Goal: Task Accomplishment & Management: Manage account settings

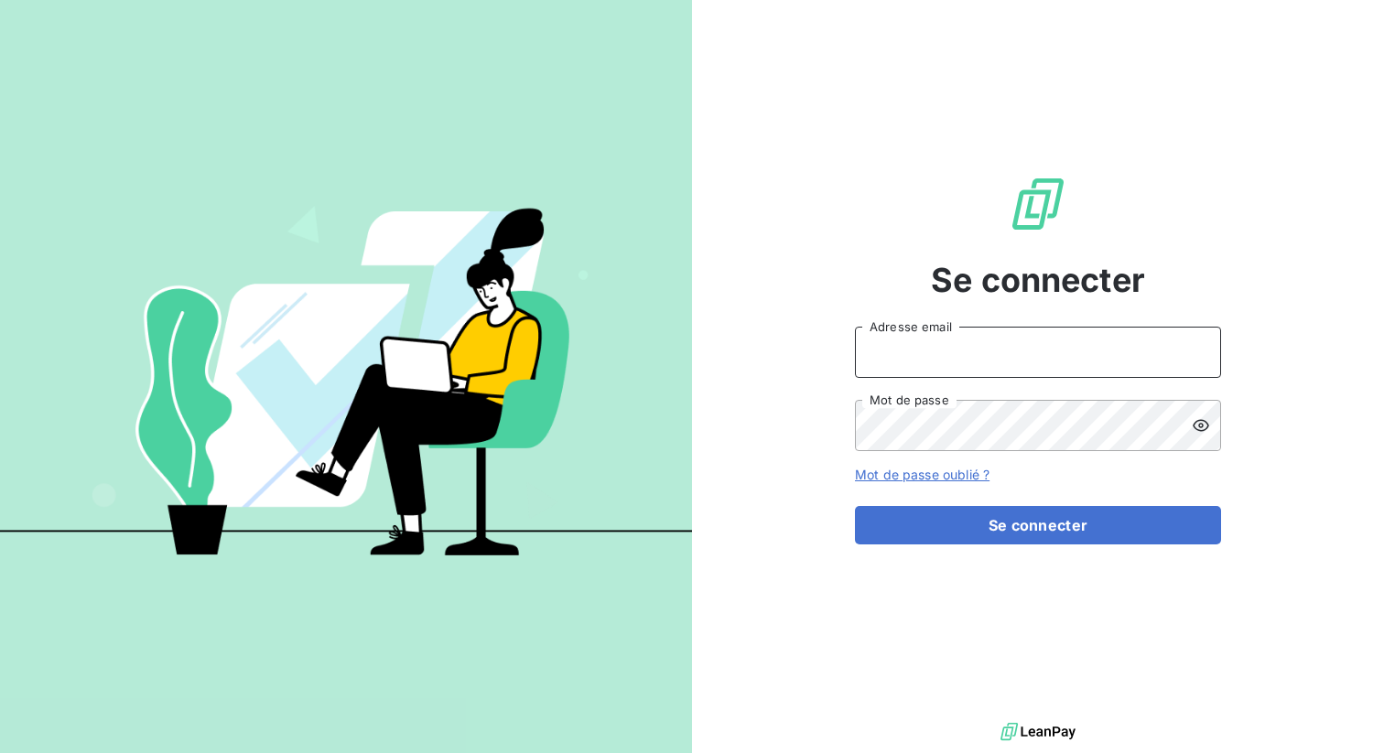
type input "[PERSON_NAME][EMAIL_ADDRESS][DOMAIN_NAME]"
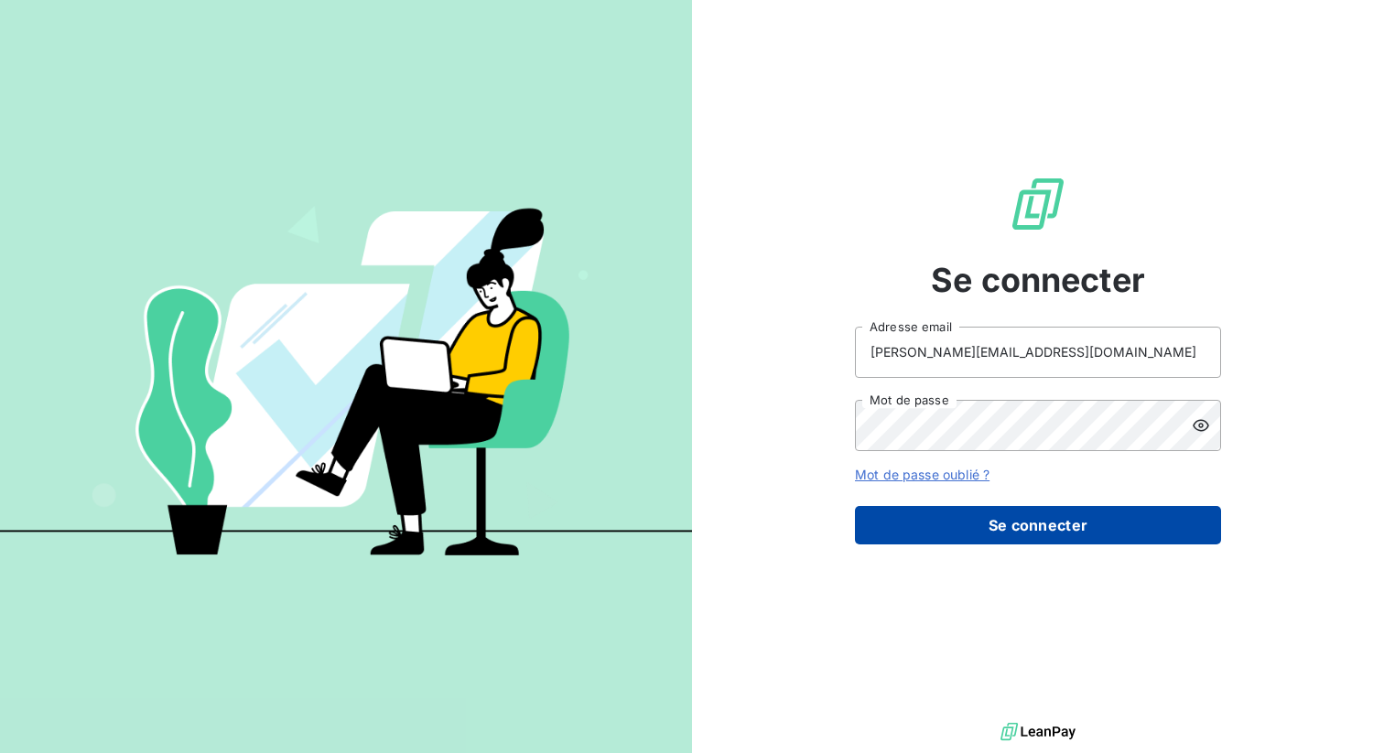
click at [997, 536] on button "Se connecter" at bounding box center [1038, 525] width 366 height 38
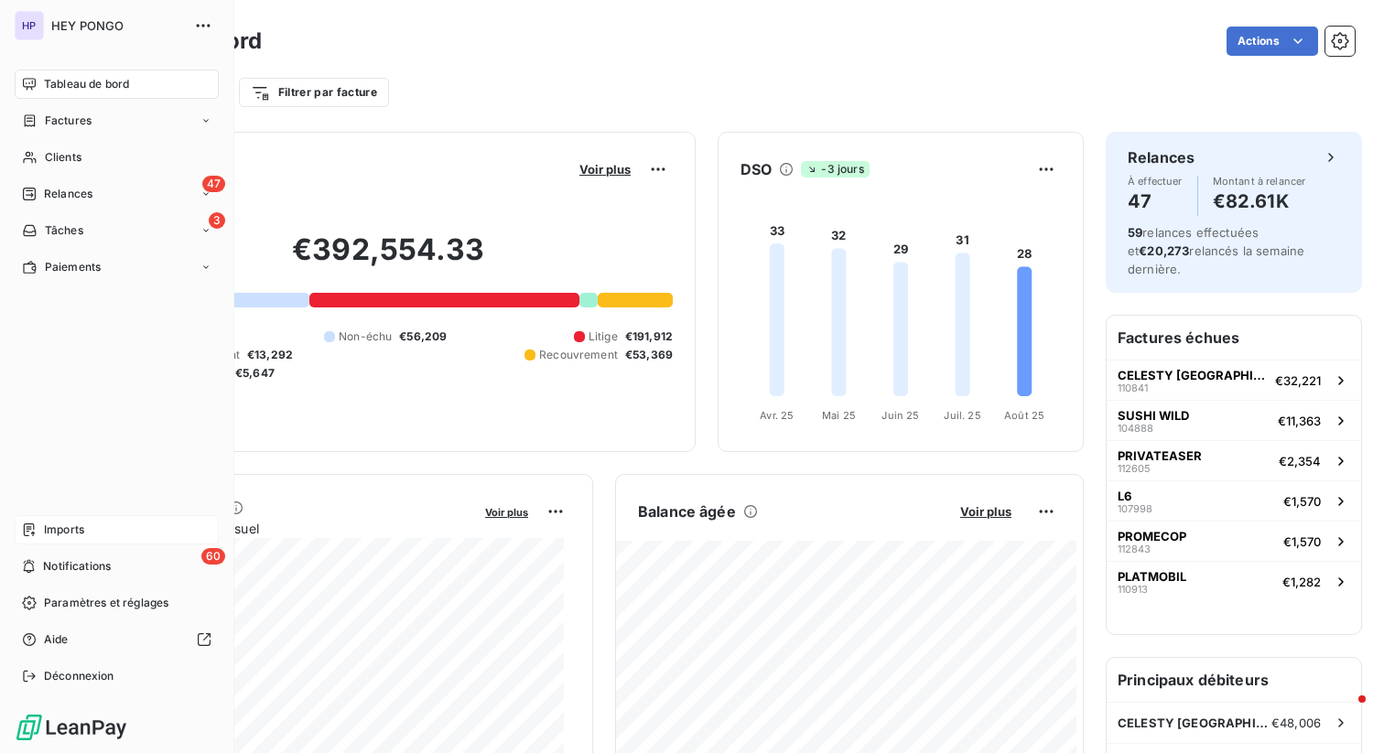
click at [89, 518] on div "Imports" at bounding box center [117, 529] width 204 height 29
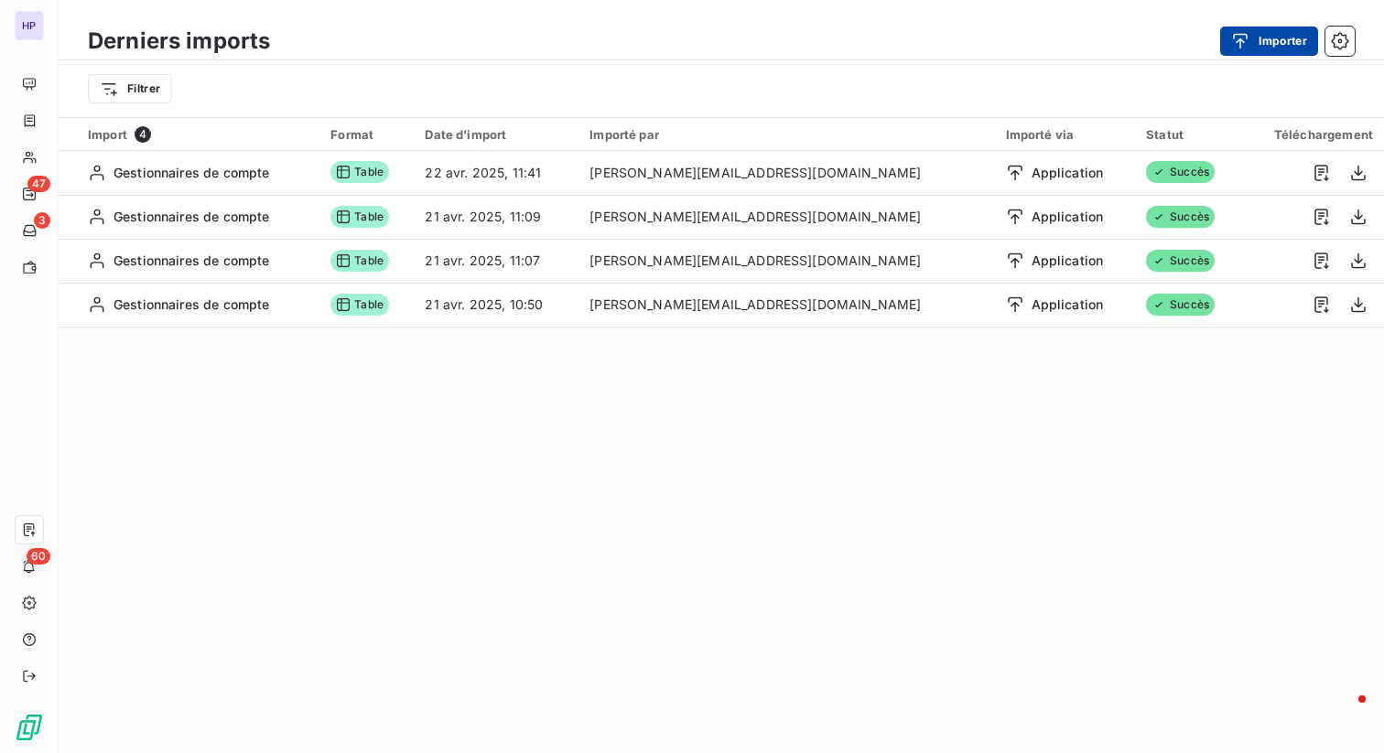
click at [1272, 30] on button "Importer" at bounding box center [1269, 41] width 98 height 29
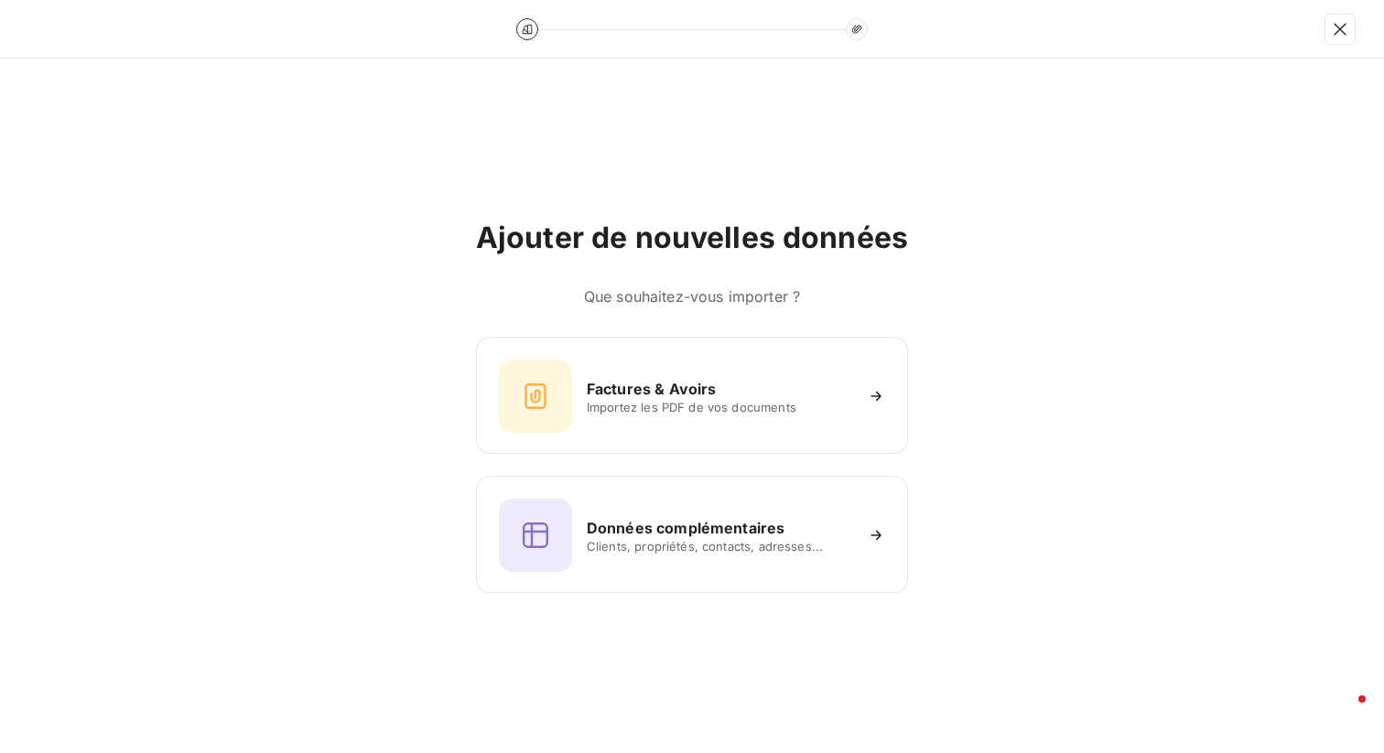
click at [1271, 51] on div at bounding box center [692, 29] width 1384 height 59
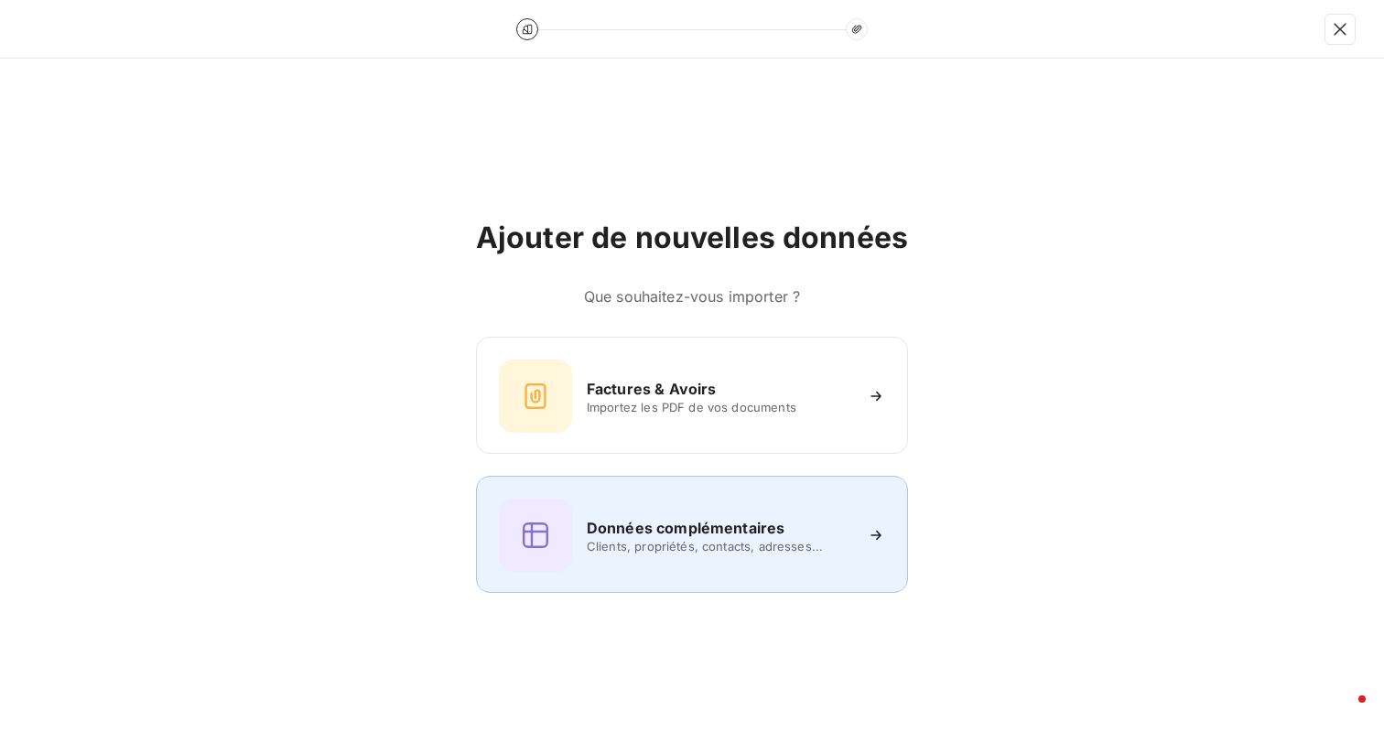
click at [684, 510] on div "Données complémentaires Clients, propriétés, contacts, adresses..." at bounding box center [692, 535] width 386 height 73
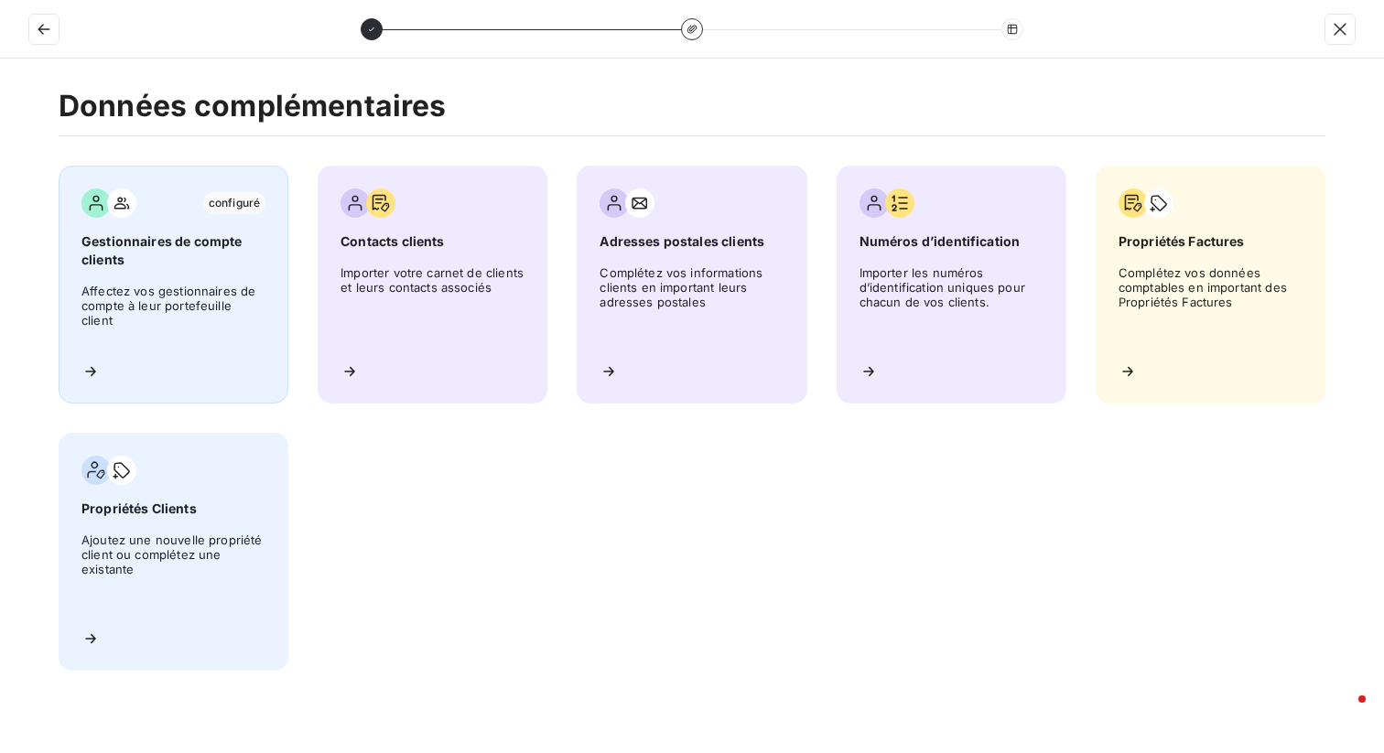
click at [210, 298] on span "Affectez vos gestionnaires de compte à leur portefeuille client" at bounding box center [173, 316] width 184 height 64
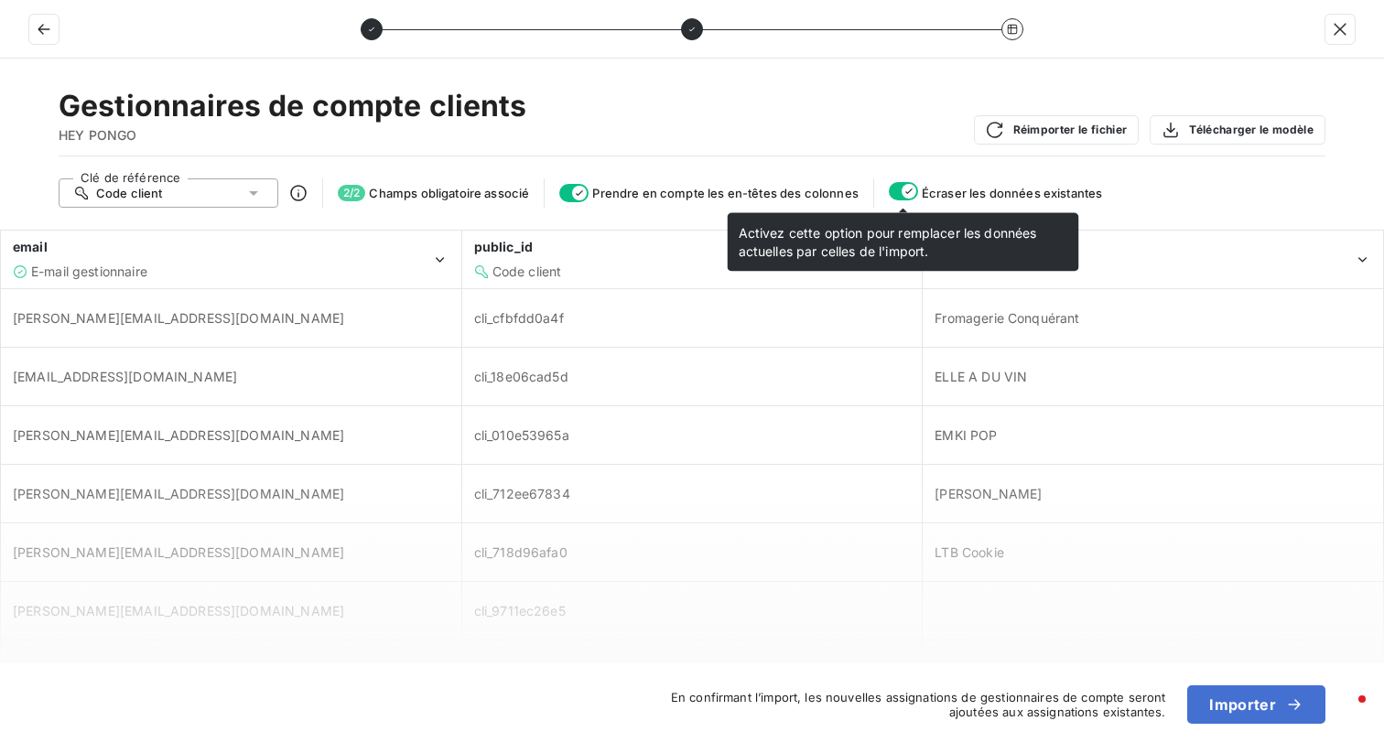
click at [905, 195] on icon "button" at bounding box center [909, 191] width 15 height 15
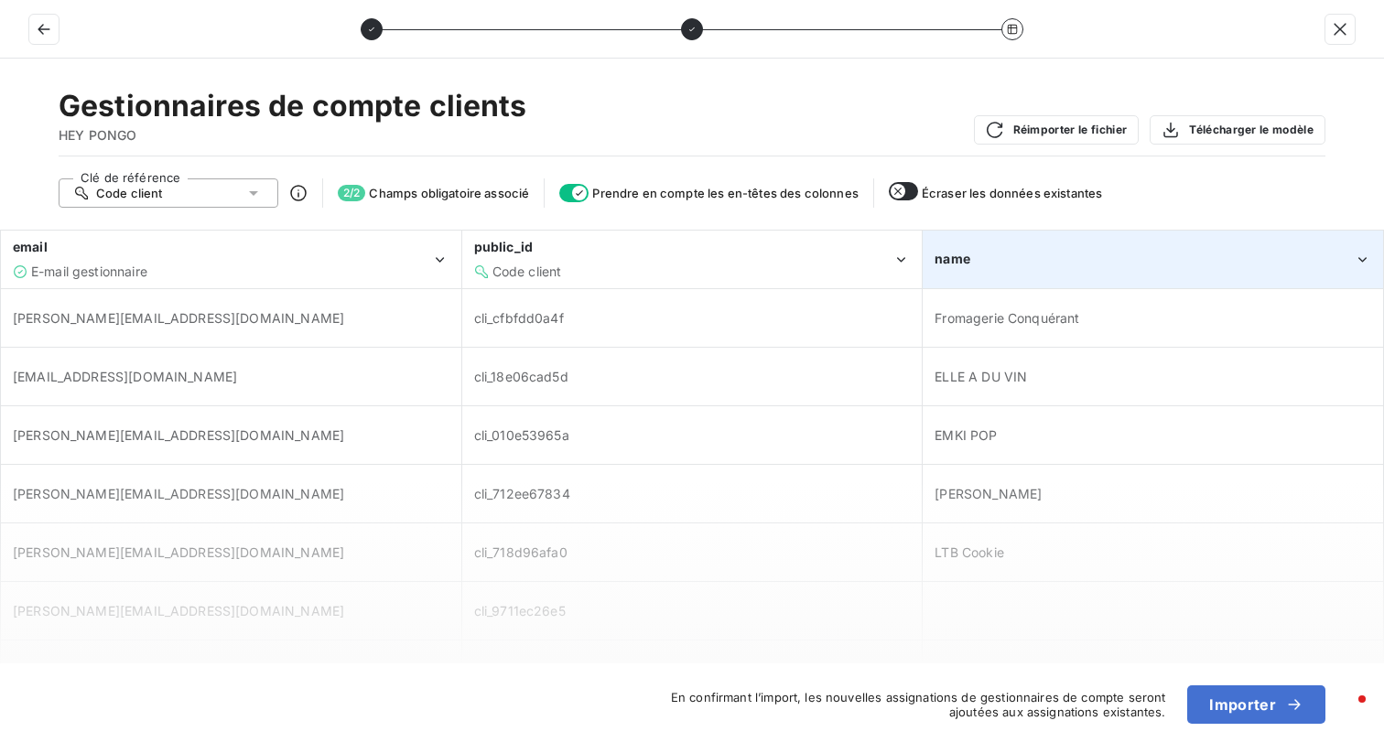
click at [1038, 254] on div "name" at bounding box center [1144, 259] width 419 height 18
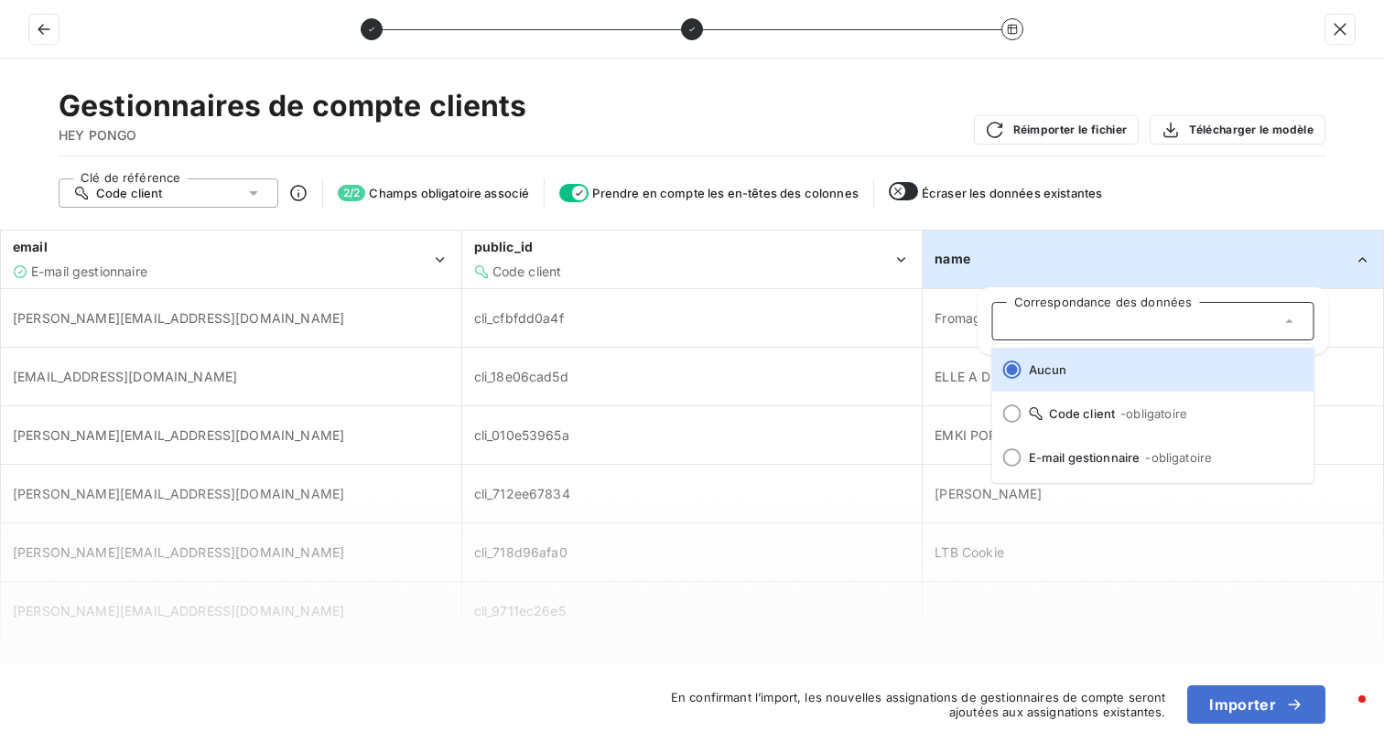
click at [900, 142] on div "Gestionnaires de compte clients HEY PONGO Réimporter le fichier Télécharger le …" at bounding box center [692, 122] width 1267 height 69
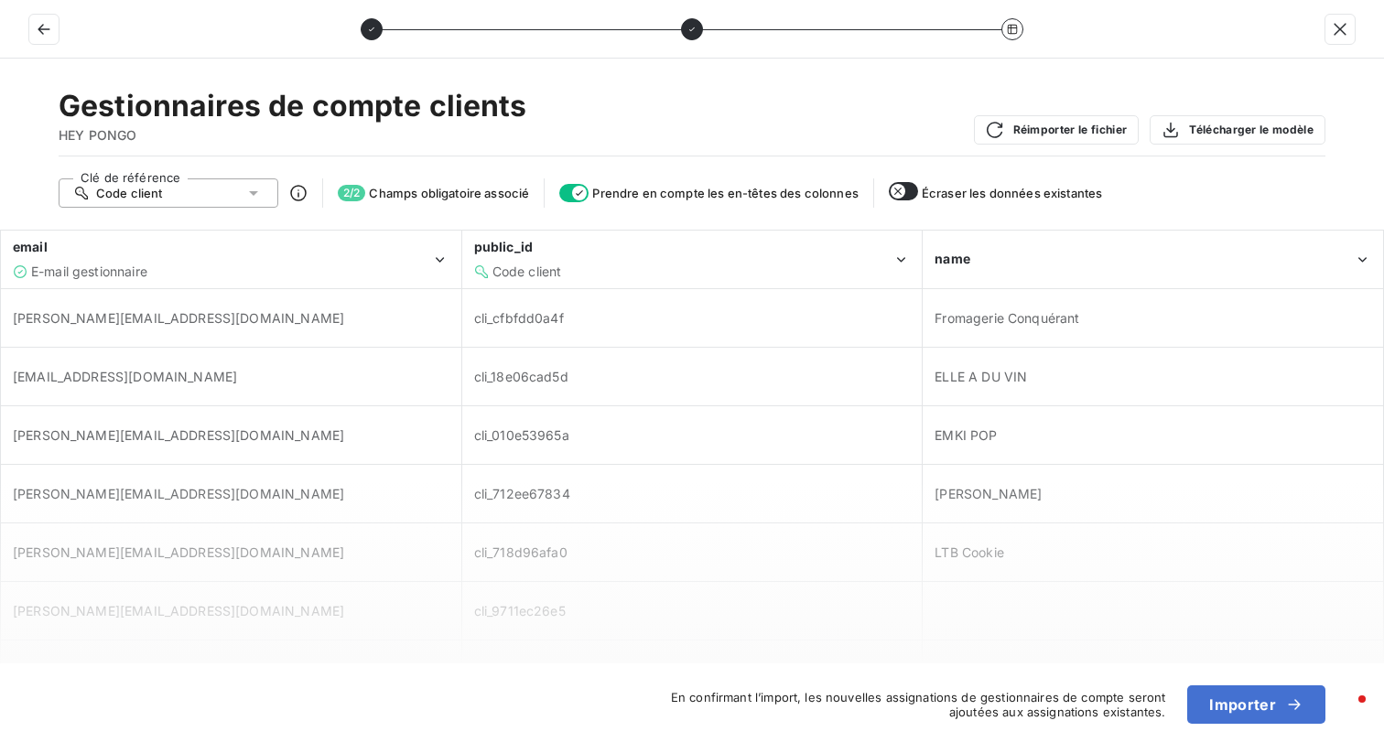
click at [224, 192] on div "Code client" at bounding box center [169, 193] width 220 height 29
click at [1229, 716] on button "Importer" at bounding box center [1256, 705] width 138 height 38
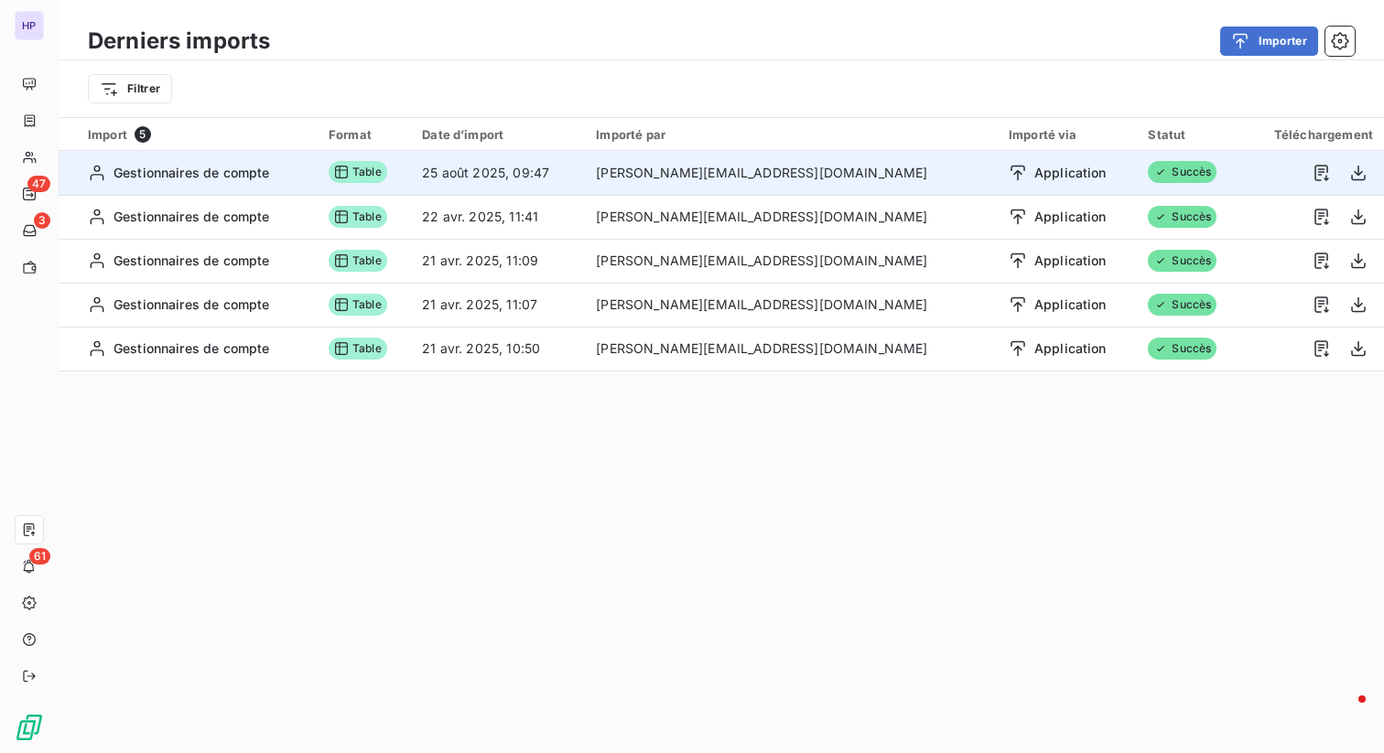
click at [247, 186] on td "Gestionnaires de compte" at bounding box center [188, 173] width 259 height 44
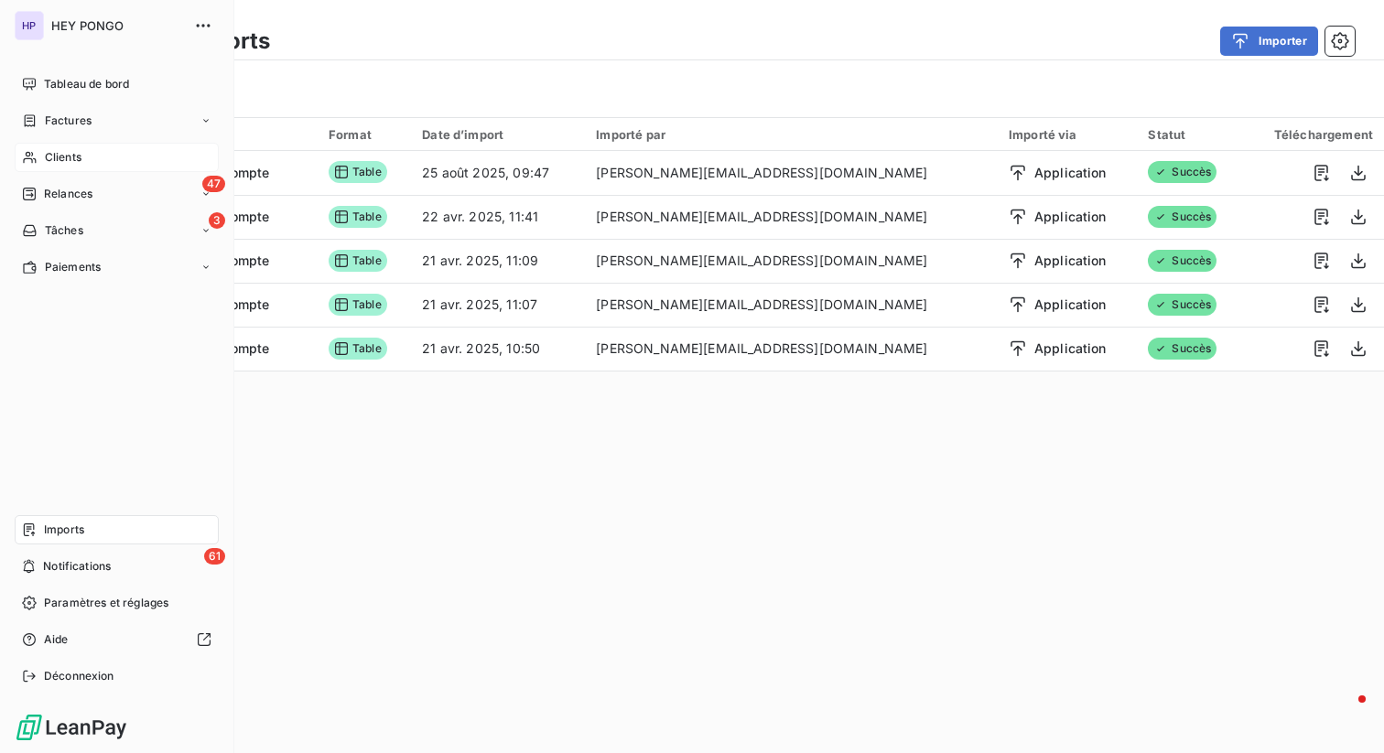
click at [80, 152] on span "Clients" at bounding box center [63, 157] width 37 height 16
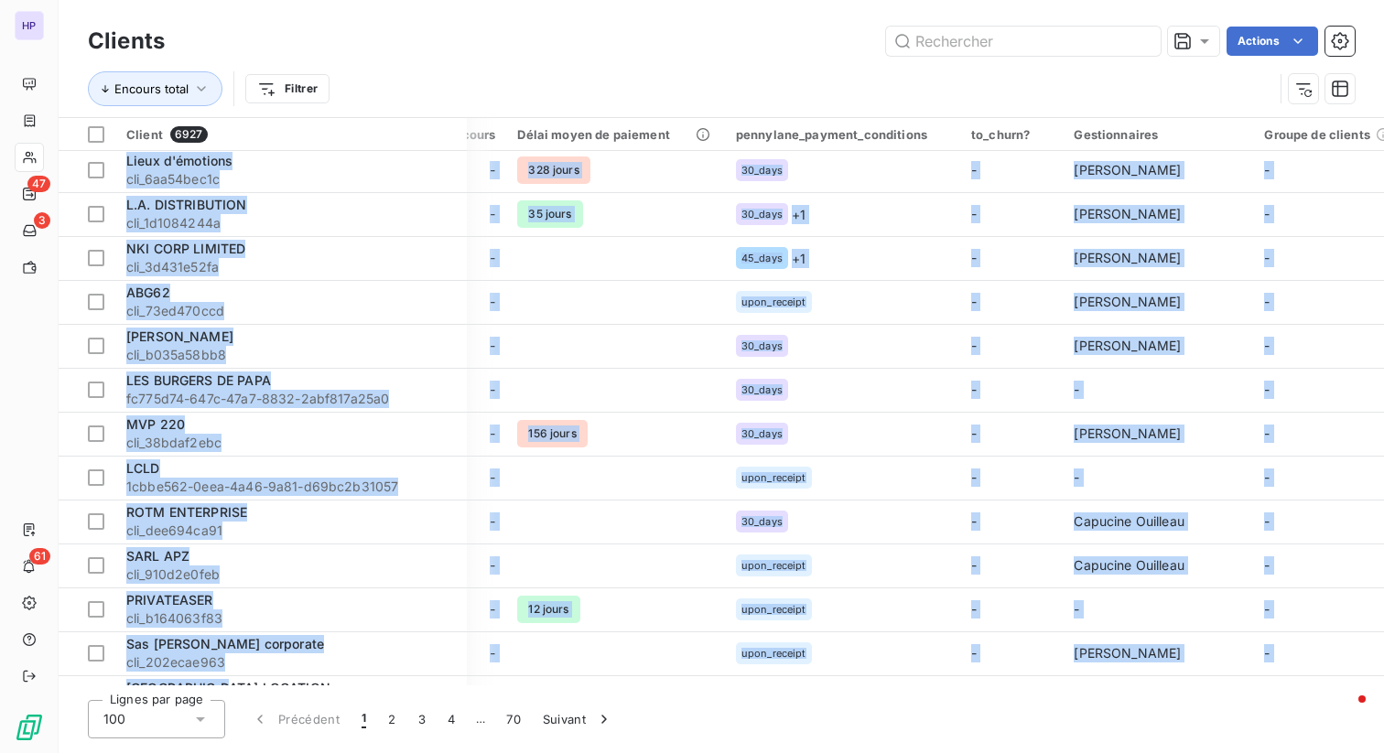
scroll to position [179, 690]
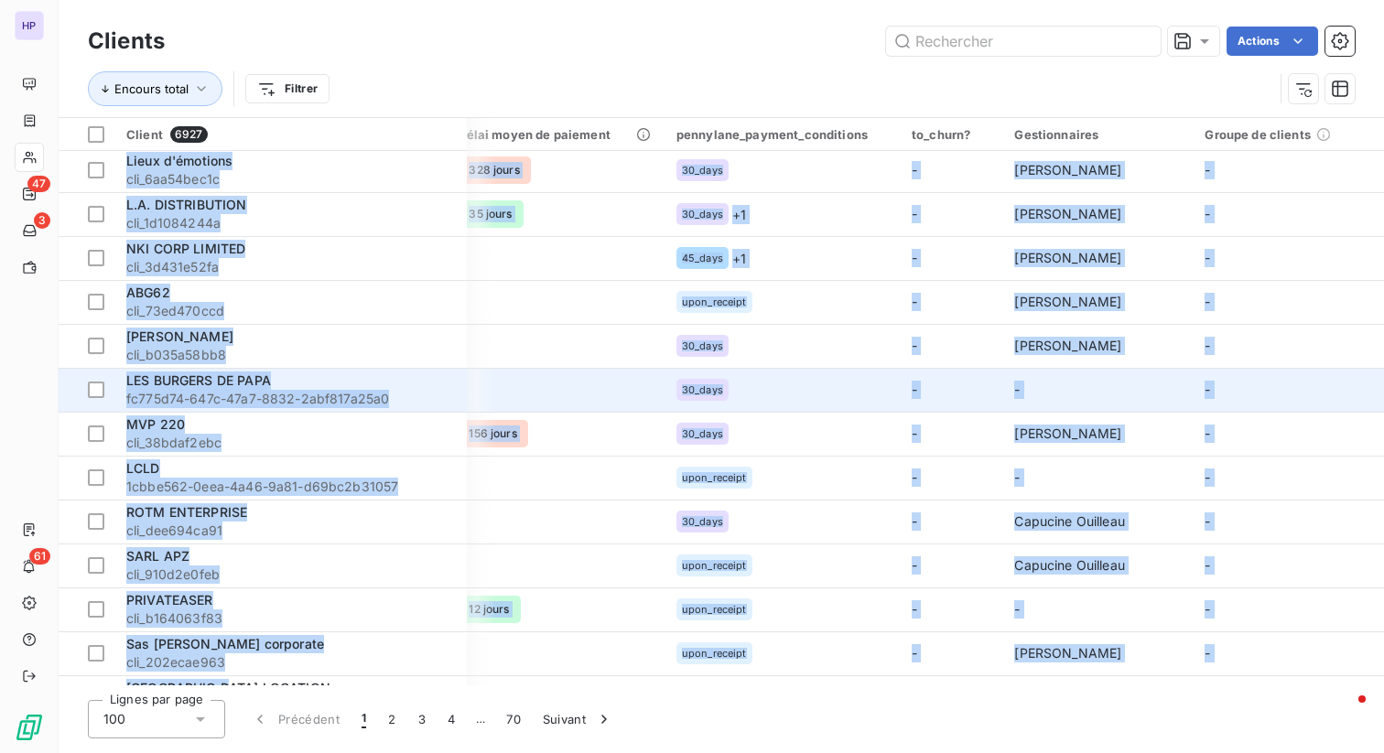
click at [1367, 405] on td "-" at bounding box center [1289, 390] width 190 height 44
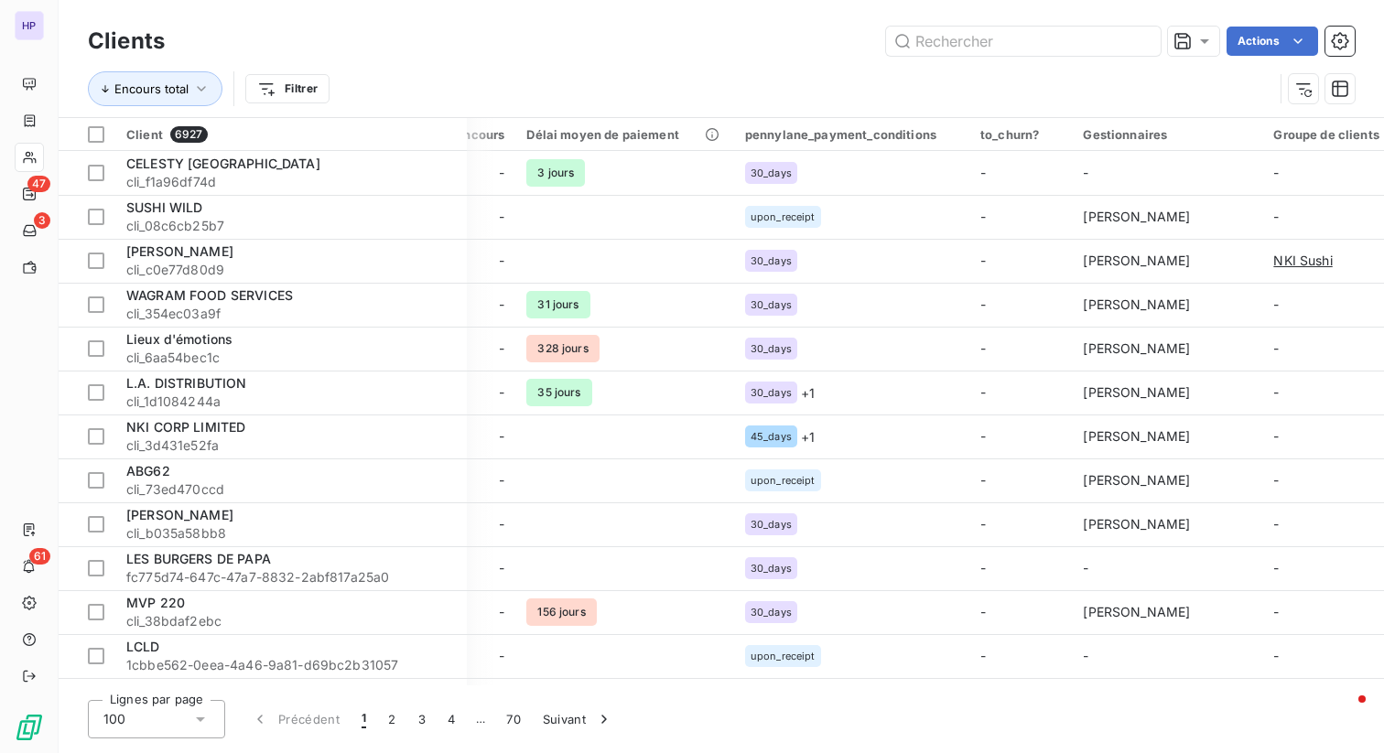
scroll to position [0, 690]
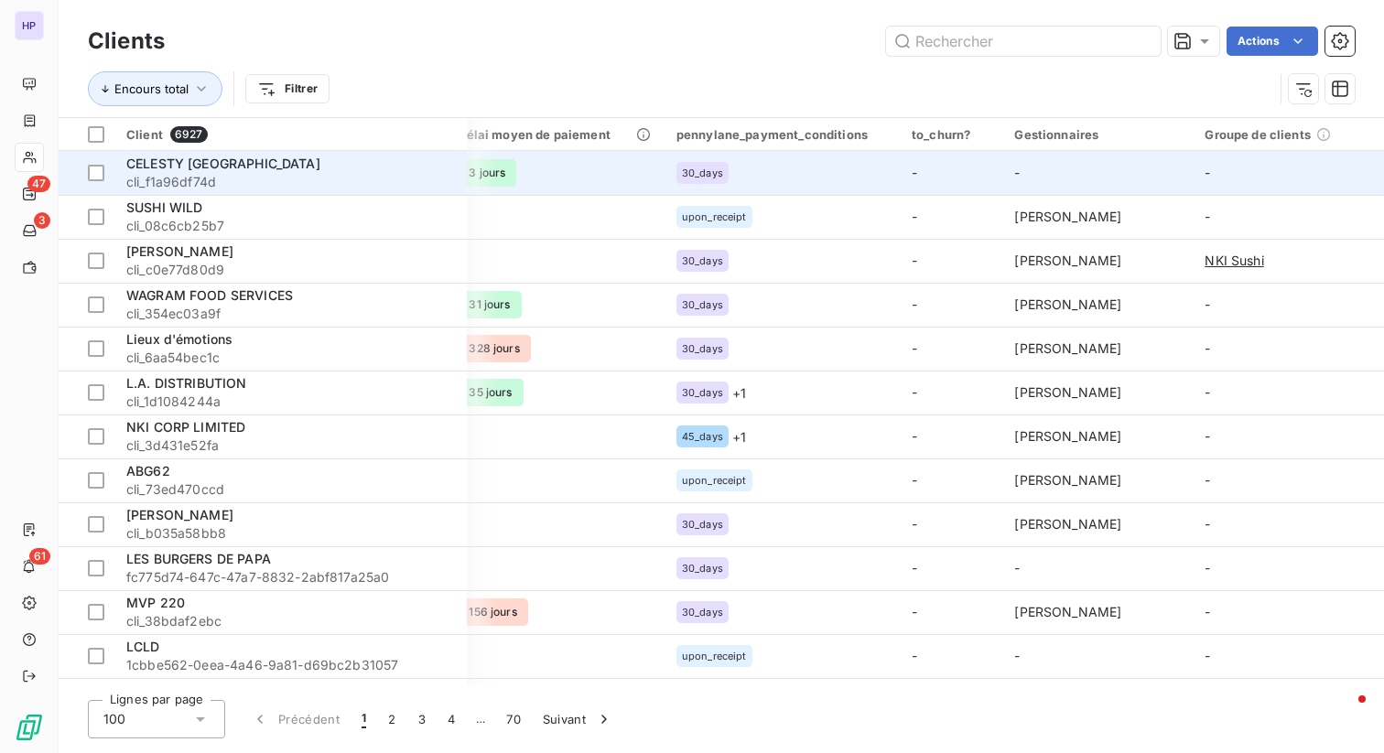
click at [1017, 167] on td "-" at bounding box center [1098, 173] width 190 height 44
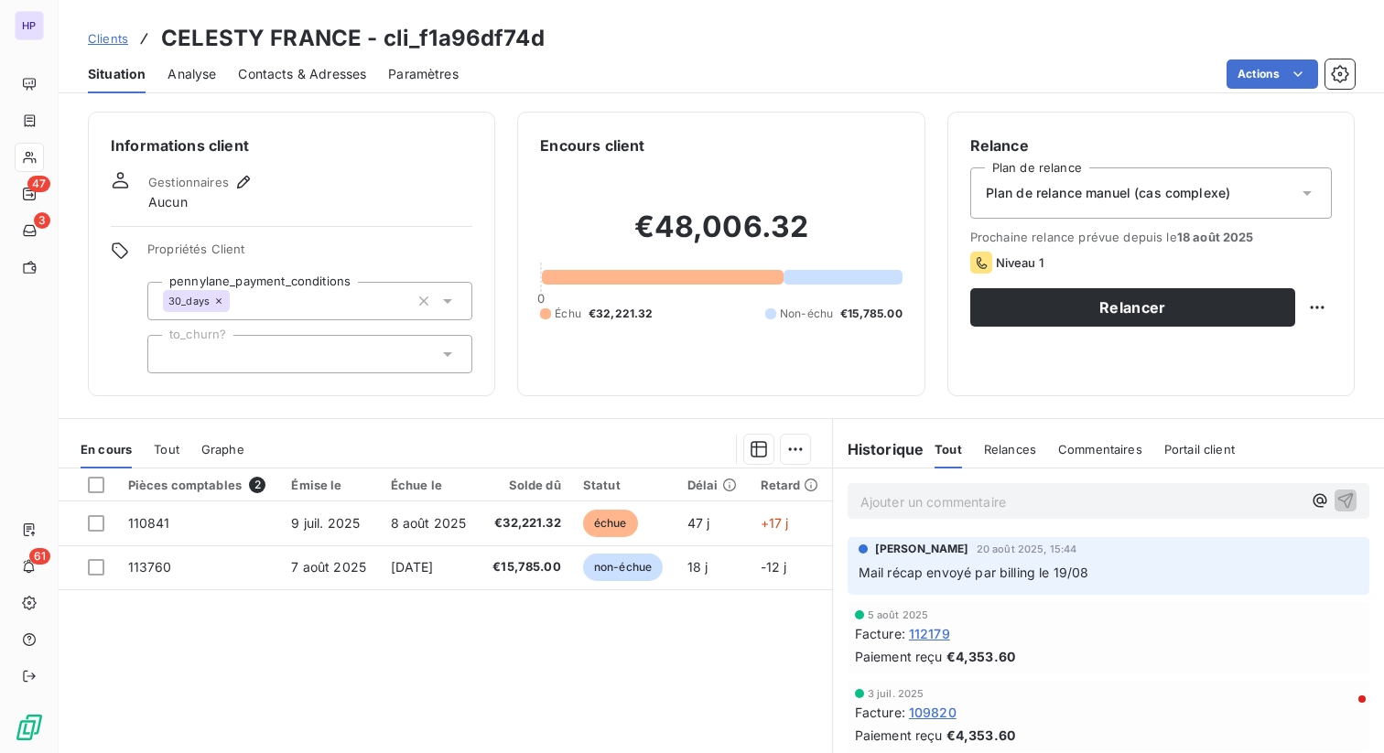
click at [176, 199] on span "Aucun" at bounding box center [167, 202] width 39 height 18
click at [250, 182] on icon "button" at bounding box center [243, 182] width 18 height 18
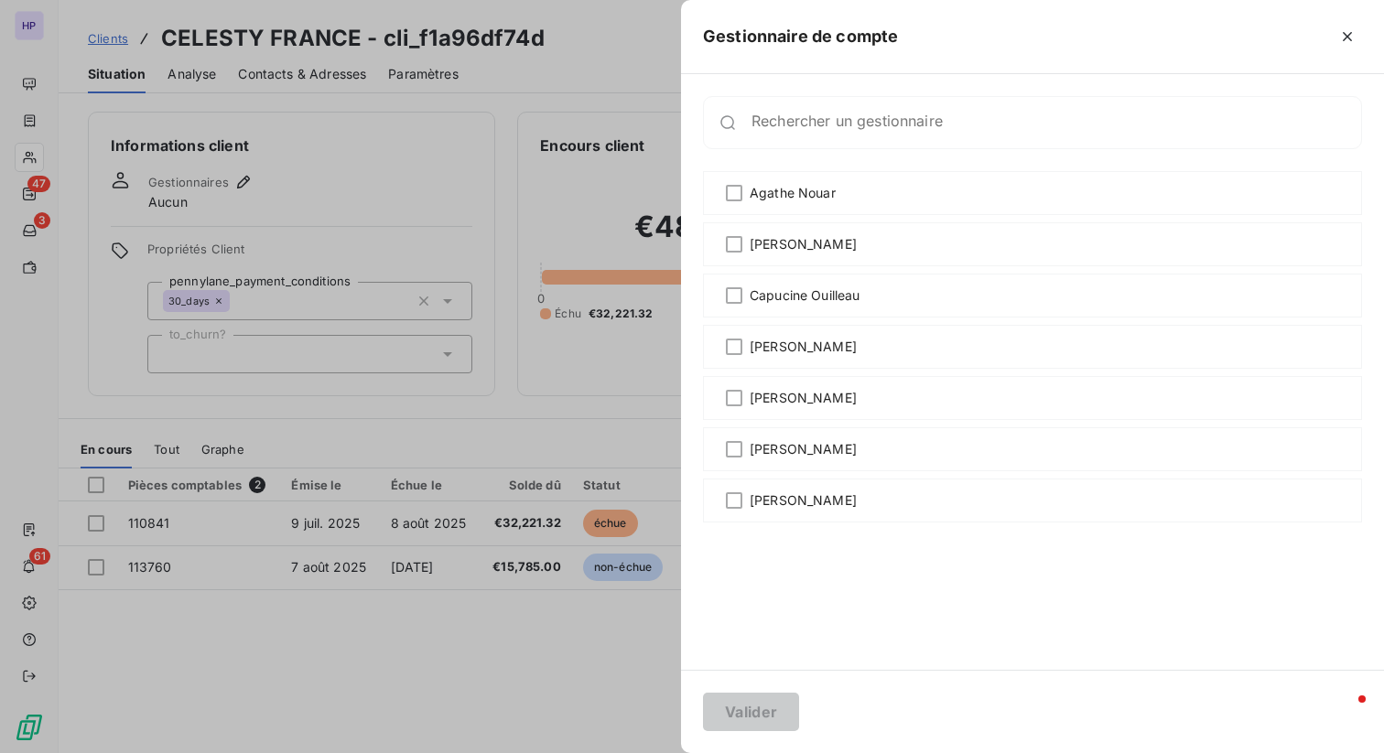
drag, startPoint x: 741, startPoint y: 500, endPoint x: 759, endPoint y: 529, distance: 34.5
click at [741, 501] on div at bounding box center [734, 501] width 16 height 16
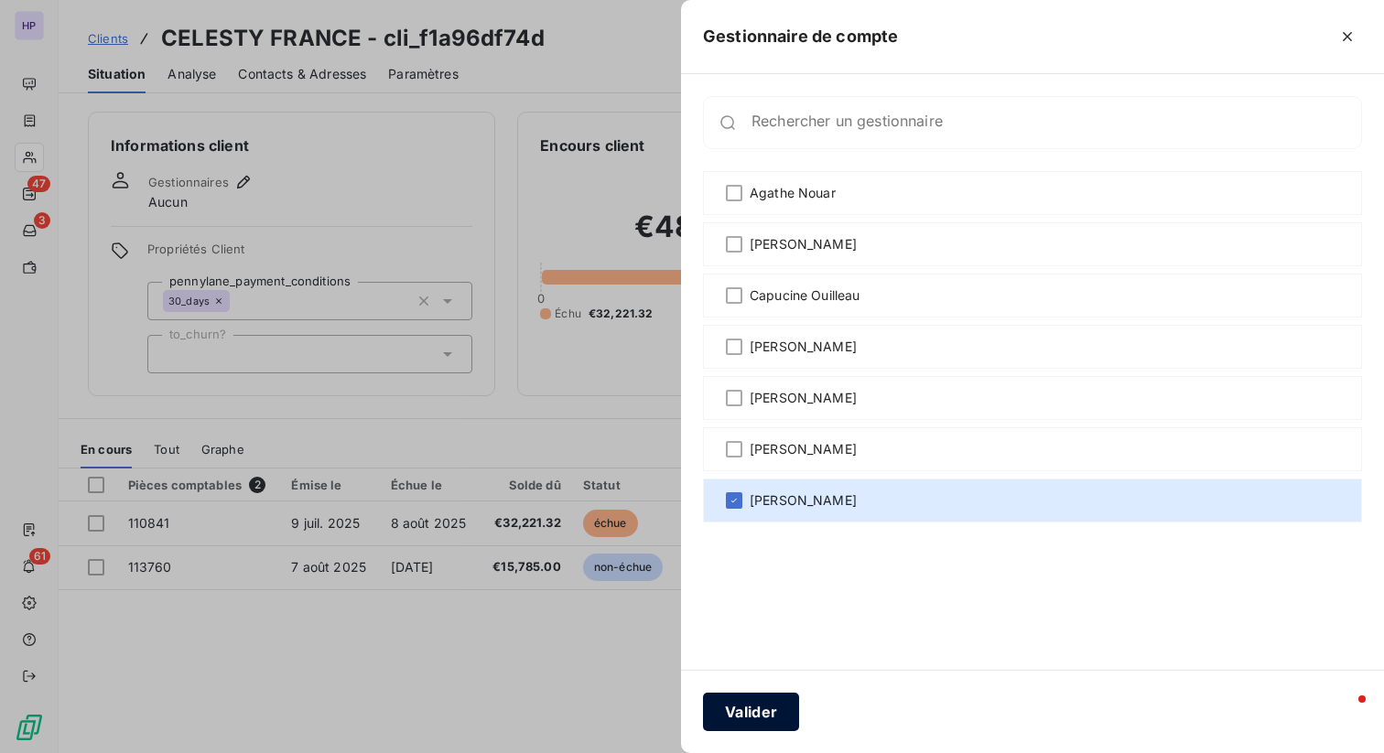
click at [768, 722] on button "Valider" at bounding box center [751, 712] width 96 height 38
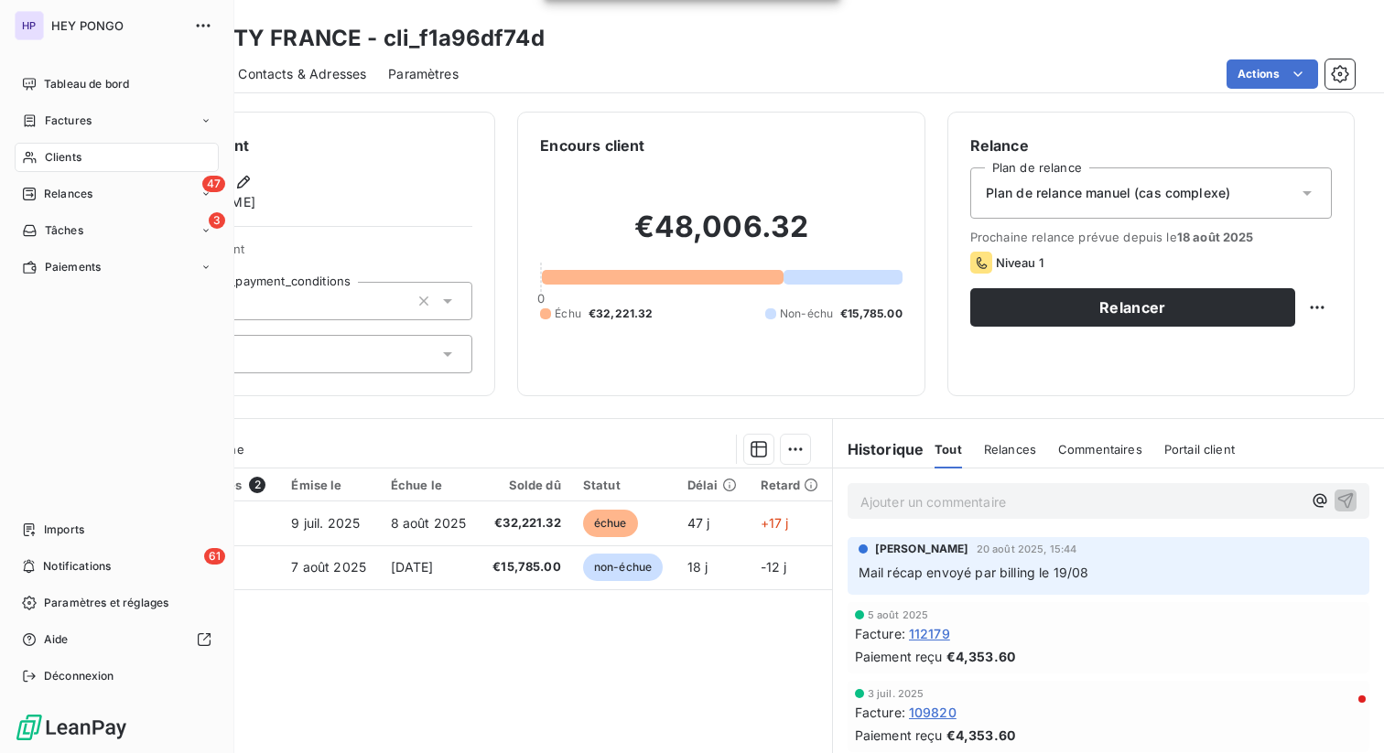
click at [81, 161] on span "Clients" at bounding box center [63, 157] width 37 height 16
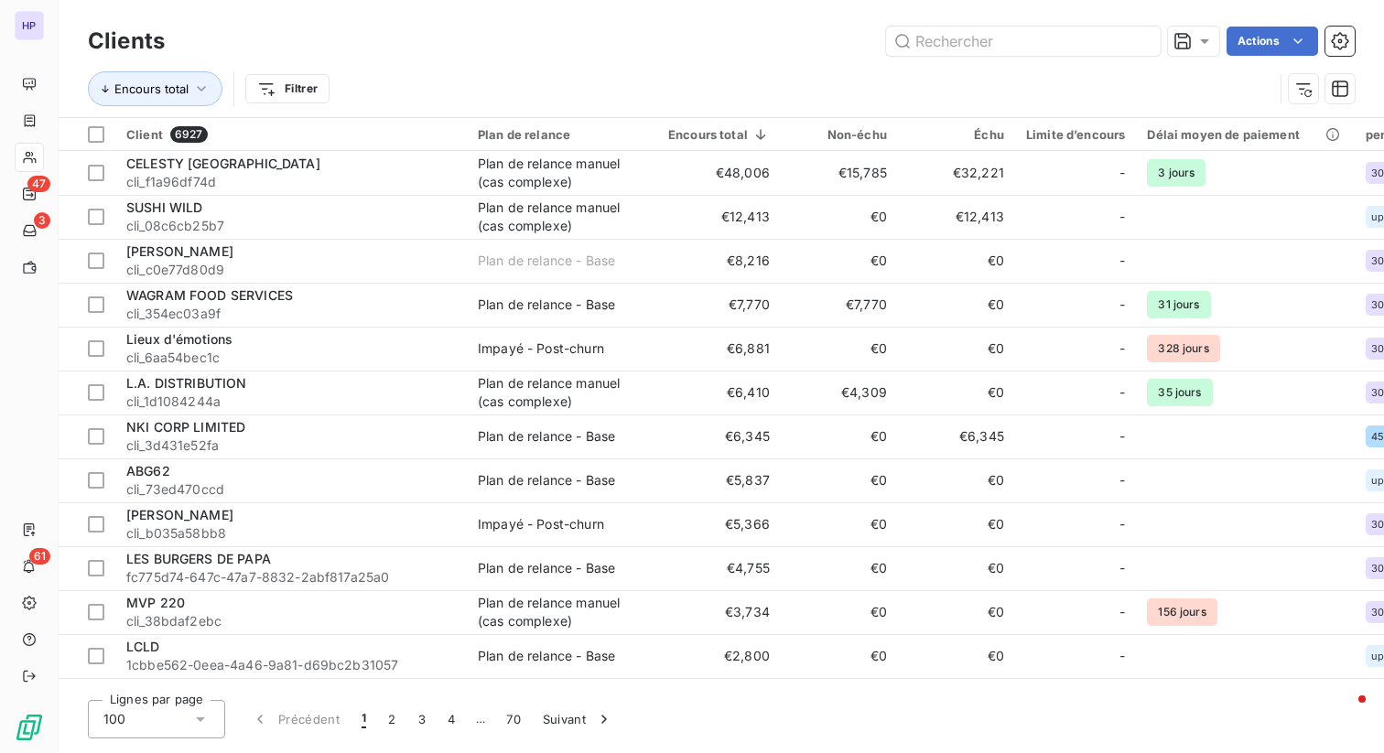
scroll to position [0, 690]
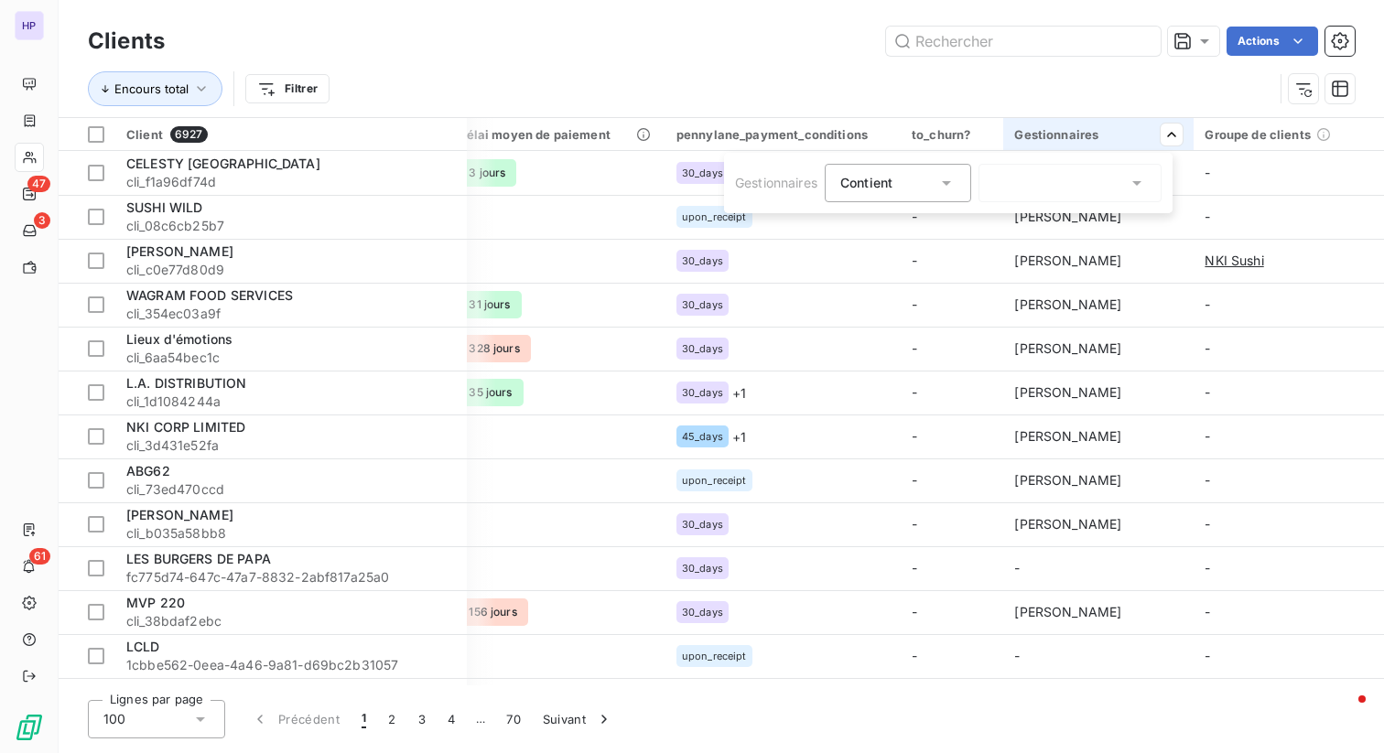
drag, startPoint x: 968, startPoint y: 170, endPoint x: 958, endPoint y: 174, distance: 9.9
click at [965, 171] on div "Contient in" at bounding box center [898, 183] width 146 height 38
click at [942, 184] on icon at bounding box center [946, 183] width 18 height 18
click at [1012, 182] on div at bounding box center [1070, 183] width 183 height 38
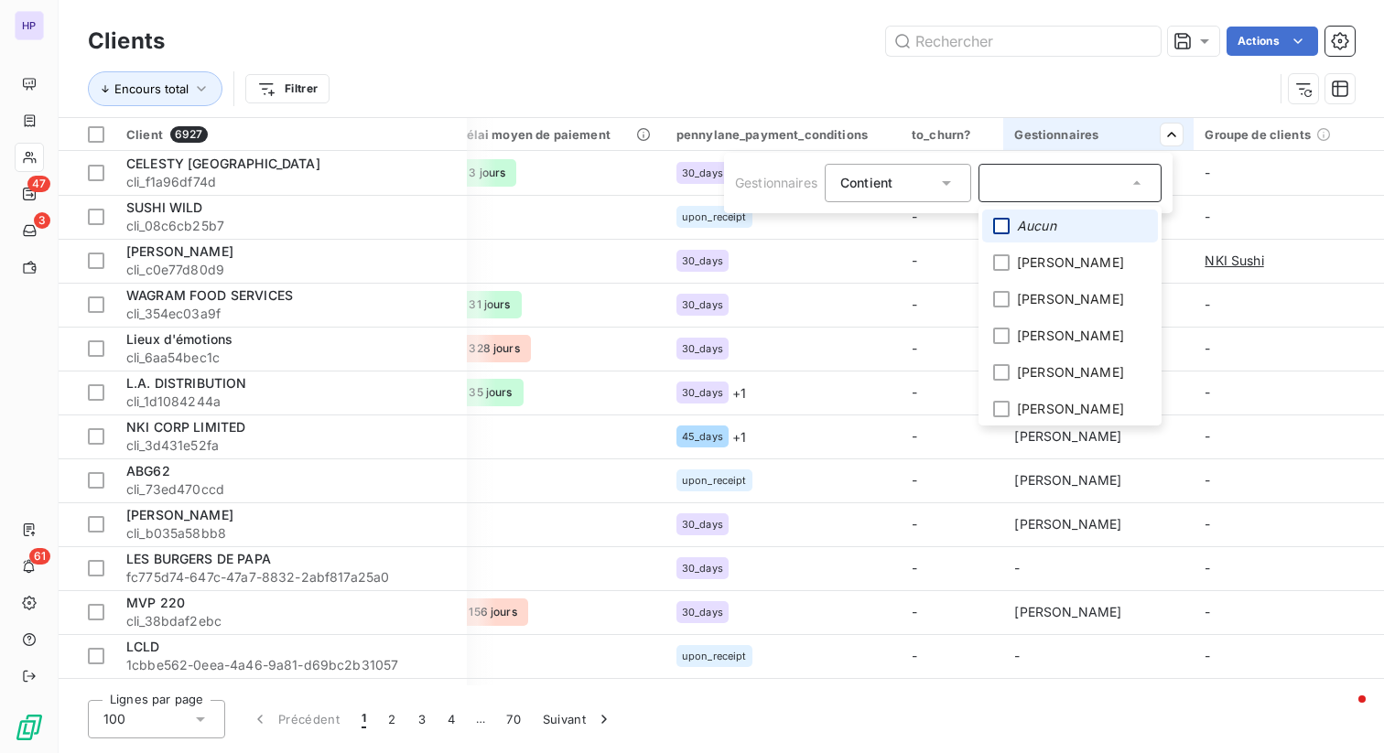
click at [999, 221] on div at bounding box center [1001, 226] width 16 height 16
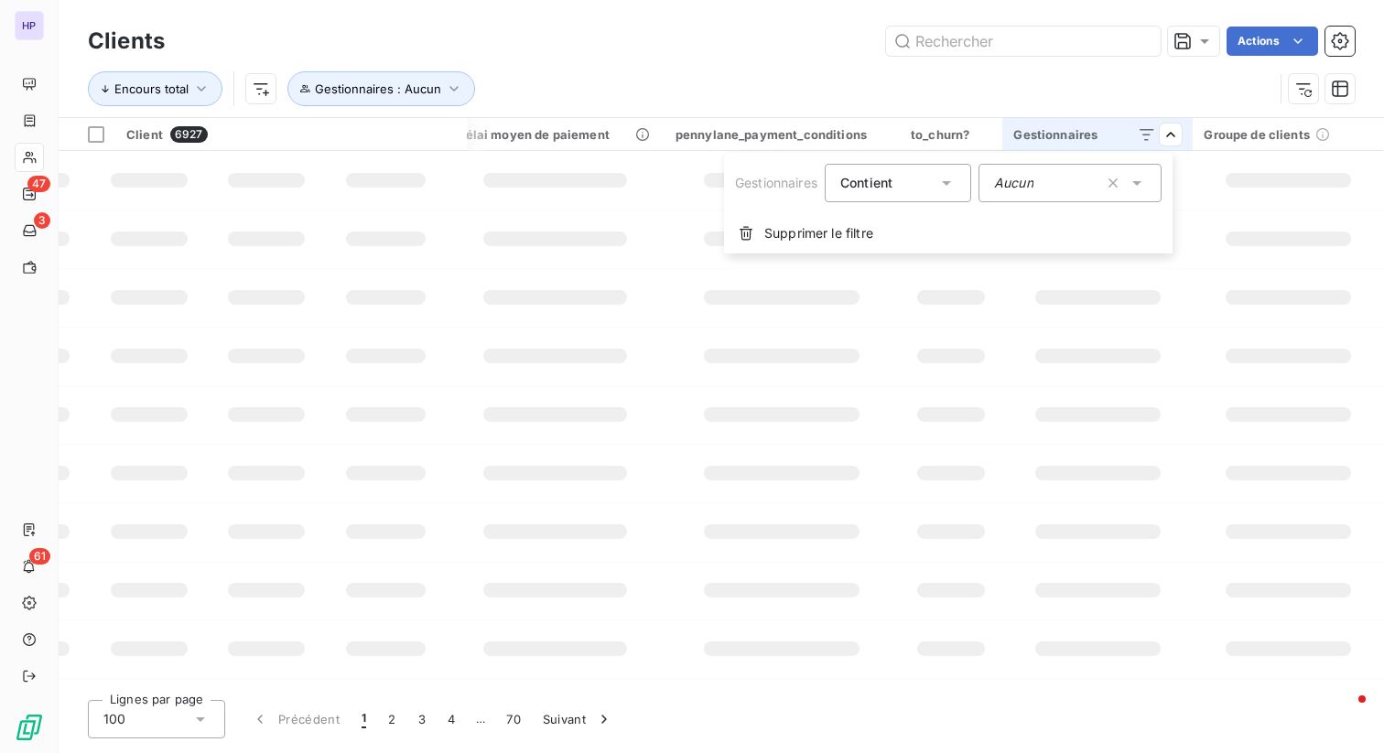
click at [928, 92] on html "HP 47 3 61 Clients Actions Encours total Gestionnaires : Aucun Client 6927 Plan…" at bounding box center [692, 376] width 1384 height 753
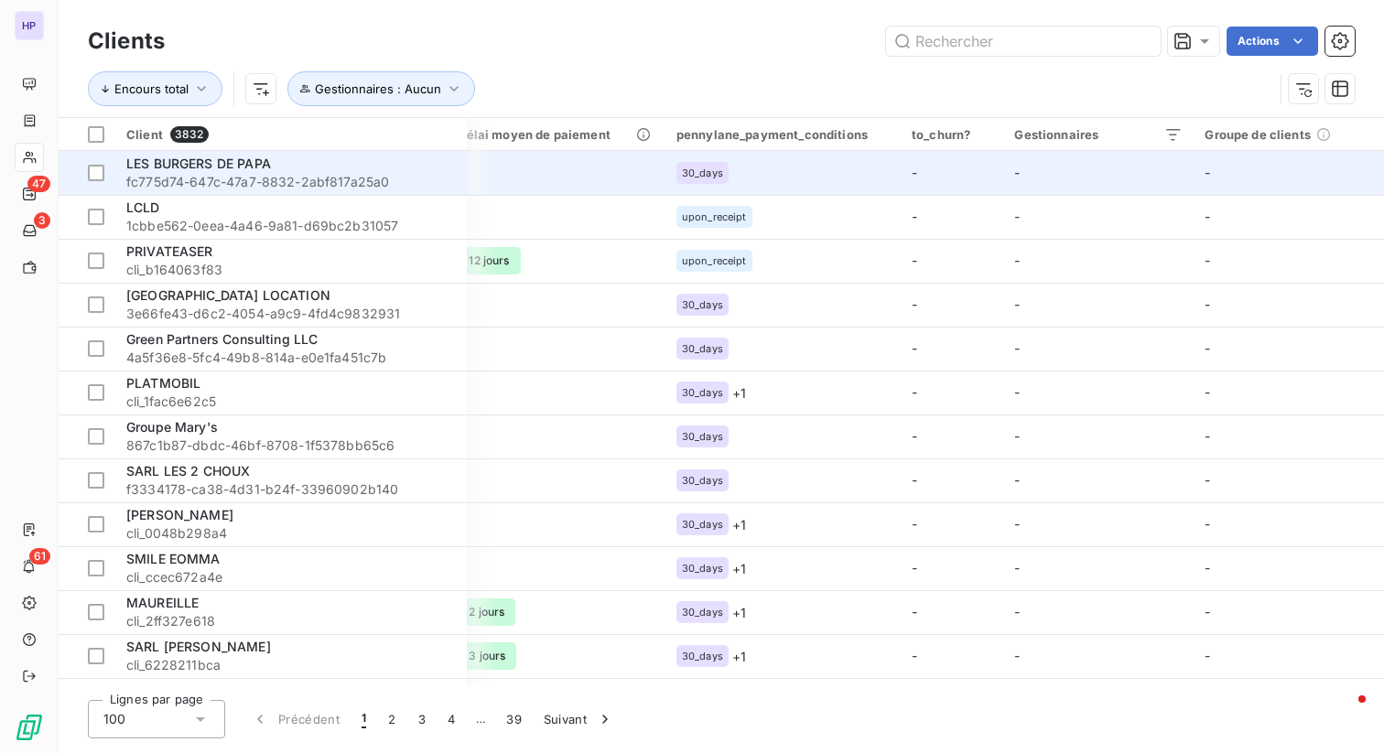
click at [1073, 181] on td "-" at bounding box center [1098, 173] width 190 height 44
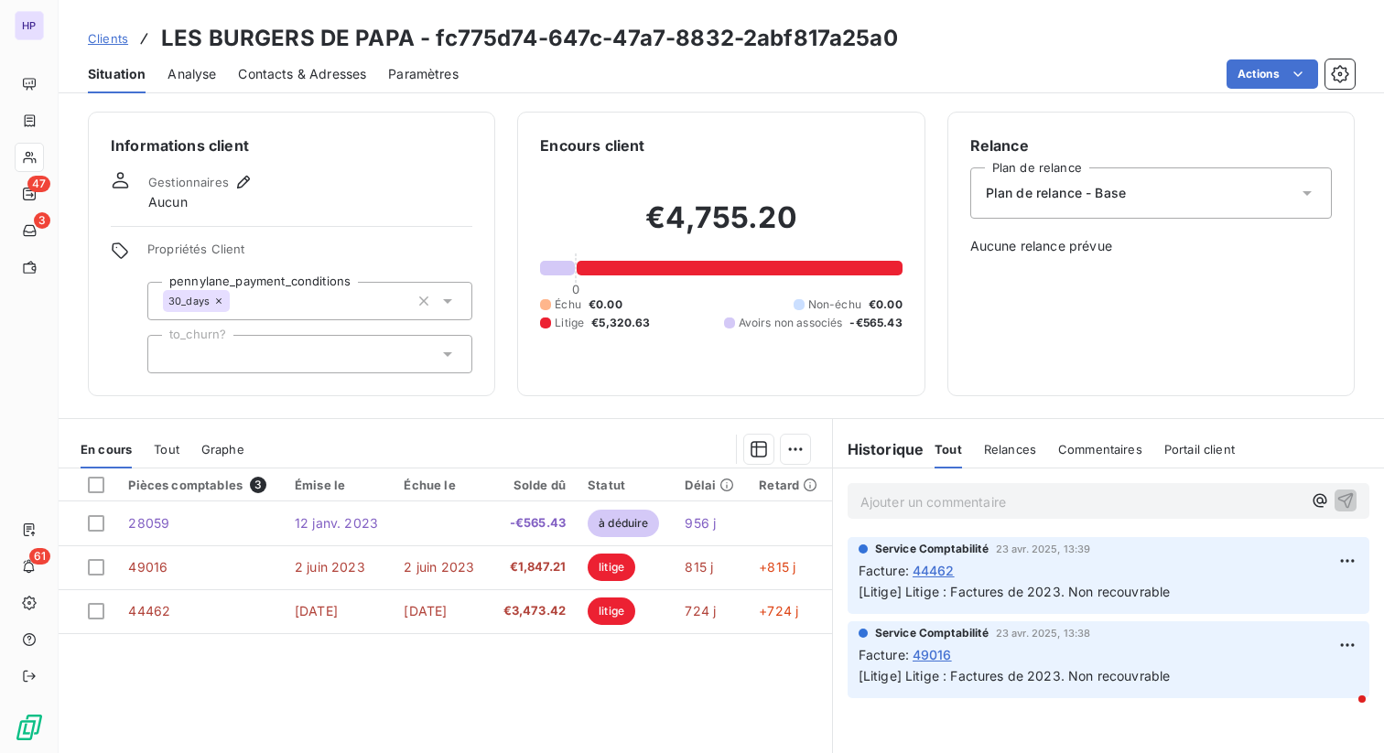
click at [295, 348] on div at bounding box center [309, 354] width 325 height 38
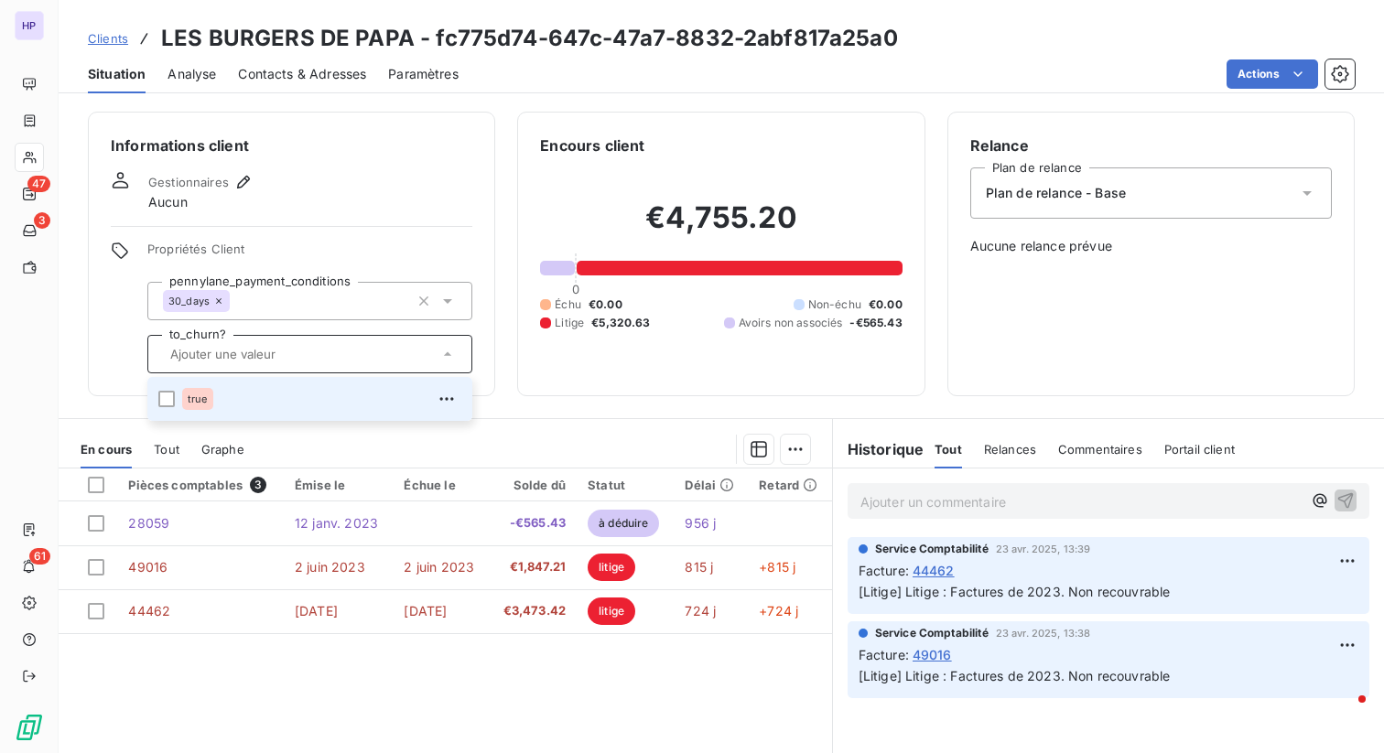
click at [277, 343] on div at bounding box center [309, 354] width 325 height 38
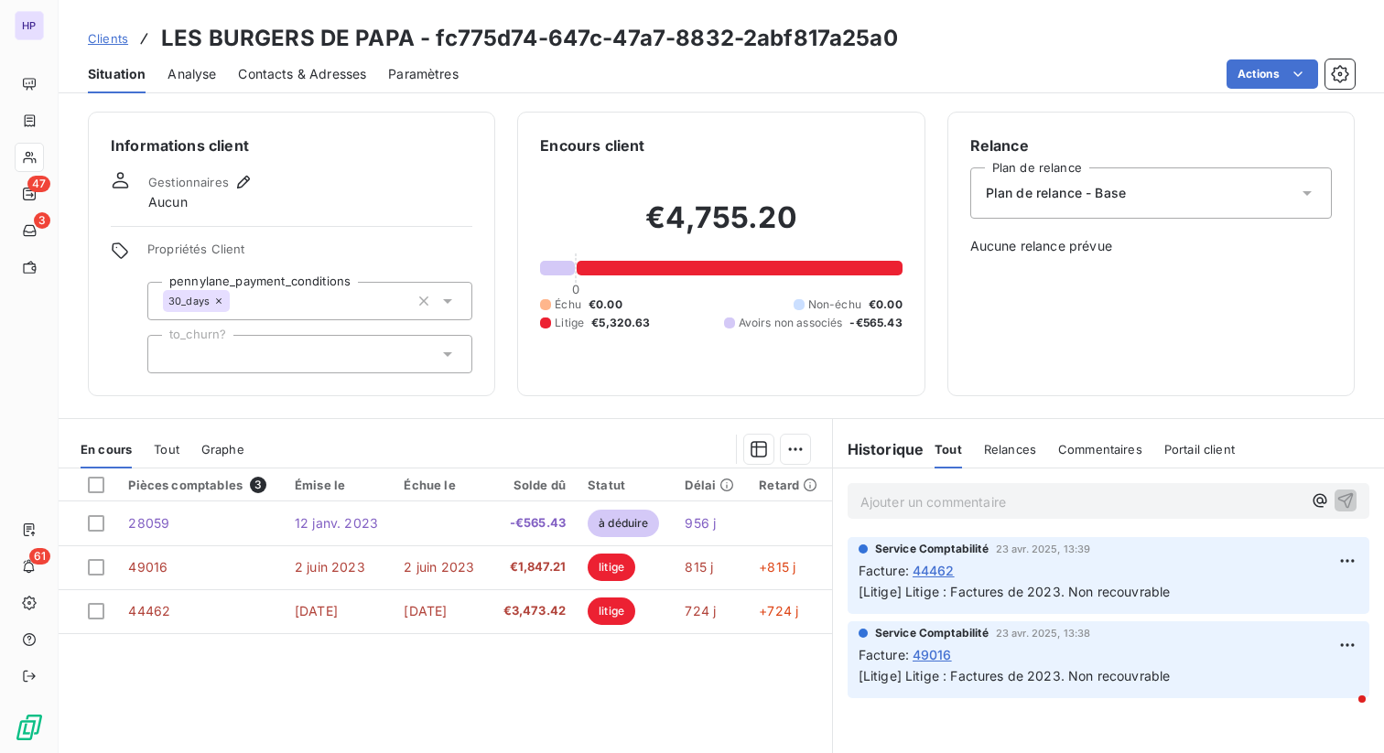
click at [209, 202] on div "Gestionnaires Aucun" at bounding box center [201, 191] width 106 height 40
drag, startPoint x: 220, startPoint y: 179, endPoint x: 239, endPoint y: 183, distance: 19.6
click at [222, 179] on span "Gestionnaires" at bounding box center [188, 182] width 81 height 15
click at [240, 183] on icon "button" at bounding box center [243, 182] width 18 height 18
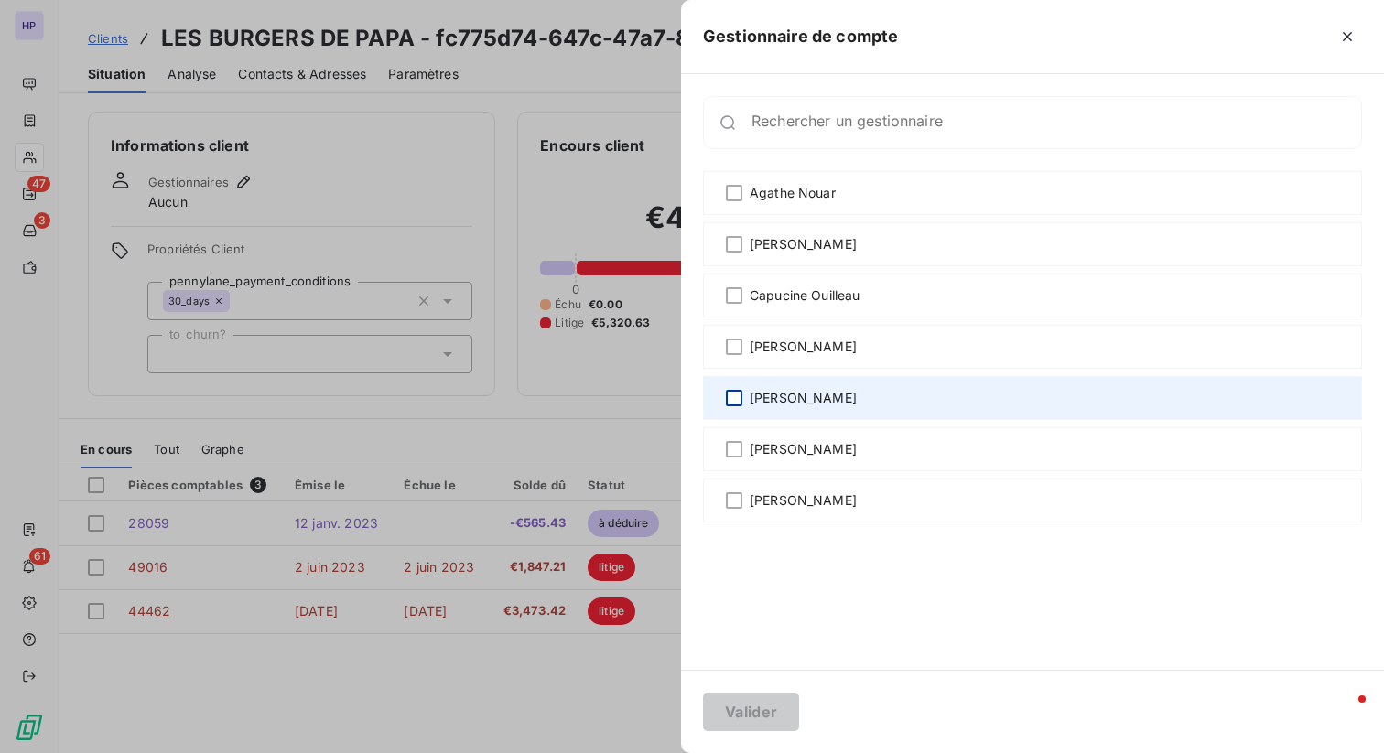
click at [730, 394] on div at bounding box center [734, 398] width 16 height 16
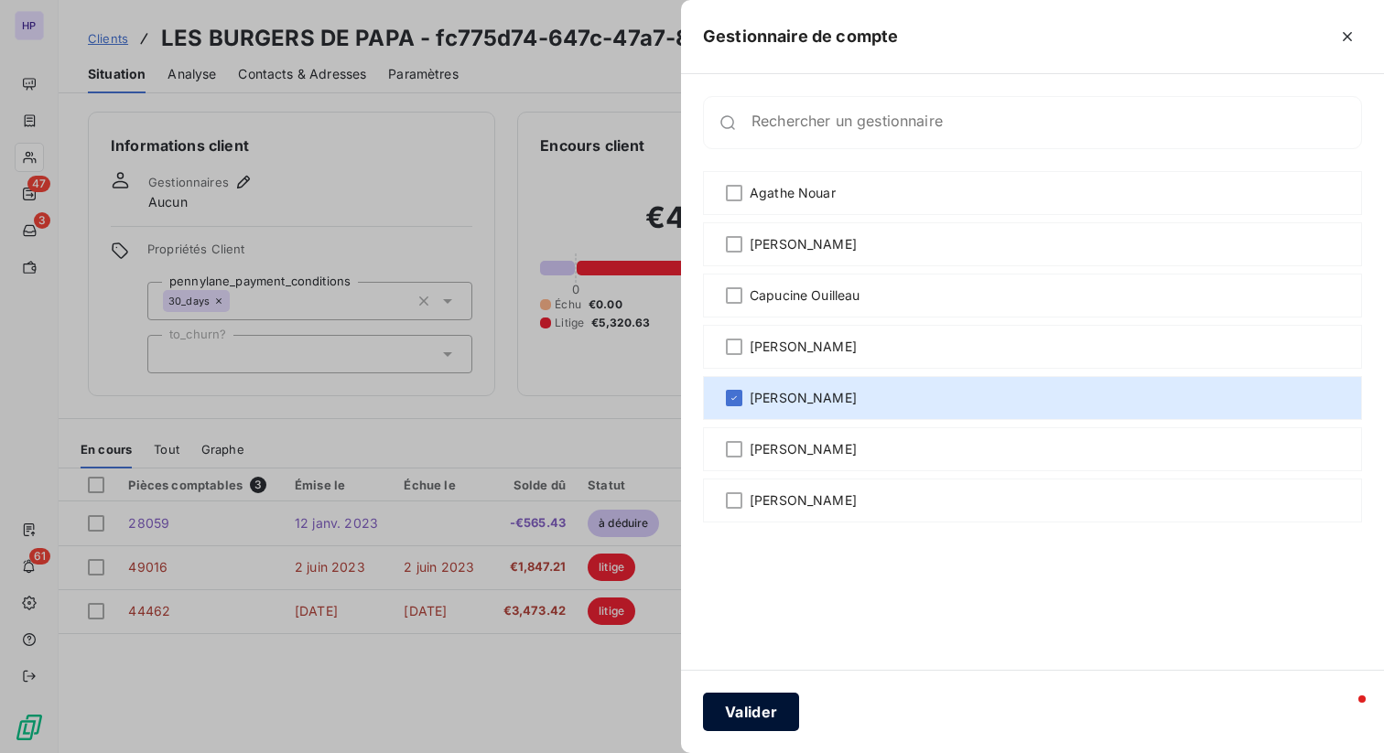
click at [747, 723] on button "Valider" at bounding box center [751, 712] width 96 height 38
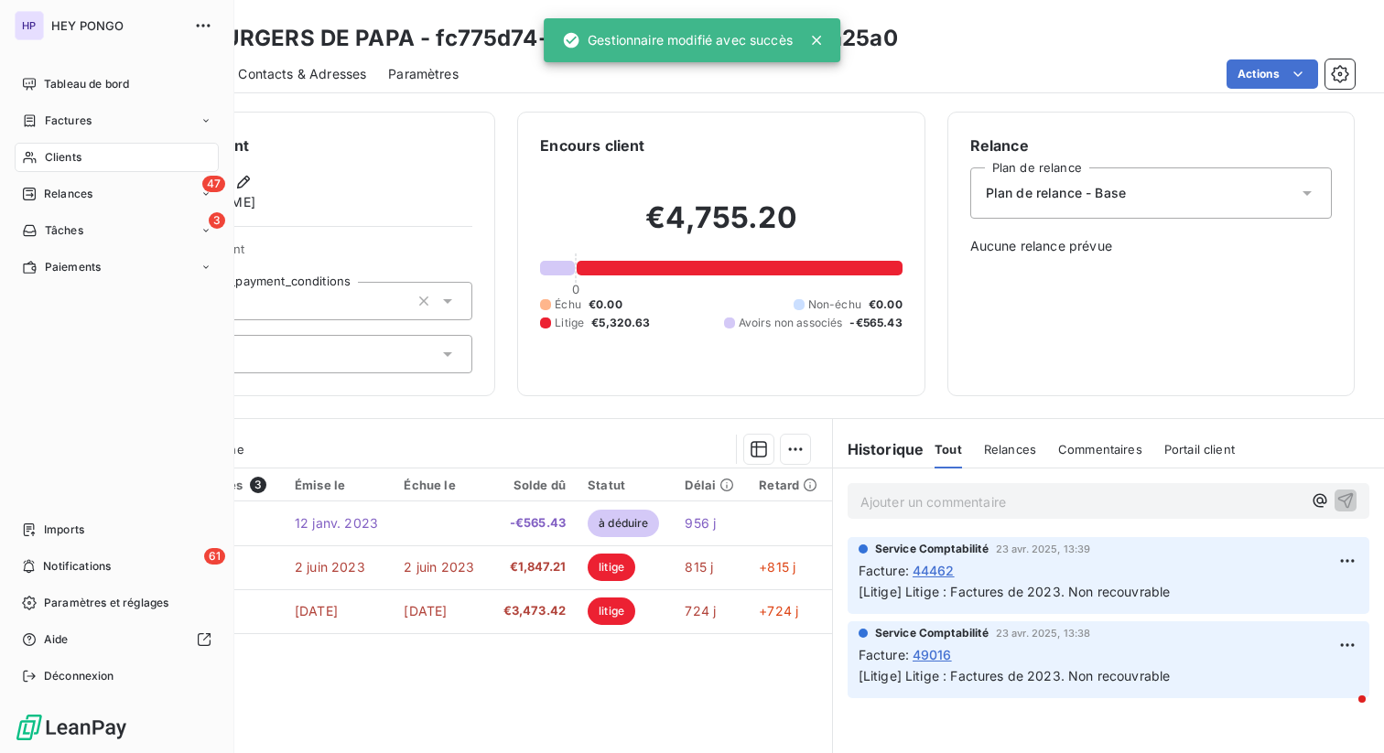
click at [24, 156] on icon at bounding box center [30, 157] width 16 height 15
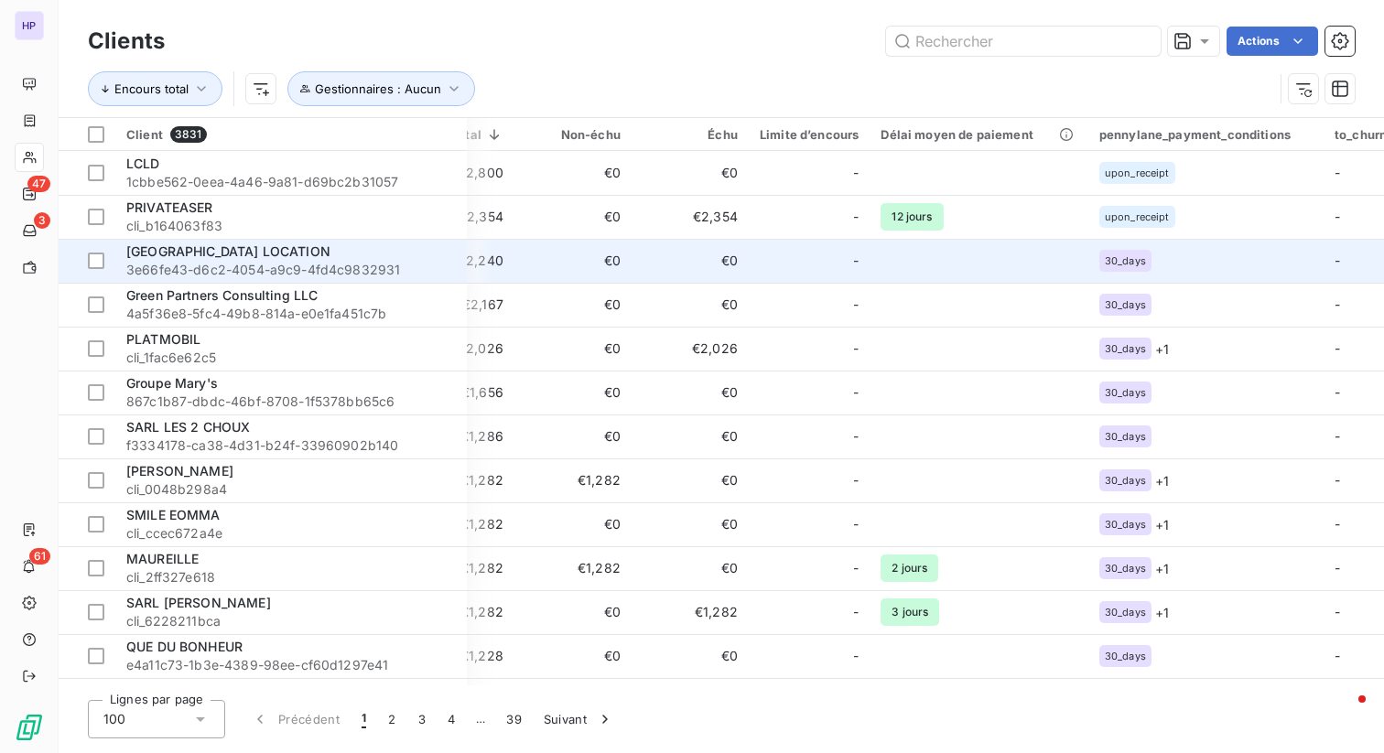
scroll to position [0, 690]
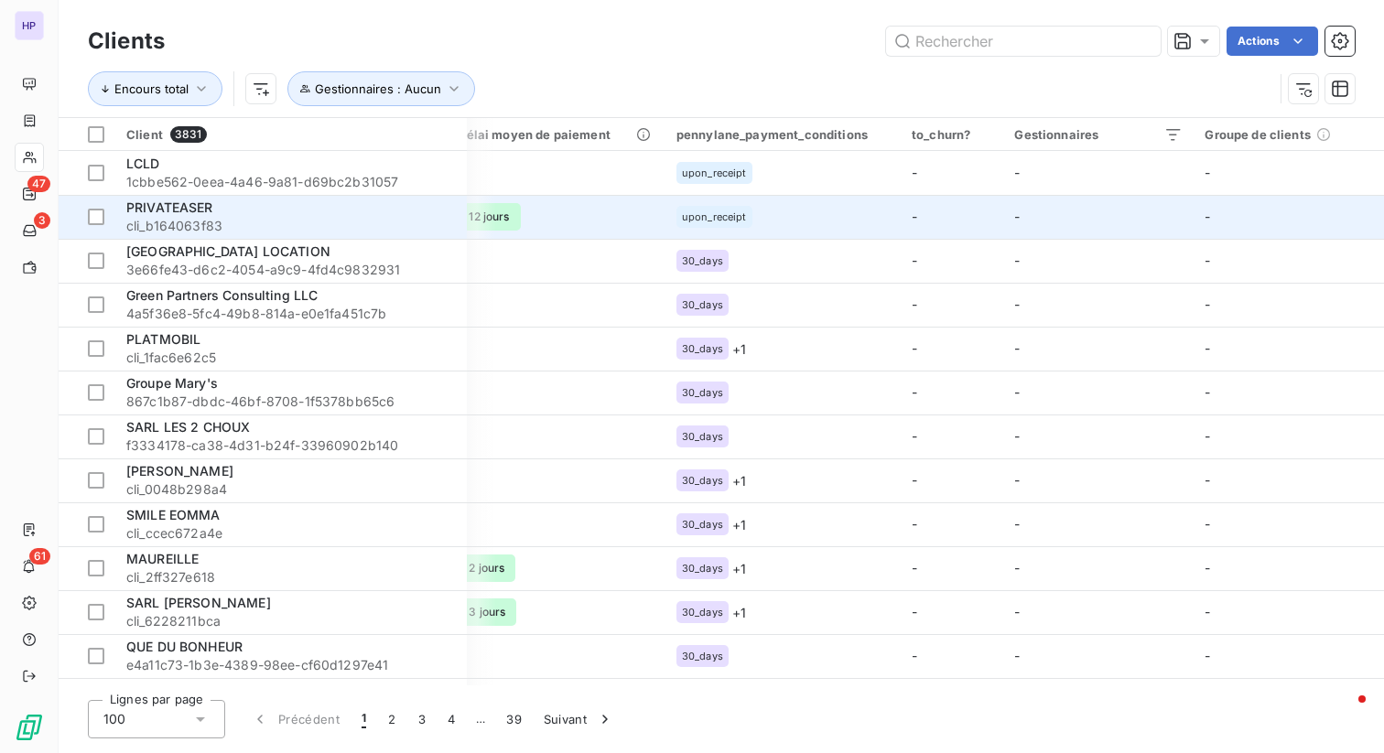
click at [1160, 215] on td "-" at bounding box center [1098, 217] width 190 height 44
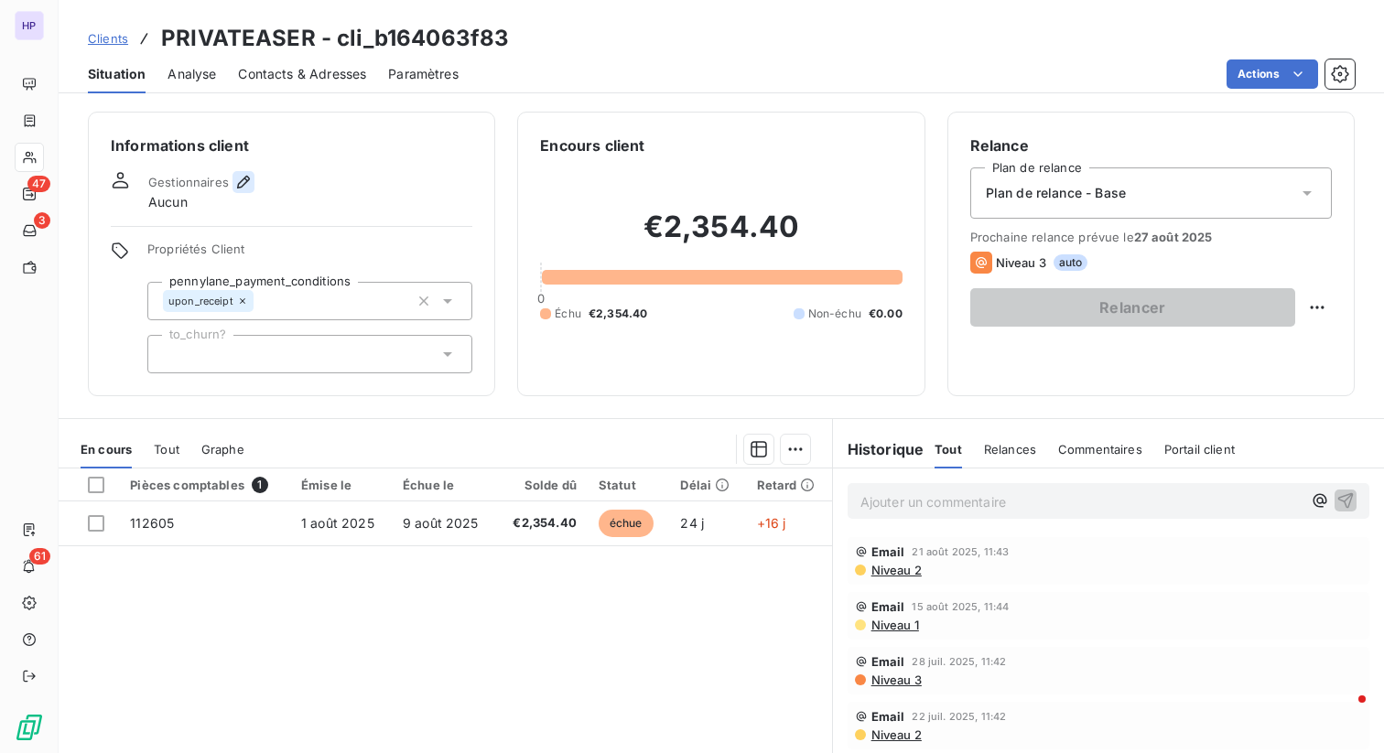
click at [239, 188] on icon "button" at bounding box center [243, 182] width 18 height 18
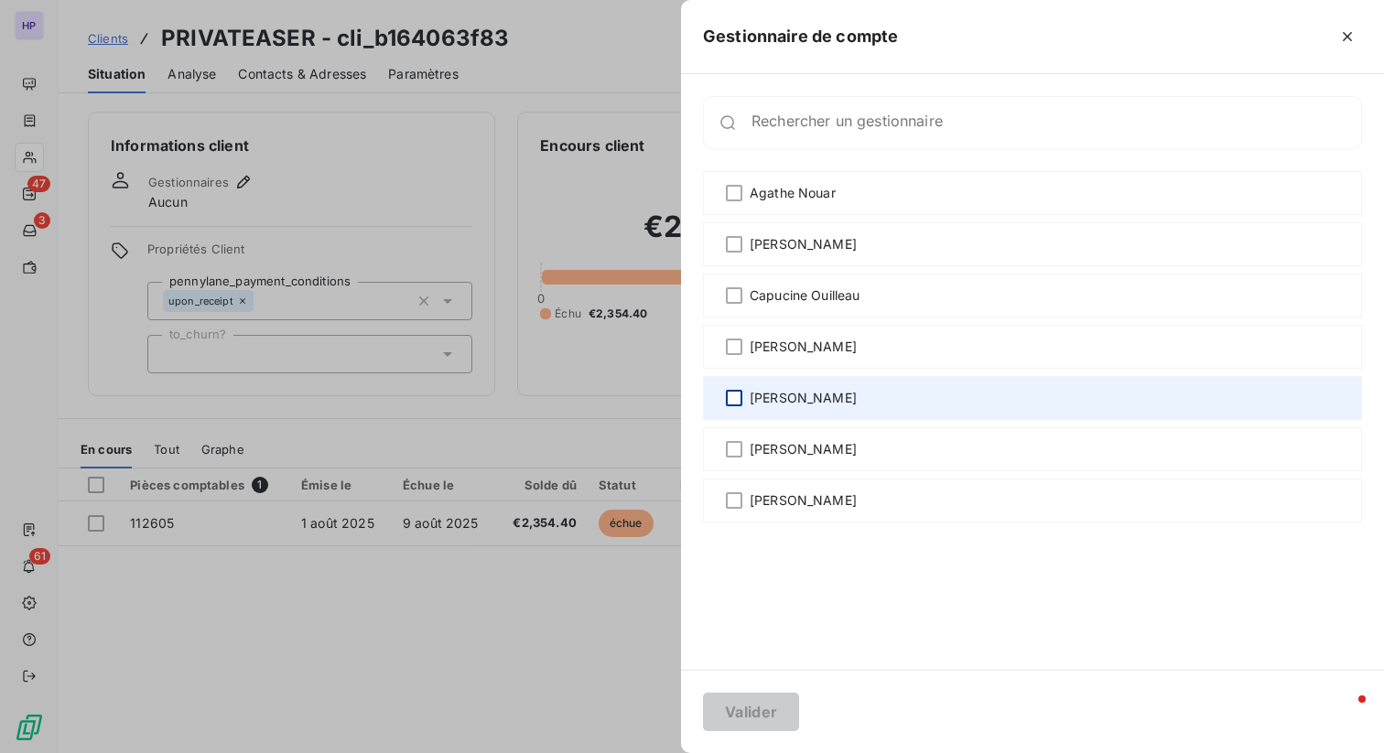
click at [733, 401] on div at bounding box center [734, 398] width 16 height 16
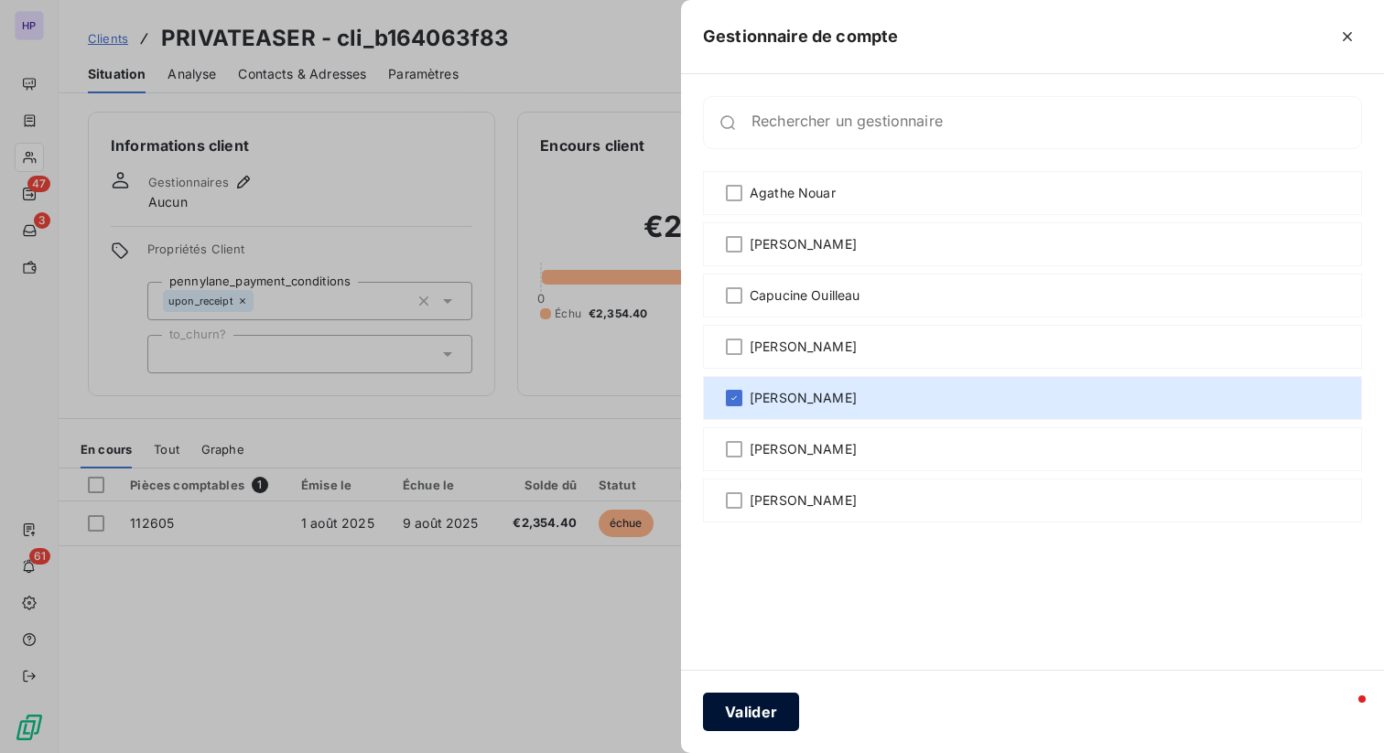
click at [763, 720] on button "Valider" at bounding box center [751, 712] width 96 height 38
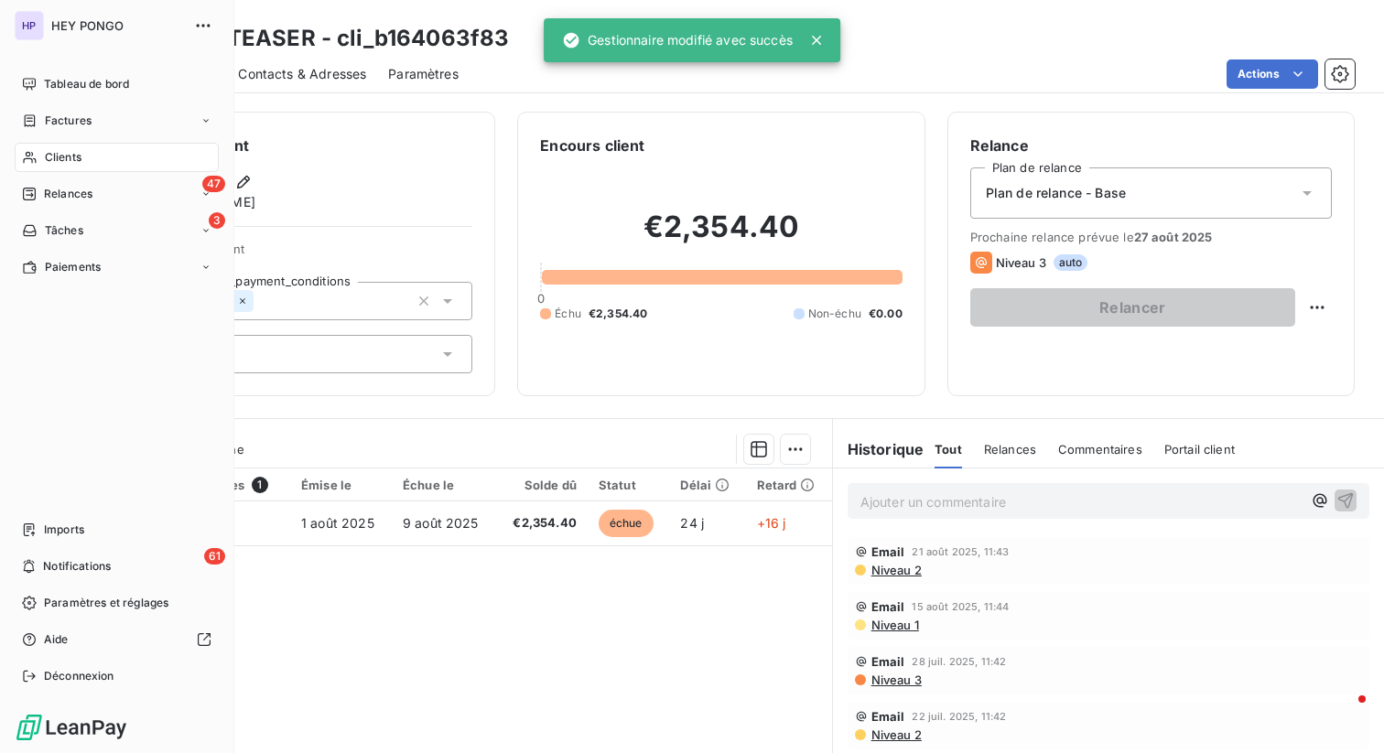
click at [90, 163] on div "Clients" at bounding box center [117, 157] width 204 height 29
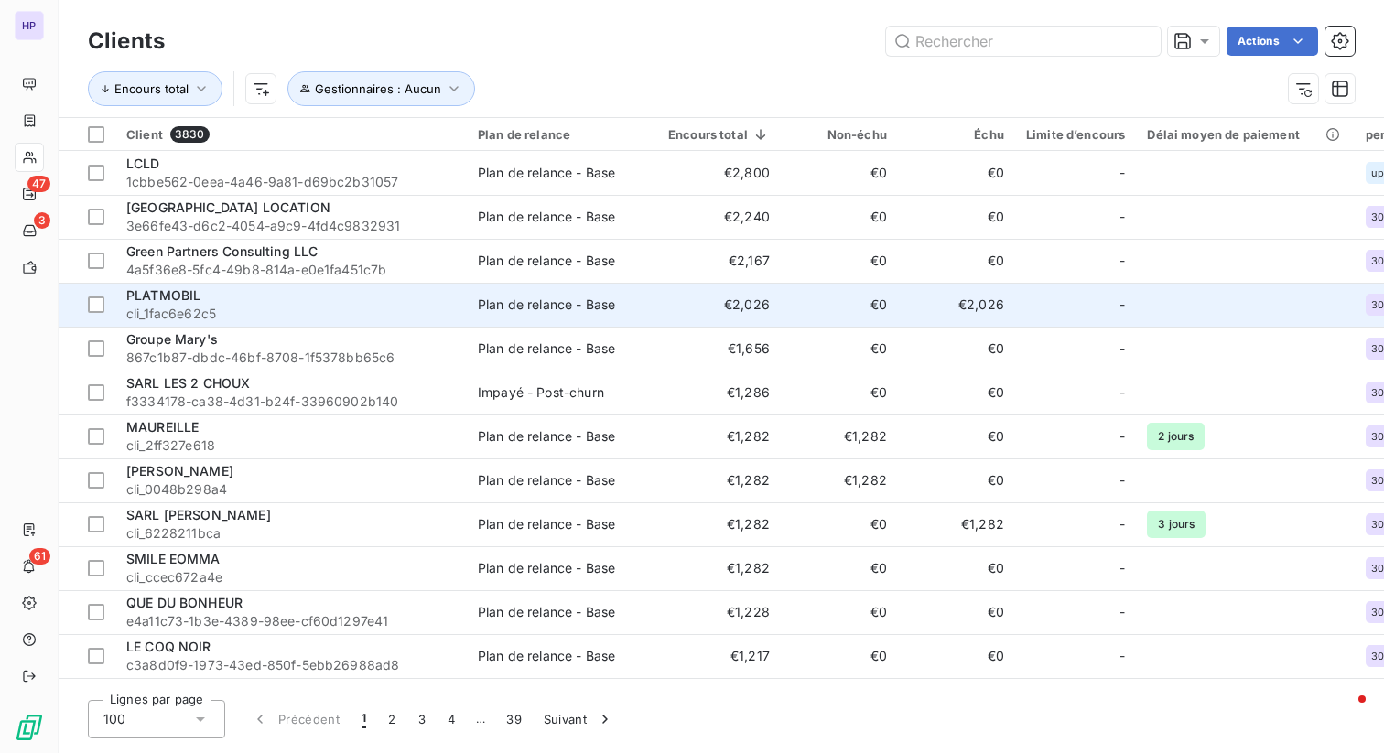
click at [990, 312] on td "€2,026" at bounding box center [956, 305] width 117 height 44
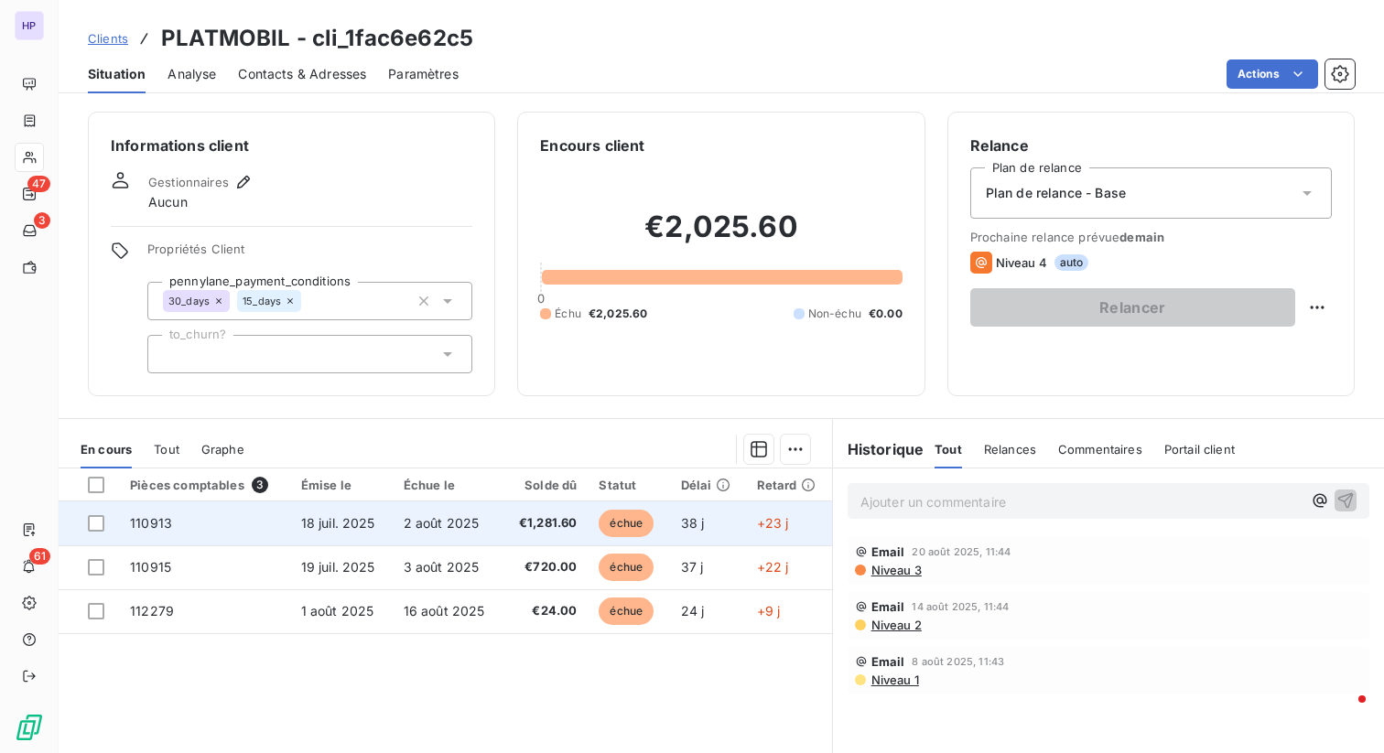
click at [444, 511] on td "2 août 2025" at bounding box center [448, 524] width 110 height 44
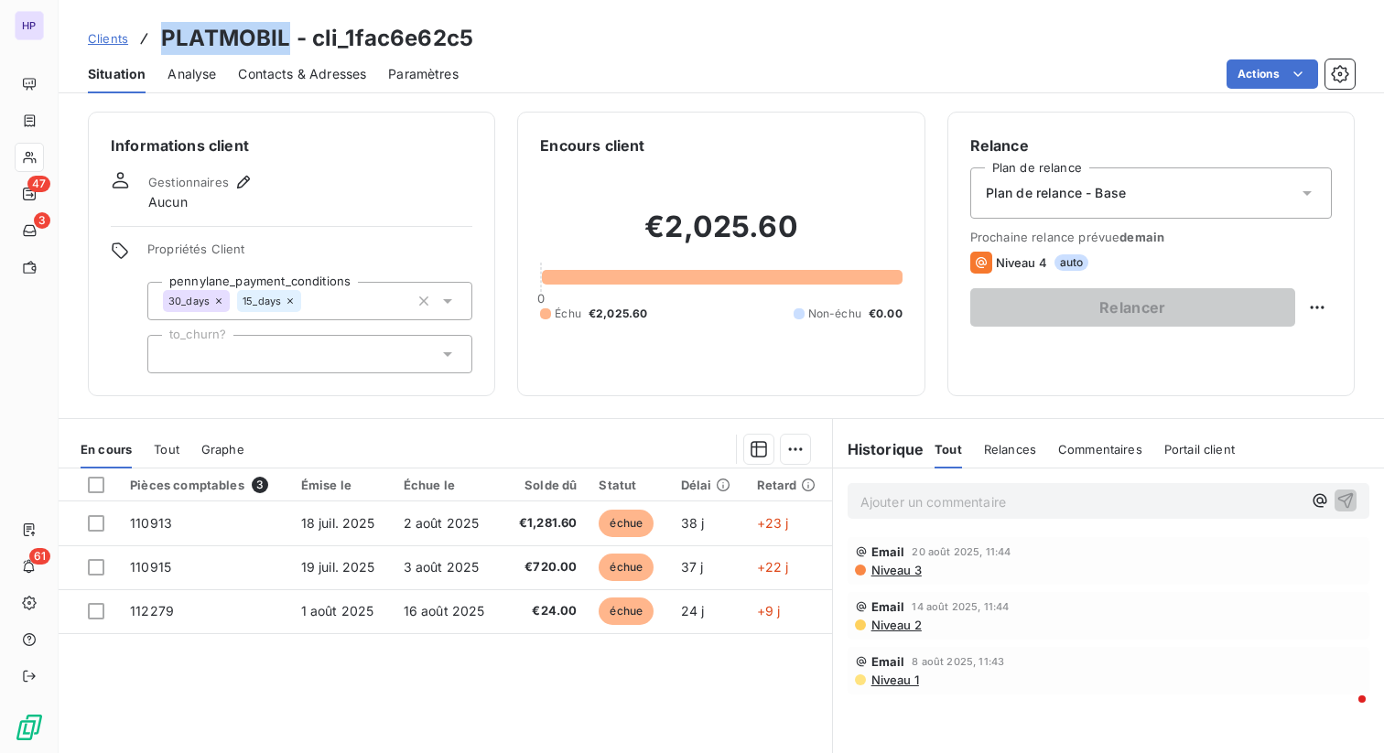
drag, startPoint x: 159, startPoint y: 38, endPoint x: 287, endPoint y: 40, distance: 128.2
click at [287, 40] on h3 "PLATMOBIL - cli_1fac6e62c5" at bounding box center [317, 38] width 312 height 33
copy h3 "PLATMOBIL"
click at [1122, 69] on html "HP 47 3 61 Clients PLATMOBIL - cli_1fac6e62c5 Situation Analyse Contacts & Adre…" at bounding box center [692, 376] width 1384 height 753
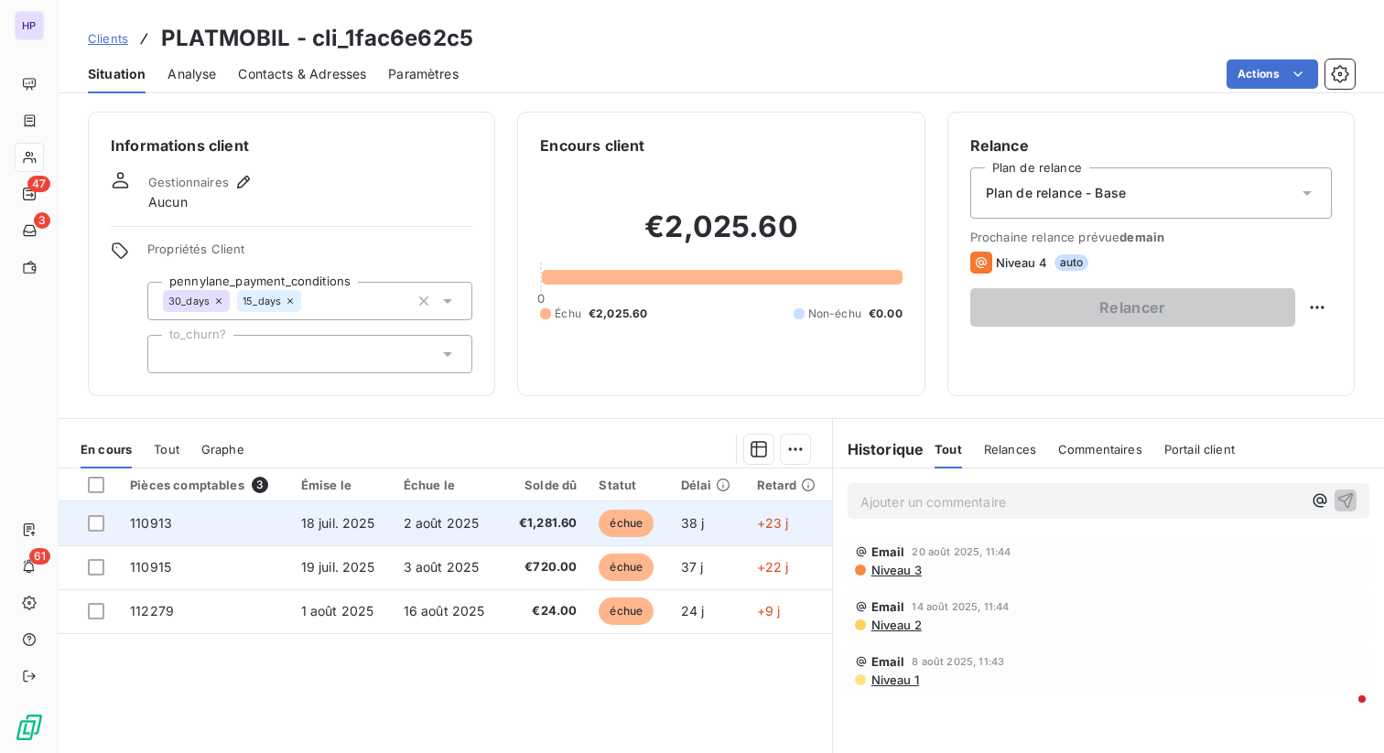
click at [445, 539] on td "2 août 2025" at bounding box center [448, 524] width 110 height 44
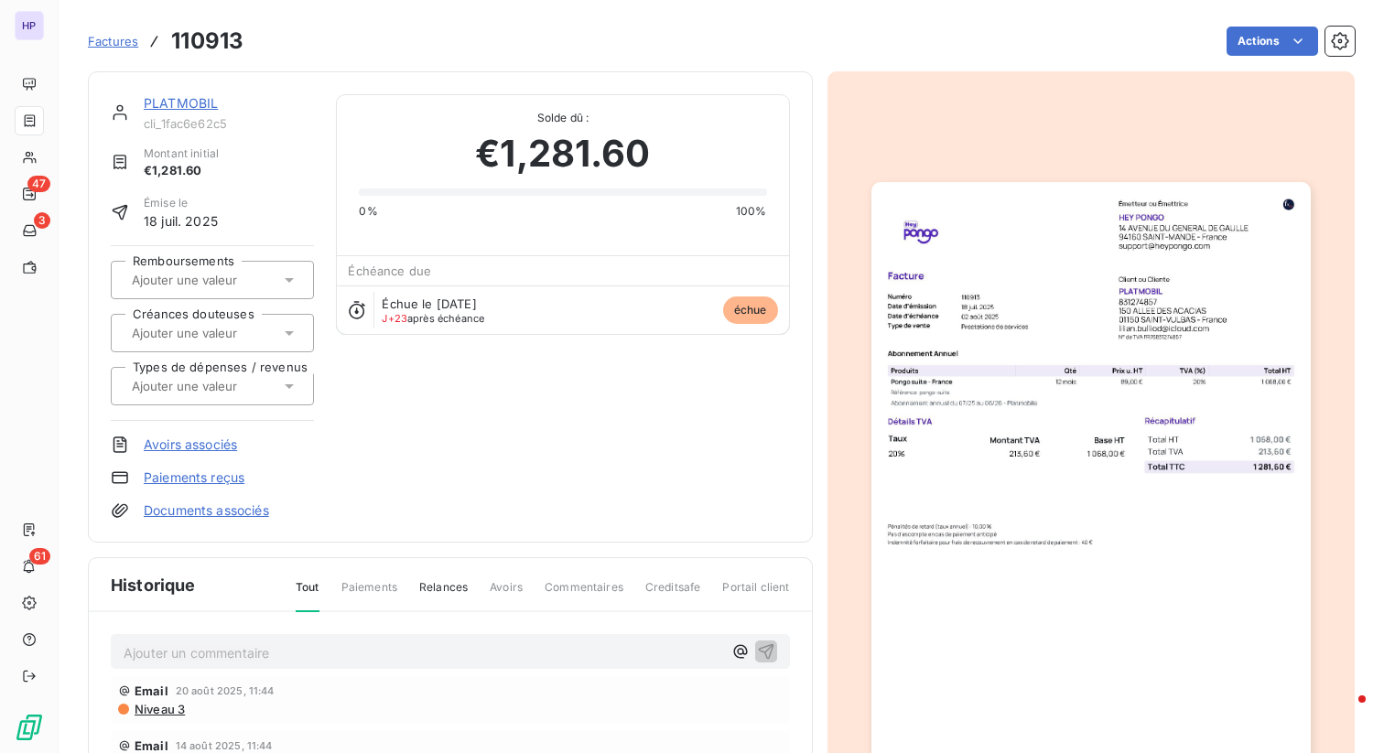
click at [416, 390] on div "PLATMOBIL cli_1fac6e62c5 Montant initial €1,281.60 Émise le 18 juil. 2025 Rembo…" at bounding box center [450, 307] width 679 height 426
click at [166, 106] on link "PLATMOBIL" at bounding box center [181, 103] width 74 height 16
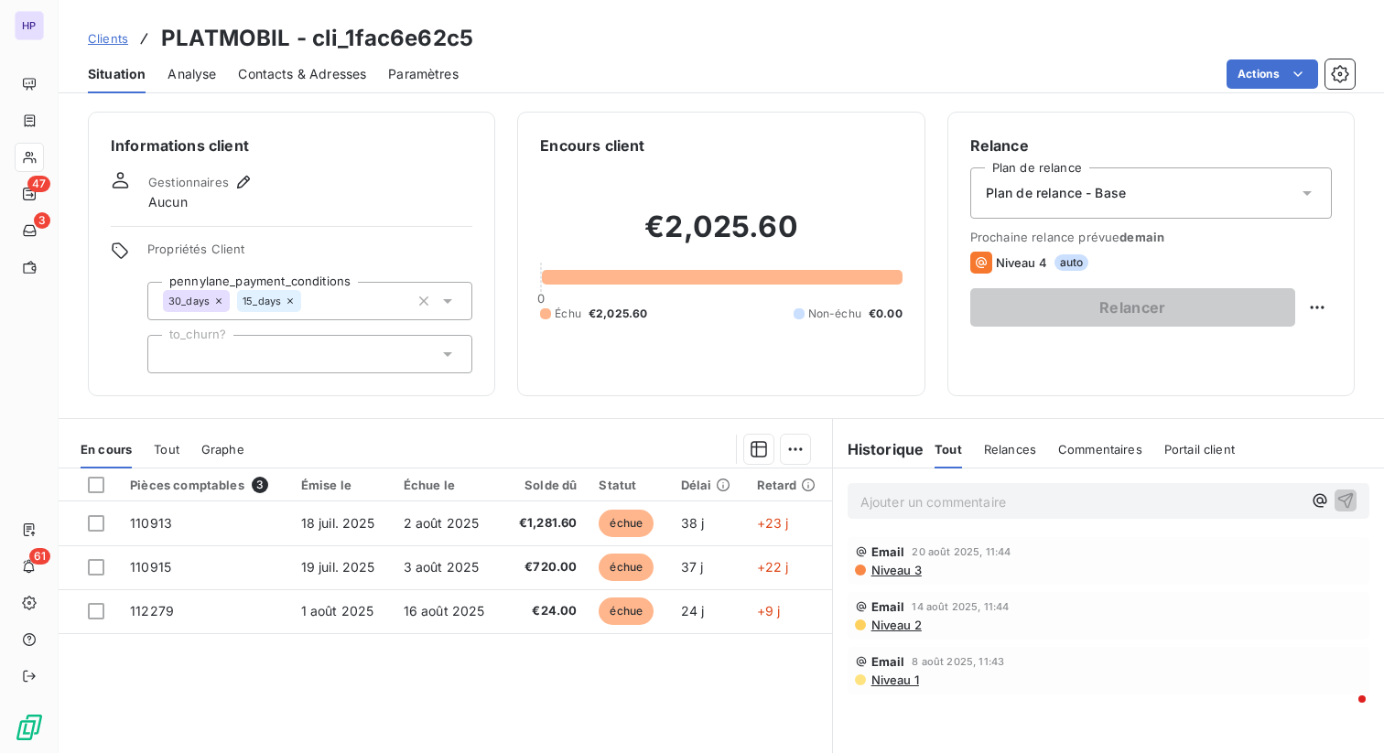
click at [431, 206] on div "Gestionnaires Aucun" at bounding box center [292, 191] width 362 height 40
click at [247, 184] on icon "button" at bounding box center [243, 182] width 18 height 18
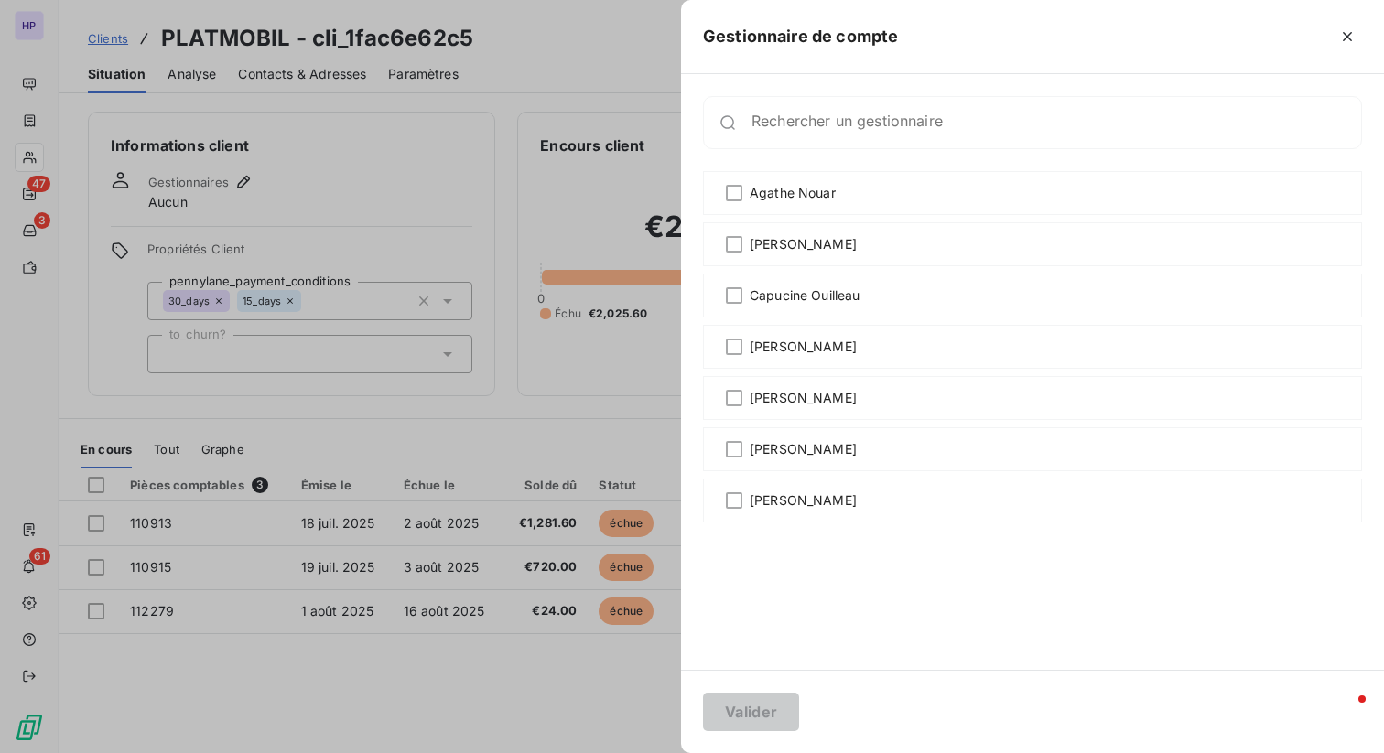
click at [370, 169] on div at bounding box center [692, 376] width 1384 height 753
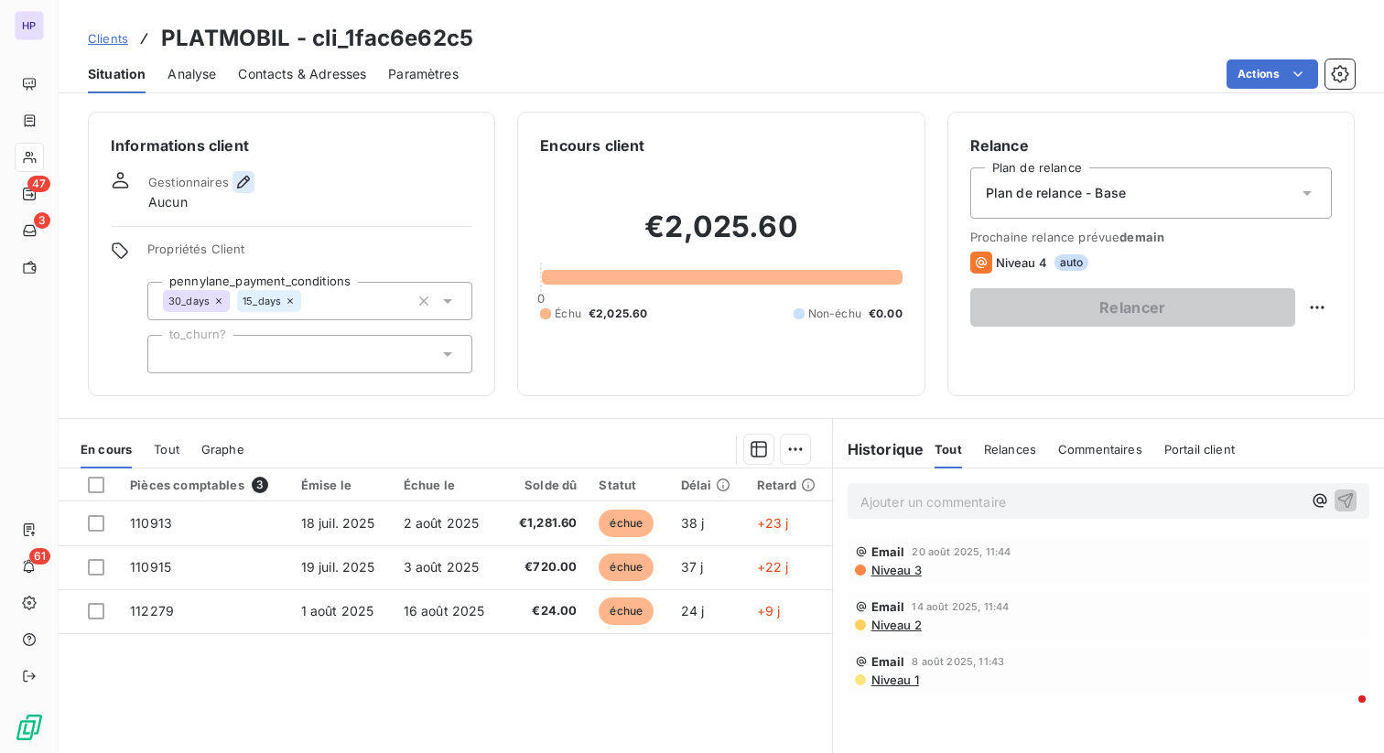
click at [239, 180] on icon "button" at bounding box center [243, 182] width 18 height 18
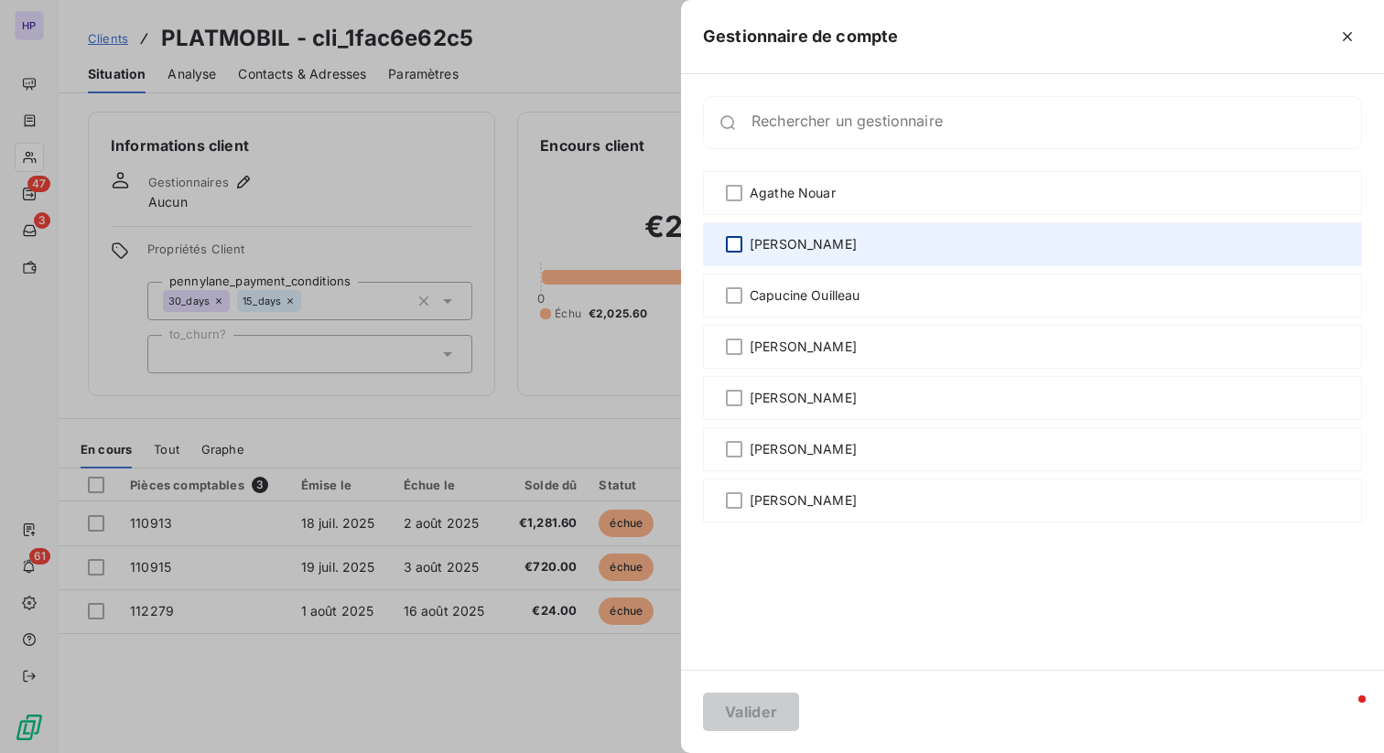
click at [727, 252] on div at bounding box center [734, 244] width 16 height 16
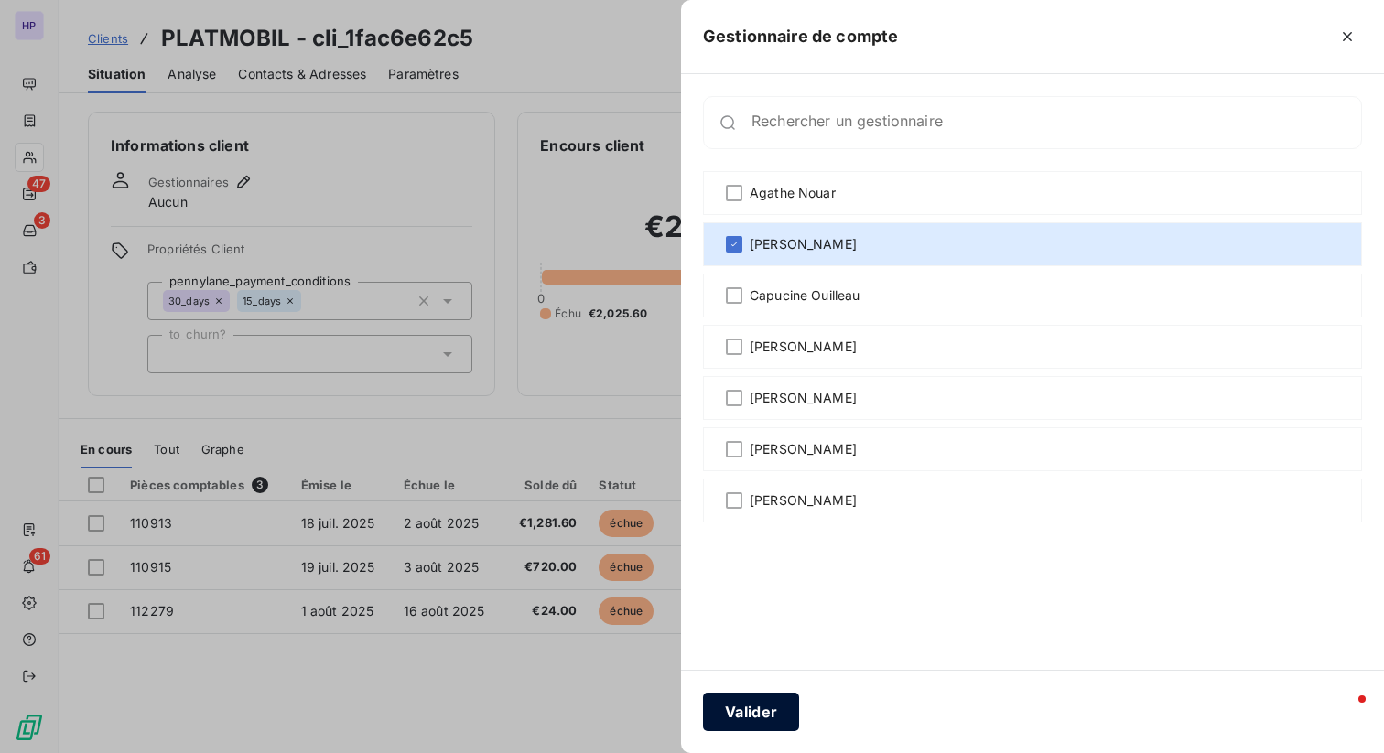
click at [779, 725] on button "Valider" at bounding box center [751, 712] width 96 height 38
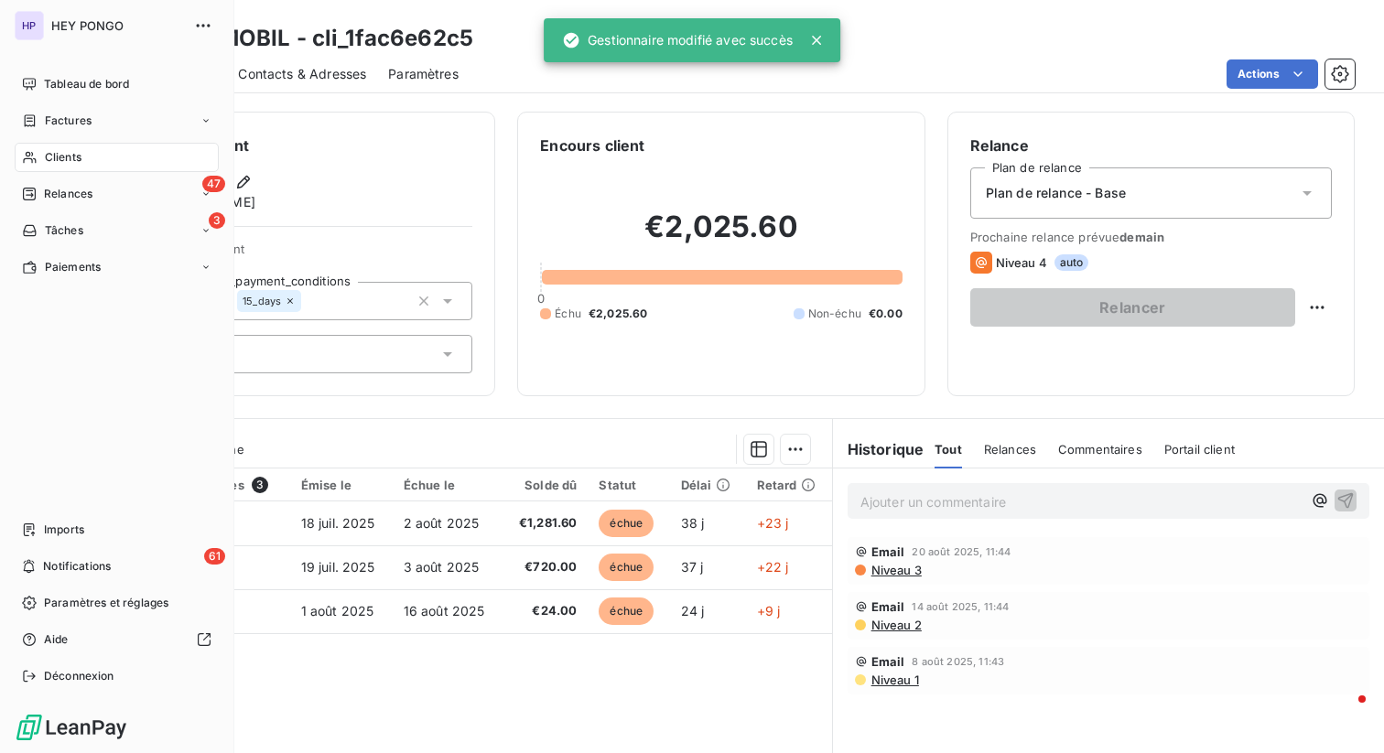
click at [61, 166] on div "Clients" at bounding box center [117, 157] width 204 height 29
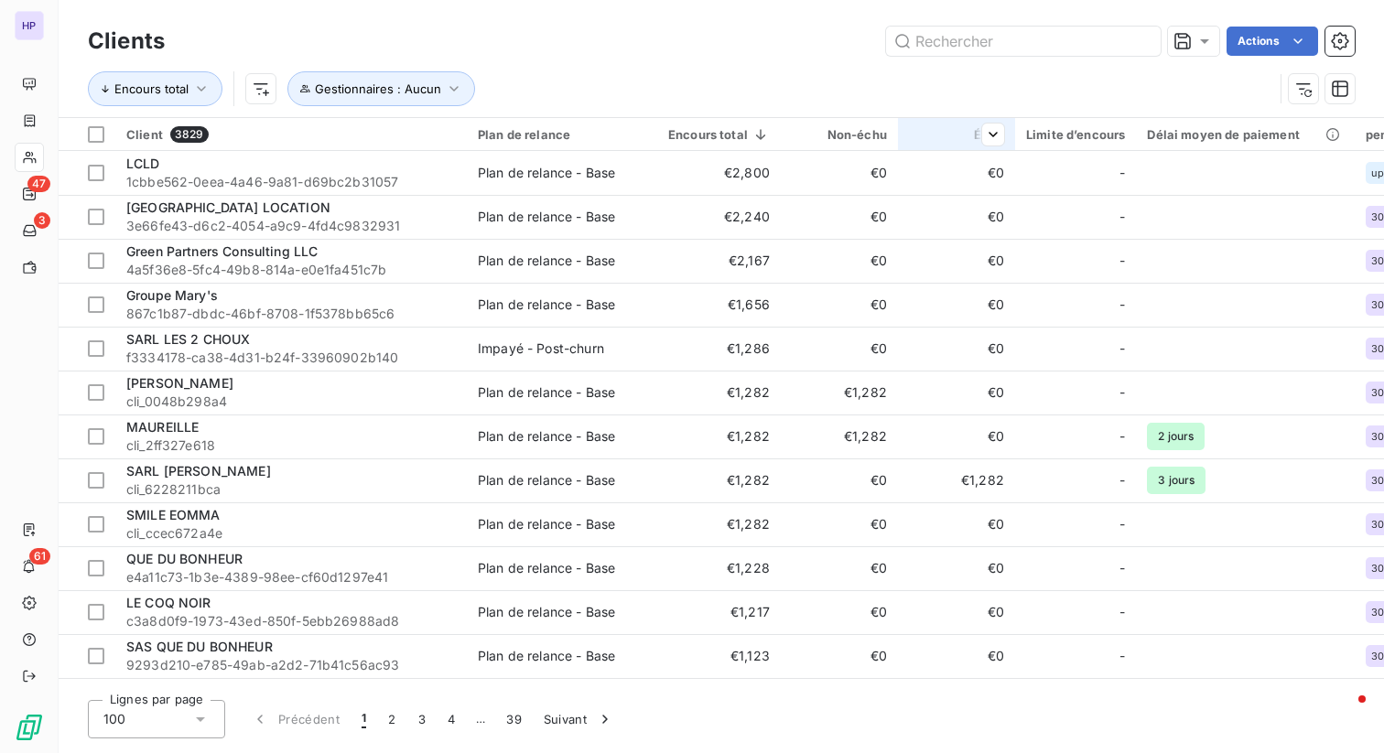
click at [980, 133] on div at bounding box center [986, 135] width 37 height 22
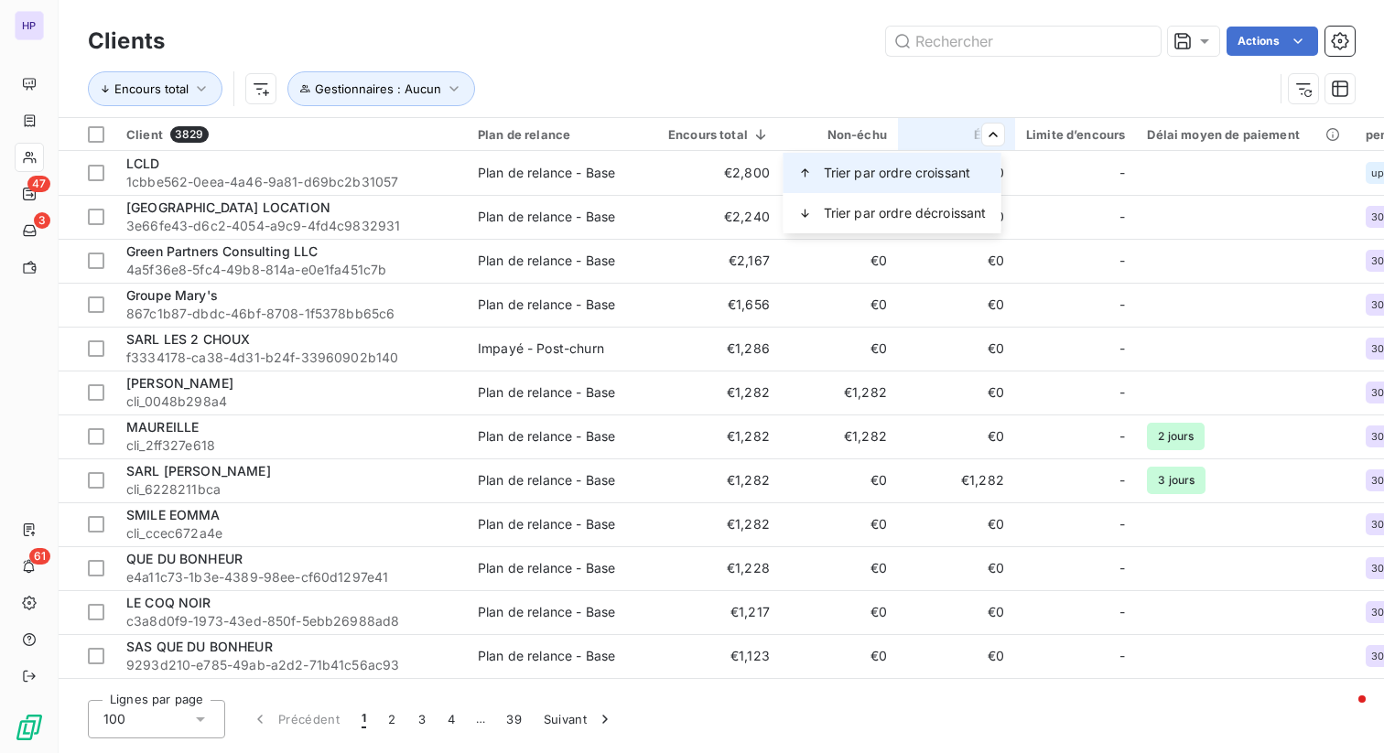
click at [958, 179] on span "Trier par ordre croissant" at bounding box center [897, 173] width 147 height 18
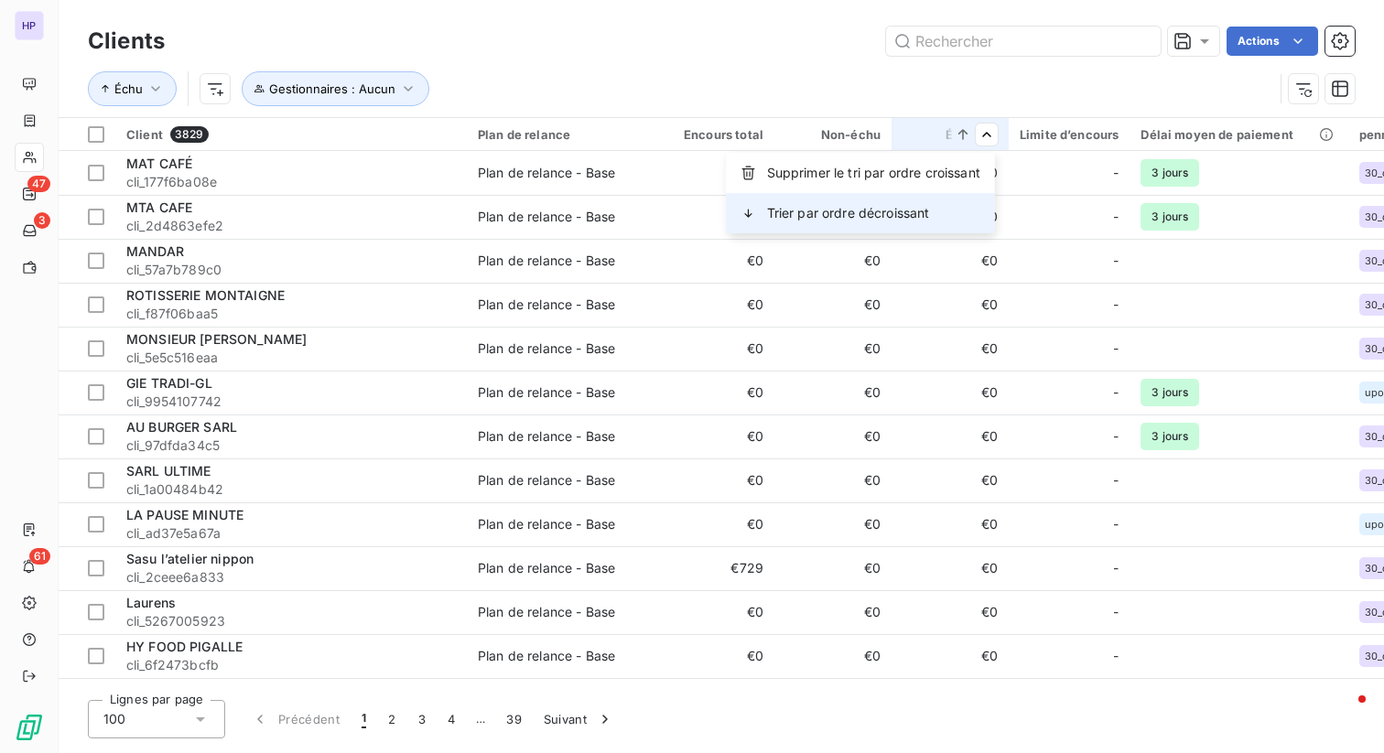
click at [961, 195] on div "Trier par ordre décroissant" at bounding box center [861, 213] width 268 height 40
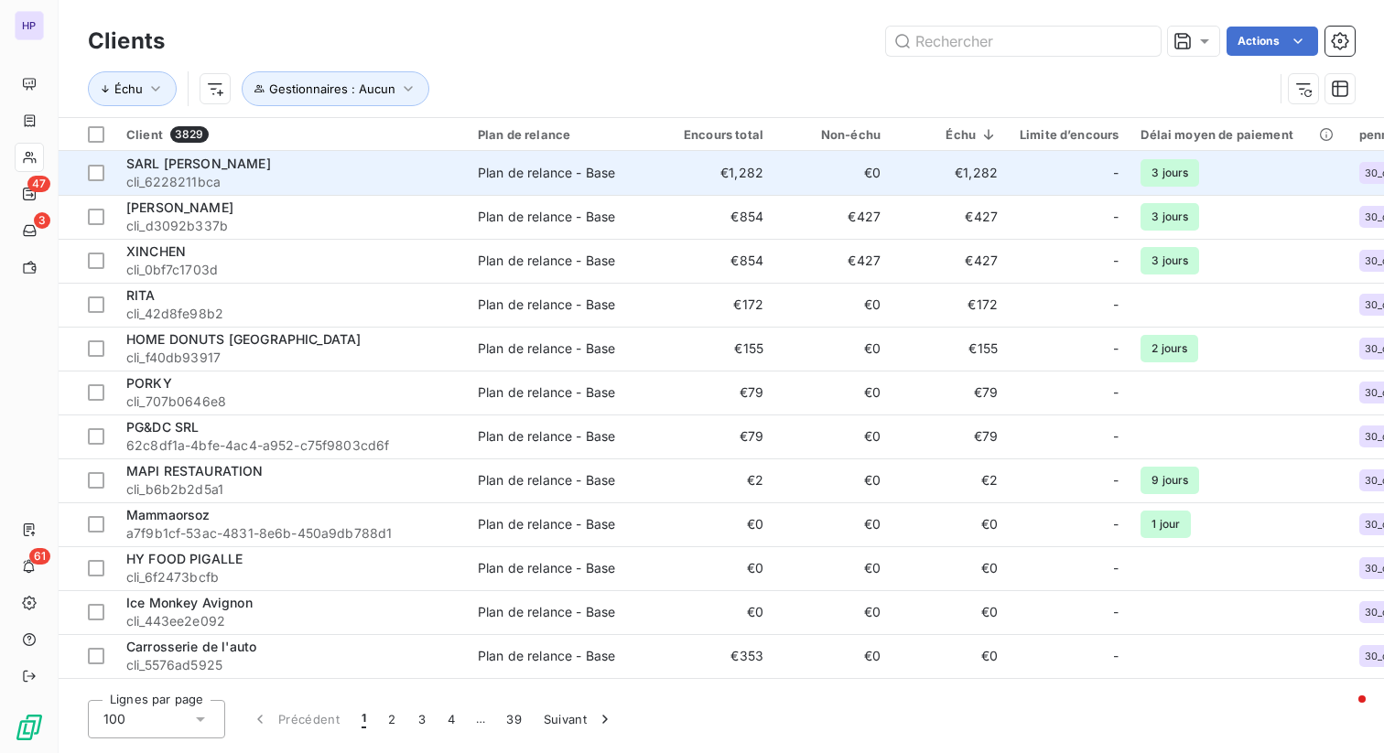
click at [1027, 171] on div "-" at bounding box center [1069, 172] width 99 height 29
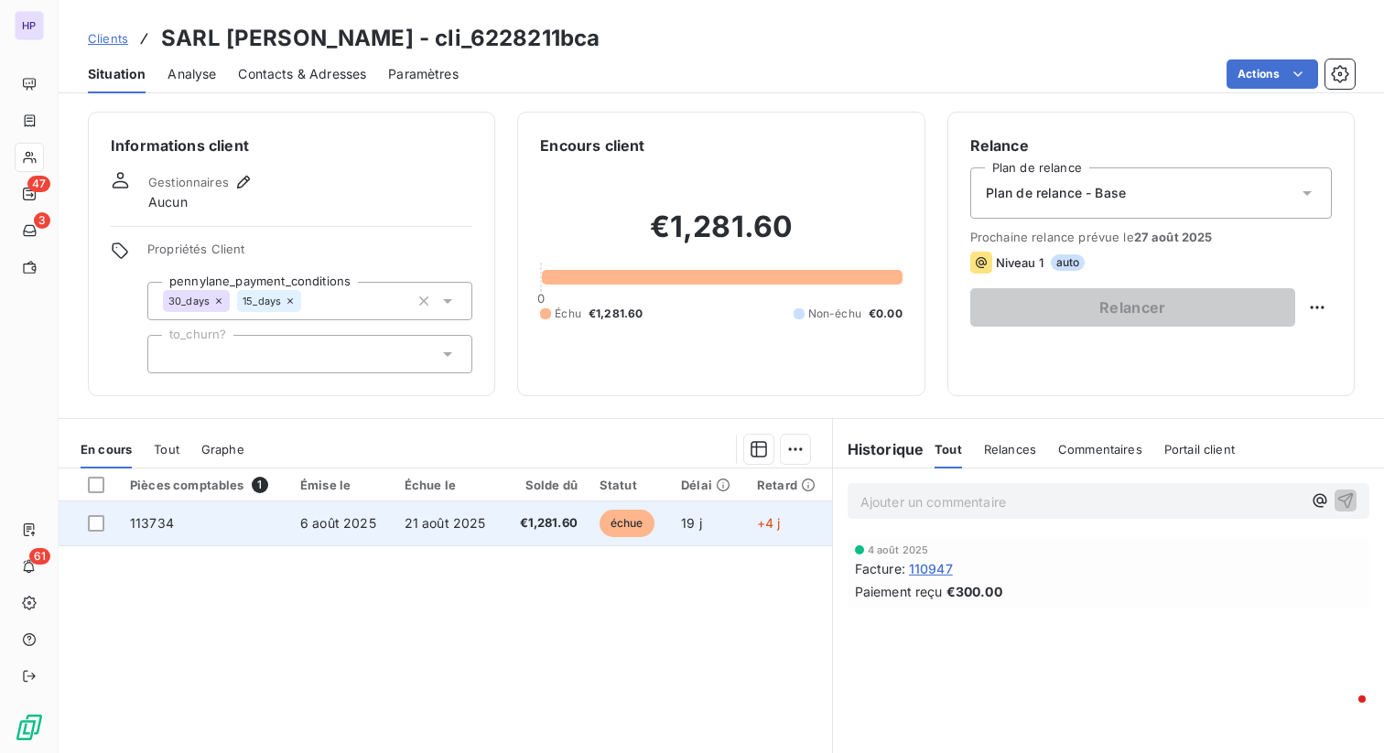
click at [408, 518] on span "21 août 2025" at bounding box center [445, 523] width 81 height 16
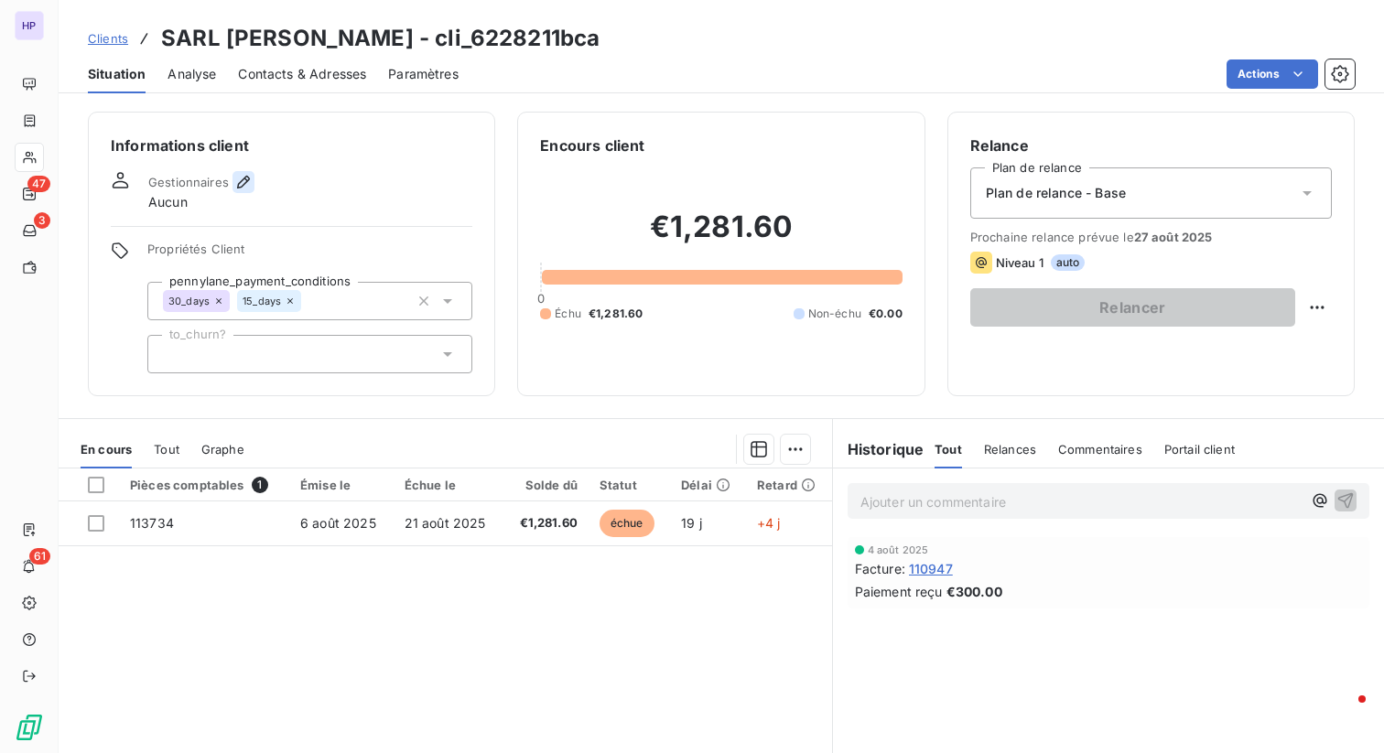
click at [241, 190] on div "Gestionnaires Aucun" at bounding box center [201, 191] width 106 height 40
click at [234, 182] on icon "button" at bounding box center [243, 182] width 18 height 18
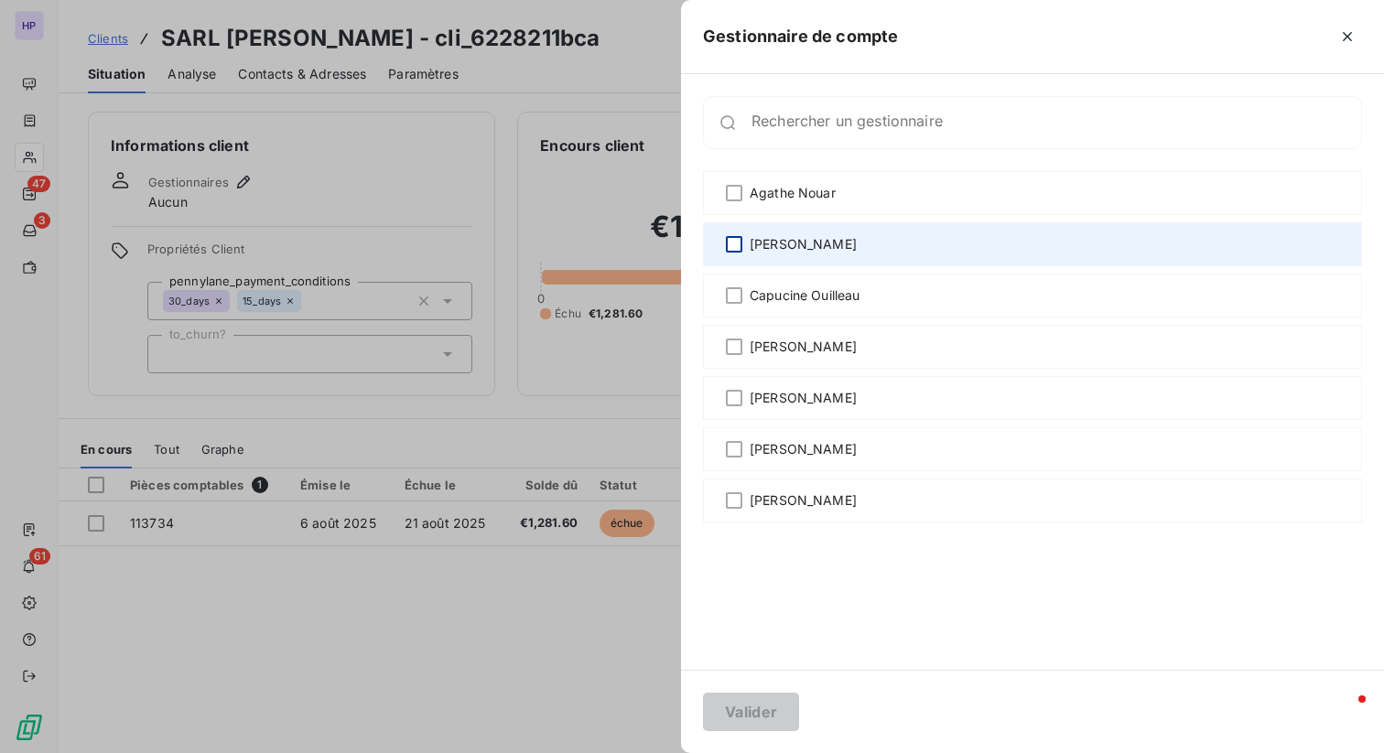
click at [731, 236] on div at bounding box center [734, 244] width 16 height 16
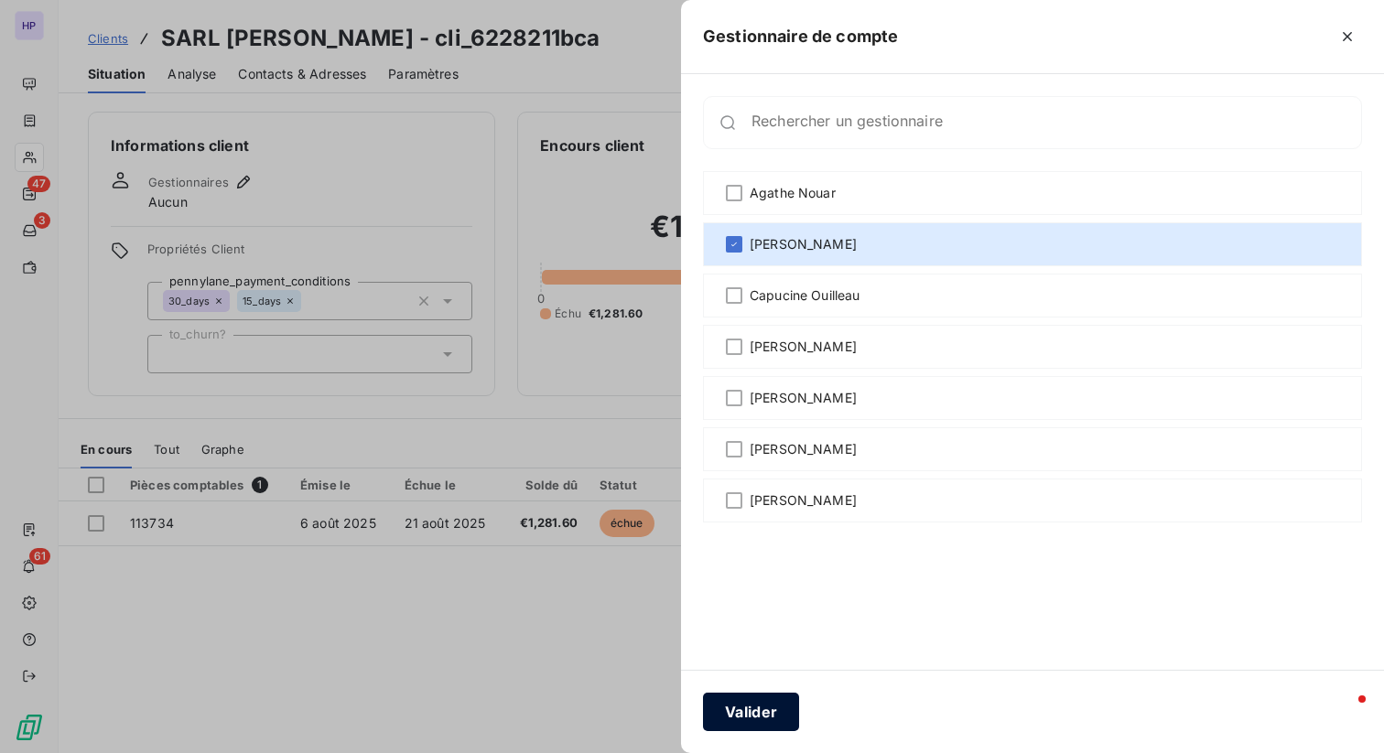
click at [764, 717] on button "Valider" at bounding box center [751, 712] width 96 height 38
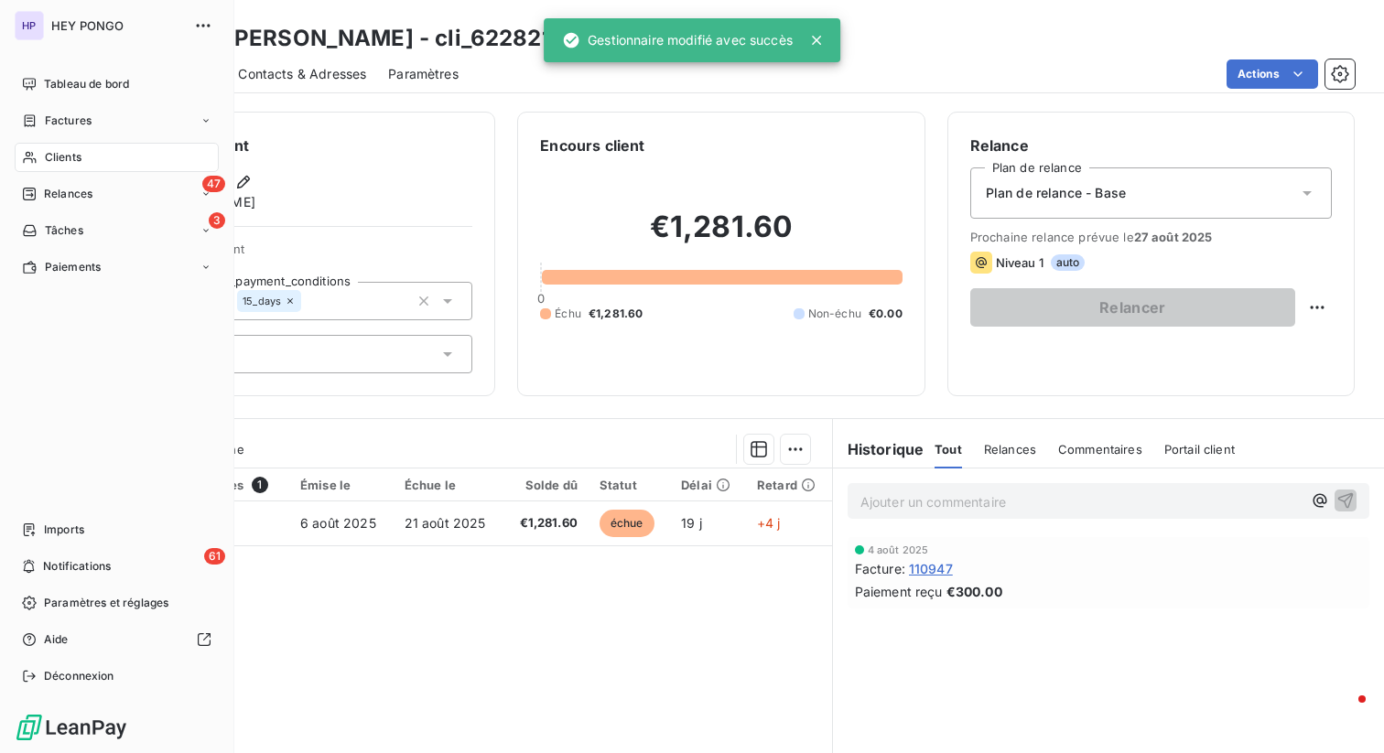
click at [33, 150] on icon at bounding box center [30, 157] width 16 height 15
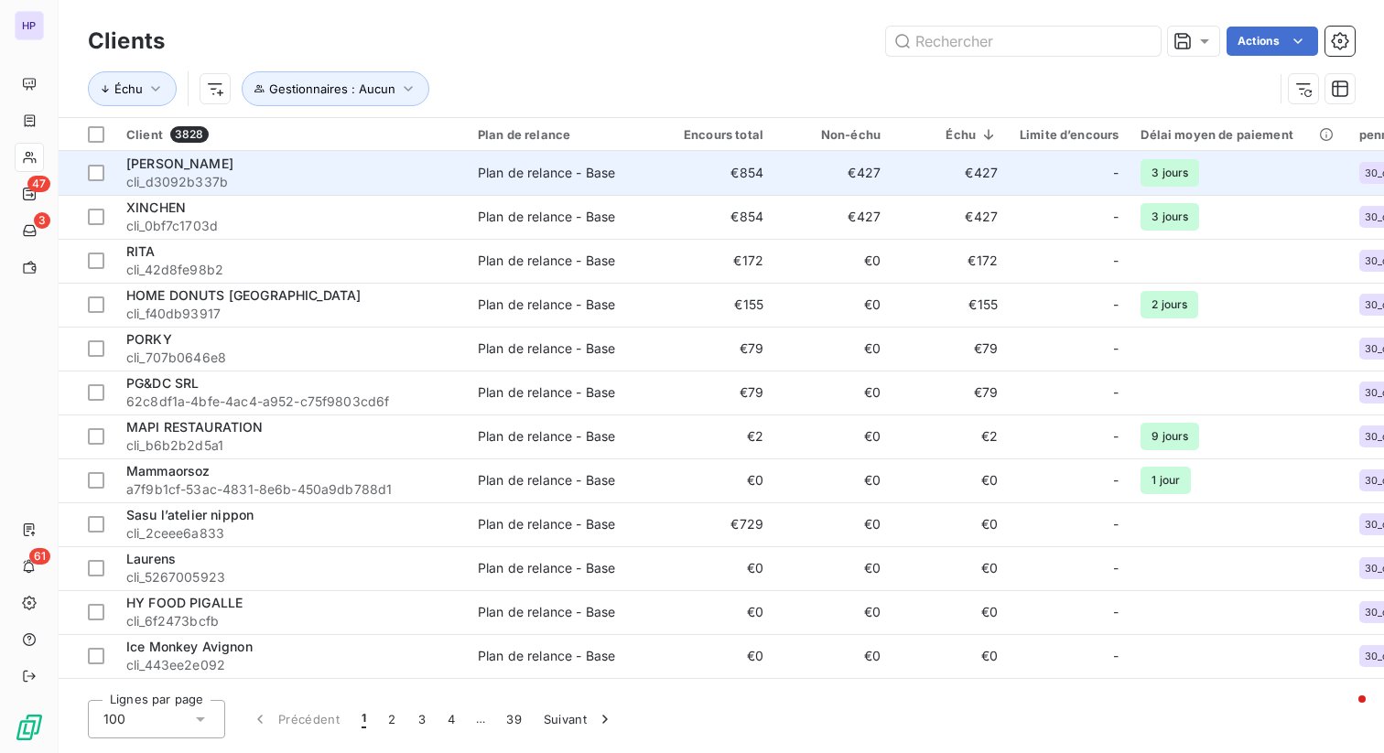
click at [1005, 186] on td "€427" at bounding box center [950, 173] width 117 height 44
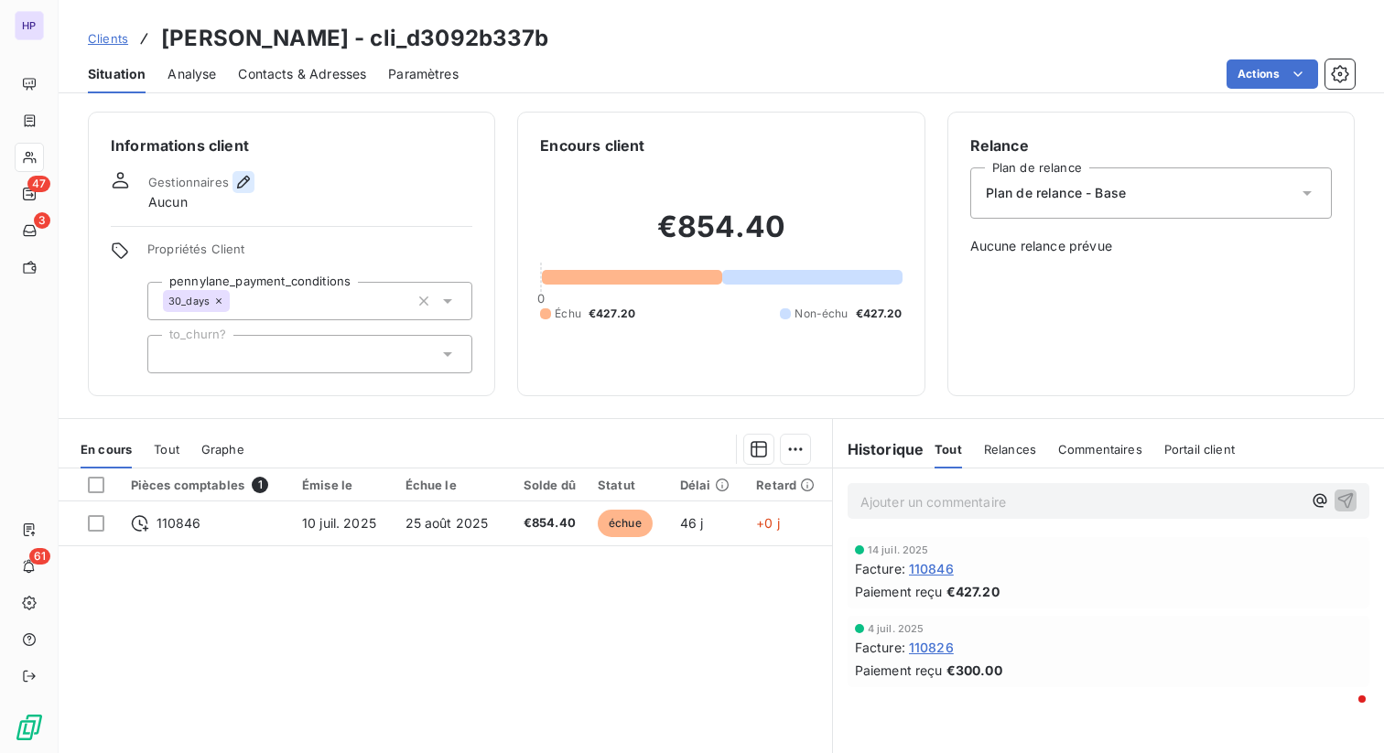
click at [245, 183] on icon "button" at bounding box center [243, 182] width 18 height 18
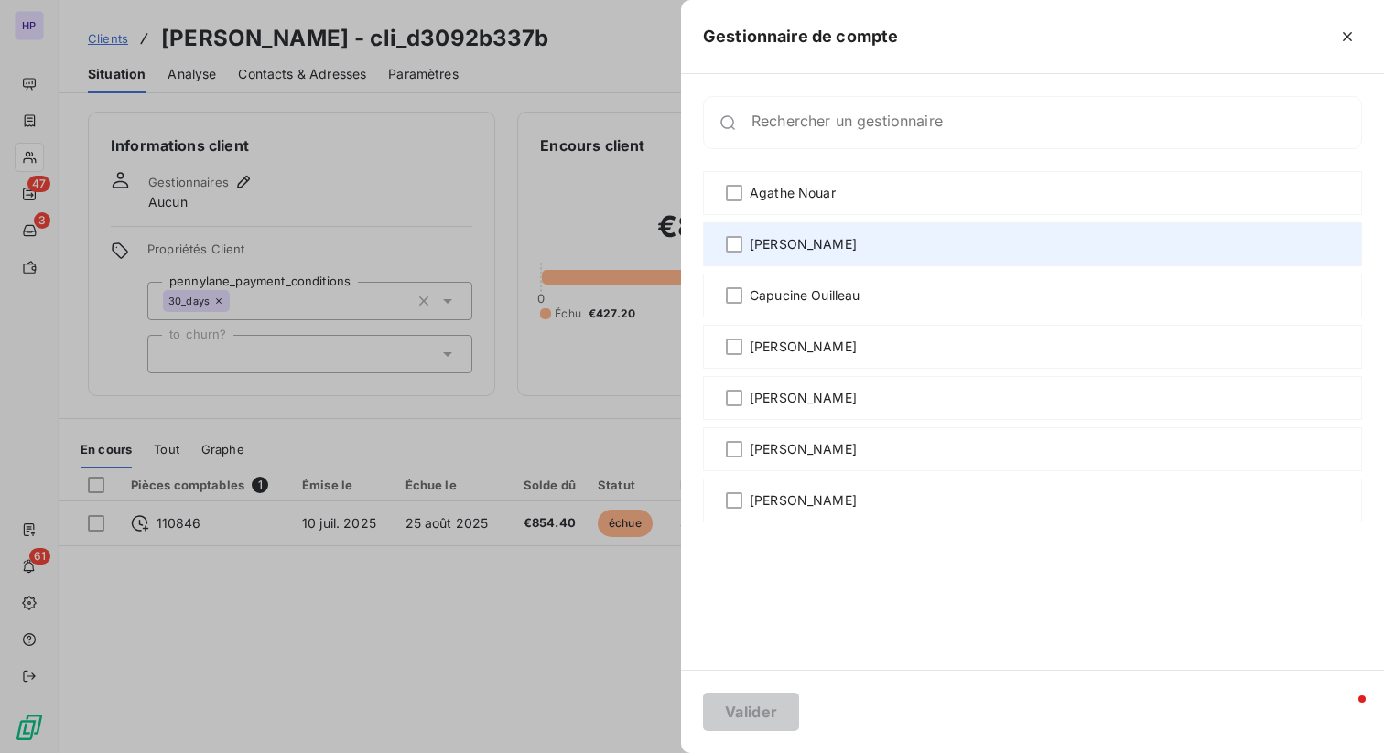
click at [744, 244] on div "[PERSON_NAME]" at bounding box center [1032, 244] width 659 height 44
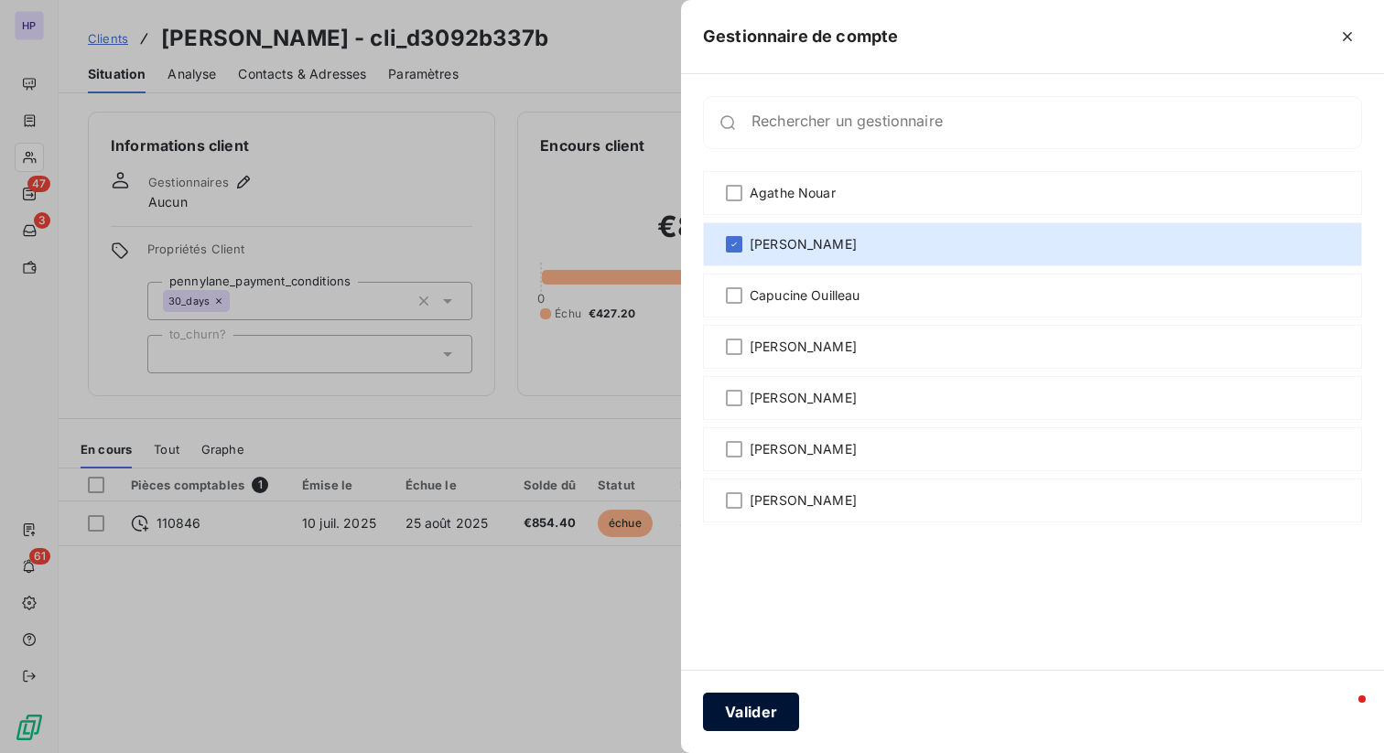
click at [721, 725] on button "Valider" at bounding box center [751, 712] width 96 height 38
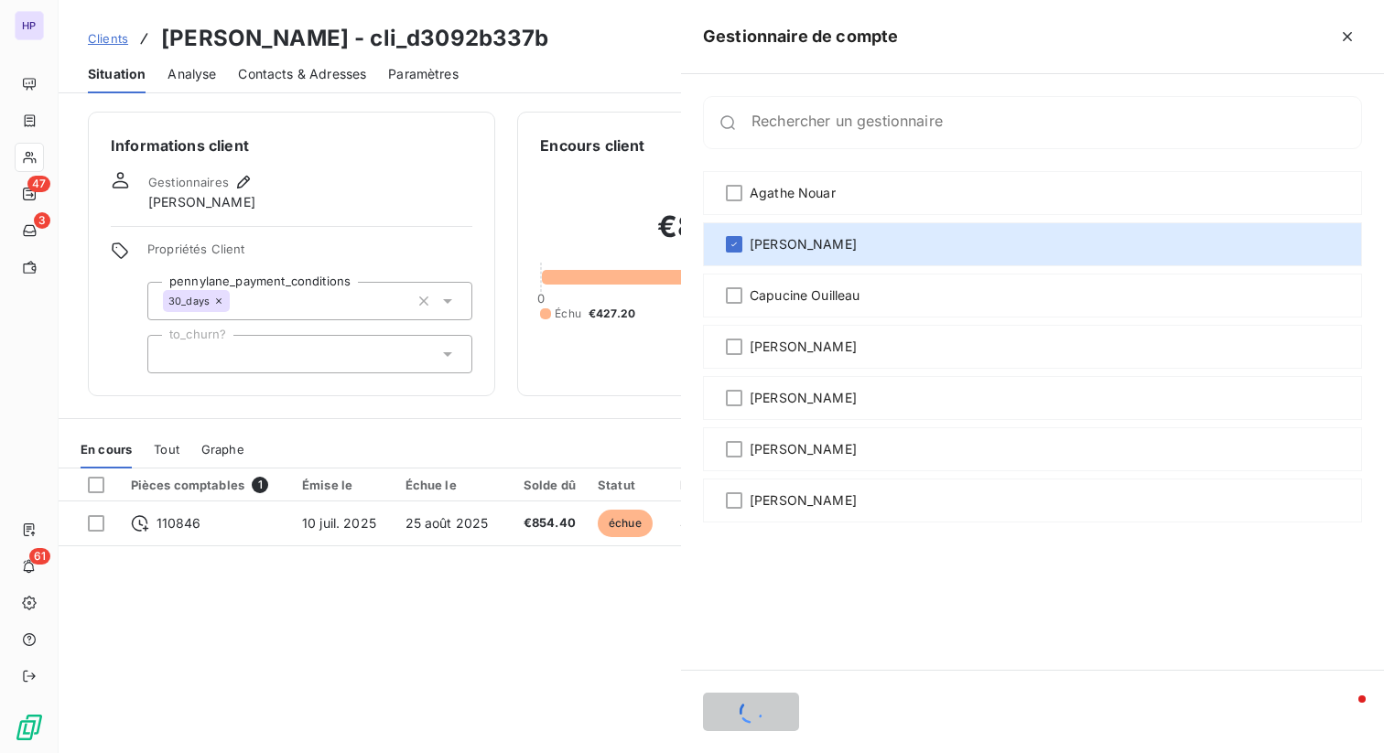
click at [29, 163] on div at bounding box center [692, 376] width 1384 height 753
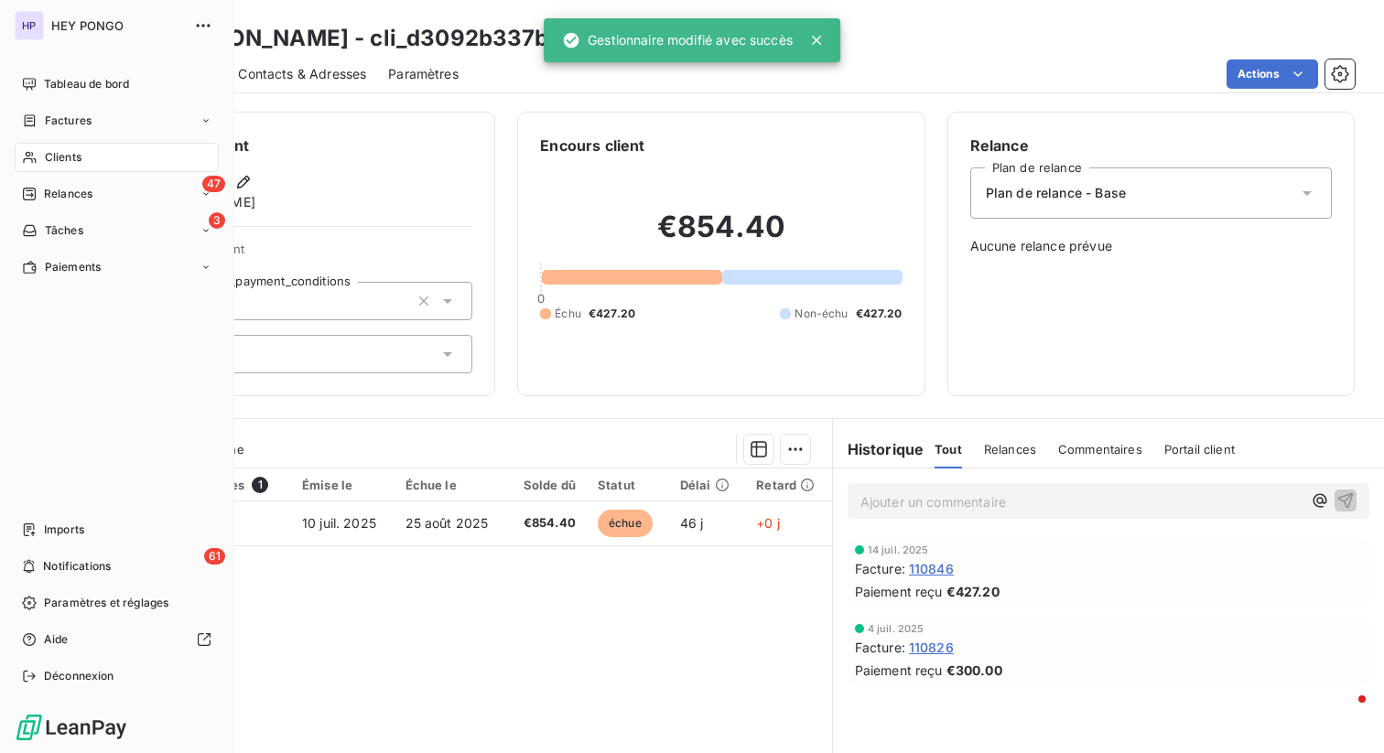
click at [37, 157] on icon at bounding box center [30, 157] width 16 height 15
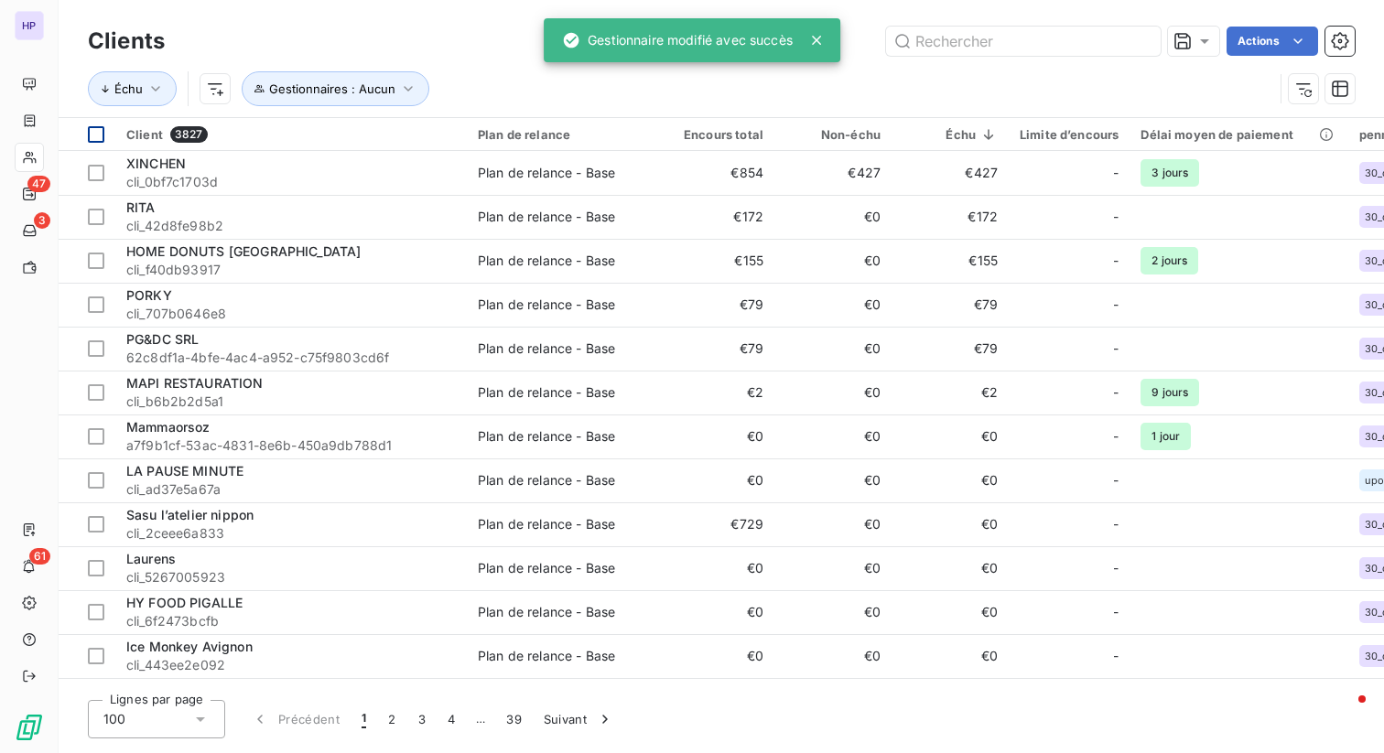
click at [98, 131] on th at bounding box center [87, 134] width 57 height 33
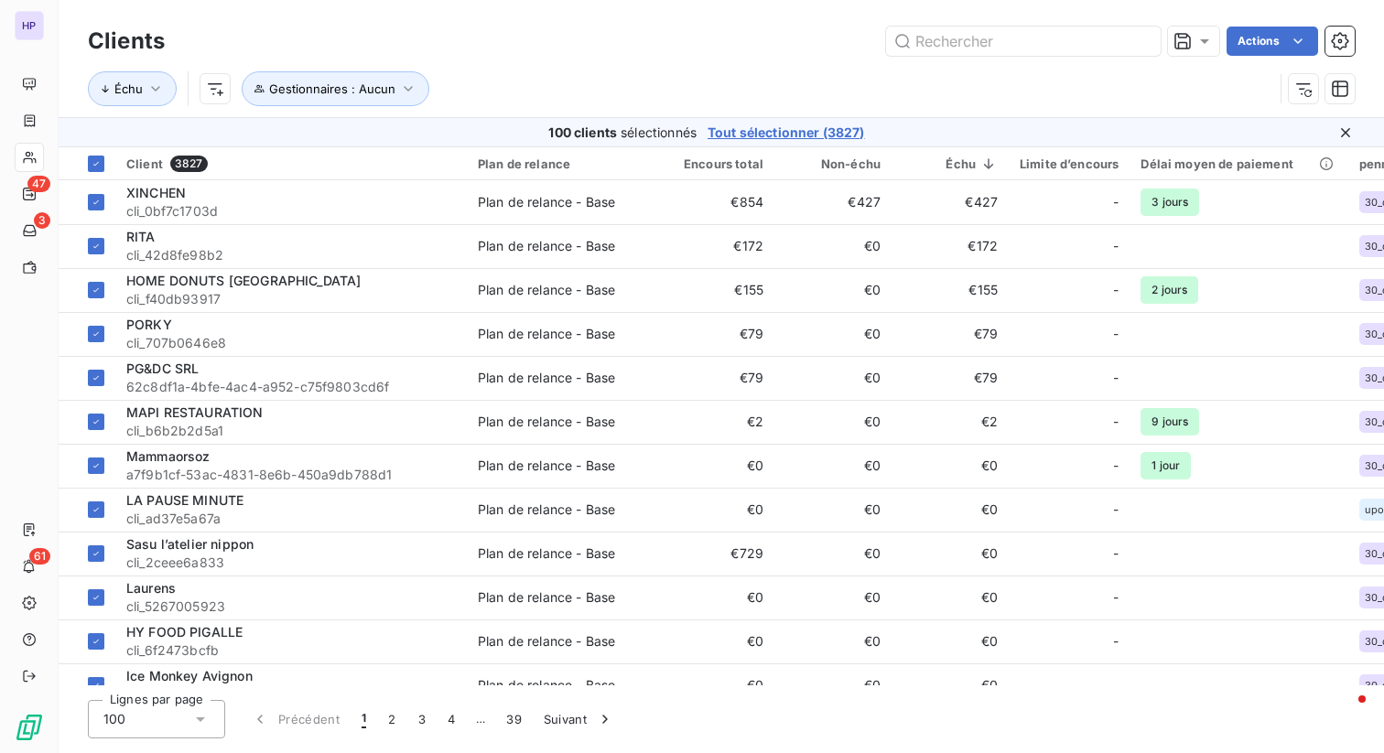
click at [95, 131] on div "100 clients sélectionnés Tout sélectionner (3827)" at bounding box center [707, 133] width 1238 height 18
click at [89, 158] on div at bounding box center [96, 164] width 16 height 16
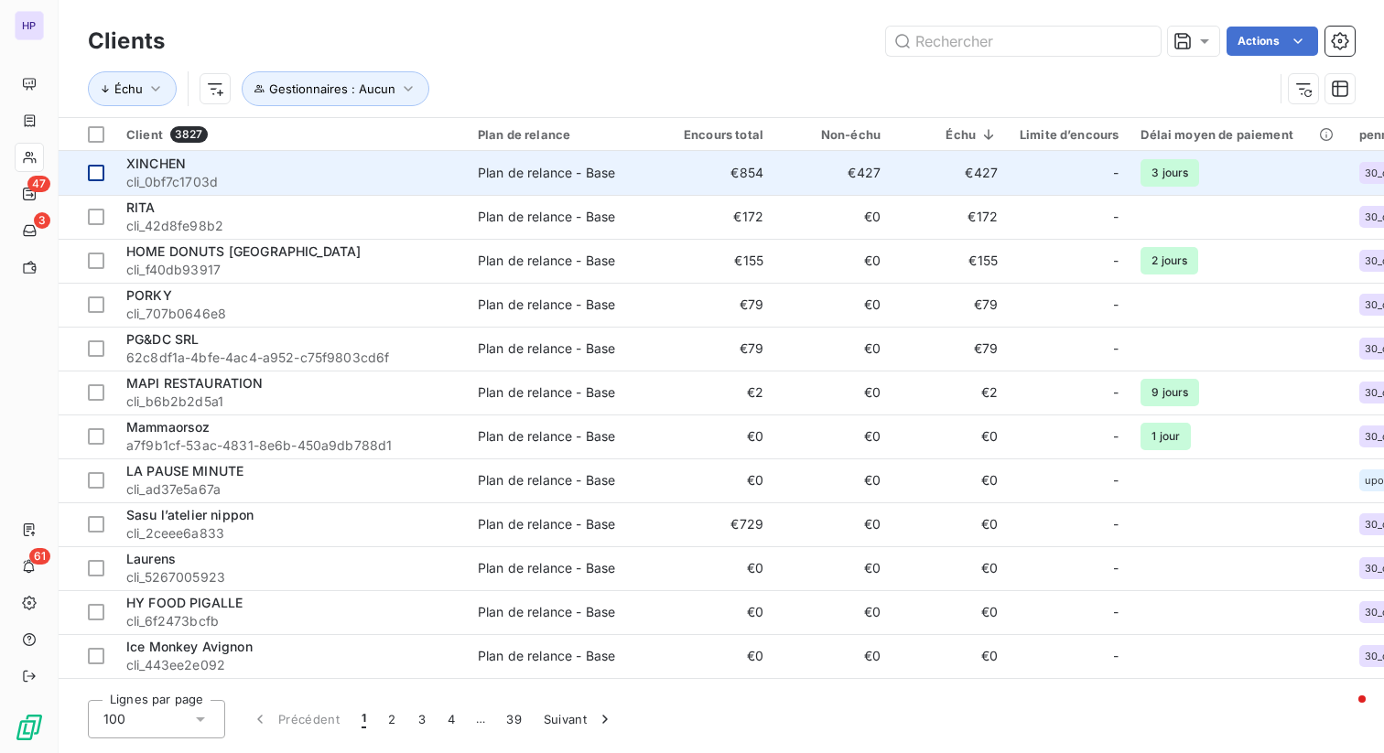
click at [94, 169] on div at bounding box center [96, 173] width 16 height 16
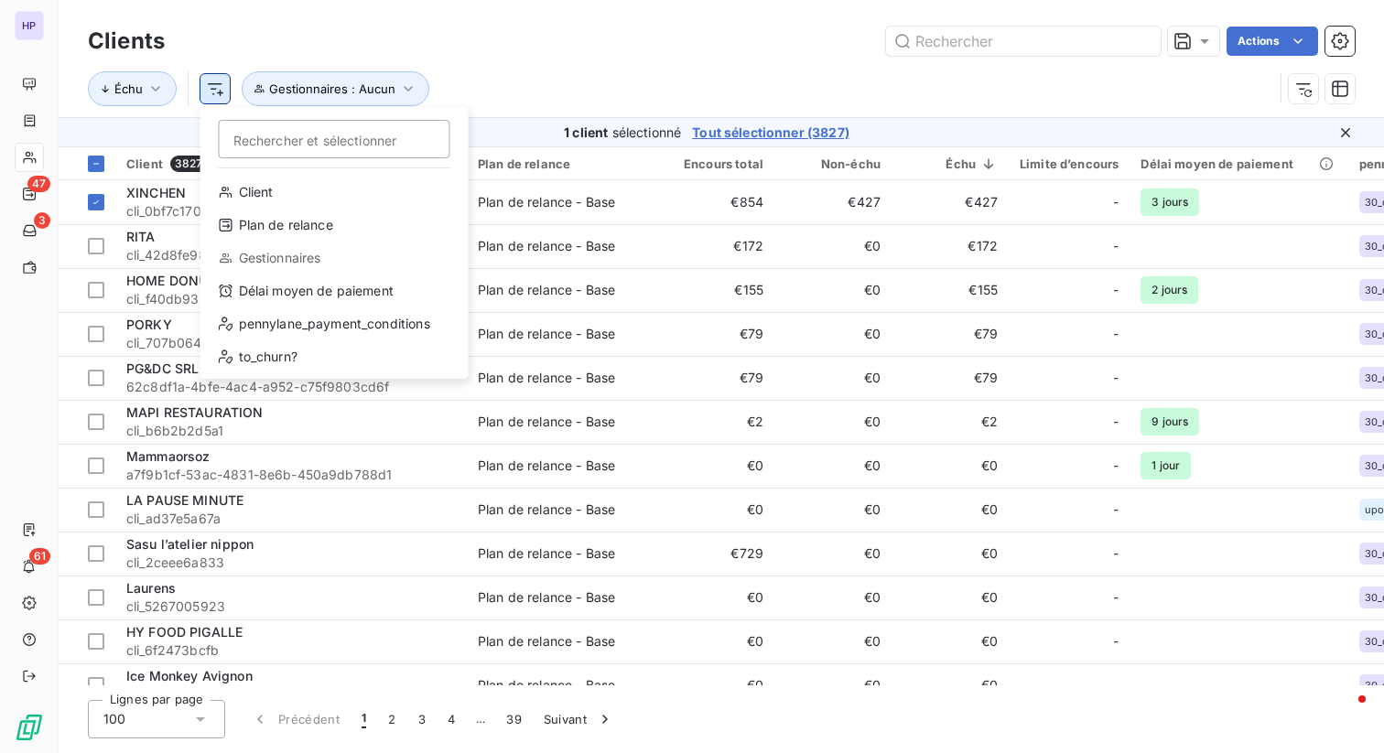
click at [218, 93] on html "HP 47 3 61 Clients Actions Échu Rechercher et sélectionner Client Plan de relan…" at bounding box center [692, 376] width 1384 height 753
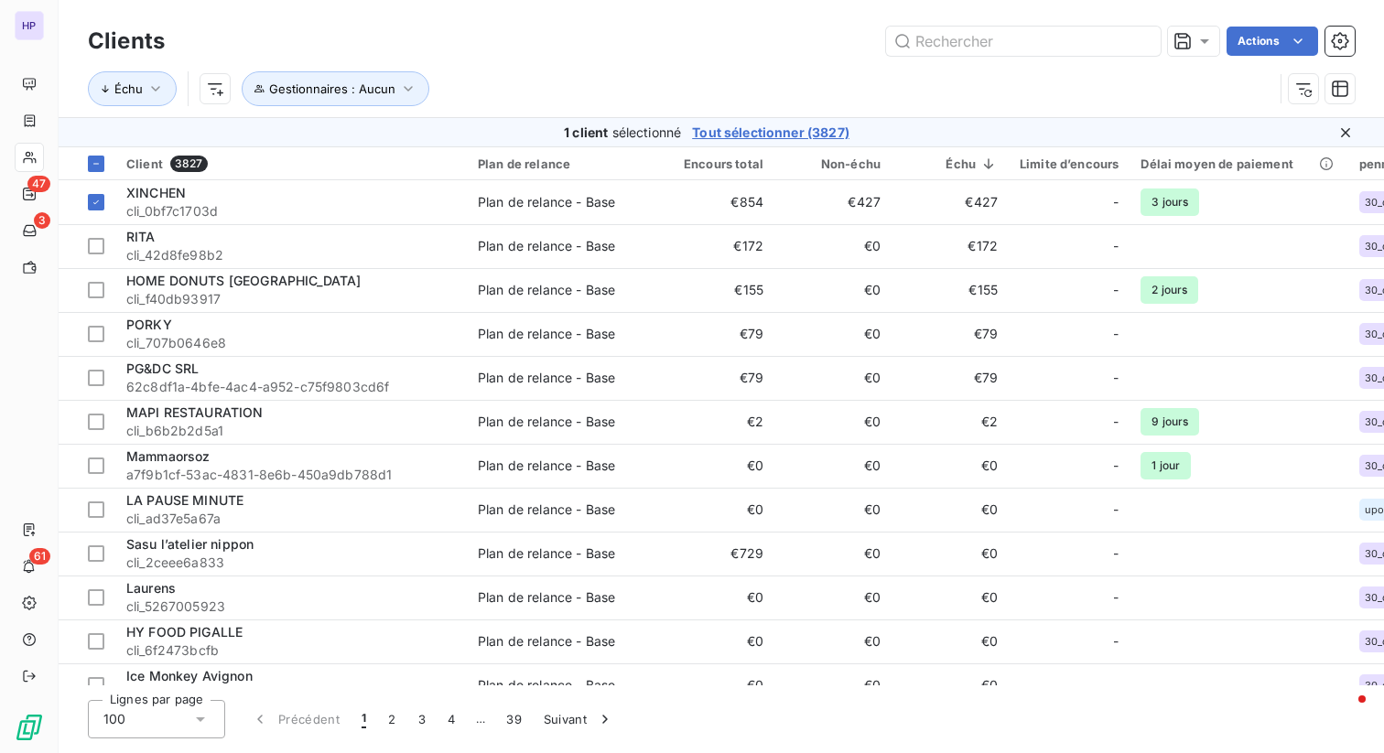
click at [606, 61] on html "HP 47 3 61 Clients Actions Échu Gestionnaires : Aucun 1 client sélectionné Tout…" at bounding box center [692, 376] width 1384 height 753
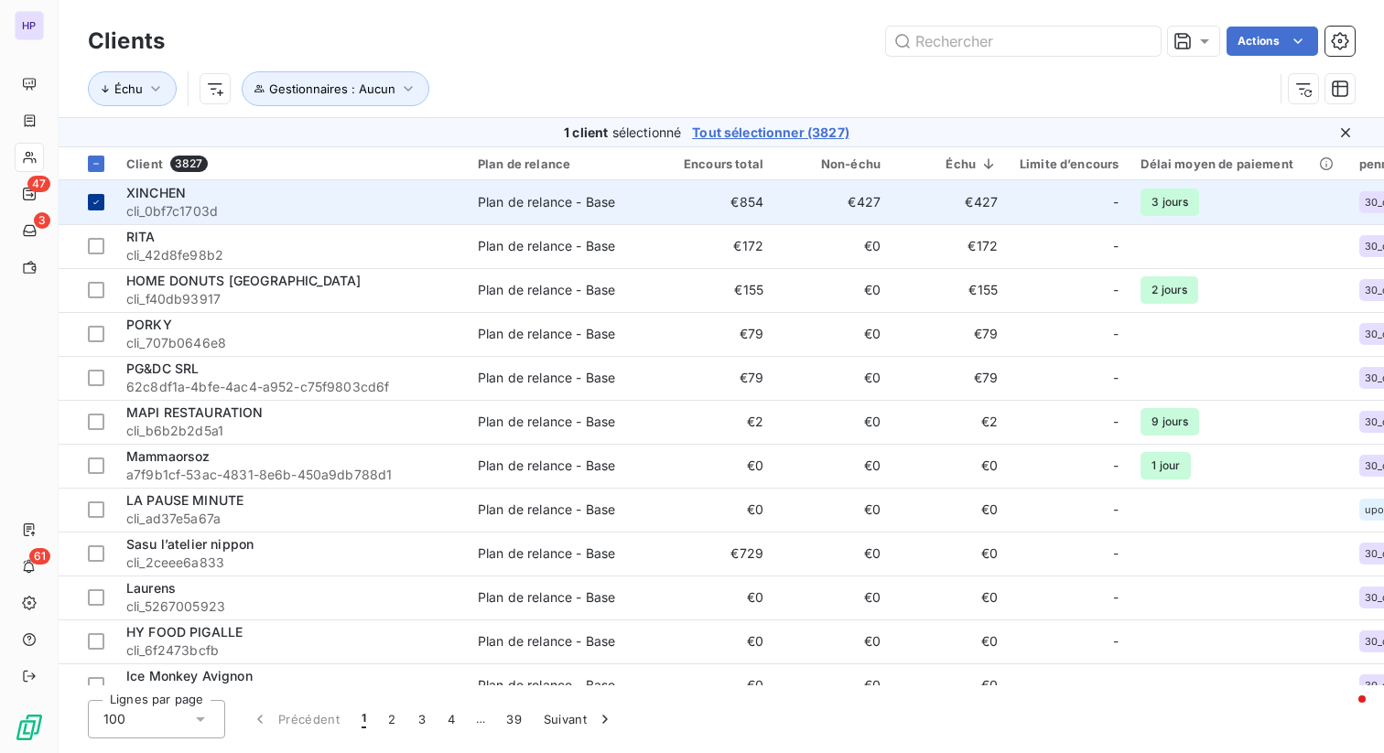
click at [95, 200] on icon at bounding box center [96, 202] width 11 height 11
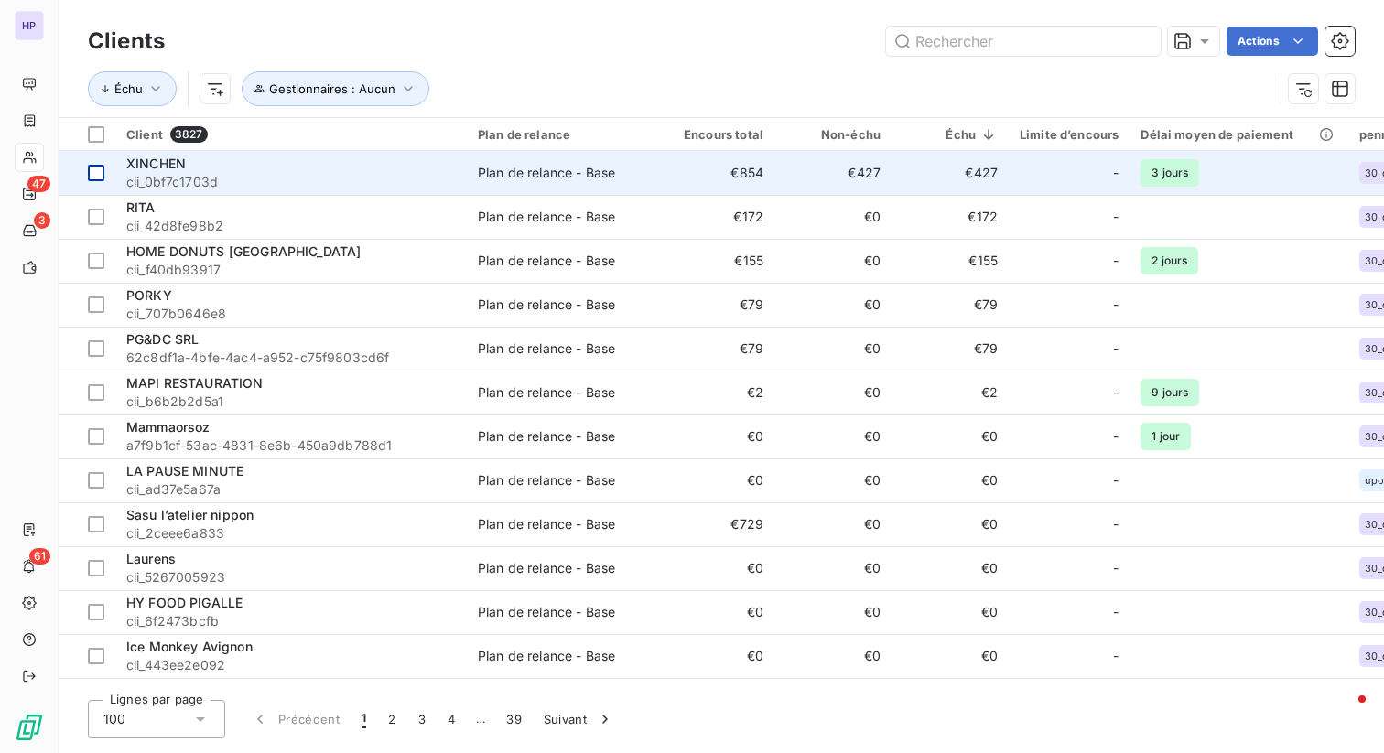
click at [990, 185] on td "€427" at bounding box center [950, 173] width 117 height 44
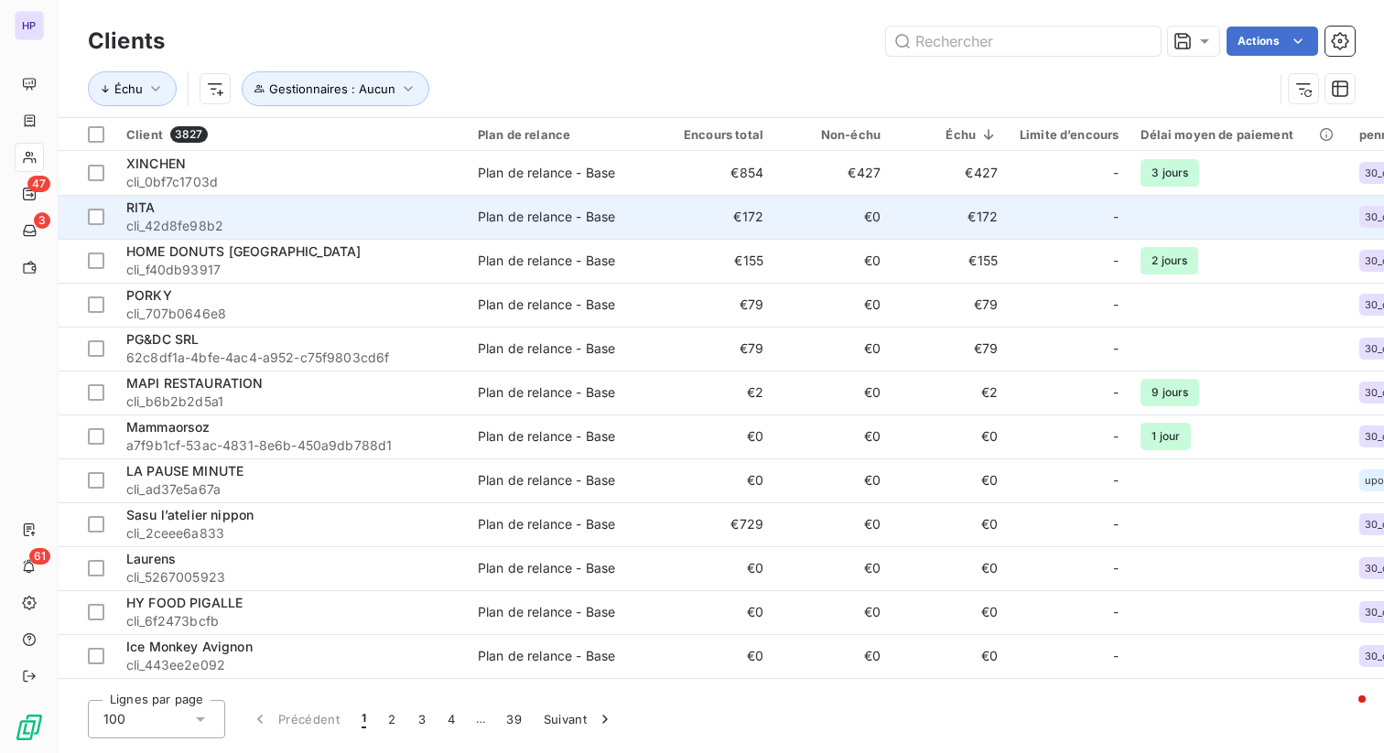
click at [959, 221] on td "€172" at bounding box center [950, 217] width 117 height 44
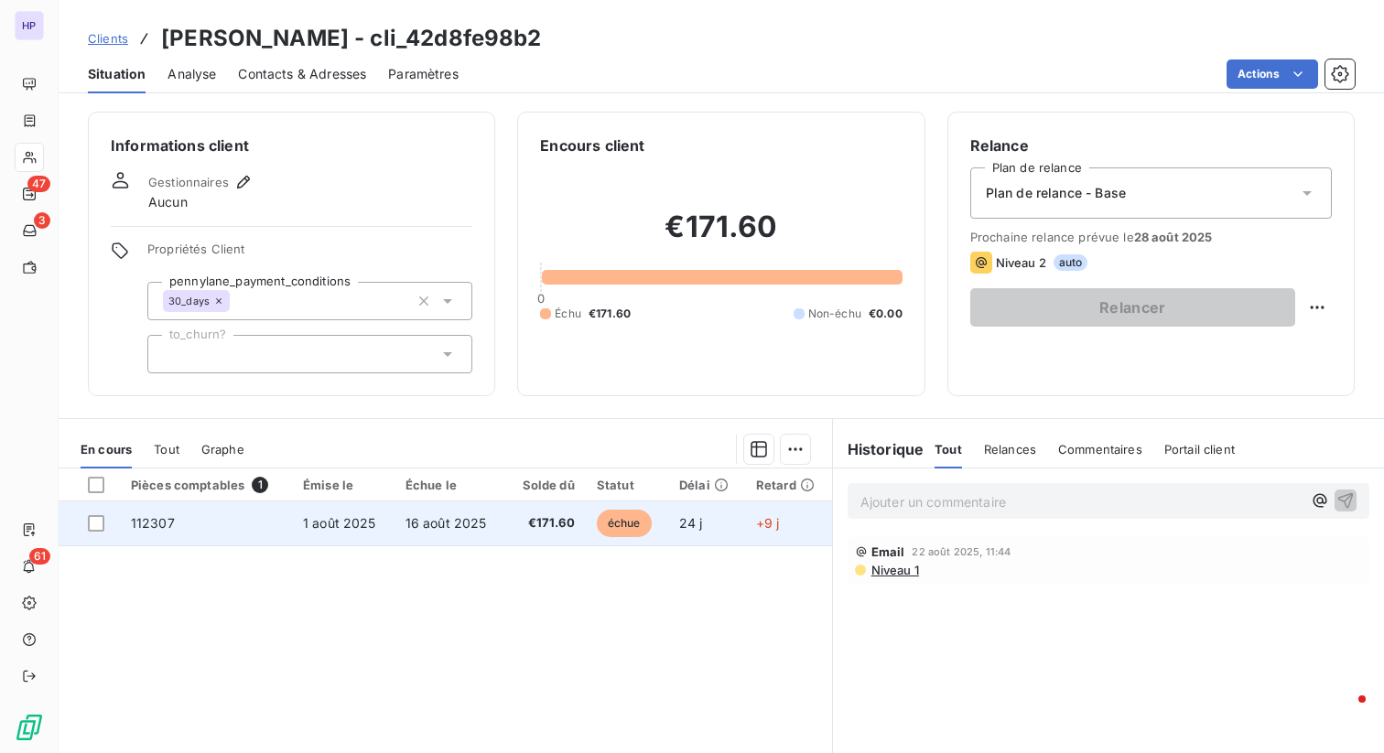
click at [439, 536] on td "16 août 2025" at bounding box center [451, 524] width 112 height 44
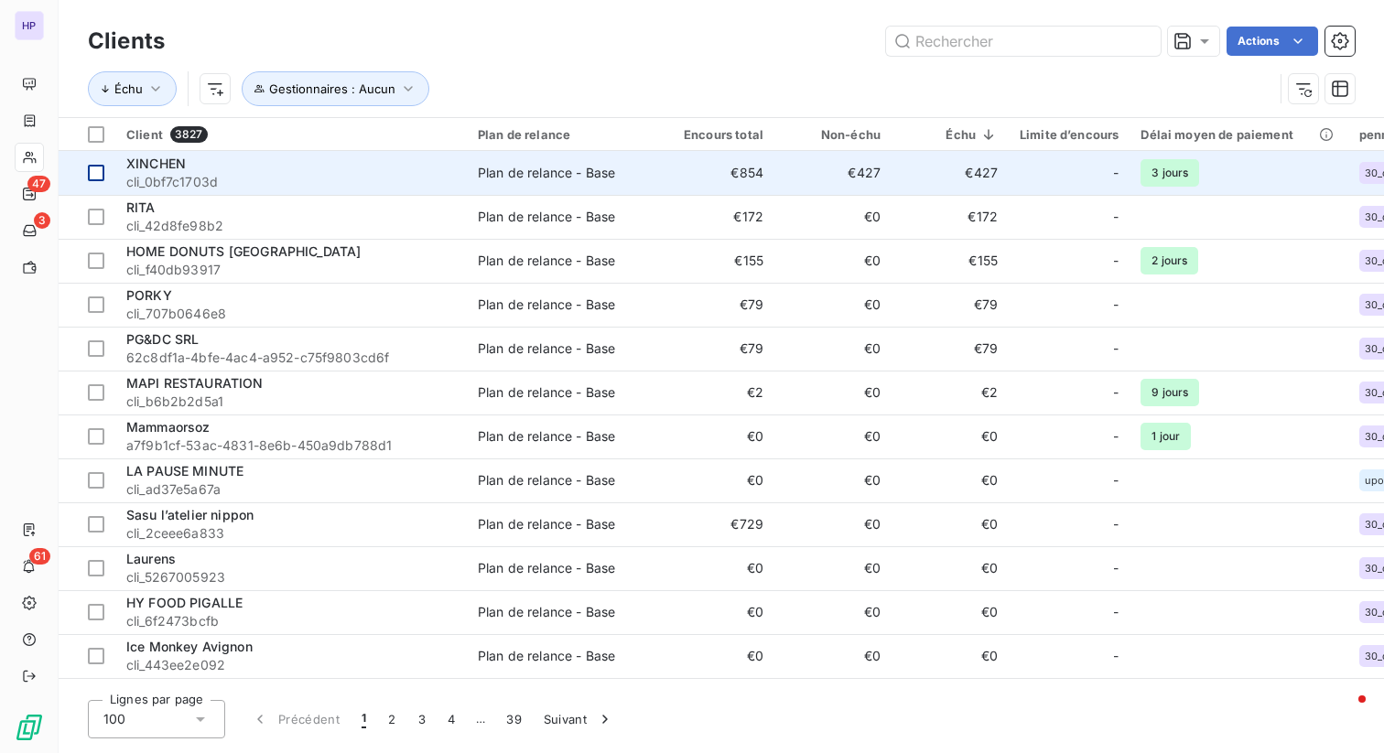
click at [90, 175] on div at bounding box center [96, 173] width 16 height 16
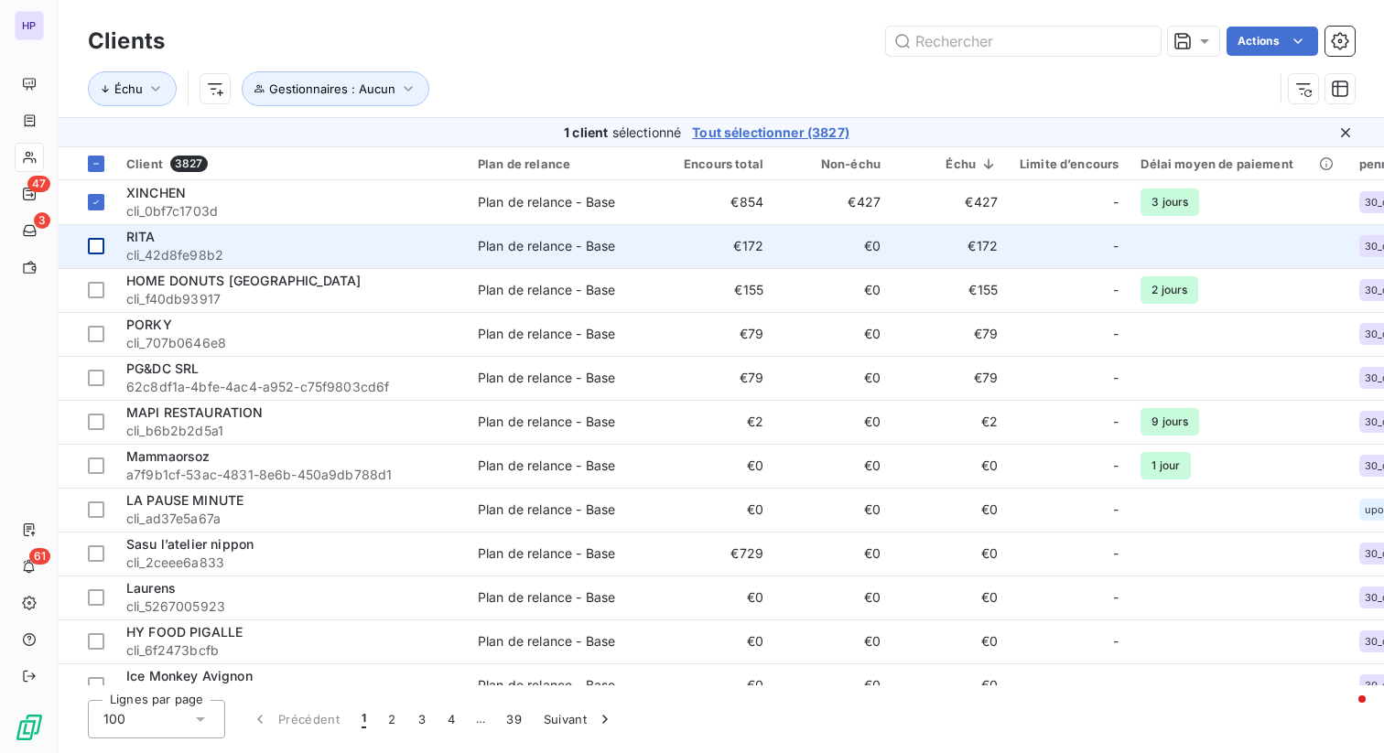
click at [94, 243] on div at bounding box center [96, 246] width 16 height 16
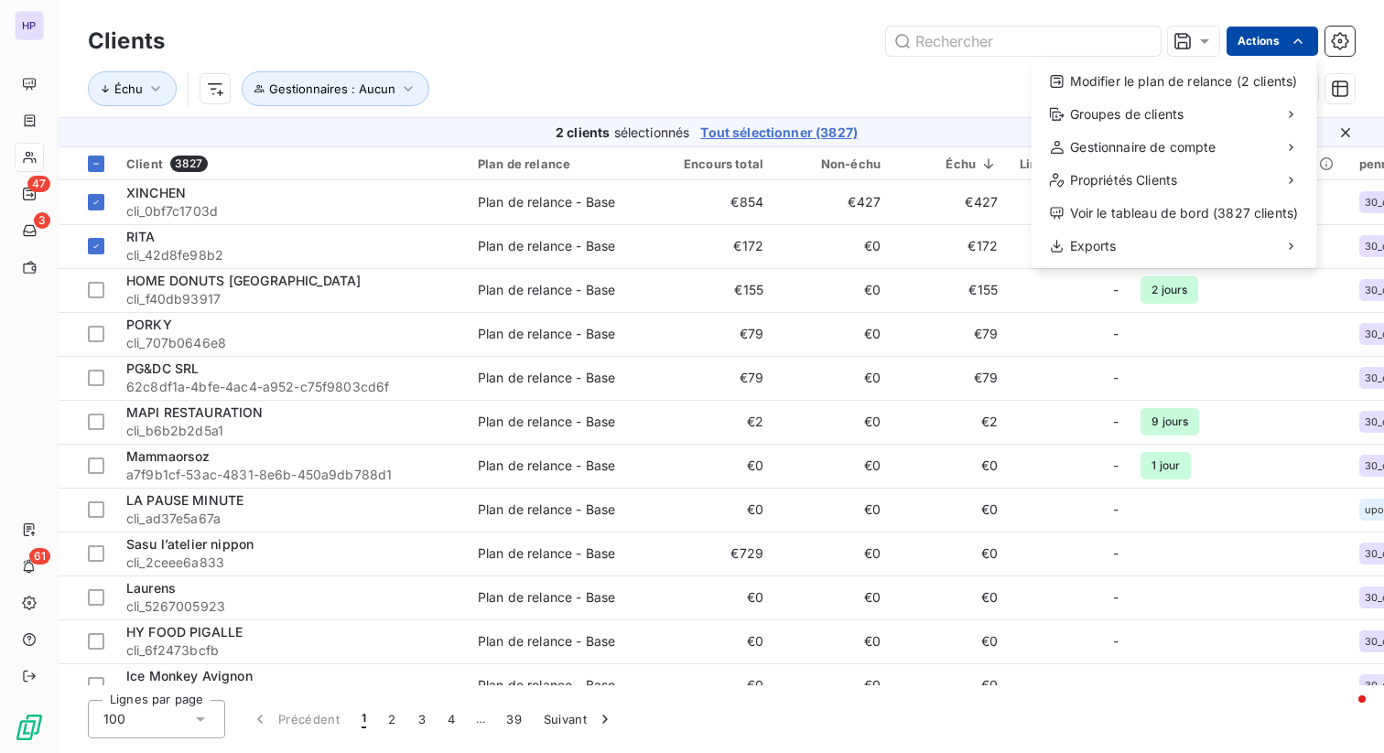
click at [1261, 31] on html "HP 47 3 61 Clients Actions Modifier le plan de relance (2 clients) Groupes de c…" at bounding box center [692, 376] width 1384 height 753
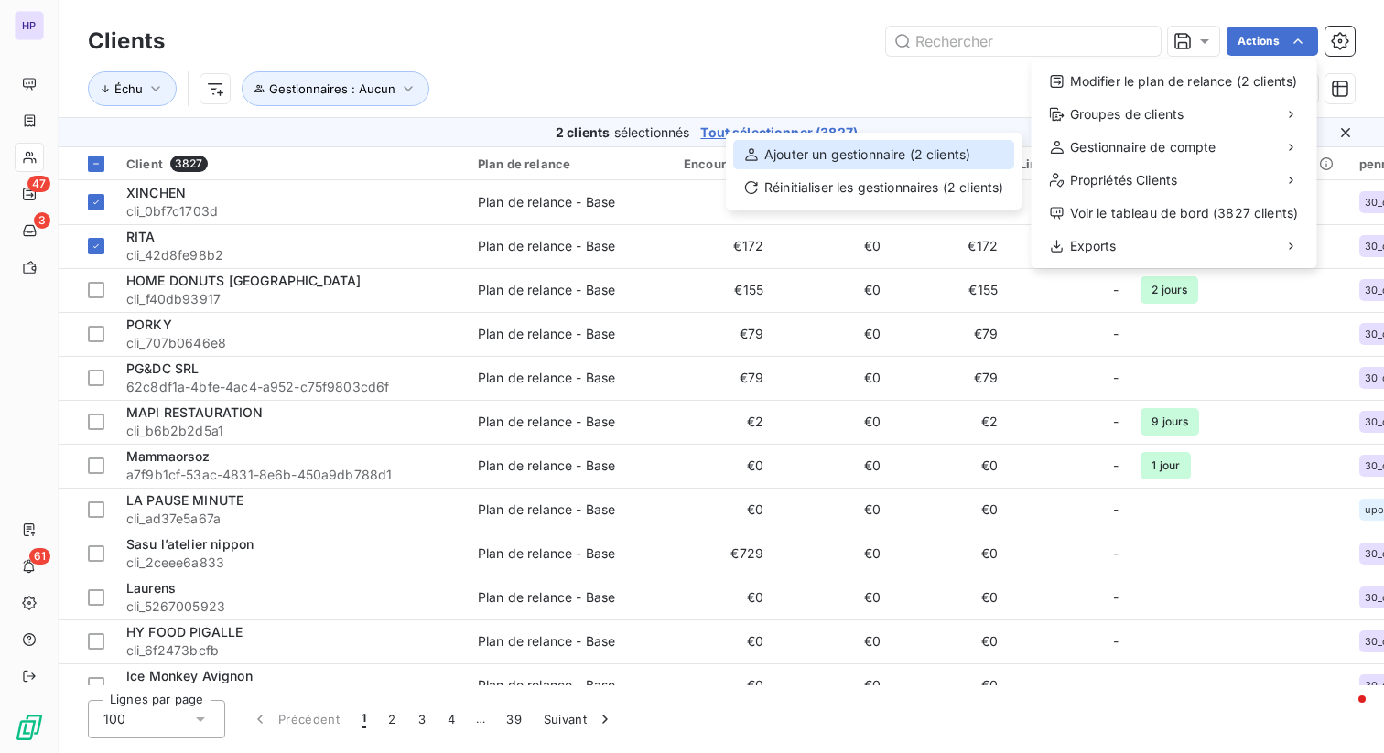
click at [841, 149] on div "Ajouter un gestionnaire (2 clients)" at bounding box center [873, 154] width 281 height 29
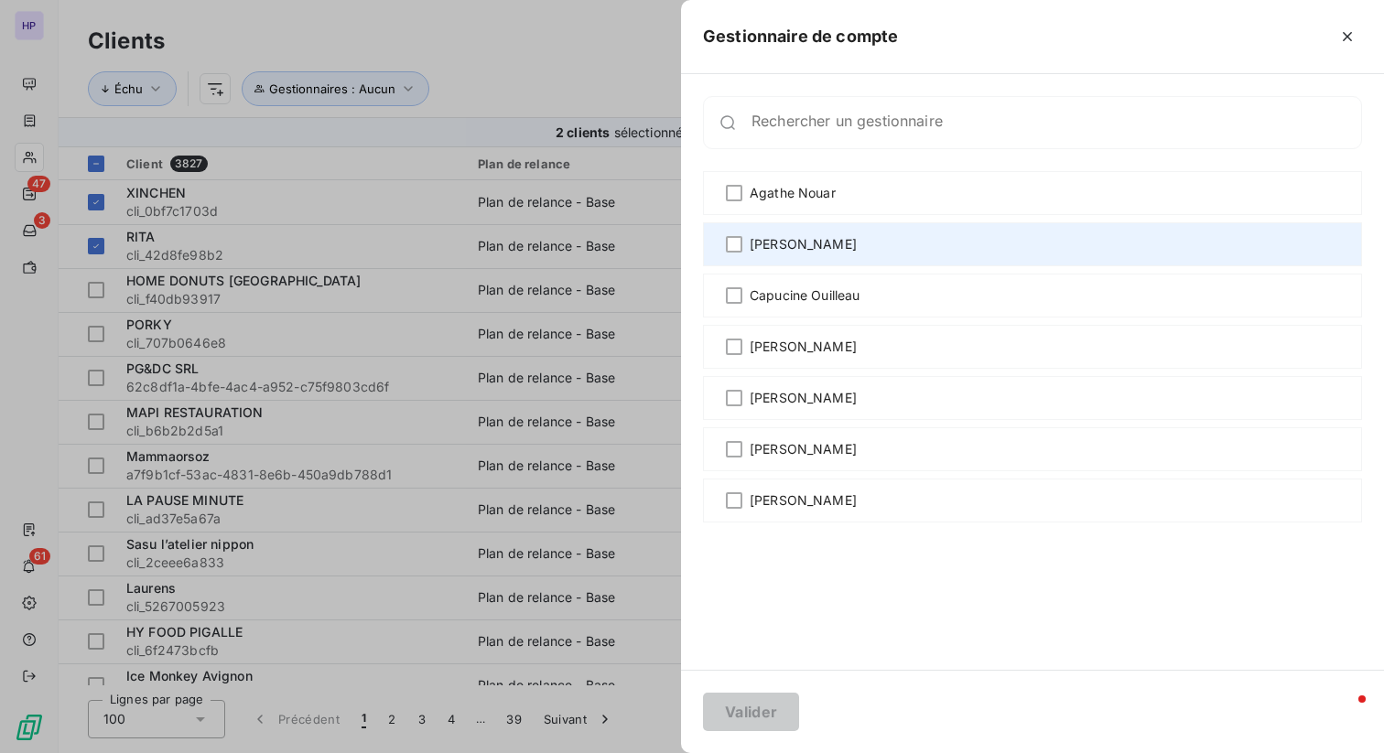
click at [742, 256] on div "[PERSON_NAME]" at bounding box center [1032, 244] width 659 height 44
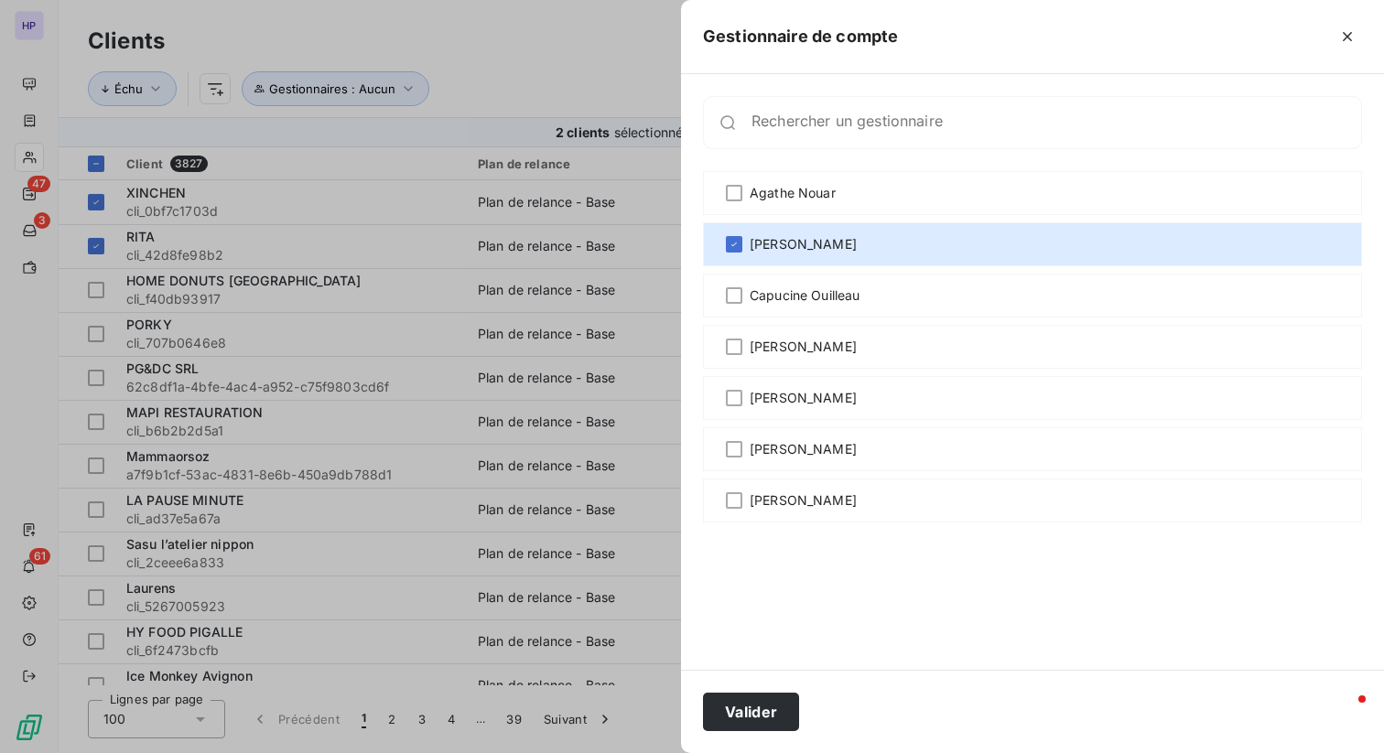
click at [742, 748] on div "Valider" at bounding box center [1032, 711] width 703 height 83
click at [753, 684] on div "Valider" at bounding box center [1032, 711] width 703 height 83
click at [757, 715] on button "Valider" at bounding box center [751, 712] width 96 height 38
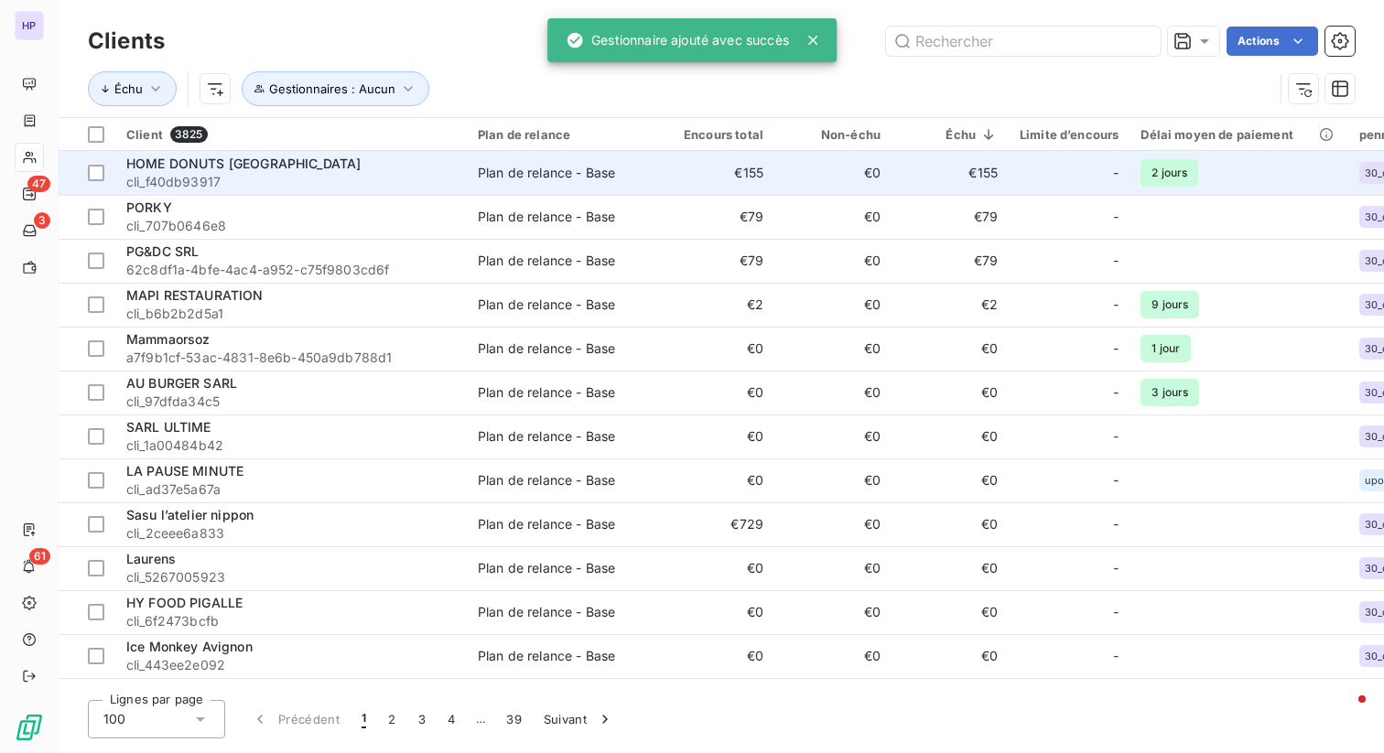
click at [278, 174] on span "cli_f40db93917" at bounding box center [291, 182] width 330 height 18
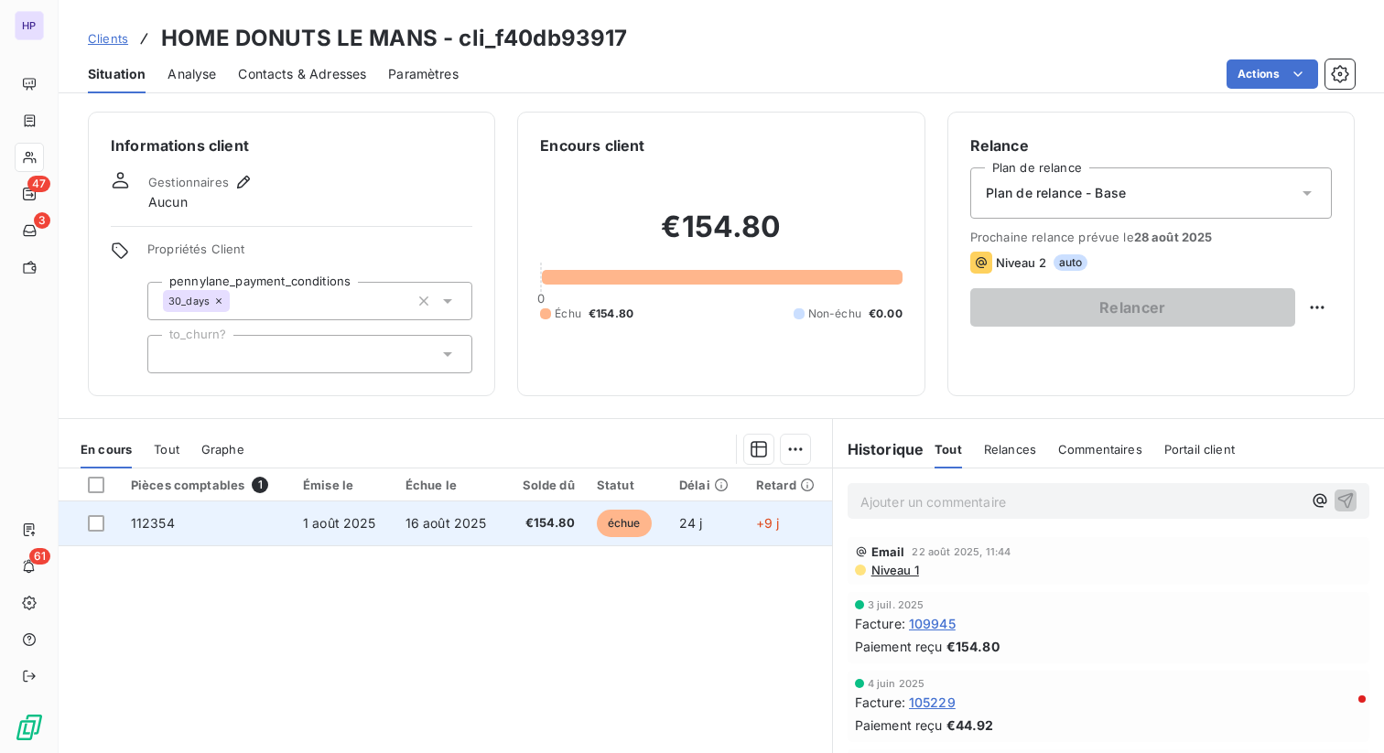
click at [400, 506] on td "16 août 2025" at bounding box center [451, 524] width 112 height 44
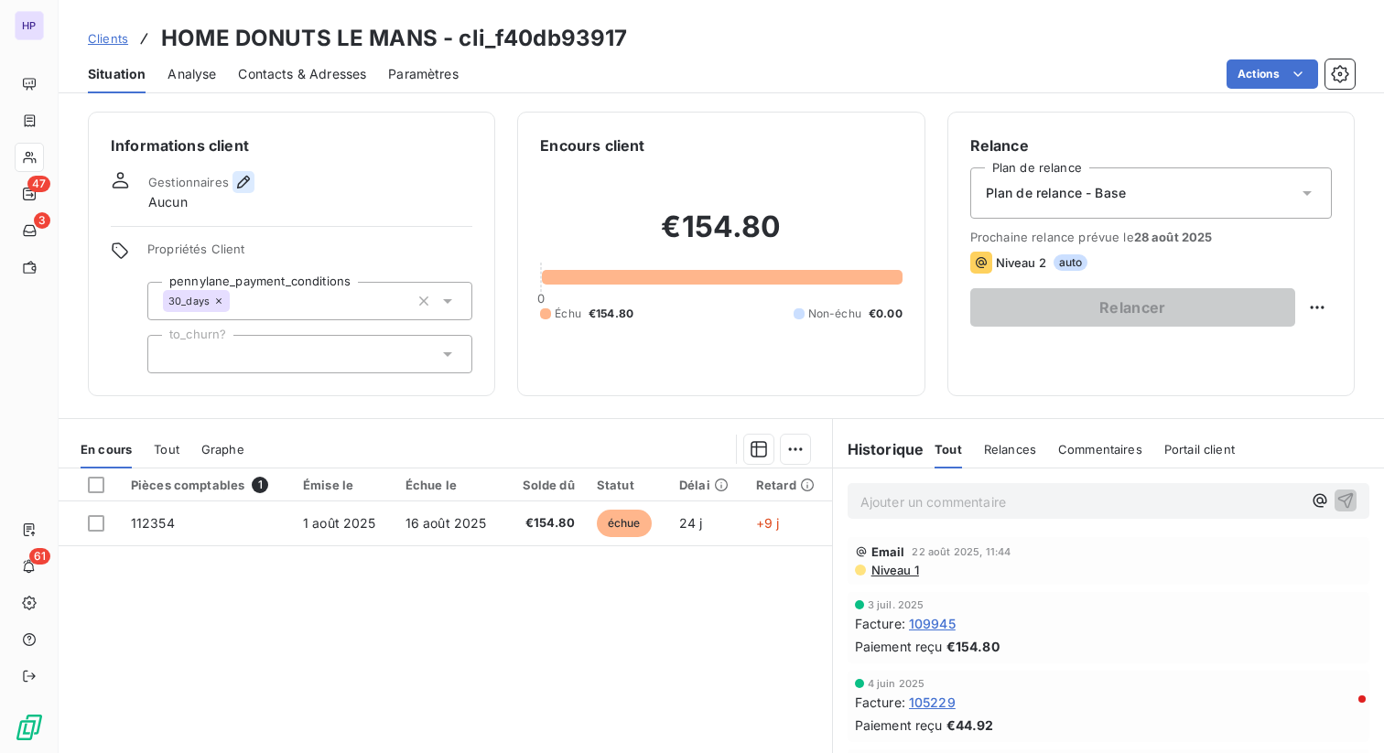
click at [237, 182] on icon "button" at bounding box center [243, 182] width 18 height 18
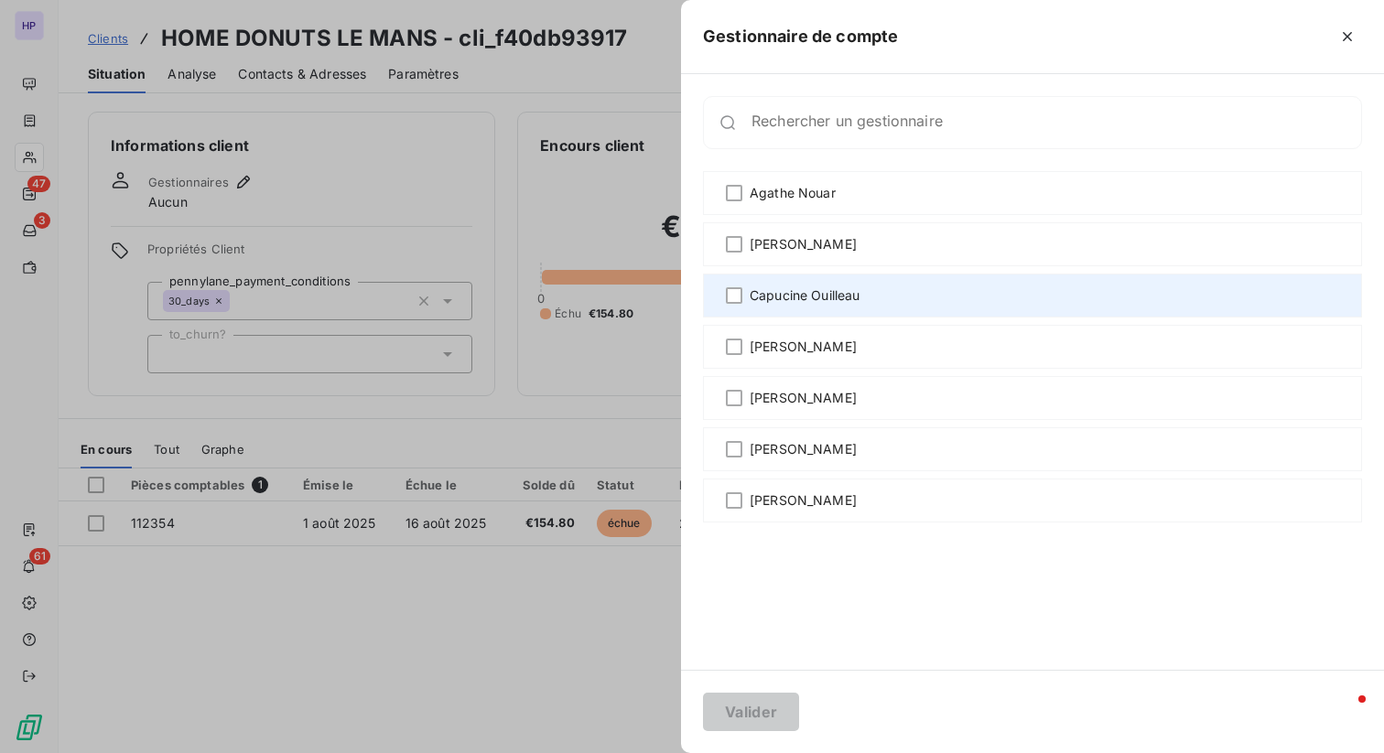
click at [734, 305] on div "Capucine Ouilleau" at bounding box center [1032, 296] width 659 height 44
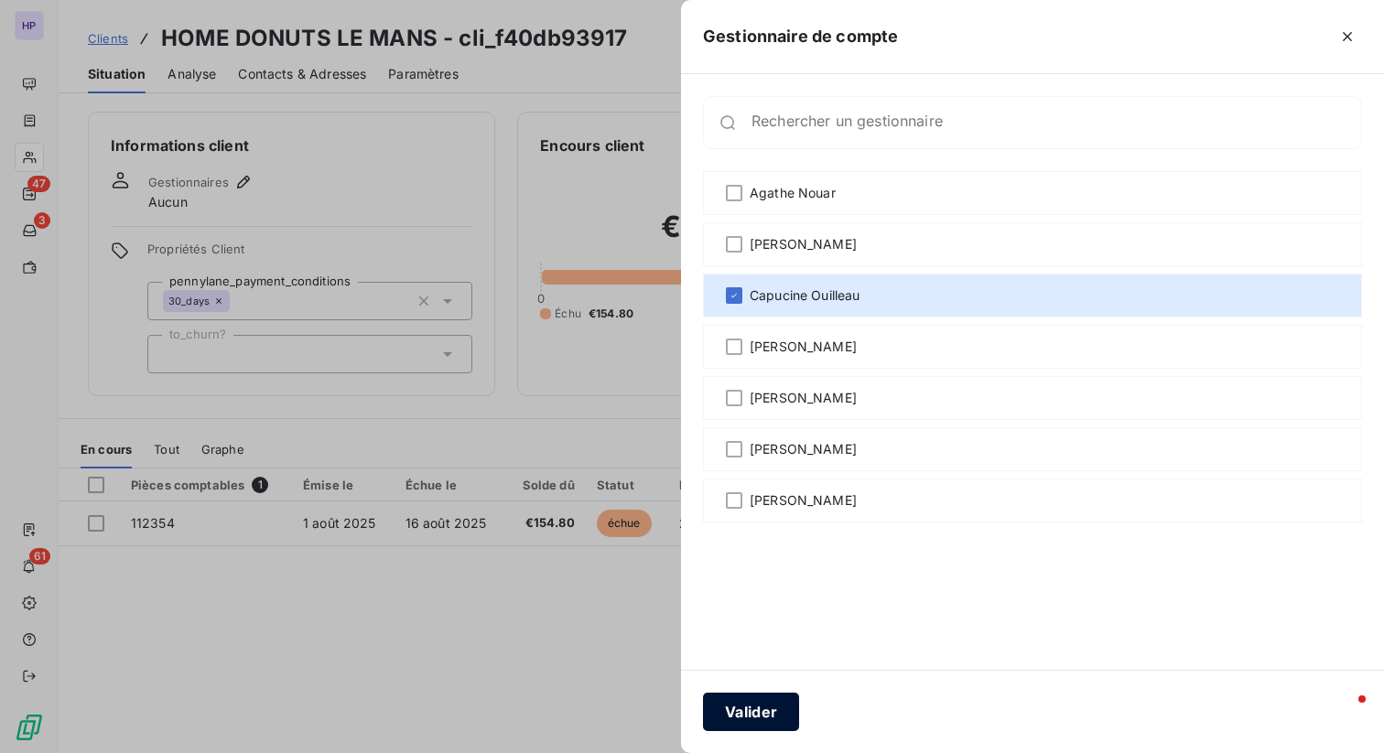
click at [755, 703] on button "Valider" at bounding box center [751, 712] width 96 height 38
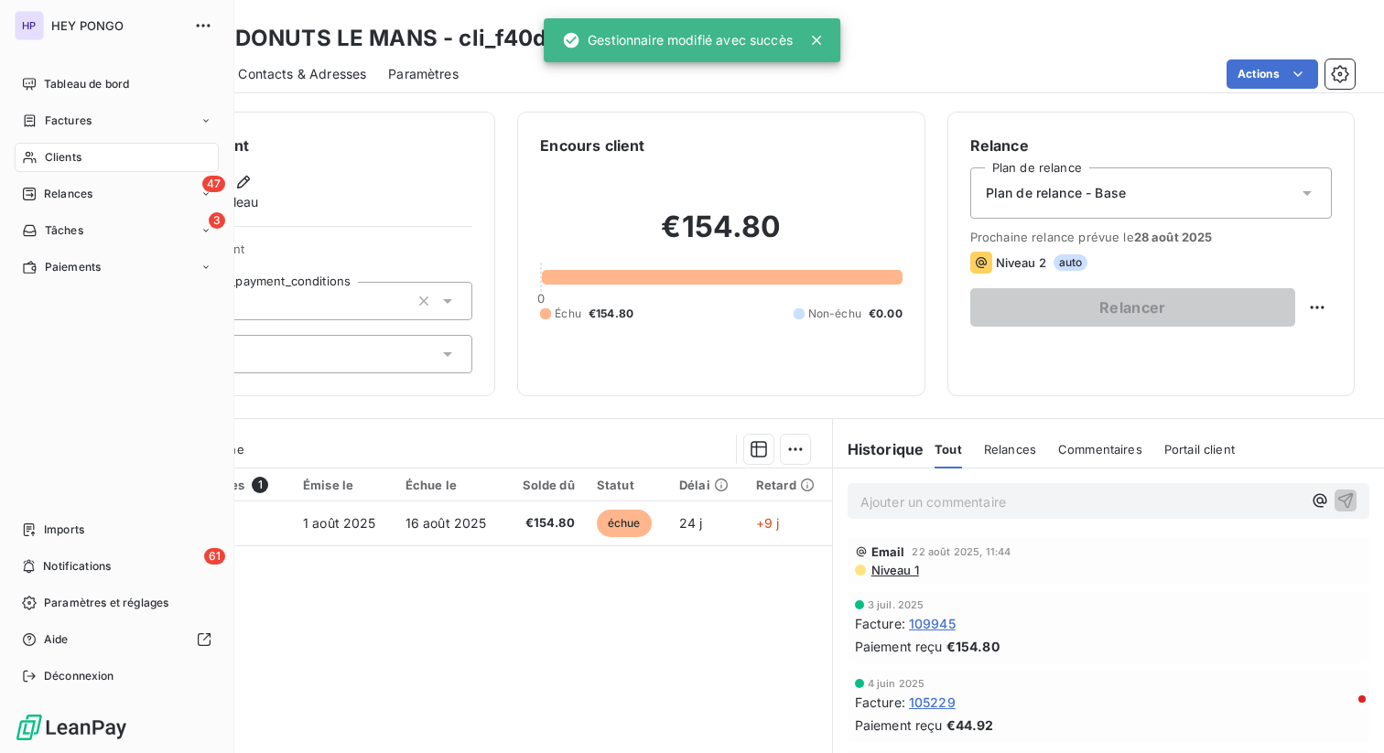
click at [32, 165] on div "Clients" at bounding box center [117, 157] width 204 height 29
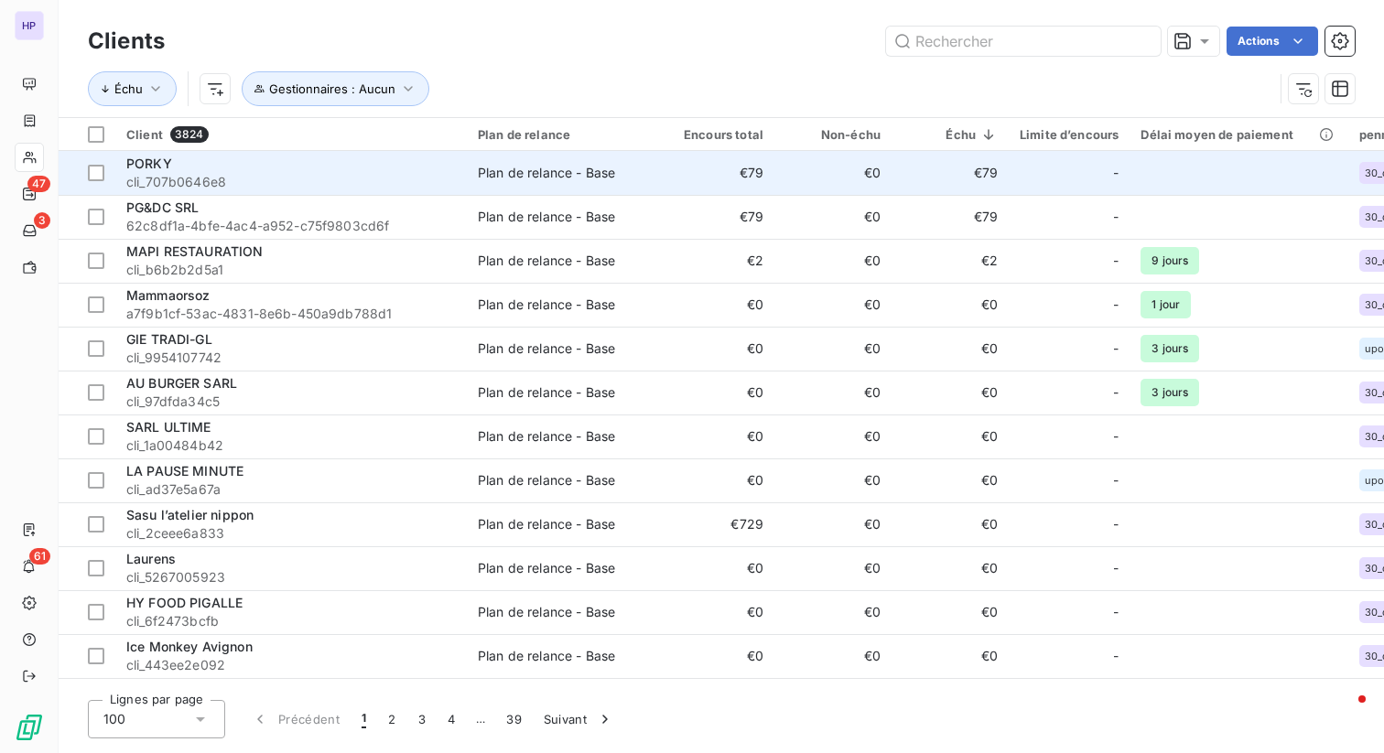
click at [256, 182] on span "cli_707b0646e8" at bounding box center [291, 182] width 330 height 18
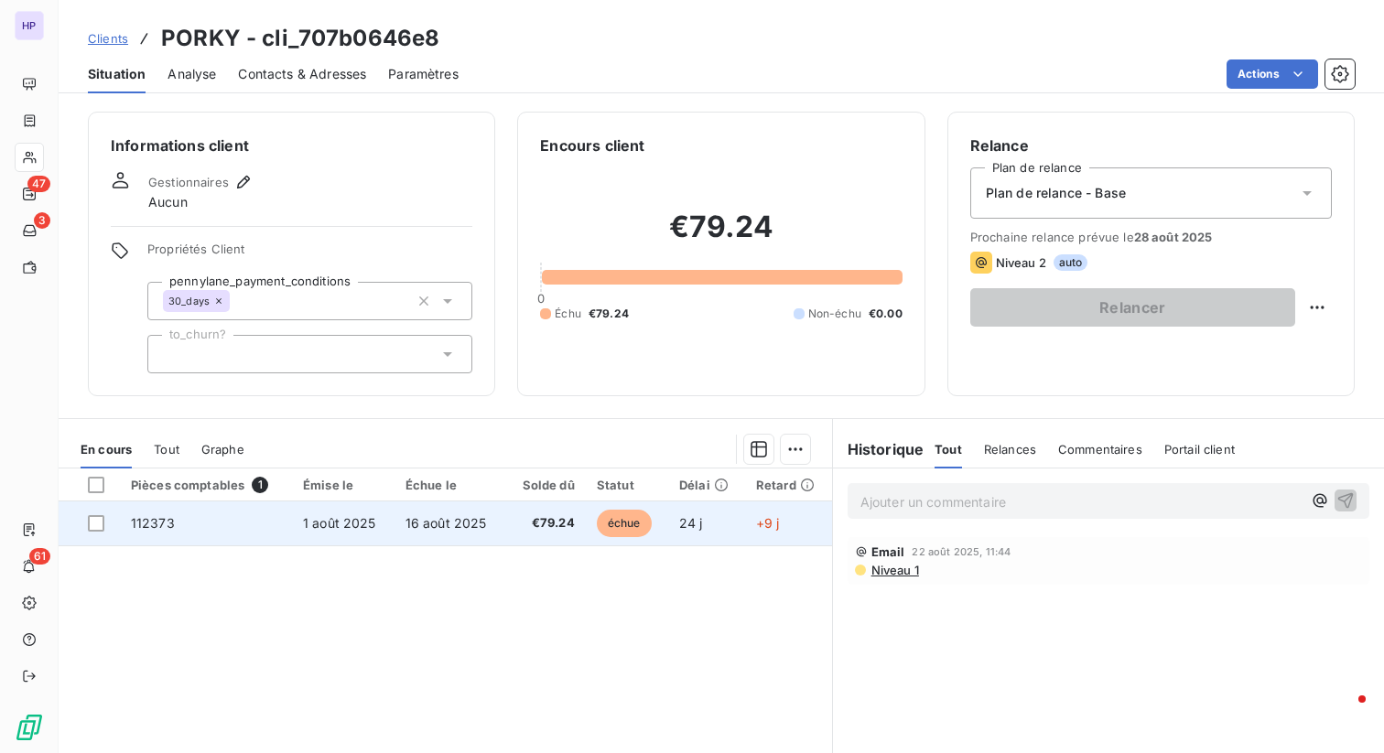
click at [358, 535] on td "1 août 2025" at bounding box center [343, 524] width 103 height 44
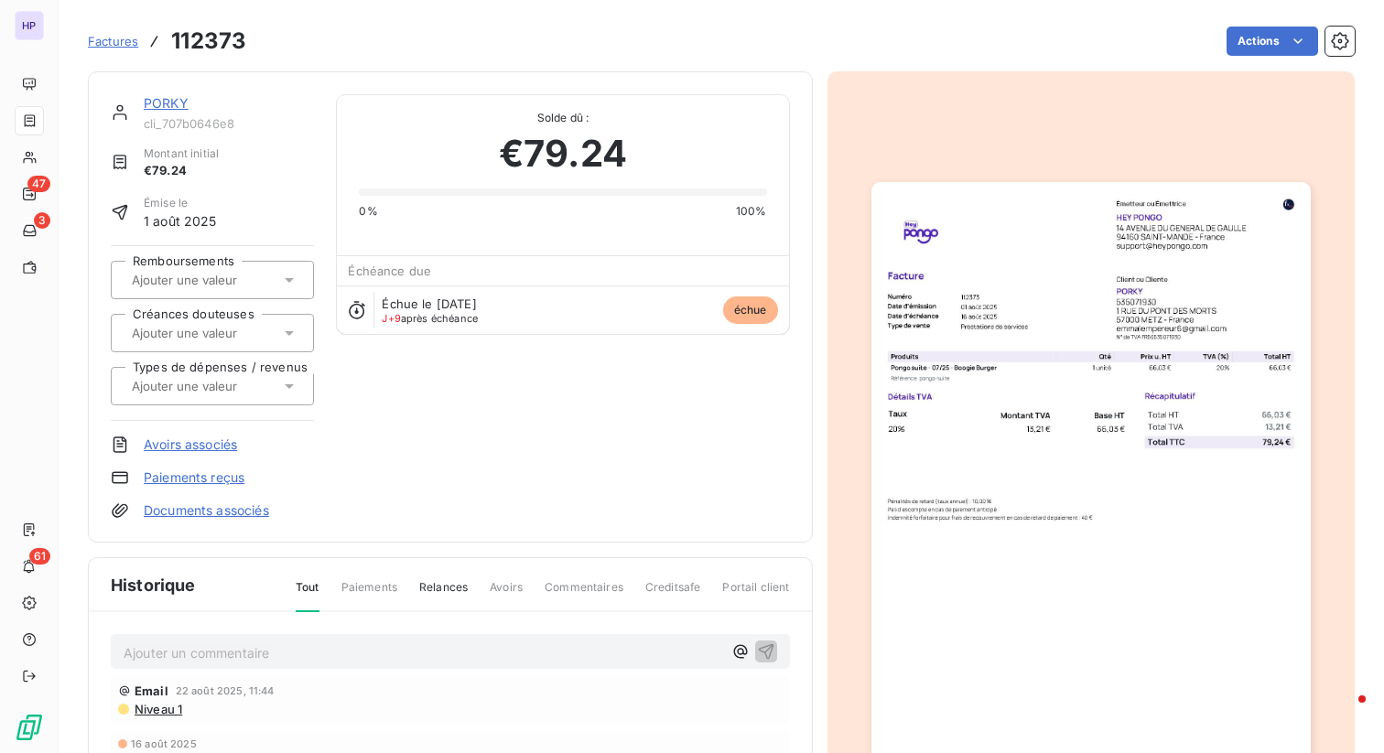
click at [149, 93] on div "PORKY cli_707b0646e8 Montant initial €79.24 Émise le 1 août 2025 Remboursements…" at bounding box center [450, 306] width 725 height 471
click at [164, 115] on div "PORKY cli_707b0646e8" at bounding box center [229, 112] width 170 height 37
click at [161, 104] on link "PORKY" at bounding box center [166, 103] width 45 height 16
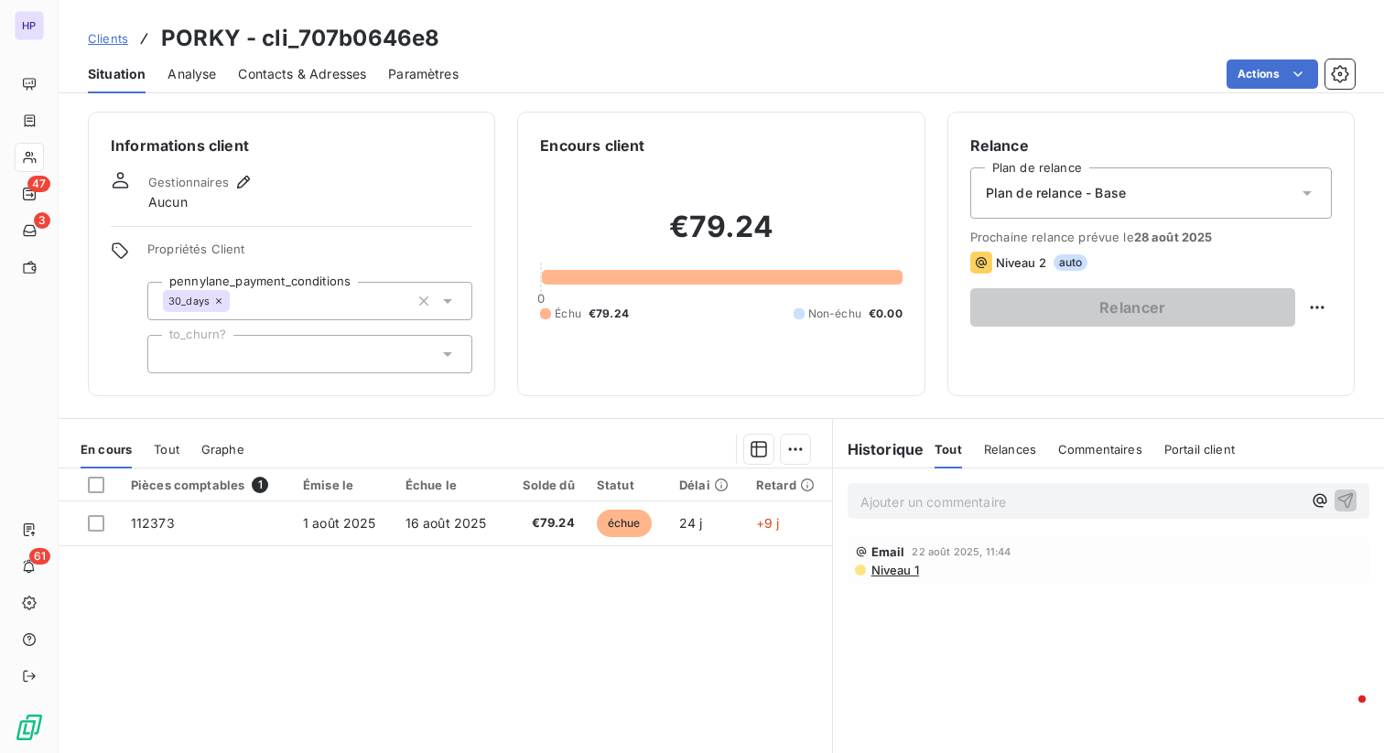
click at [168, 199] on span "Aucun" at bounding box center [167, 202] width 39 height 18
click at [249, 180] on icon "button" at bounding box center [243, 182] width 18 height 18
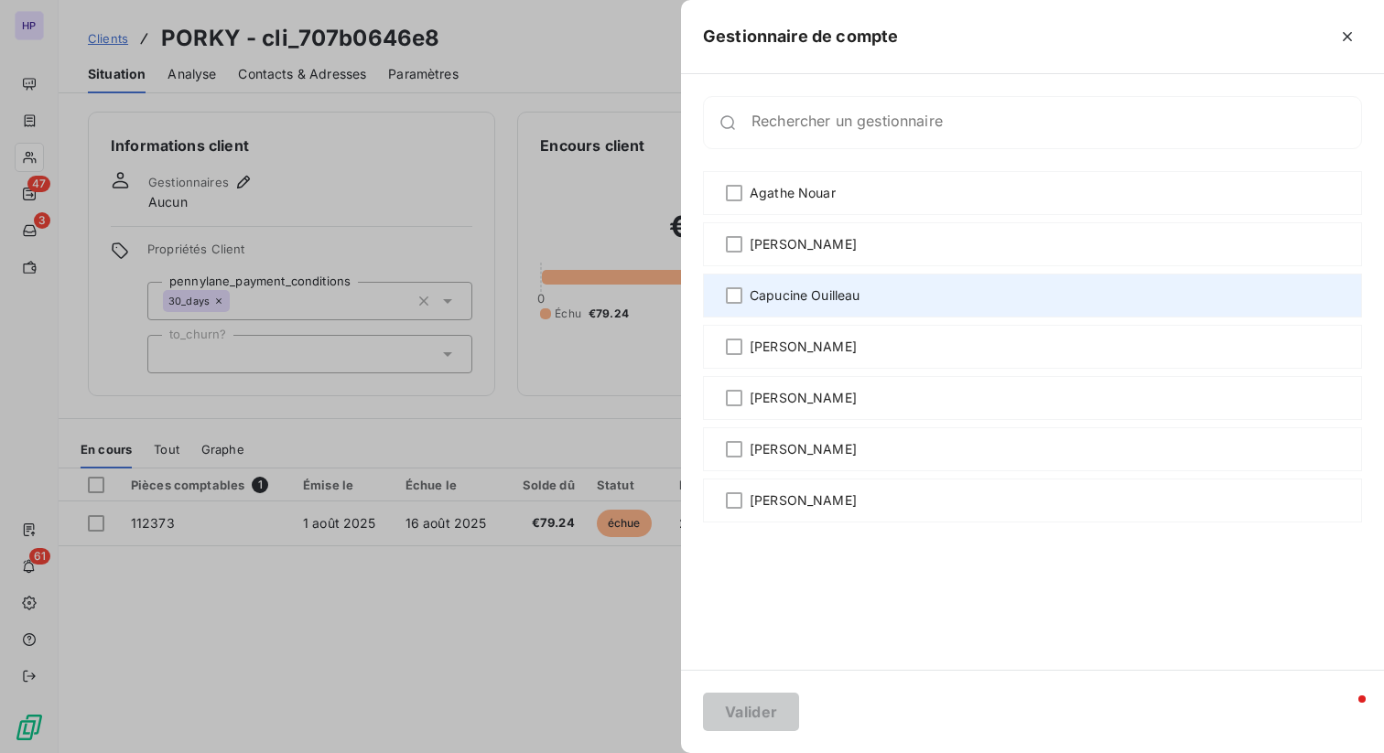
click at [850, 308] on div "Capucine Ouilleau" at bounding box center [1032, 296] width 659 height 44
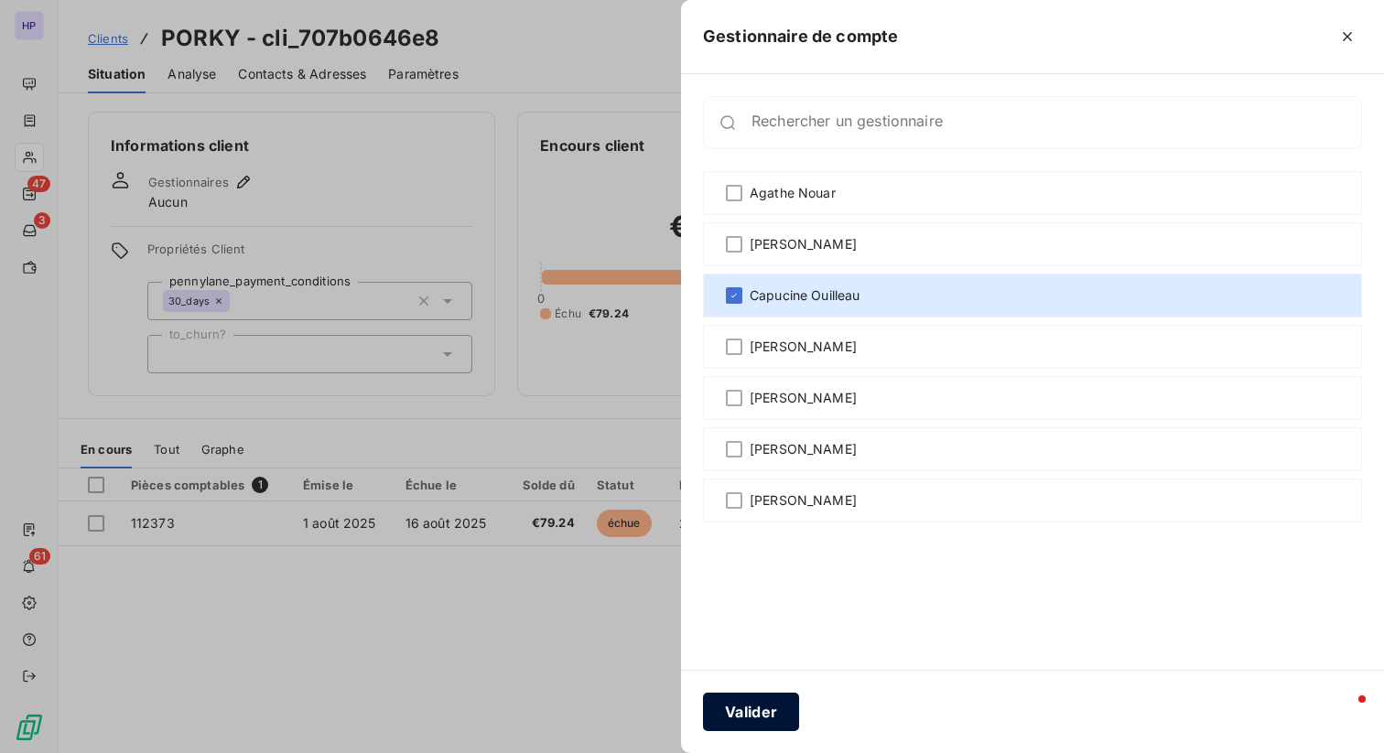
click at [746, 716] on button "Valider" at bounding box center [751, 712] width 96 height 38
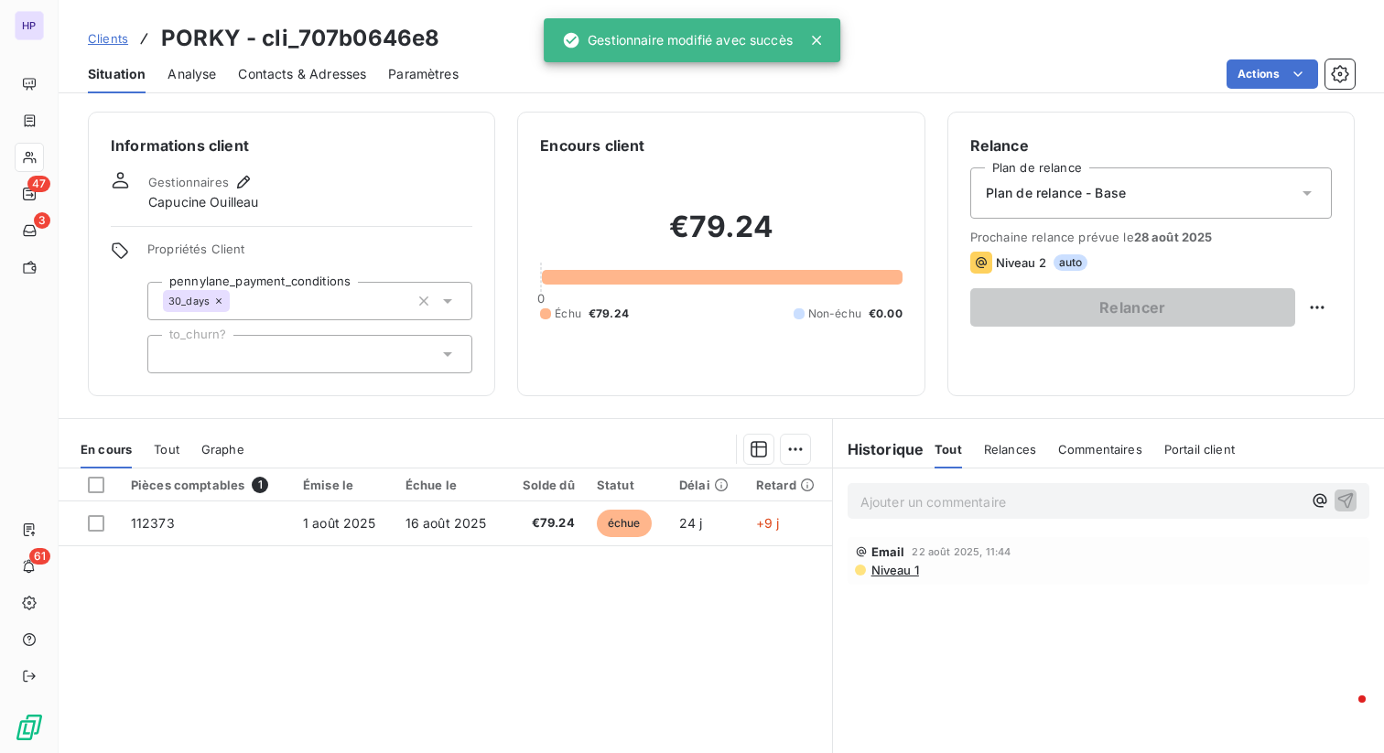
click at [110, 46] on link "Clients" at bounding box center [108, 38] width 40 height 18
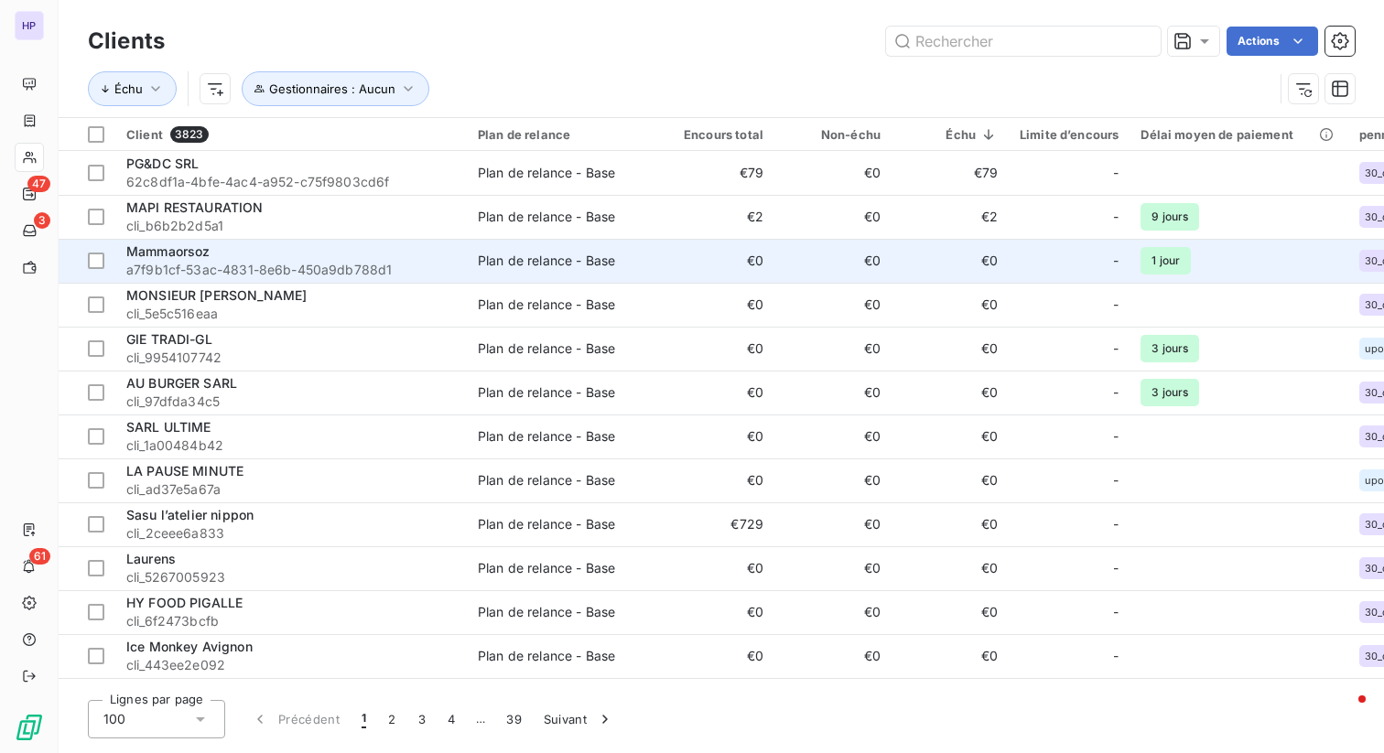
click at [276, 271] on span "a7f9b1cf-53ac-4831-8e6b-450a9db788d1" at bounding box center [291, 270] width 330 height 18
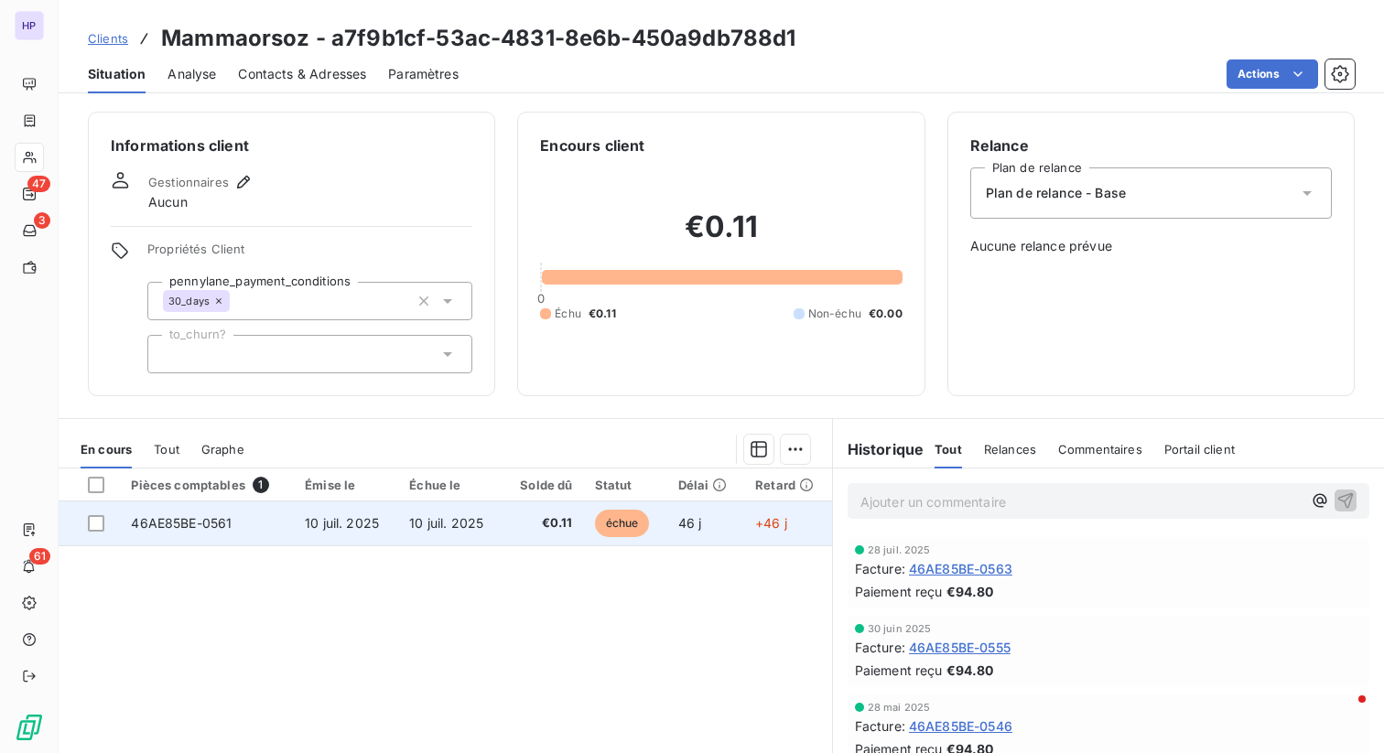
click at [366, 525] on span "10 juil. 2025" at bounding box center [342, 523] width 74 height 16
click at [525, 529] on span "€0.11" at bounding box center [543, 523] width 59 height 18
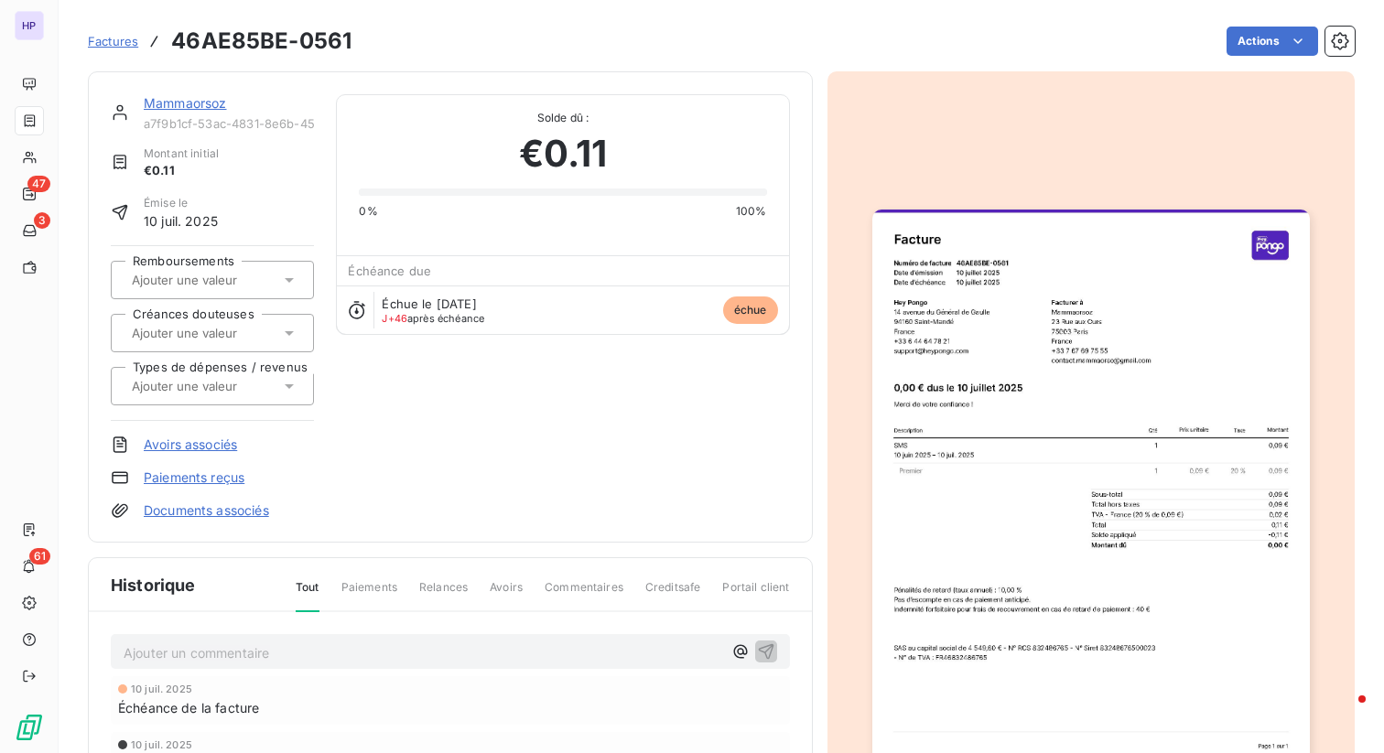
click at [180, 106] on link "Mammaorsoz" at bounding box center [185, 103] width 83 height 16
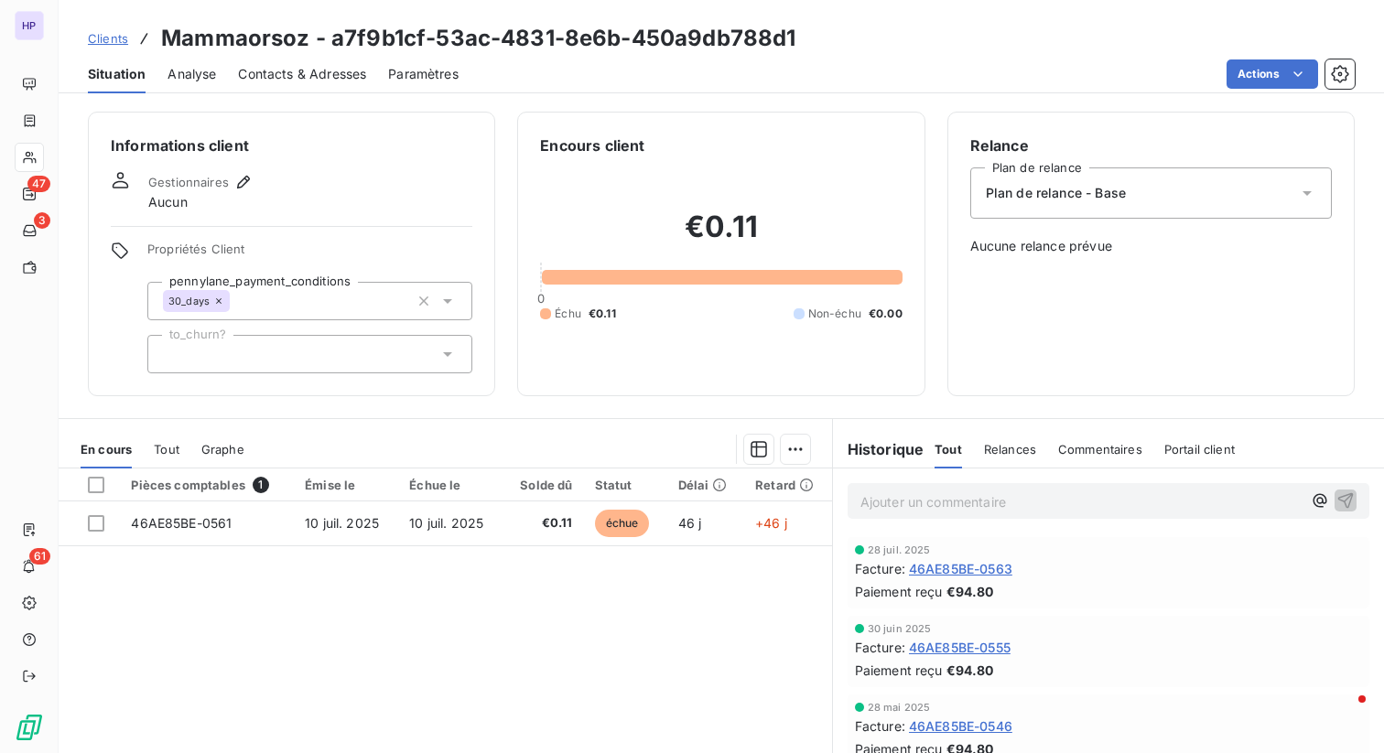
click at [211, 179] on span "Gestionnaires" at bounding box center [188, 182] width 81 height 15
click at [183, 204] on span "Aucun" at bounding box center [167, 202] width 39 height 18
click at [234, 187] on icon "button" at bounding box center [243, 182] width 18 height 18
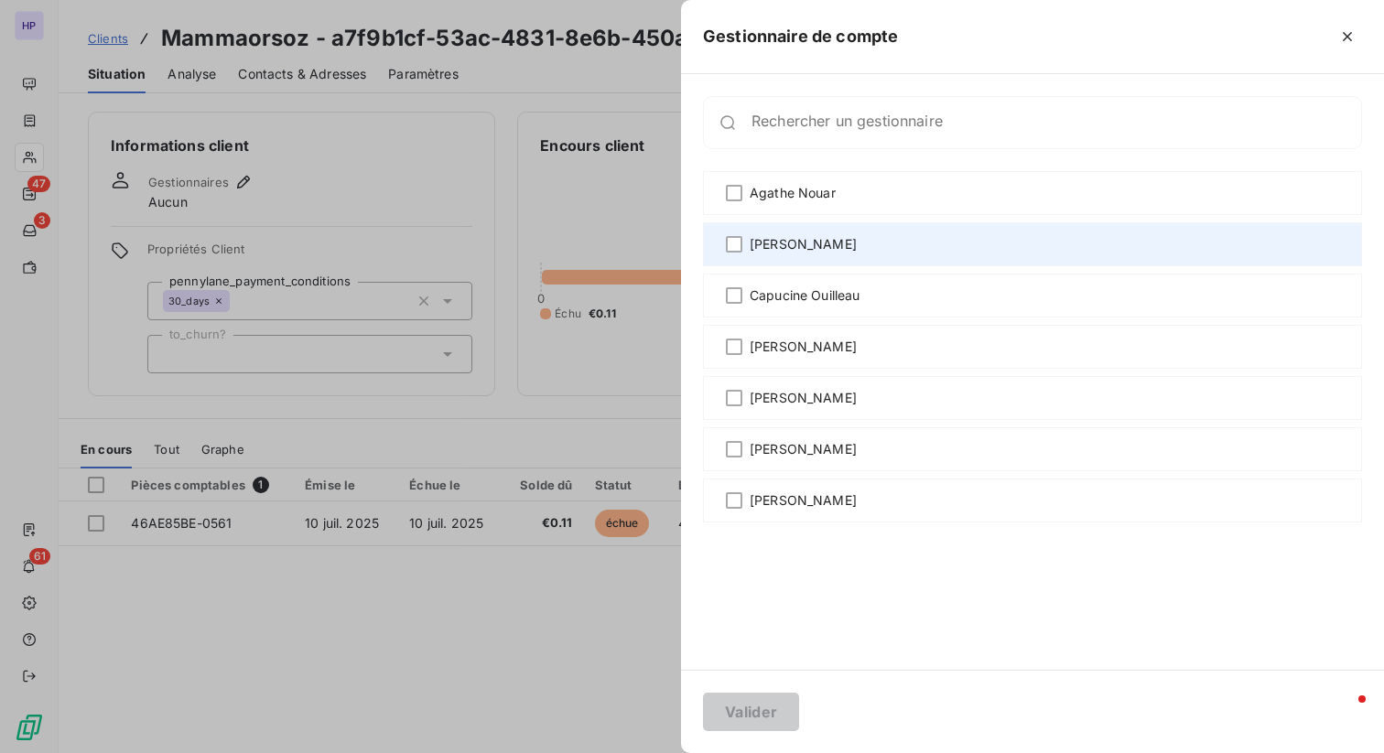
click at [766, 246] on span "[PERSON_NAME]" at bounding box center [803, 244] width 107 height 18
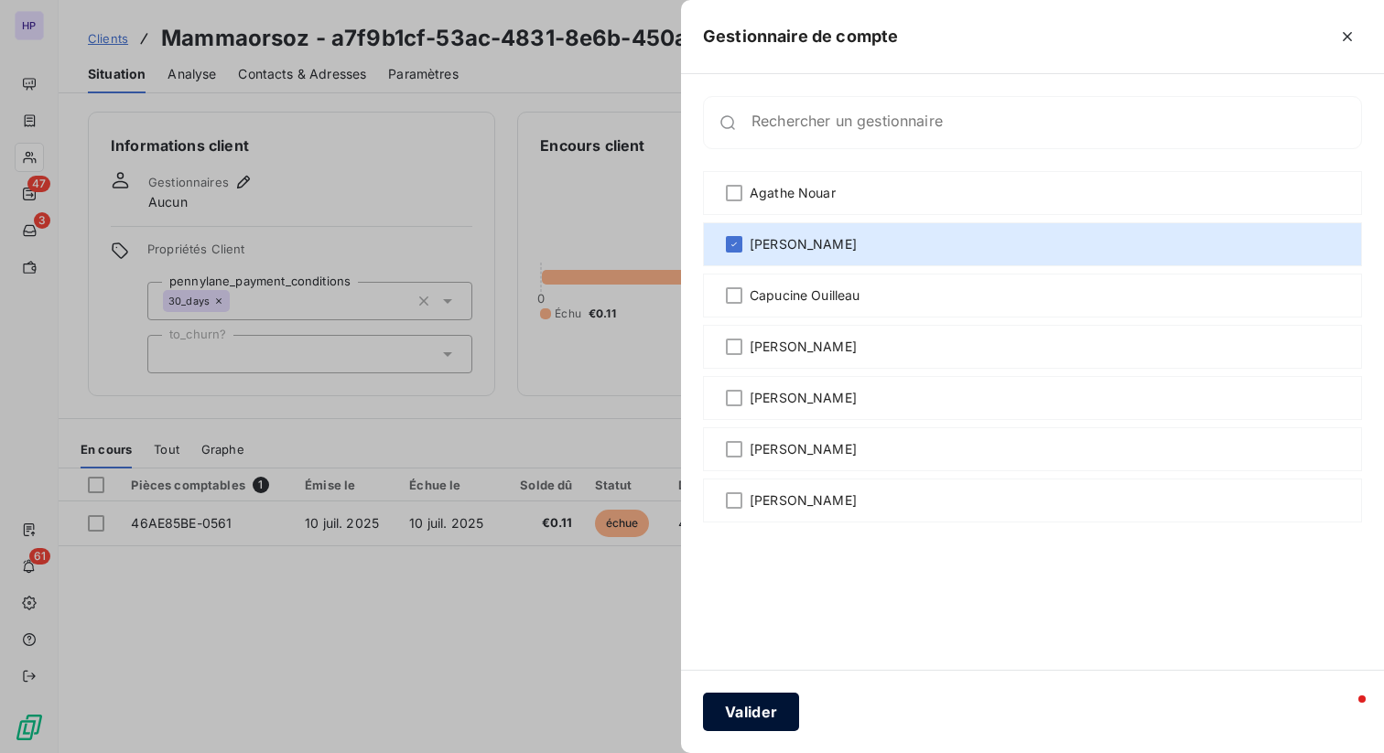
click at [765, 699] on button "Valider" at bounding box center [751, 712] width 96 height 38
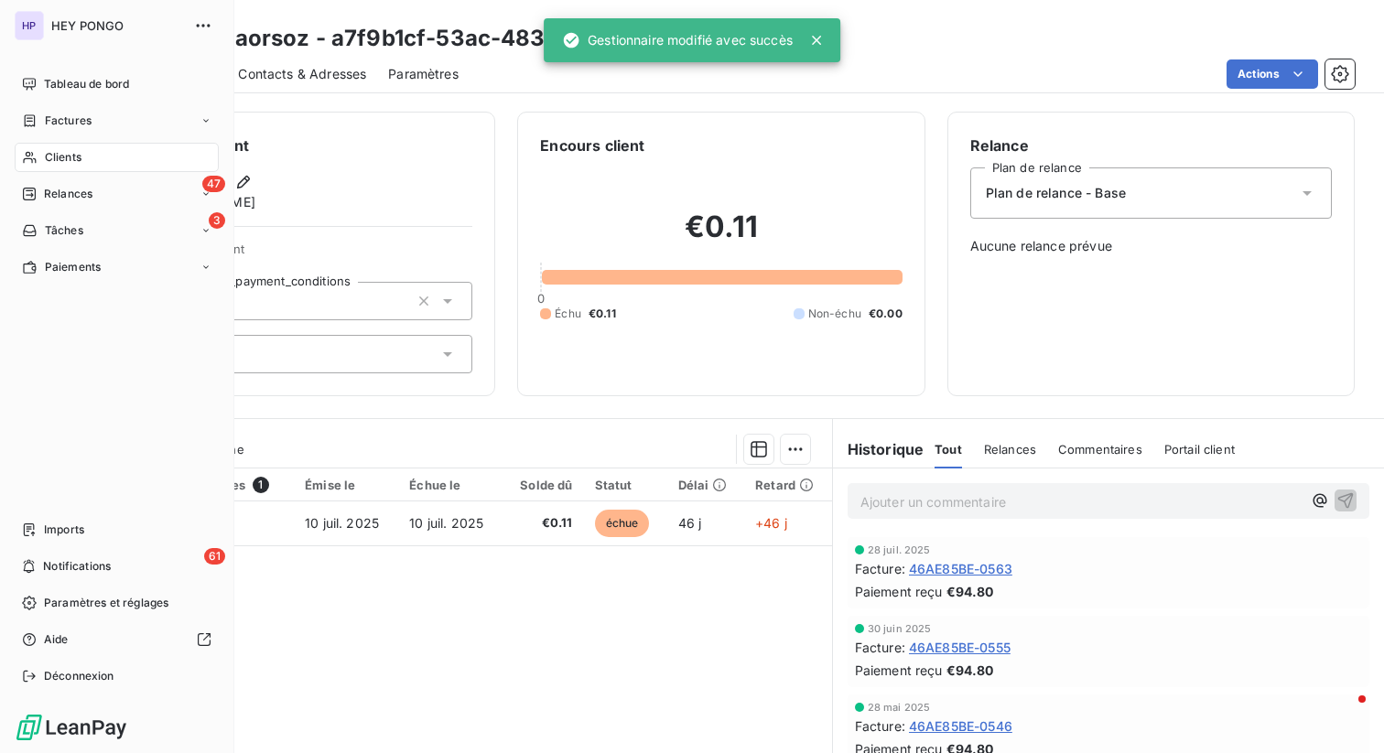
click at [75, 150] on span "Clients" at bounding box center [63, 157] width 37 height 16
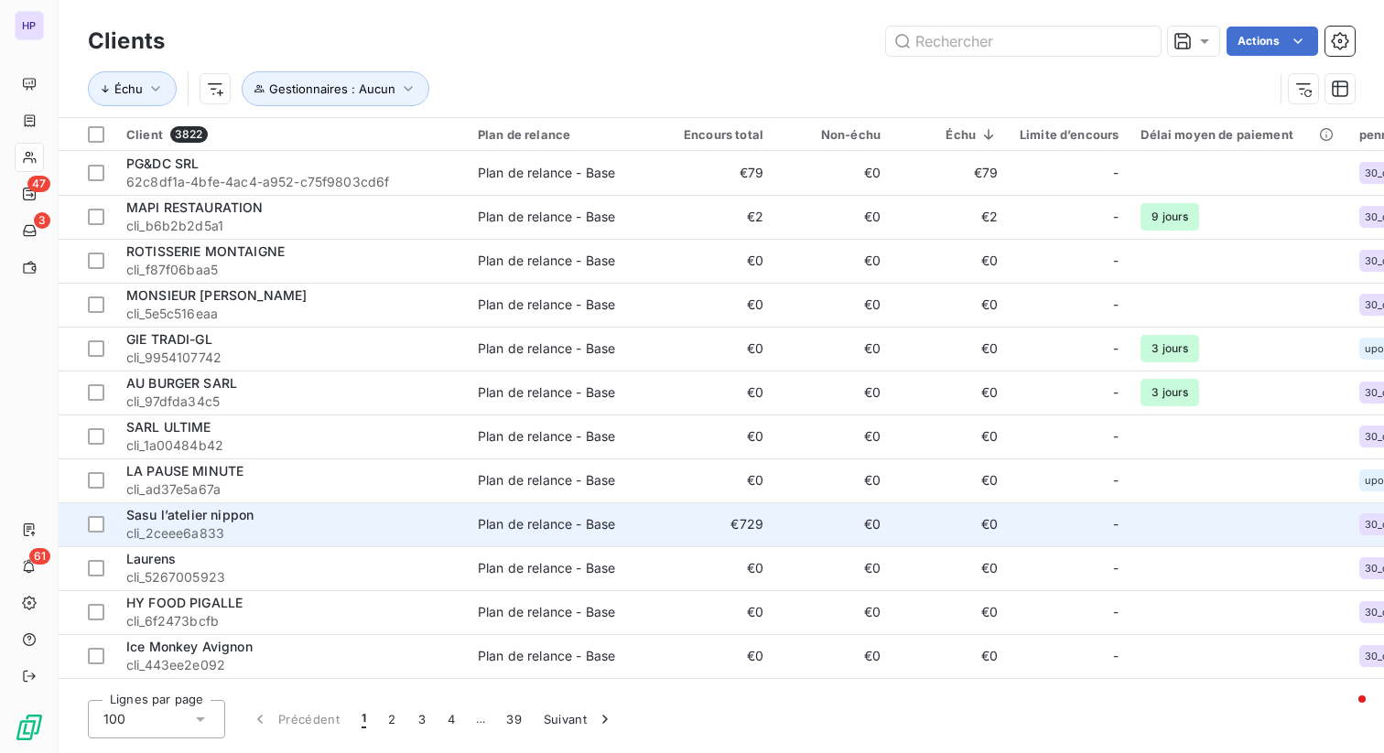
click at [489, 513] on td "Plan de relance - Base" at bounding box center [562, 525] width 190 height 44
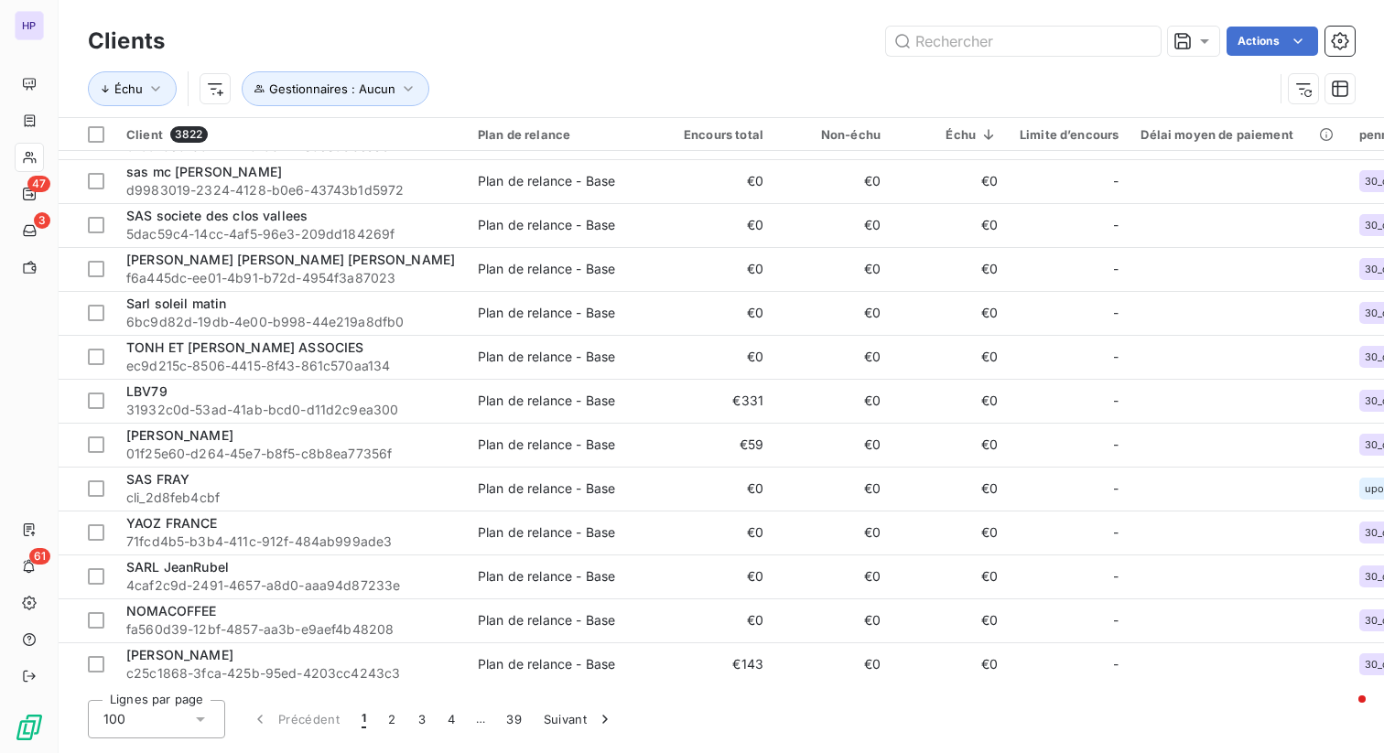
scroll to position [3867, 0]
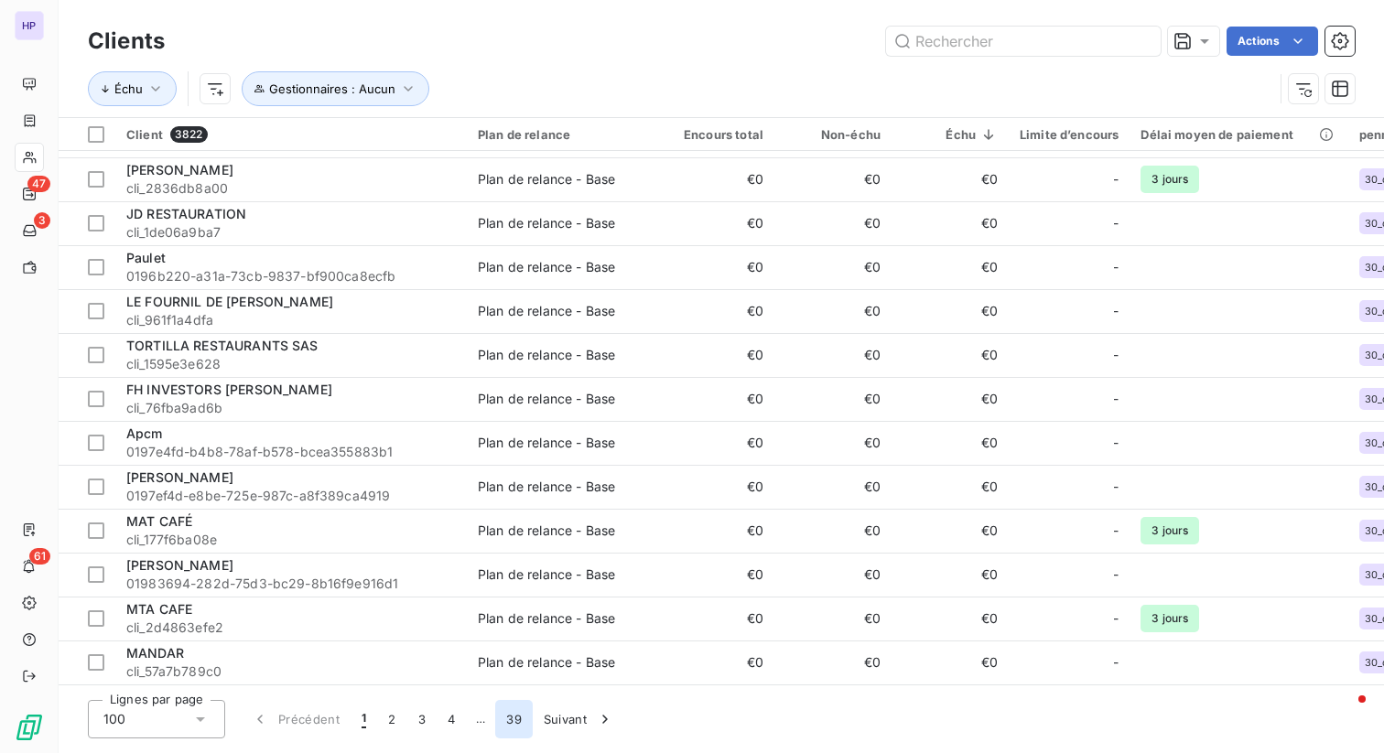
click at [525, 715] on button "39" at bounding box center [514, 719] width 38 height 38
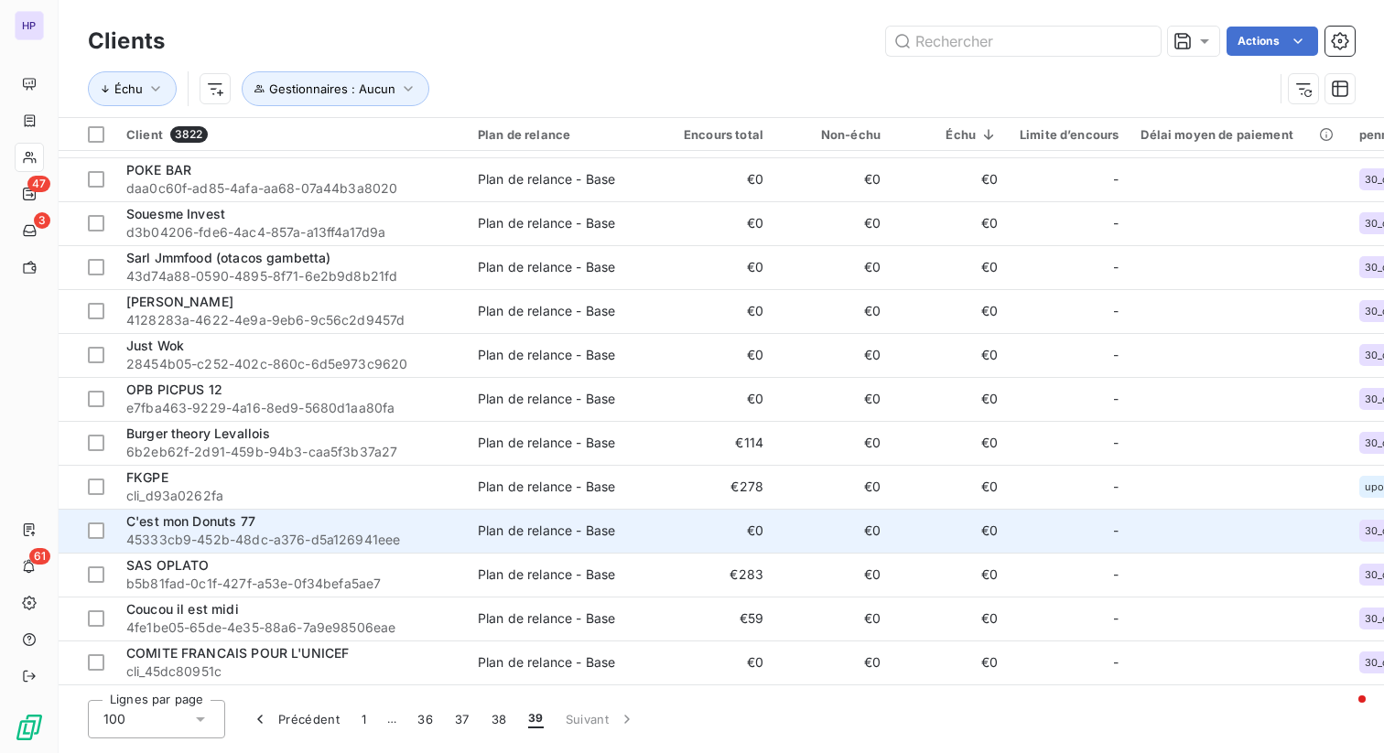
scroll to position [0, 0]
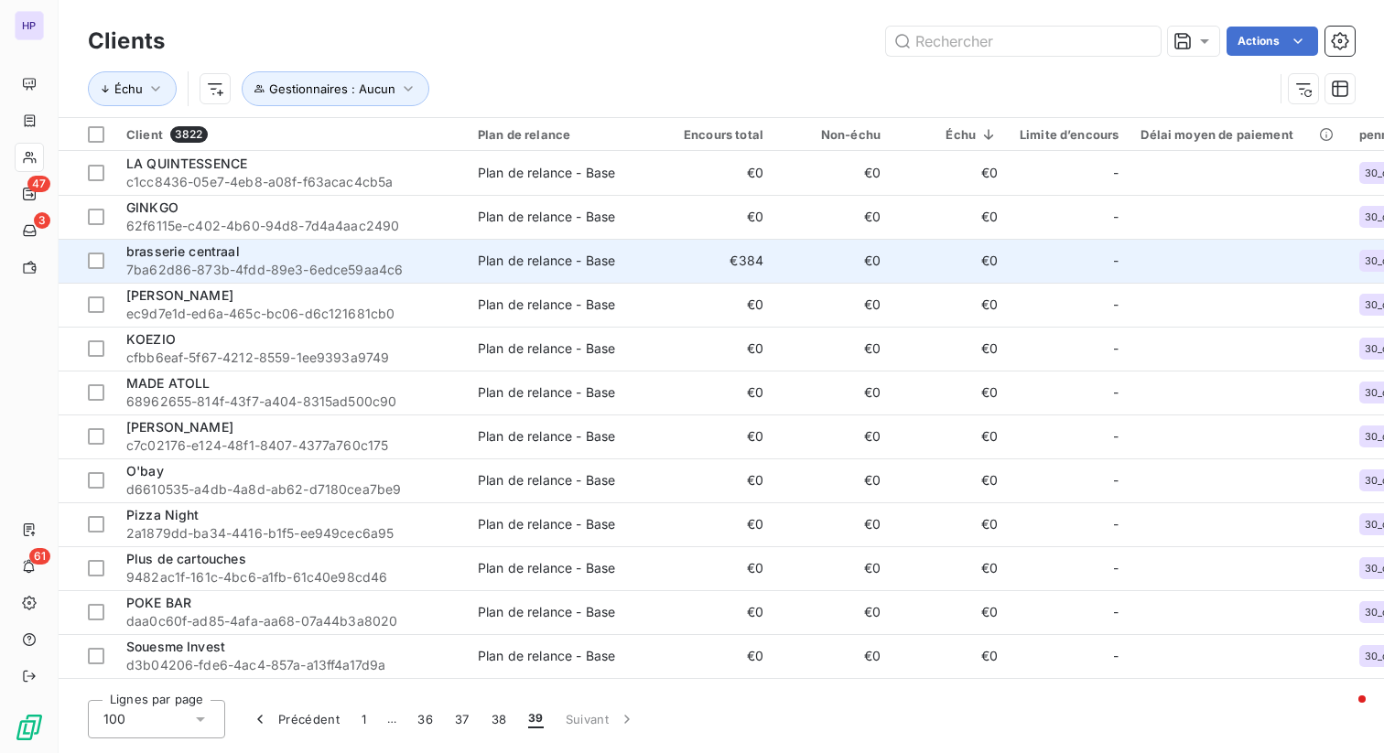
click at [341, 259] on div "brasserie centraal" at bounding box center [291, 252] width 330 height 18
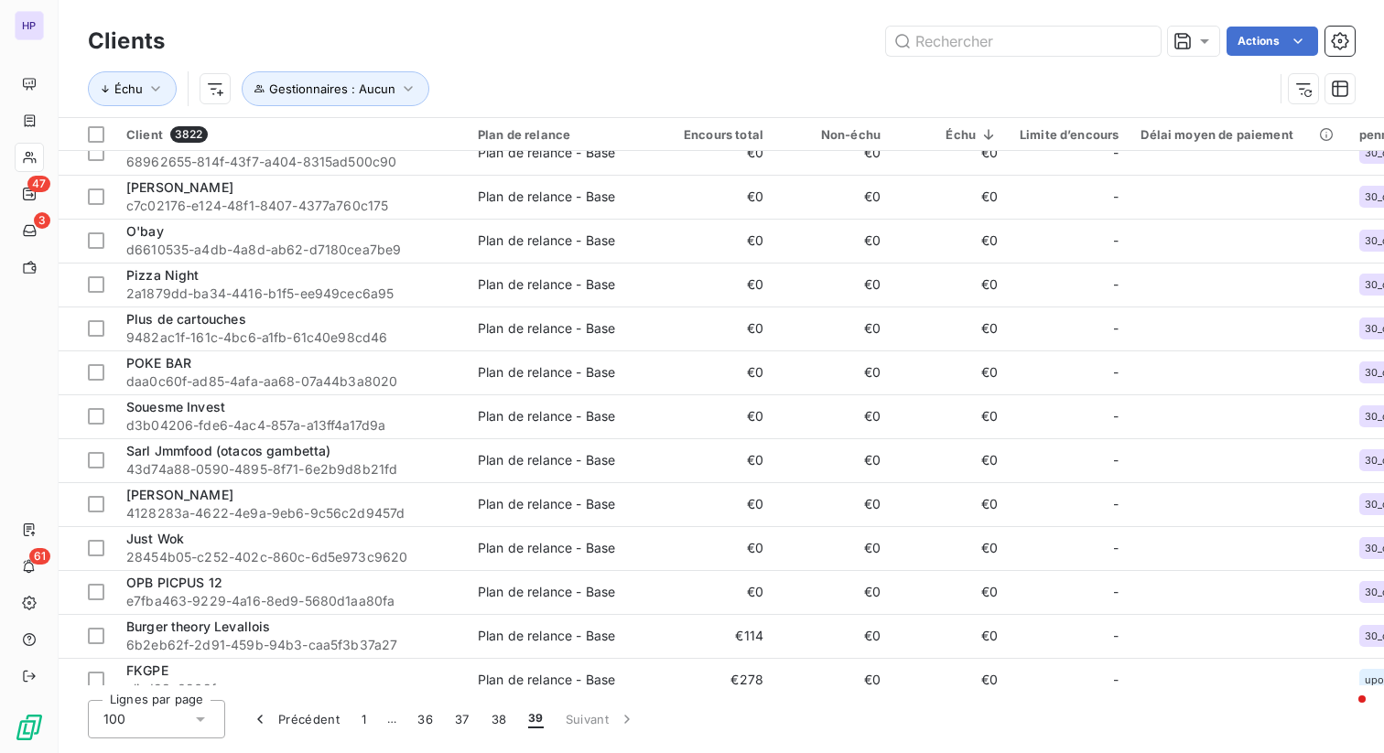
scroll to position [439, 0]
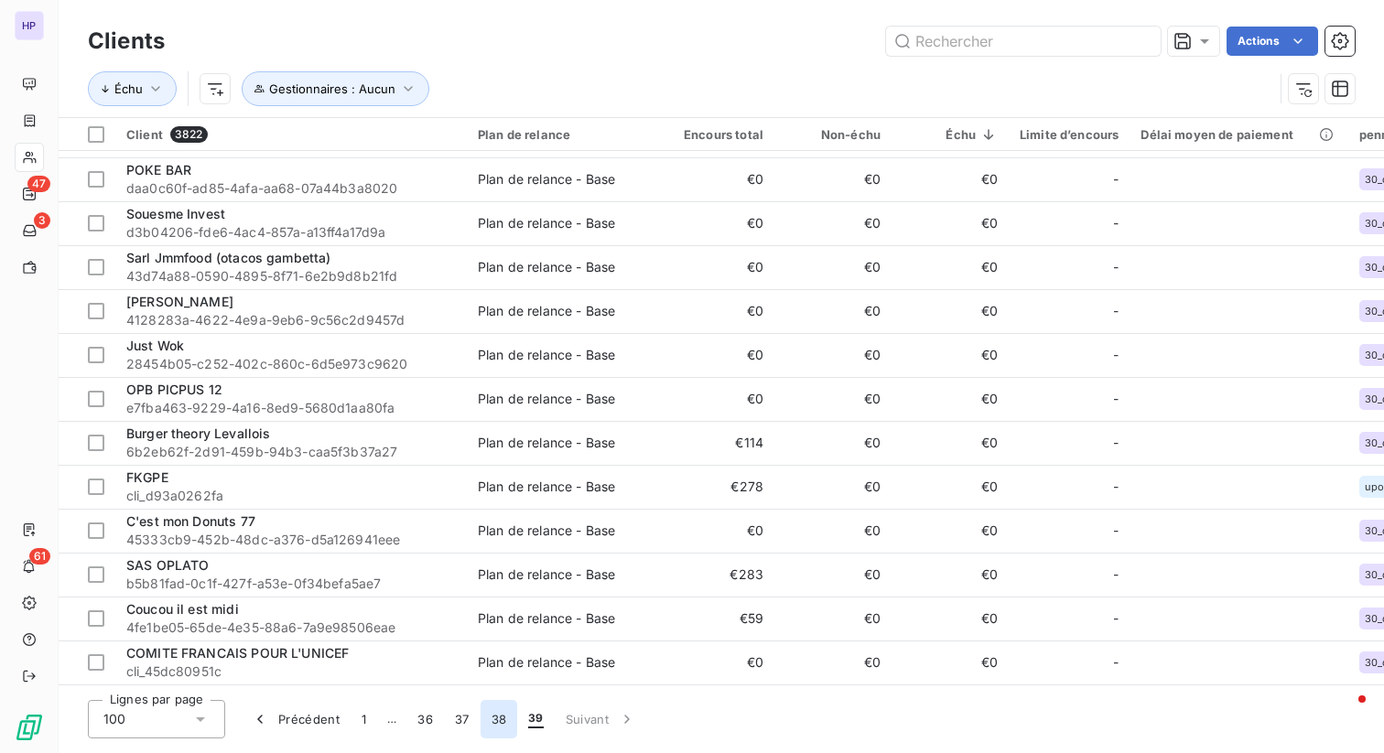
click at [494, 729] on button "38" at bounding box center [500, 719] width 38 height 38
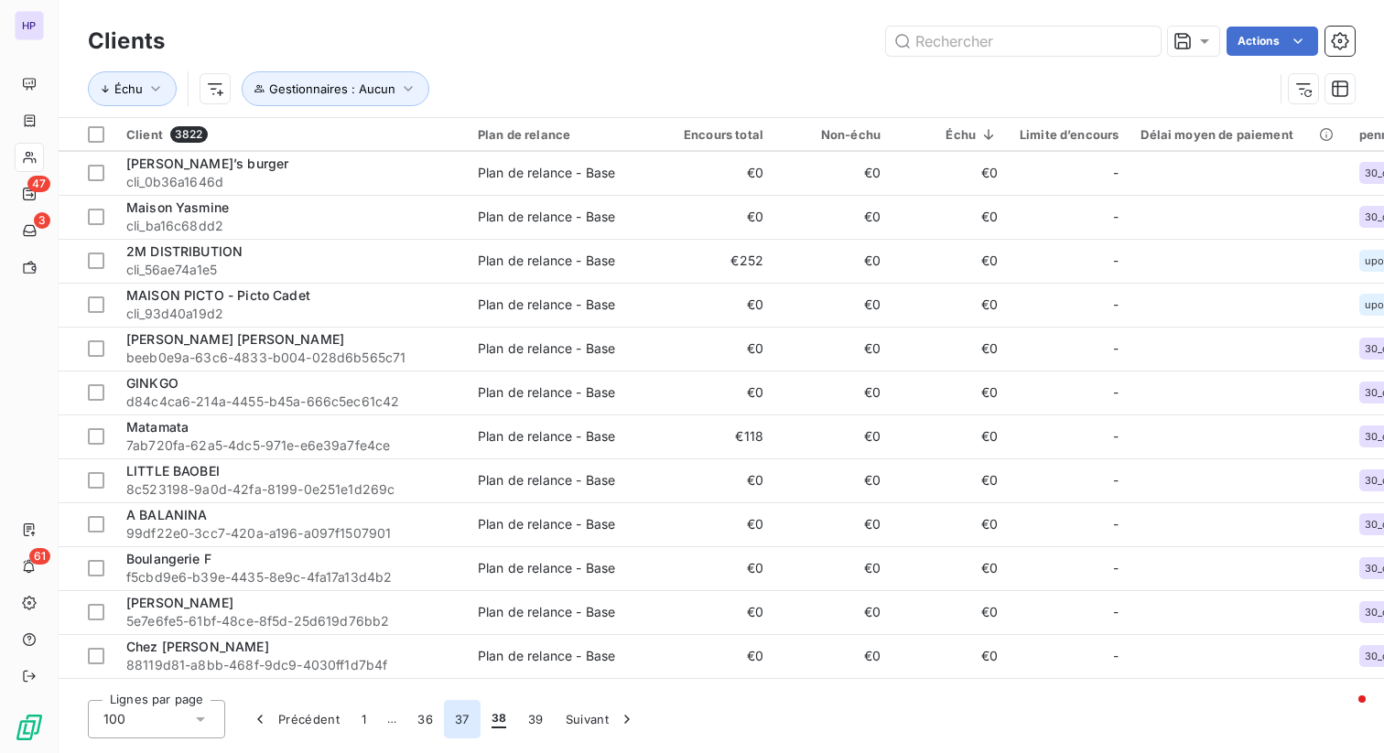
click at [450, 715] on button "37" at bounding box center [462, 719] width 37 height 38
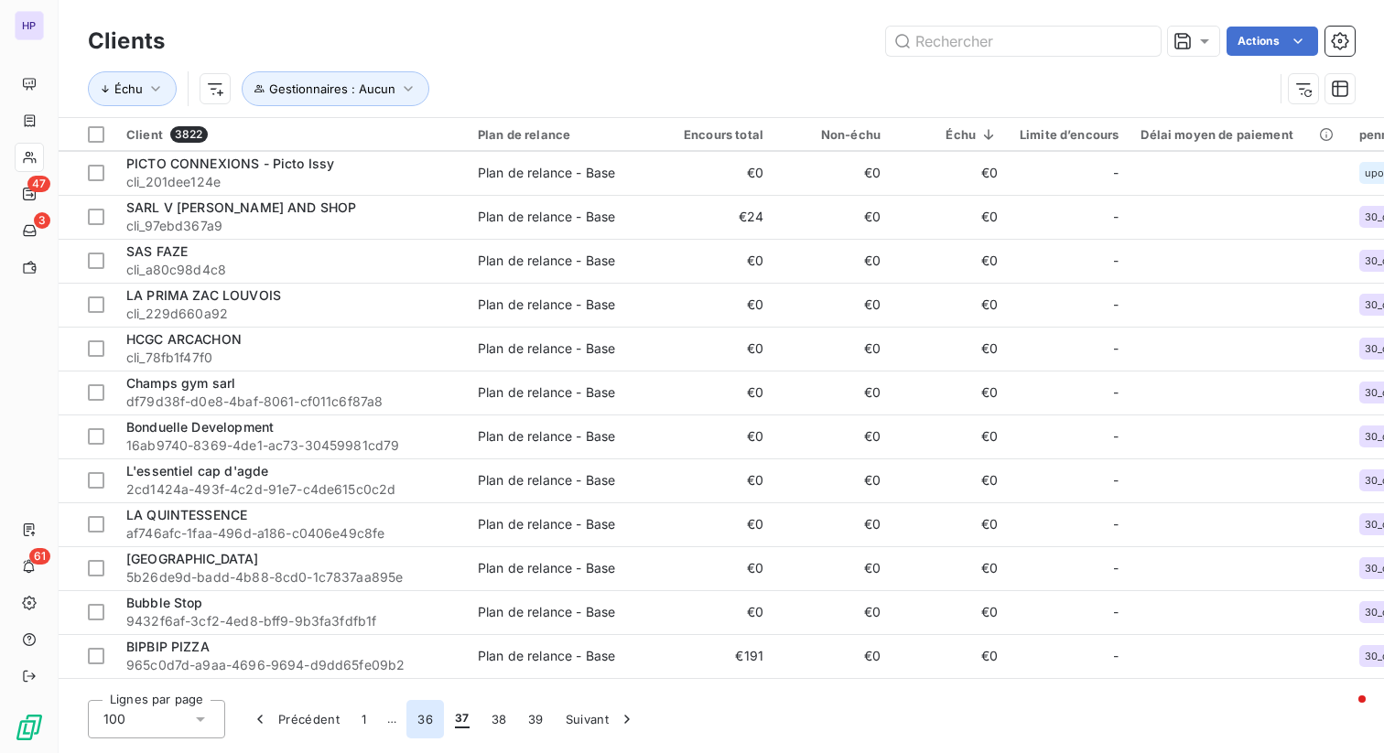
click at [420, 722] on button "36" at bounding box center [425, 719] width 38 height 38
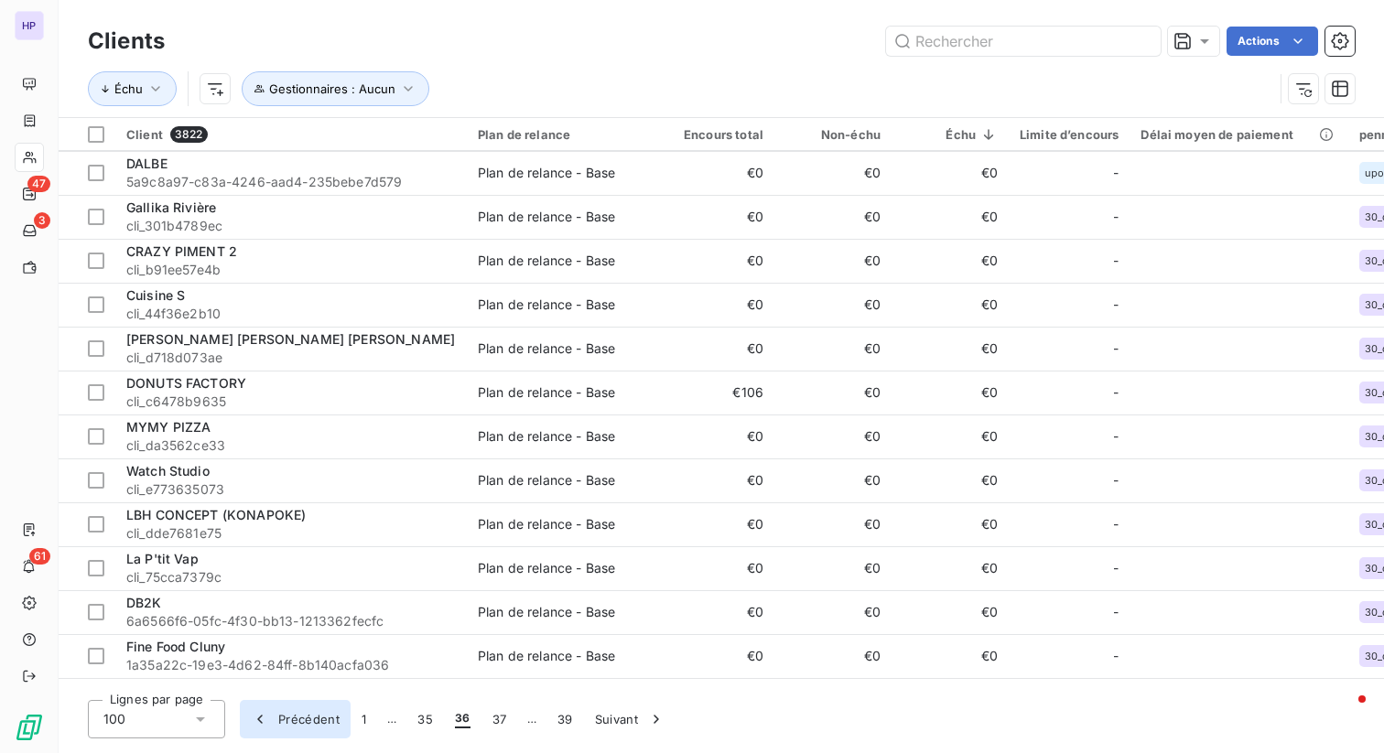
click at [309, 720] on button "Précédent" at bounding box center [295, 719] width 111 height 38
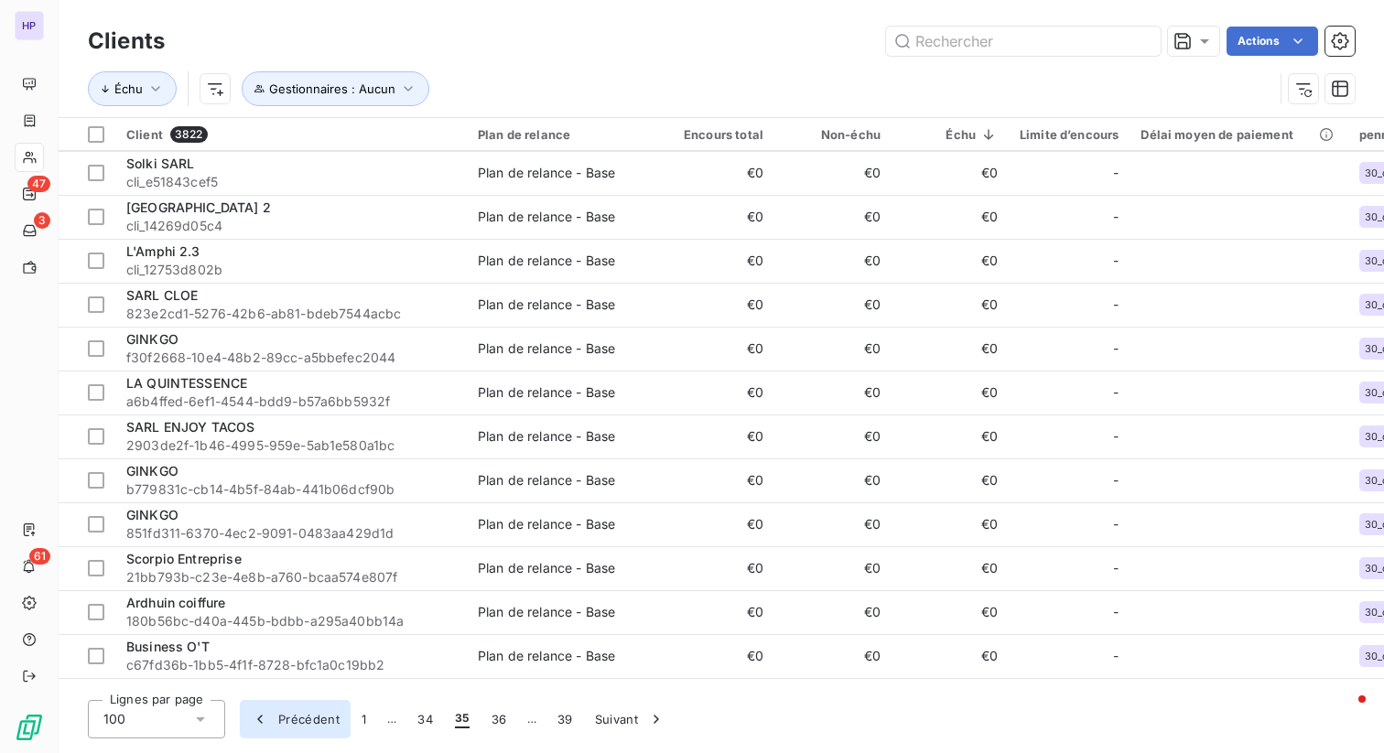
click at [310, 720] on button "Précédent" at bounding box center [295, 719] width 111 height 38
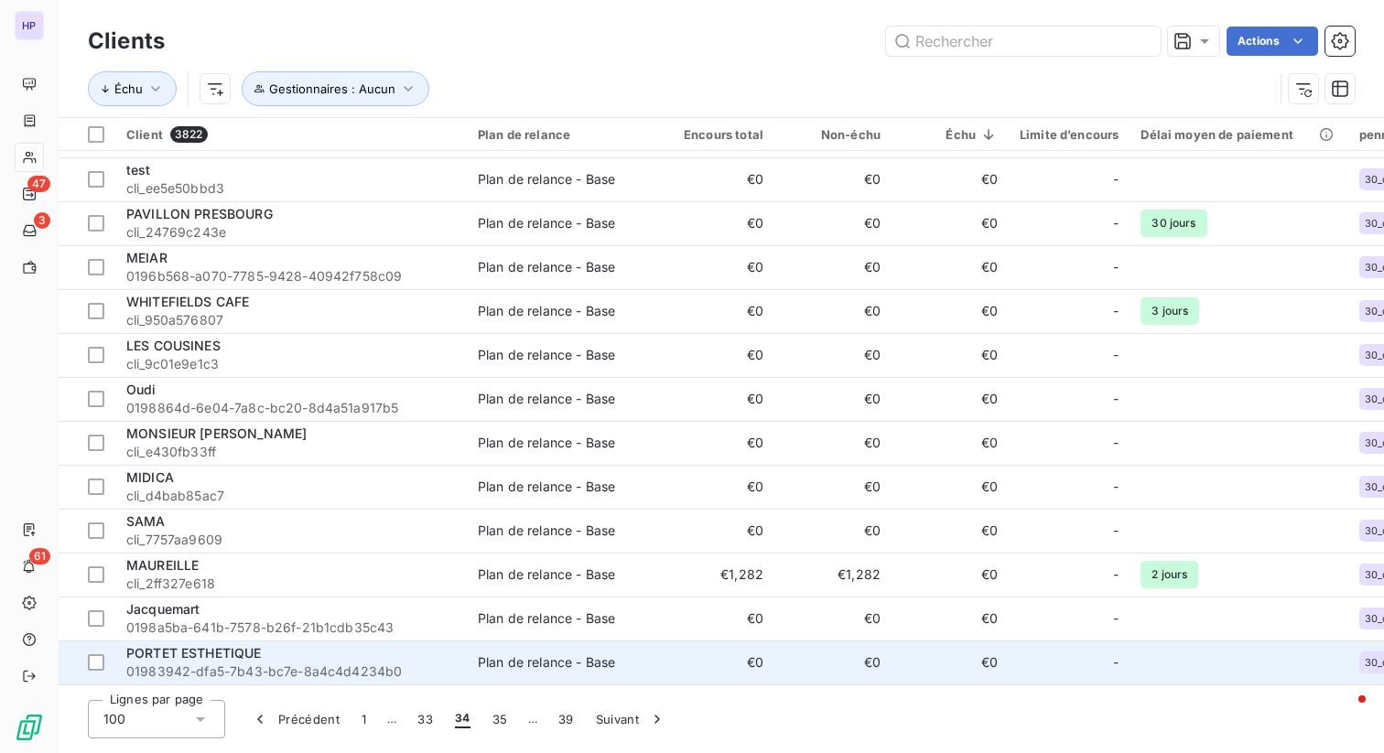
scroll to position [3867, 0]
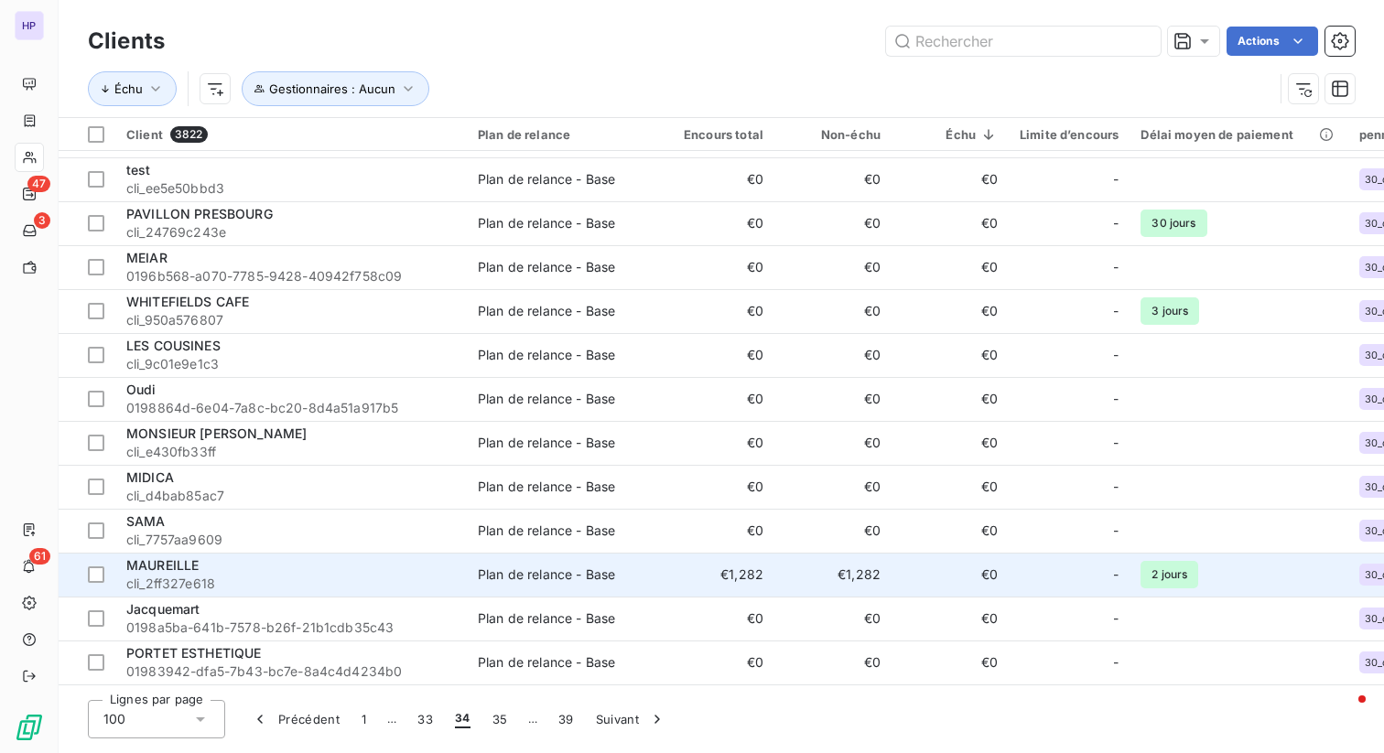
click at [444, 584] on span "cli_2ff327e618" at bounding box center [291, 584] width 330 height 18
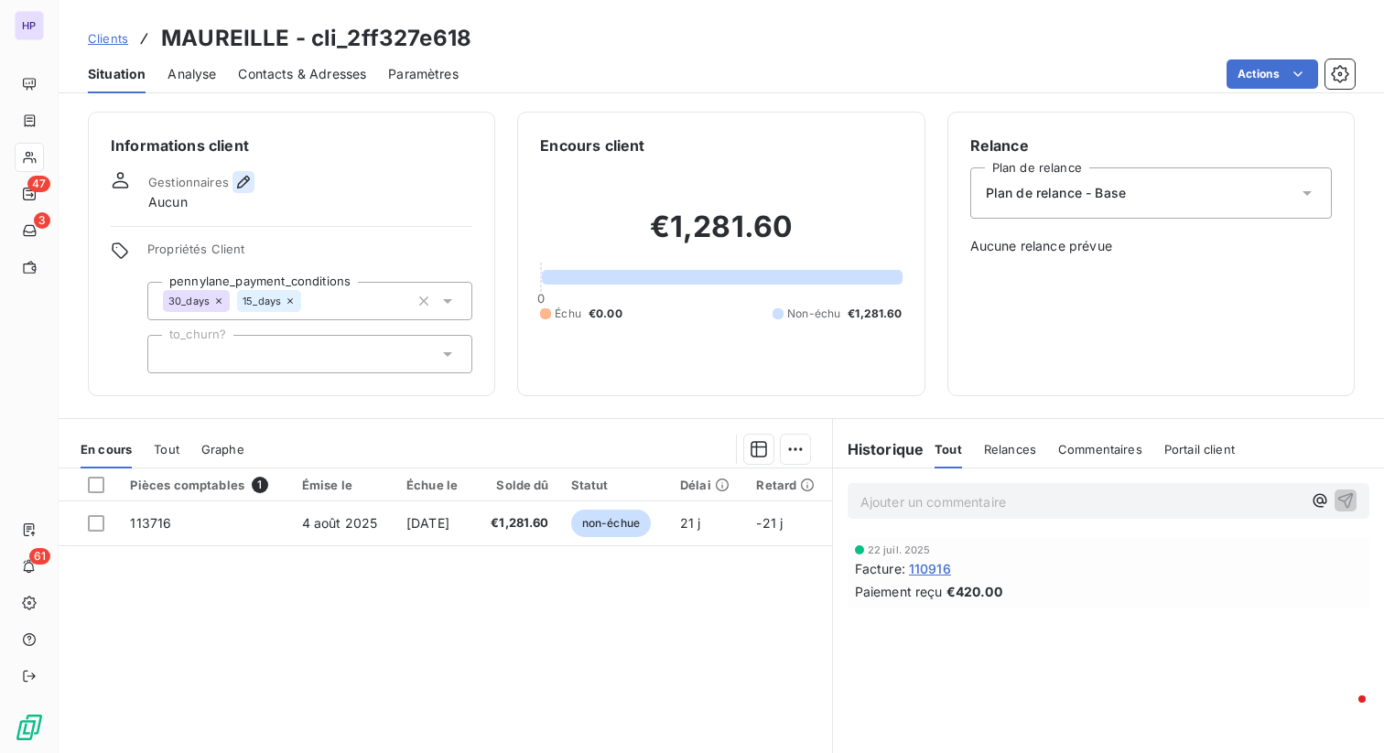
click at [242, 183] on icon "button" at bounding box center [243, 182] width 18 height 18
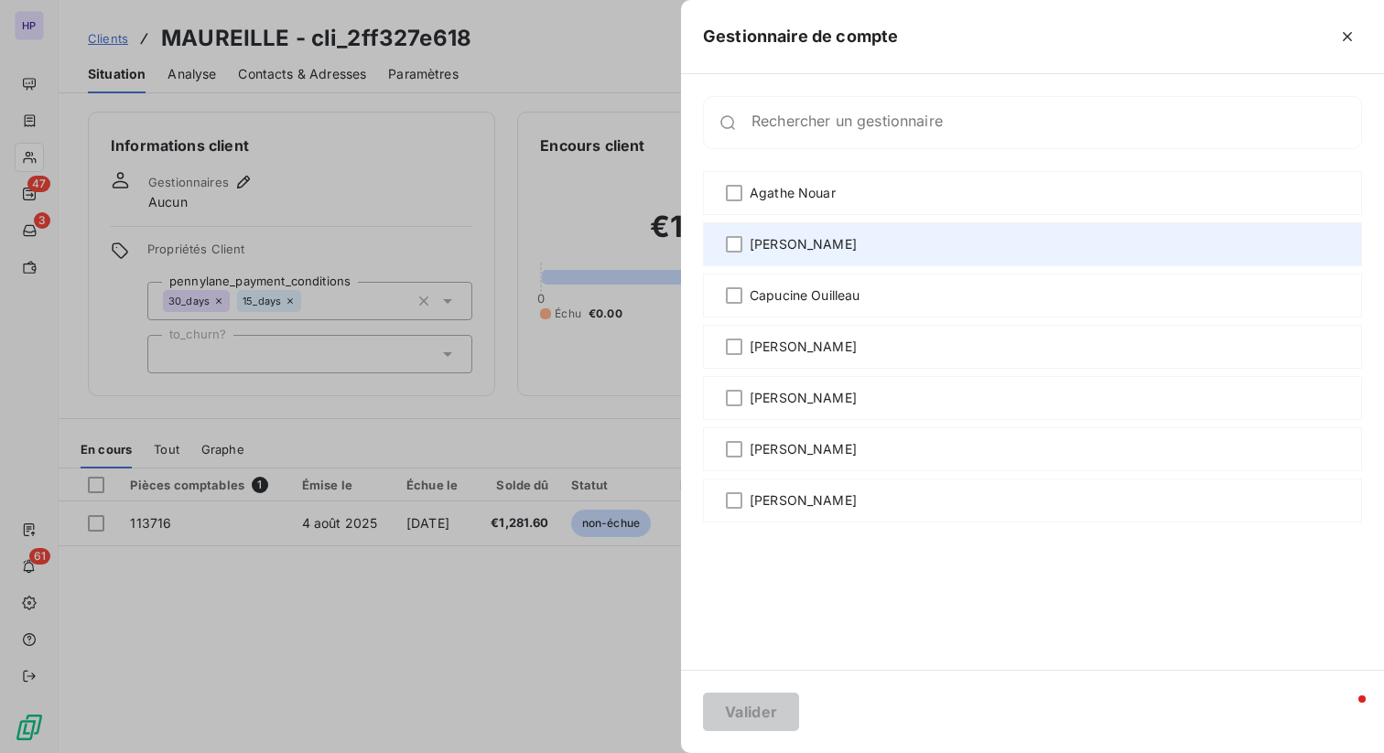
click at [765, 247] on span "[PERSON_NAME]" at bounding box center [803, 244] width 107 height 18
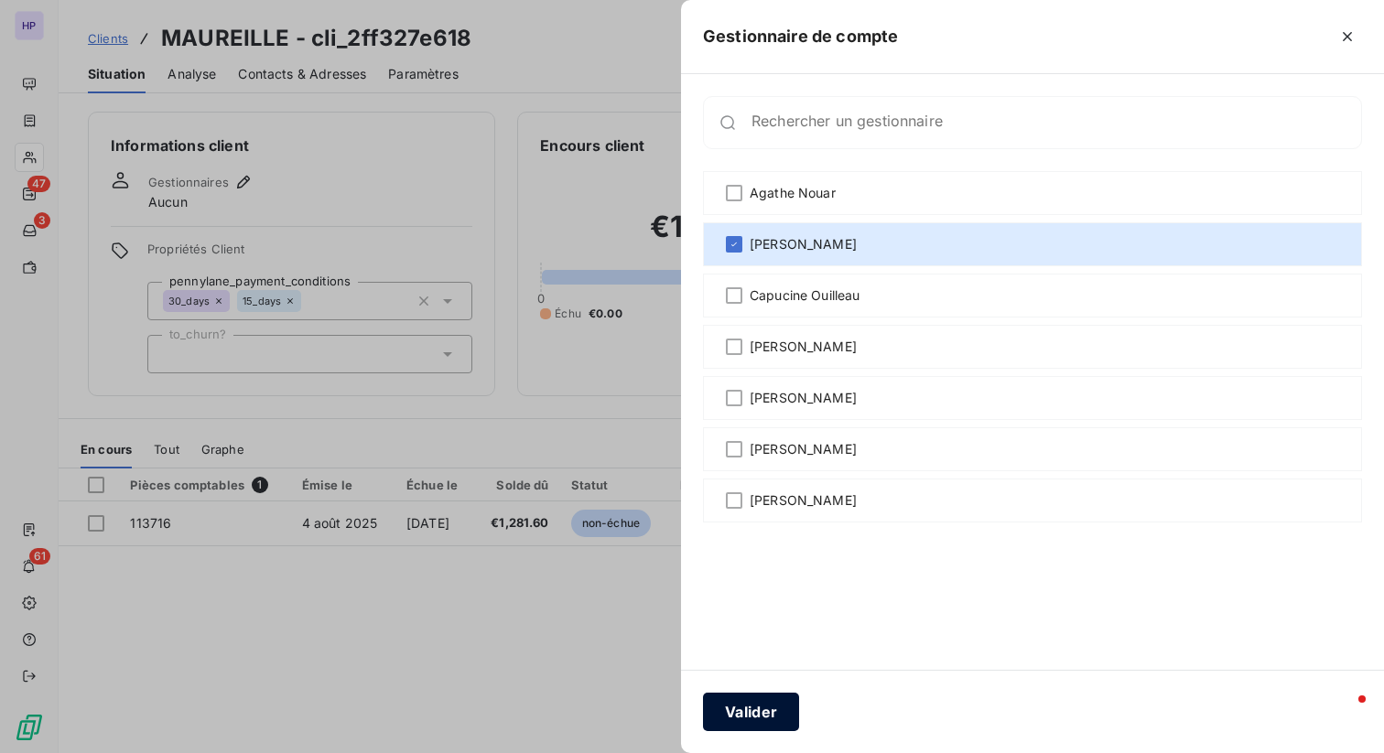
click at [767, 729] on button "Valider" at bounding box center [751, 712] width 96 height 38
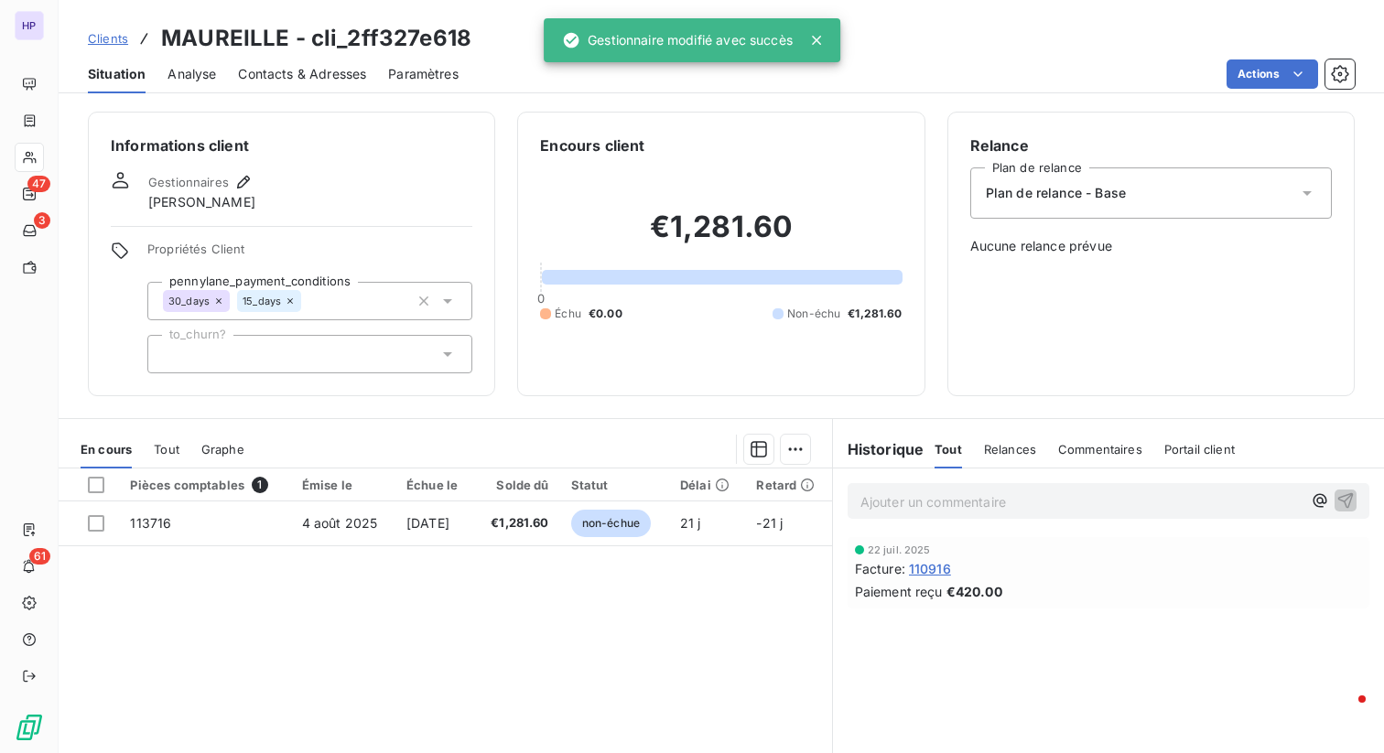
click at [109, 39] on span "Clients" at bounding box center [108, 38] width 40 height 15
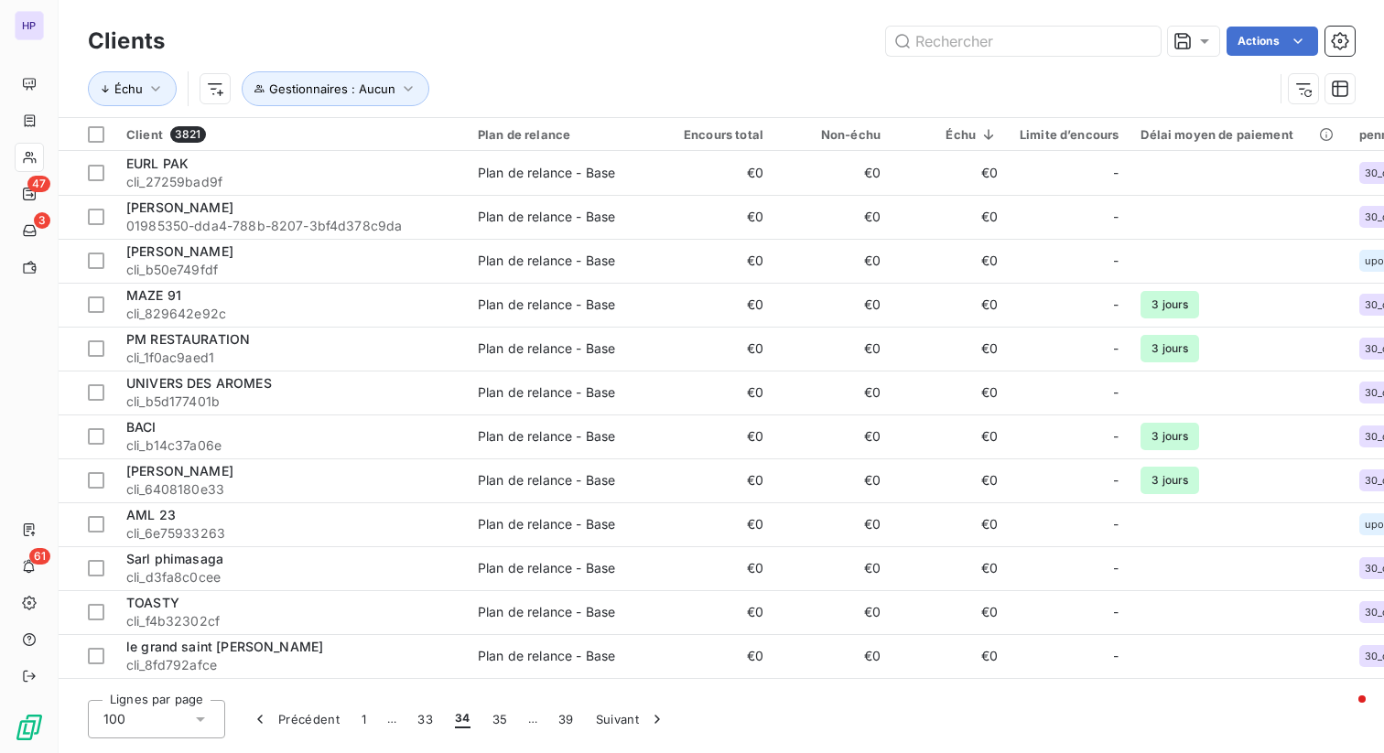
click at [1095, 135] on div "Limite d’encours" at bounding box center [1069, 134] width 99 height 15
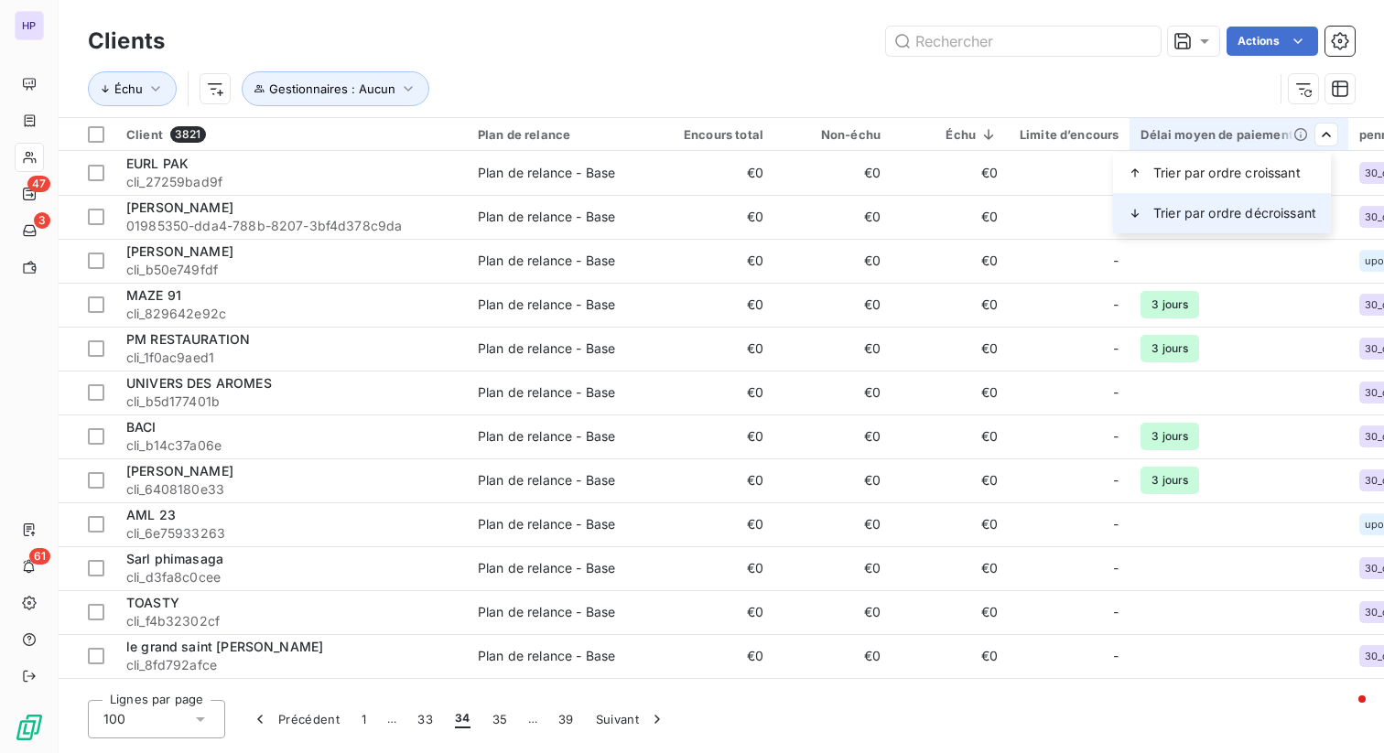
click at [1269, 205] on span "Trier par ordre décroissant" at bounding box center [1234, 213] width 163 height 18
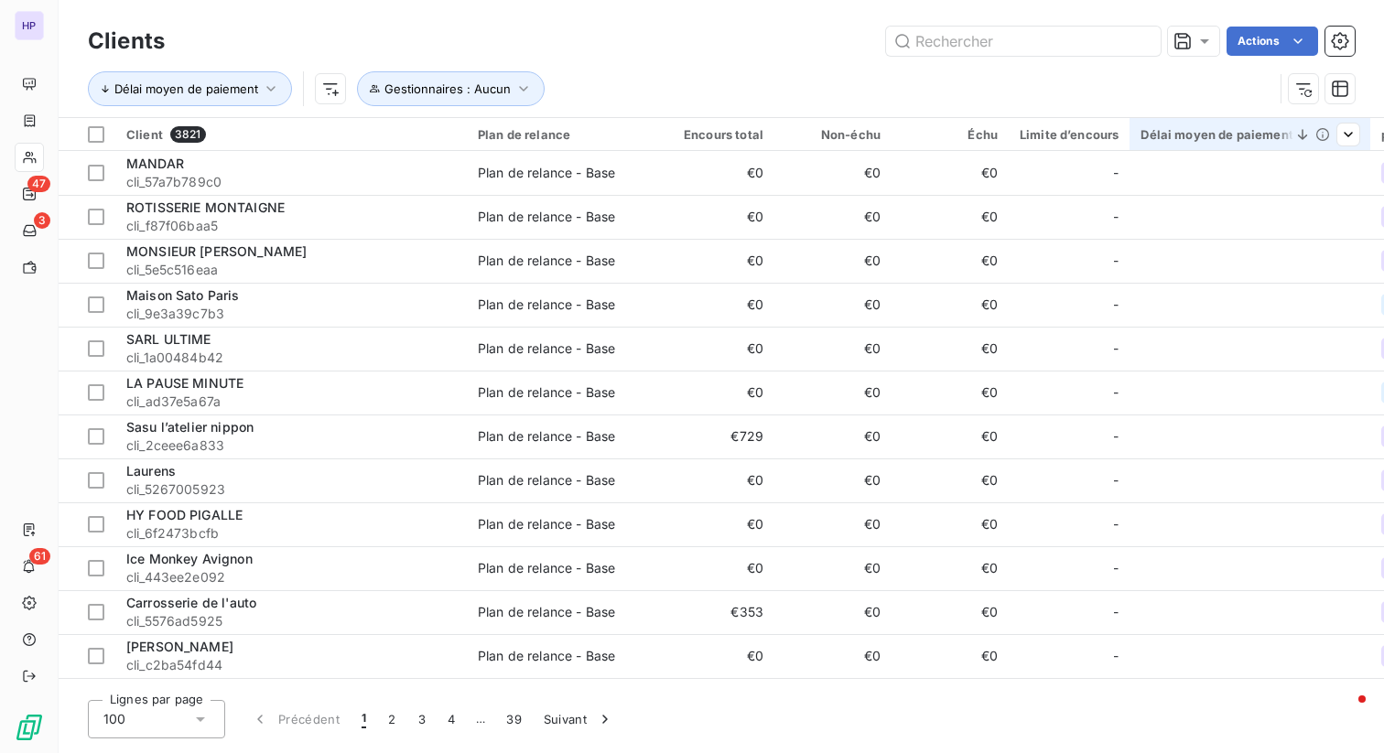
click at [1316, 135] on icon at bounding box center [1323, 134] width 15 height 15
click at [1297, 134] on icon at bounding box center [1303, 134] width 18 height 18
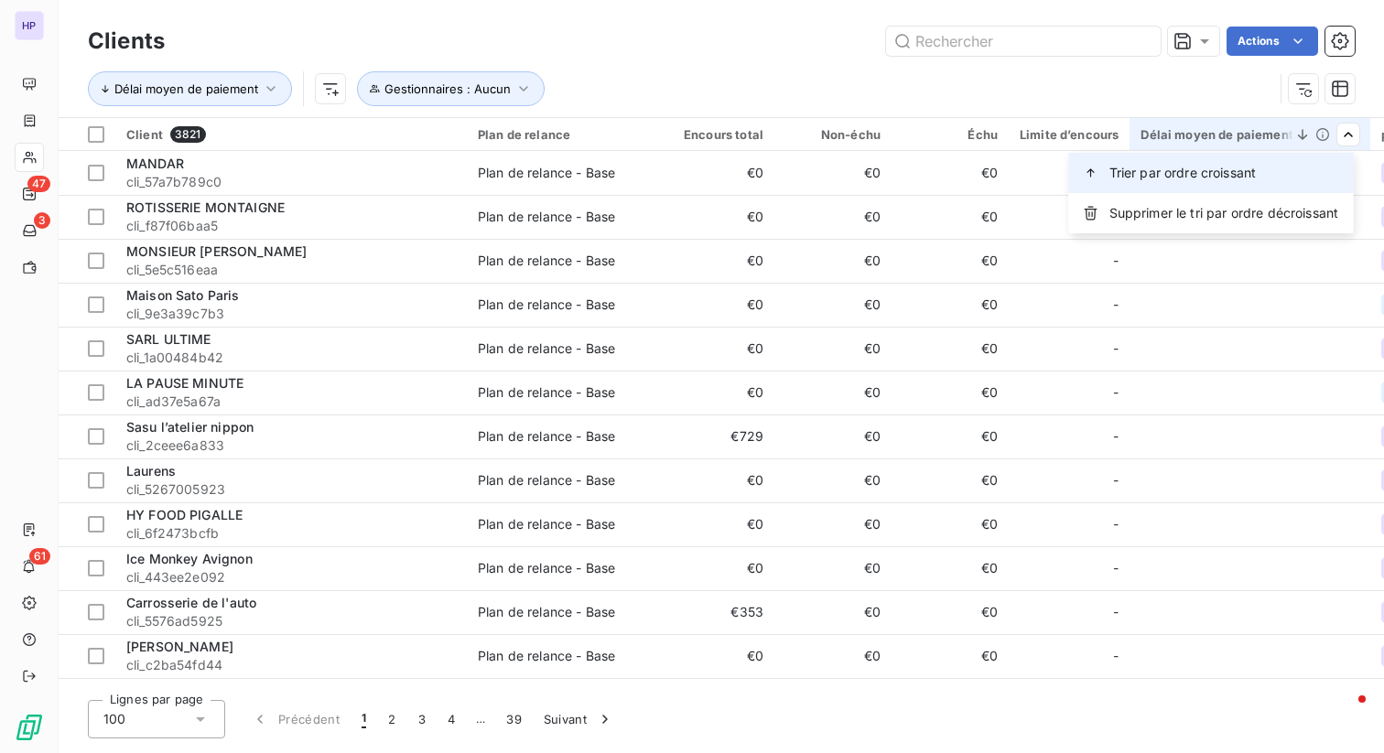
click at [1248, 173] on span "Trier par ordre croissant" at bounding box center [1183, 173] width 147 height 18
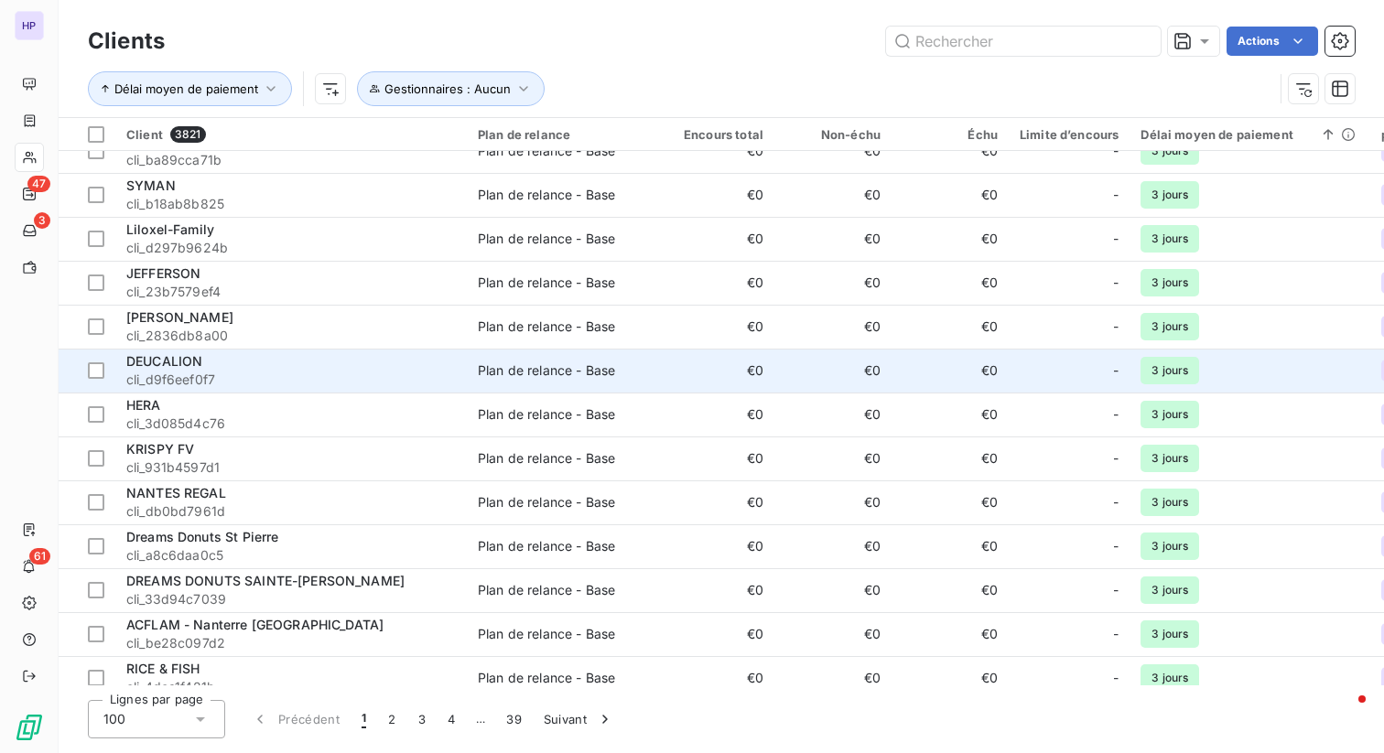
scroll to position [3867, 0]
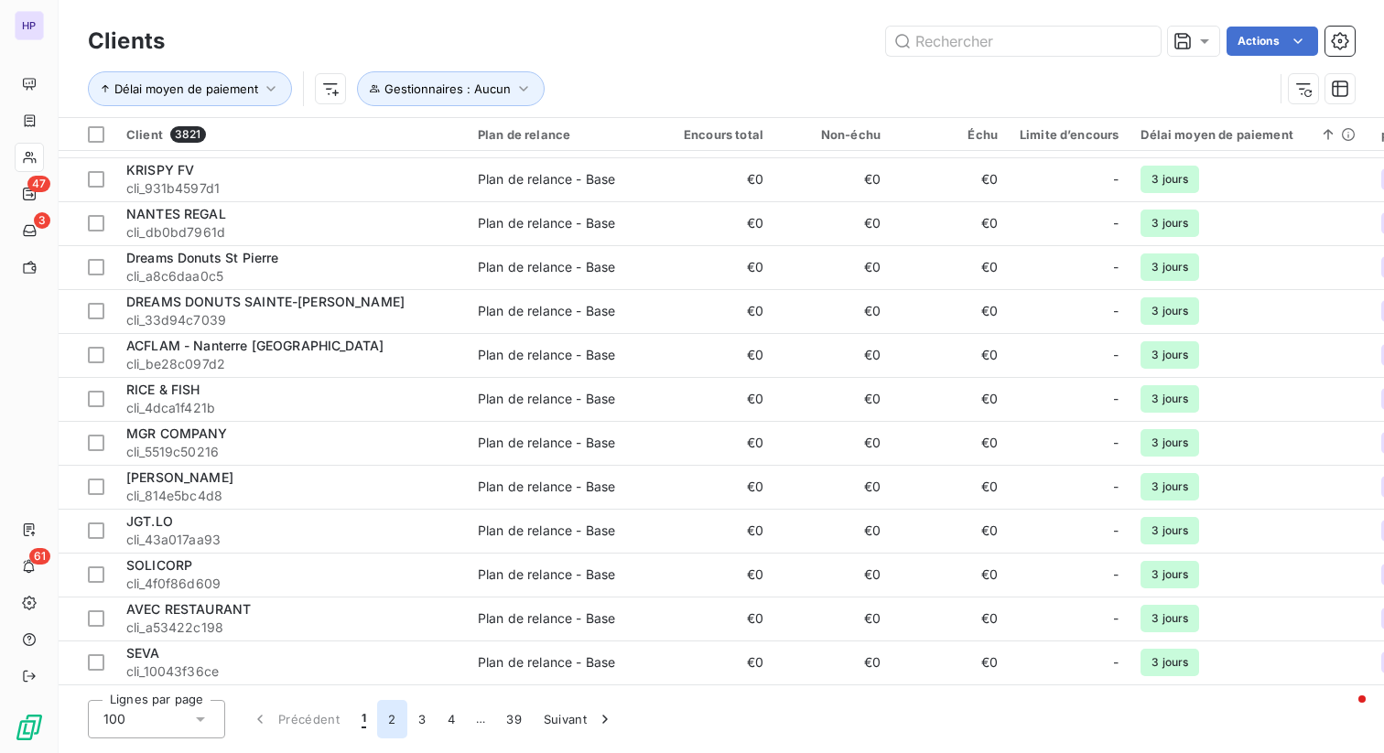
click at [384, 731] on button "2" at bounding box center [391, 719] width 29 height 38
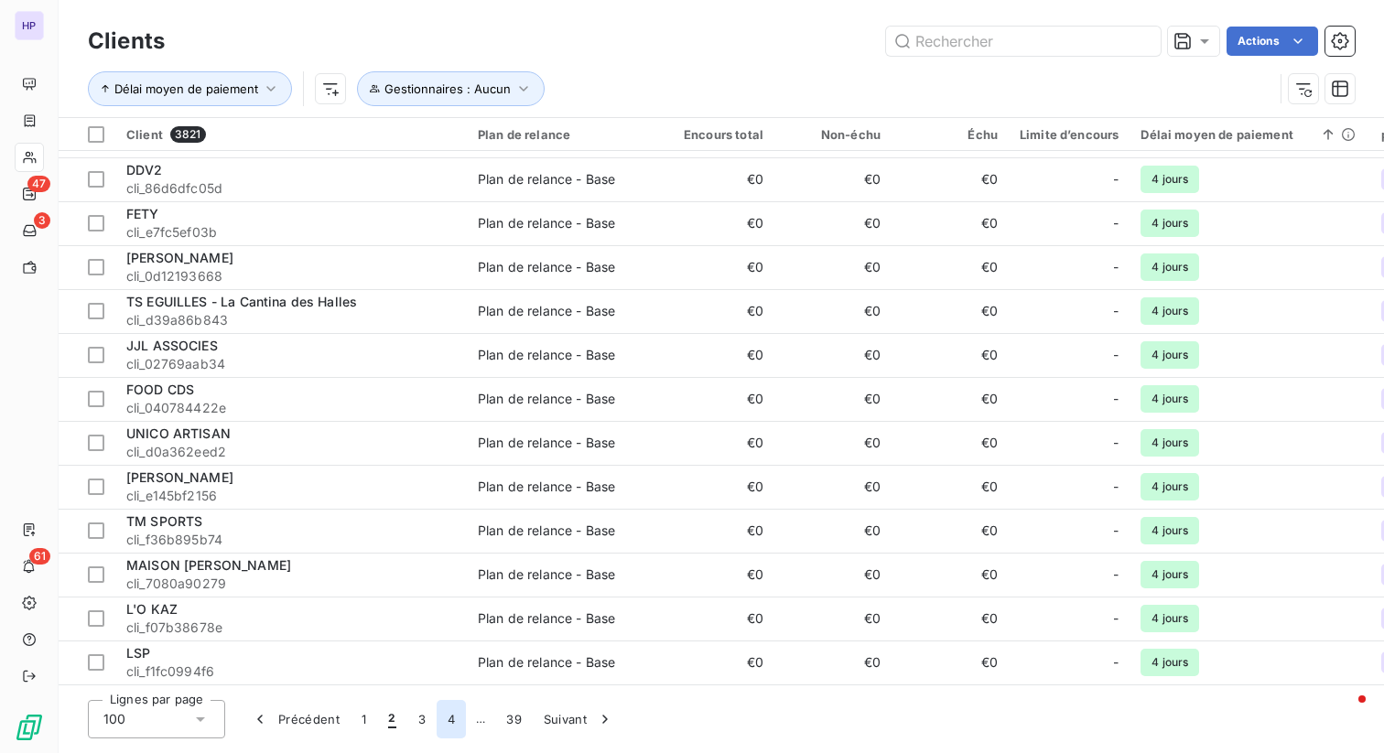
click at [442, 714] on button "4" at bounding box center [451, 719] width 29 height 38
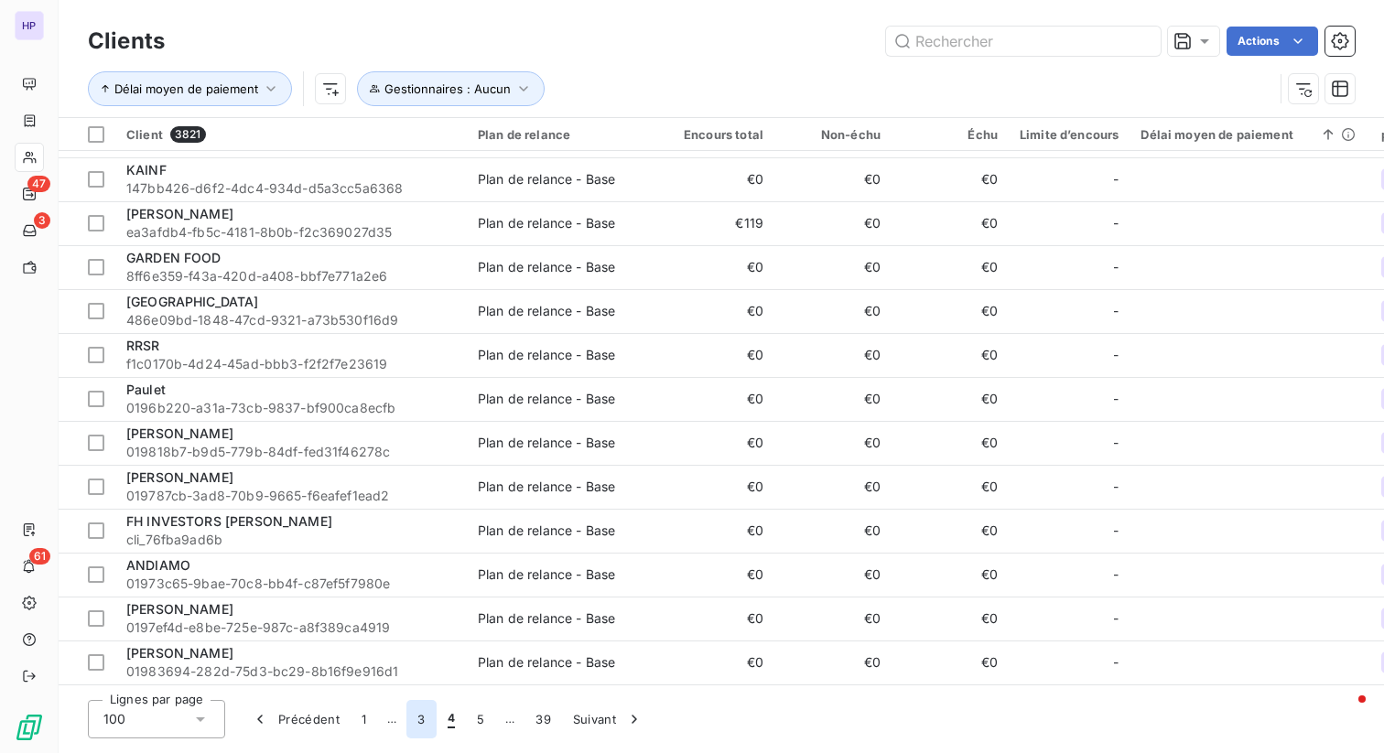
click at [416, 719] on button "3" at bounding box center [420, 719] width 29 height 38
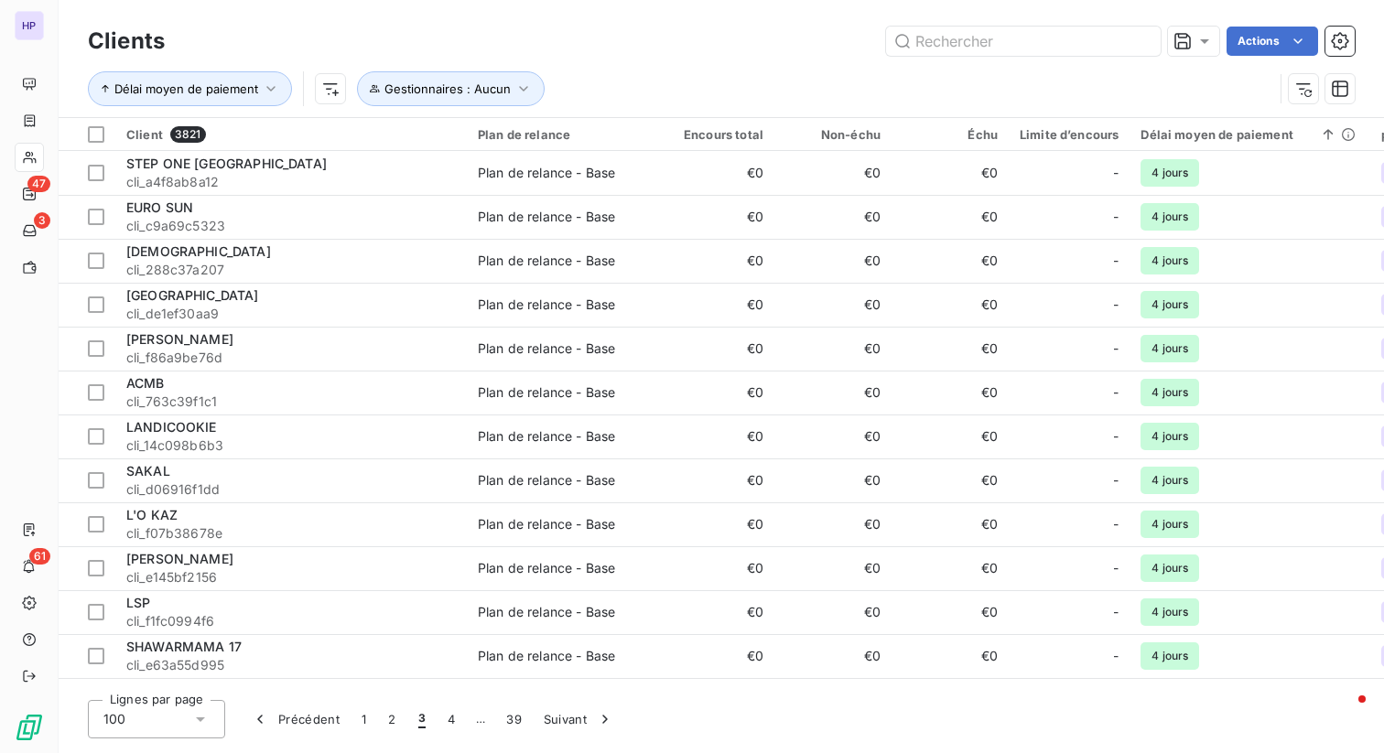
scroll to position [1226, 0]
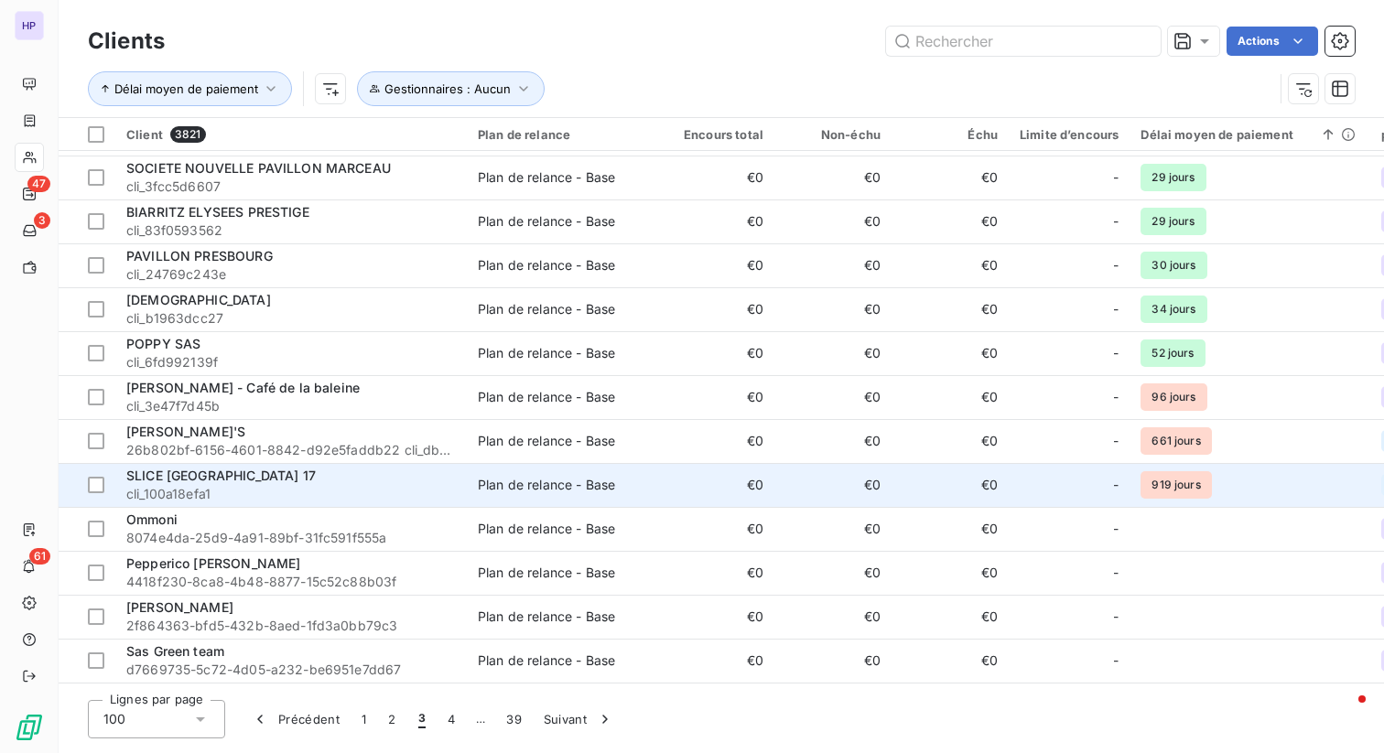
click at [183, 479] on span "SLICE [GEOGRAPHIC_DATA] 17" at bounding box center [220, 476] width 189 height 16
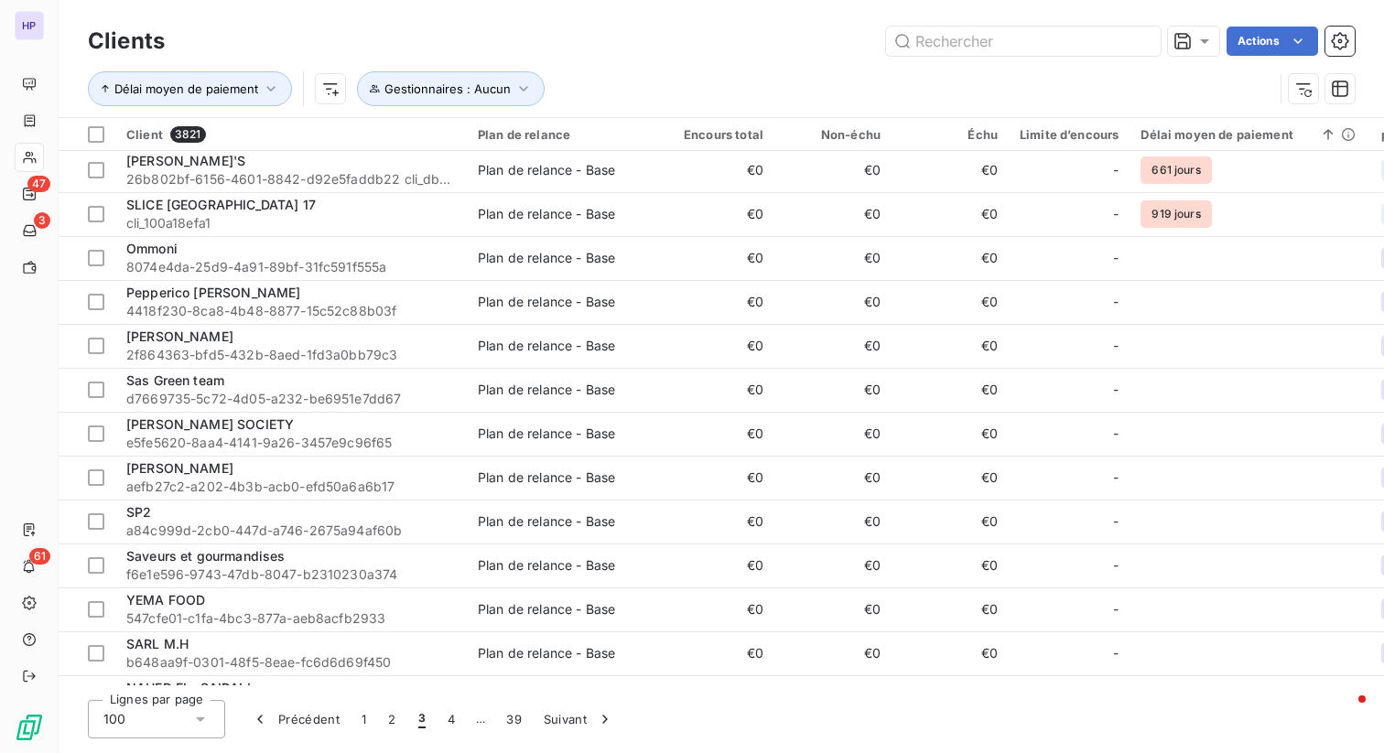
scroll to position [1158, 0]
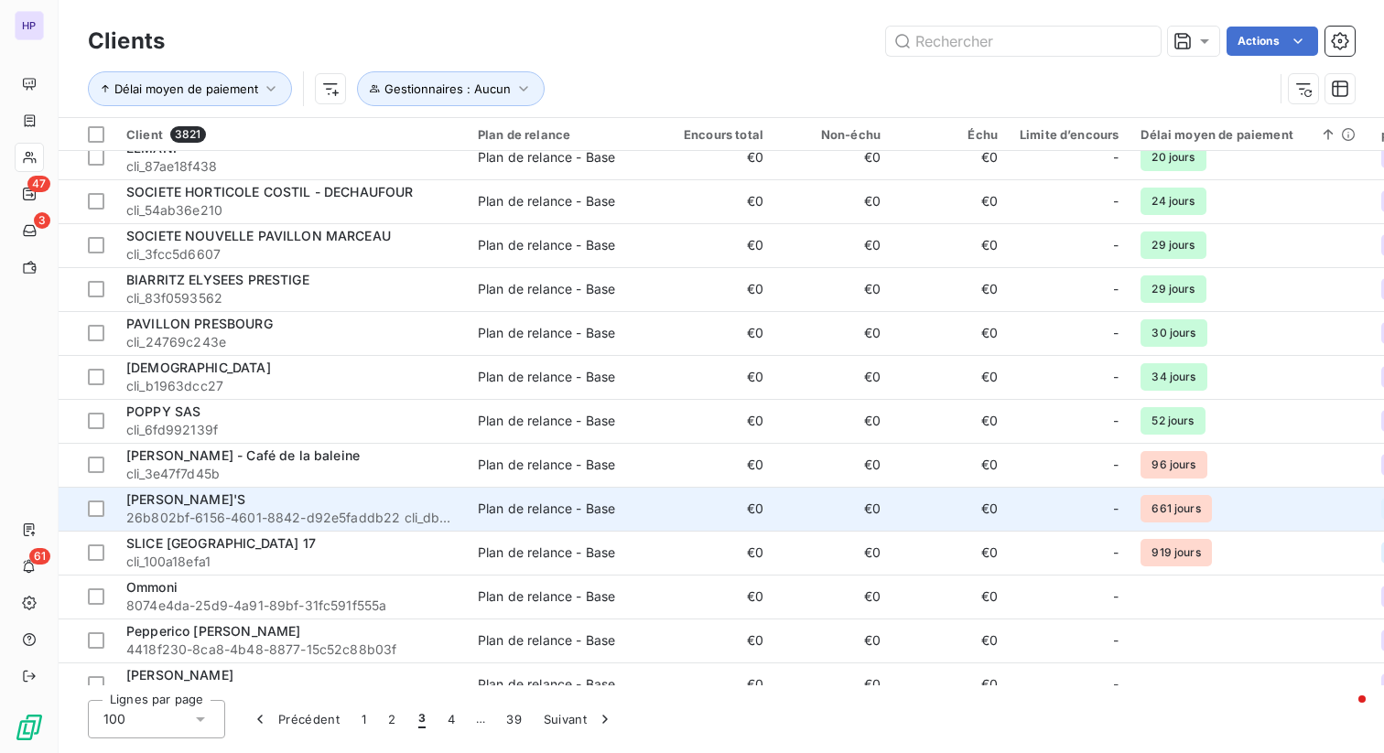
click at [156, 496] on span "[PERSON_NAME]'S" at bounding box center [185, 500] width 119 height 16
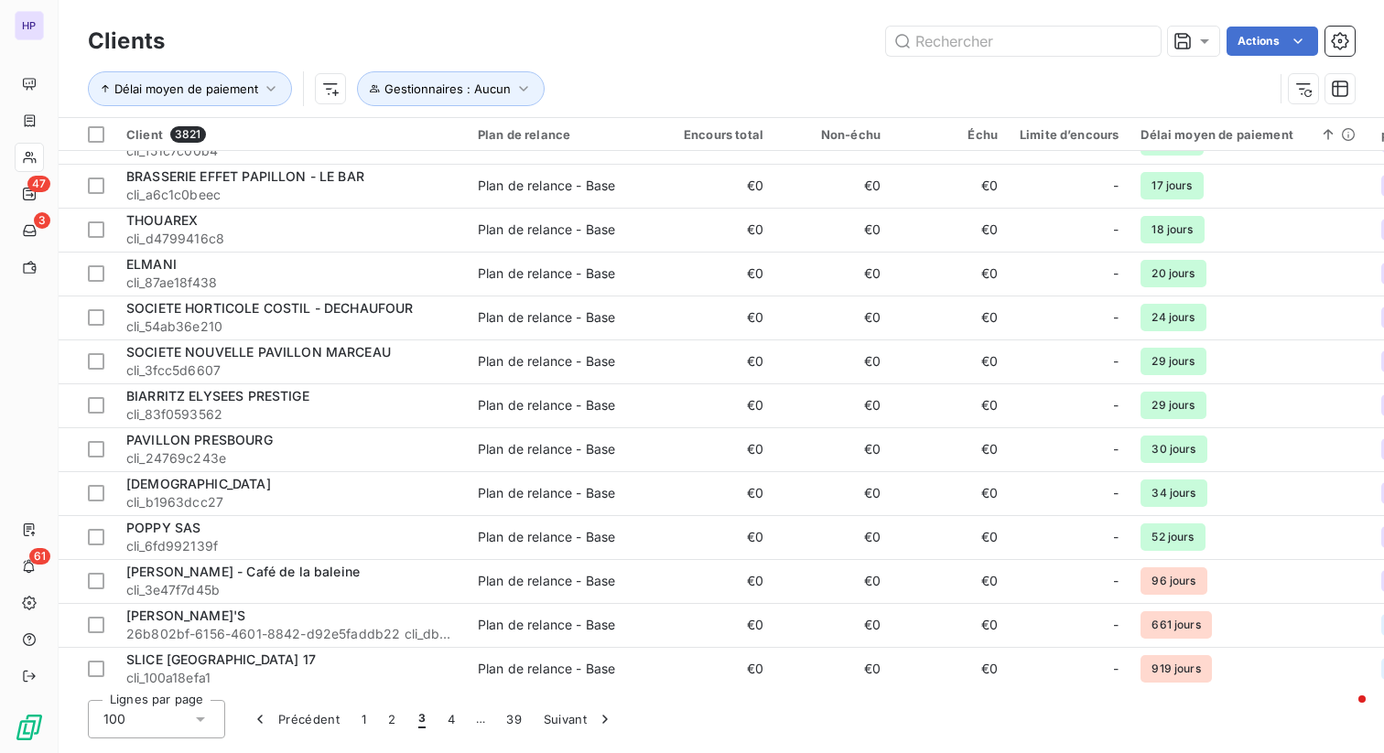
scroll to position [1202, 0]
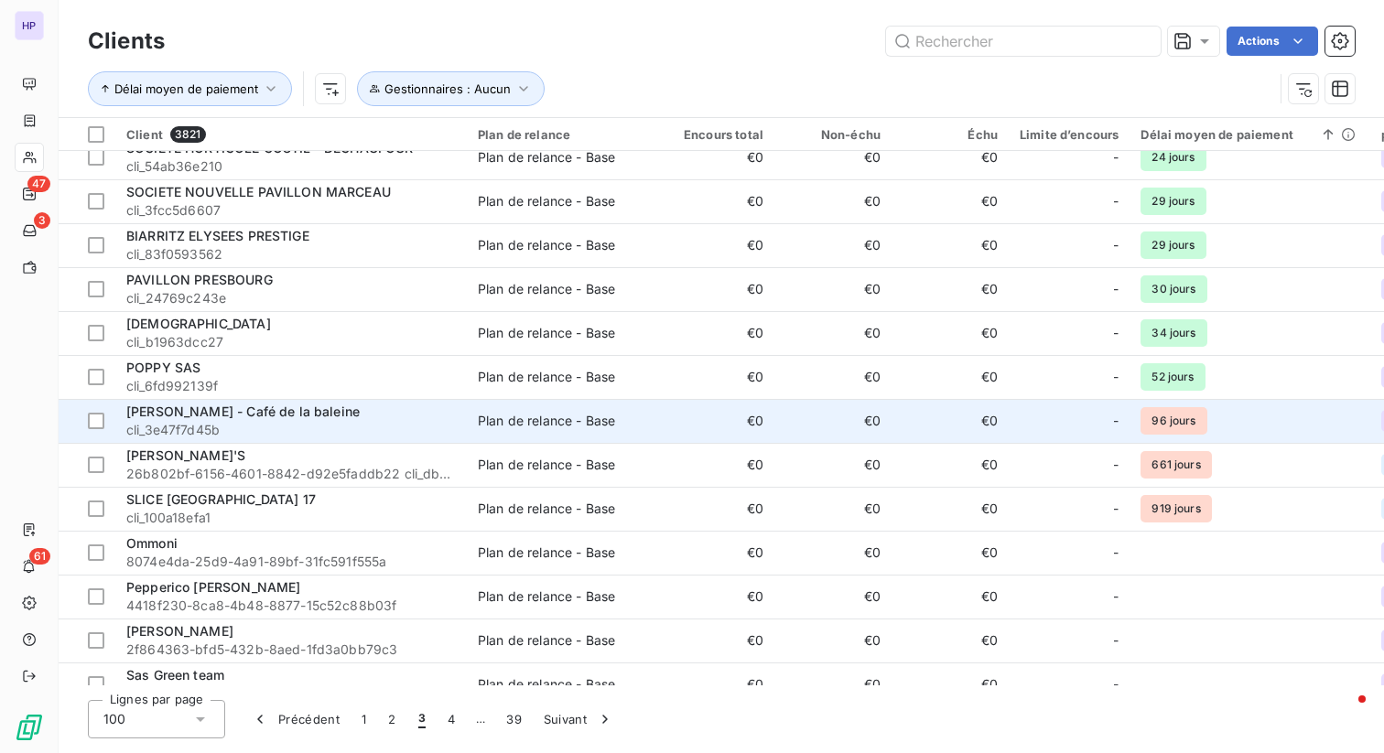
click at [266, 429] on span "cli_3e47f7d45b" at bounding box center [291, 430] width 330 height 18
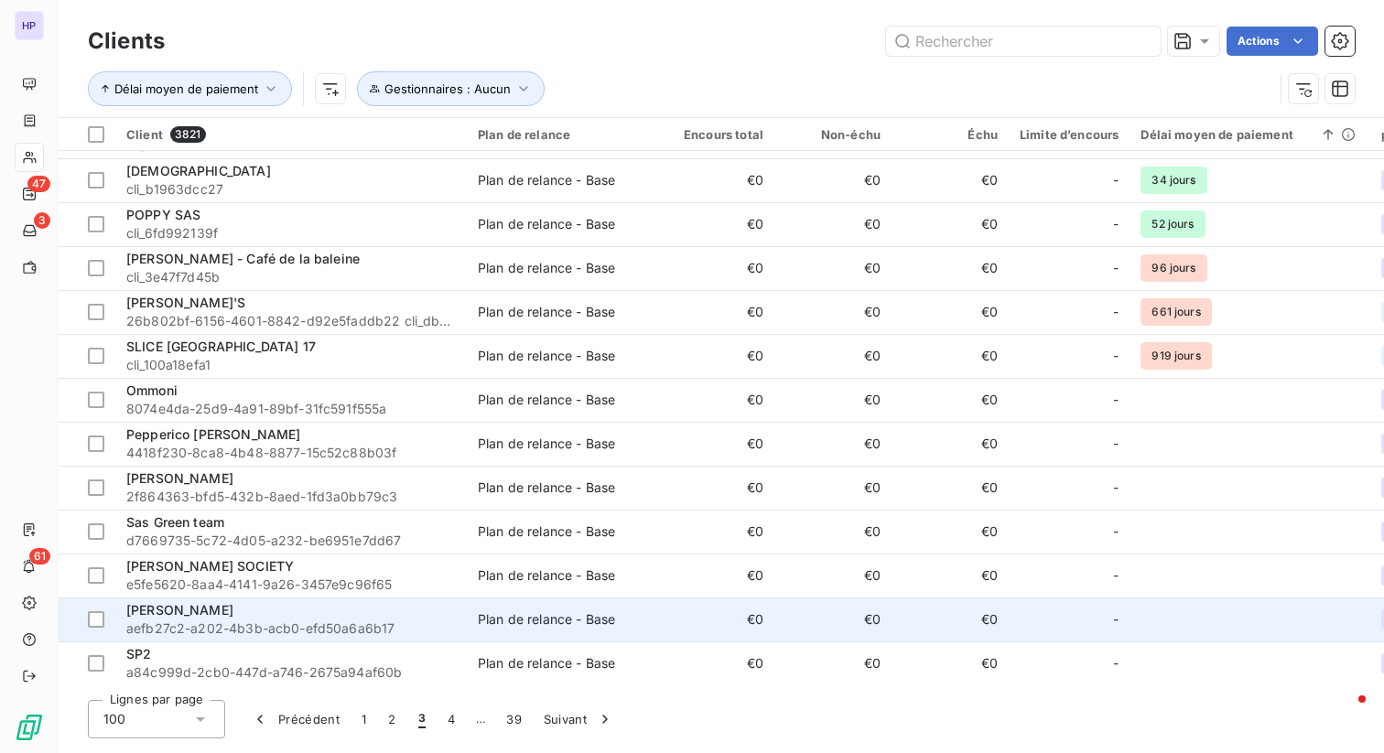
scroll to position [1110, 0]
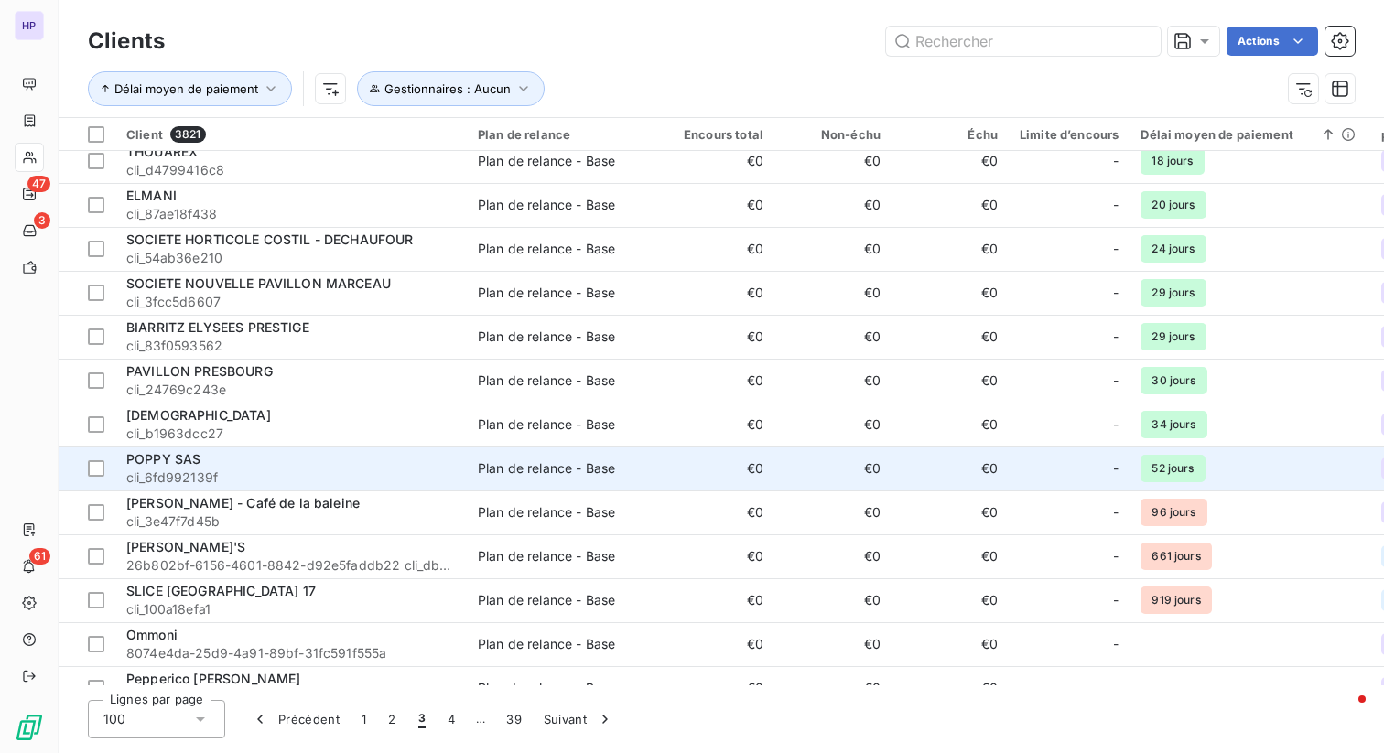
click at [226, 472] on span "cli_6fd992139f" at bounding box center [291, 478] width 330 height 18
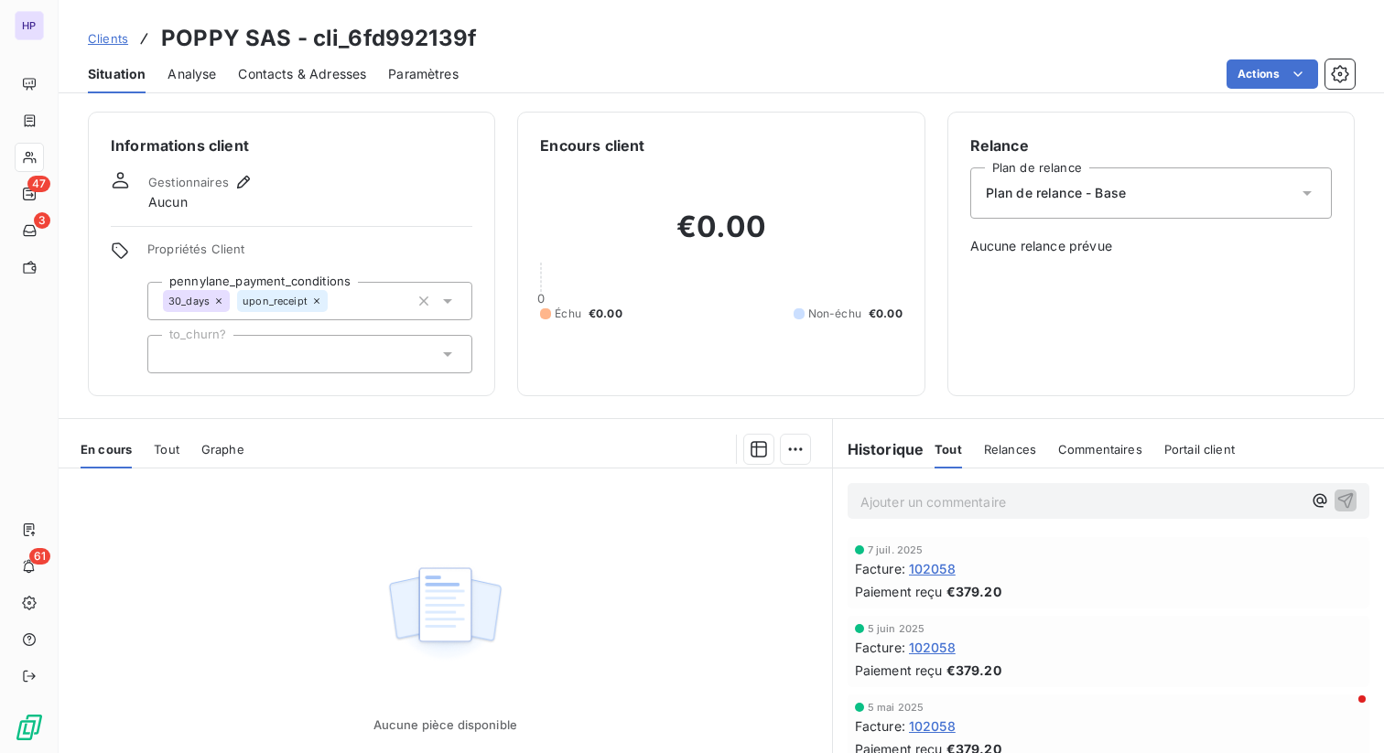
click at [149, 450] on div "En cours Tout Graphe" at bounding box center [446, 449] width 774 height 38
click at [159, 451] on span "Tout" at bounding box center [167, 449] width 26 height 15
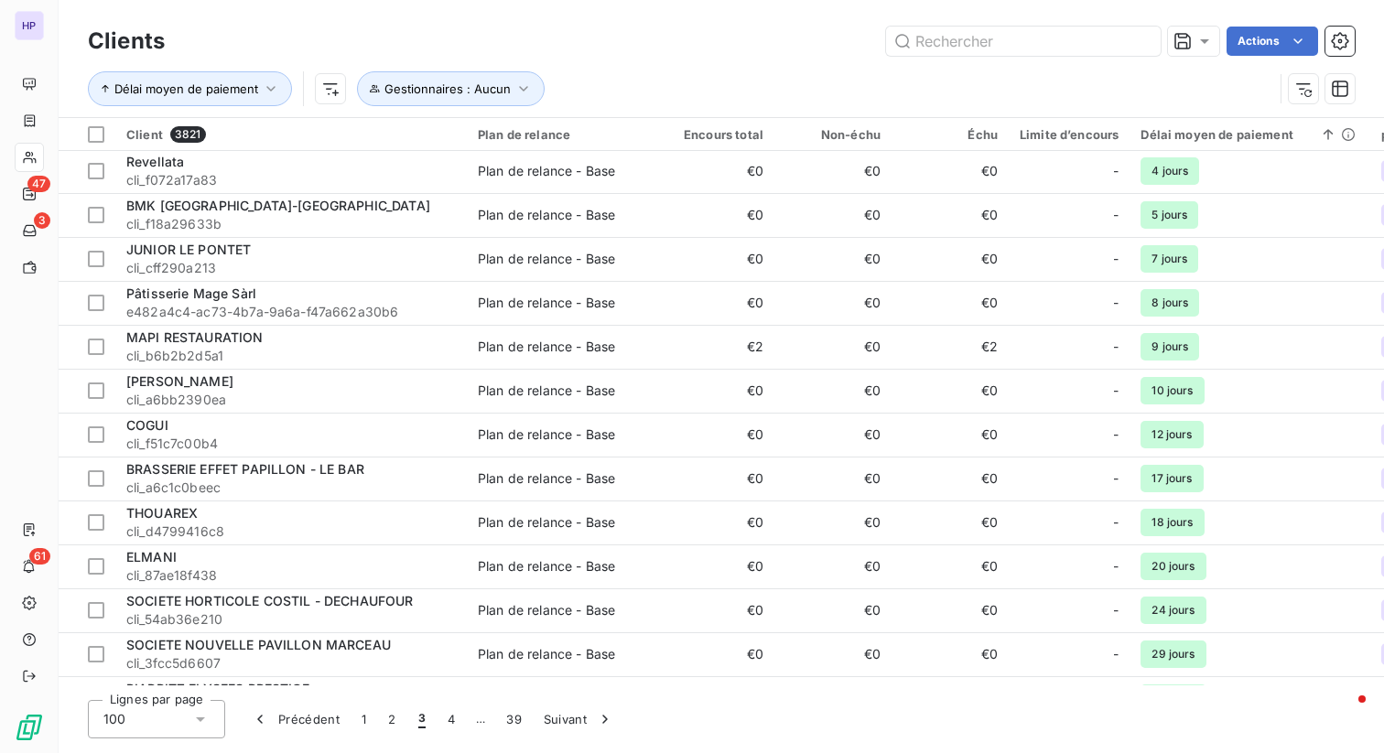
scroll to position [968, 0]
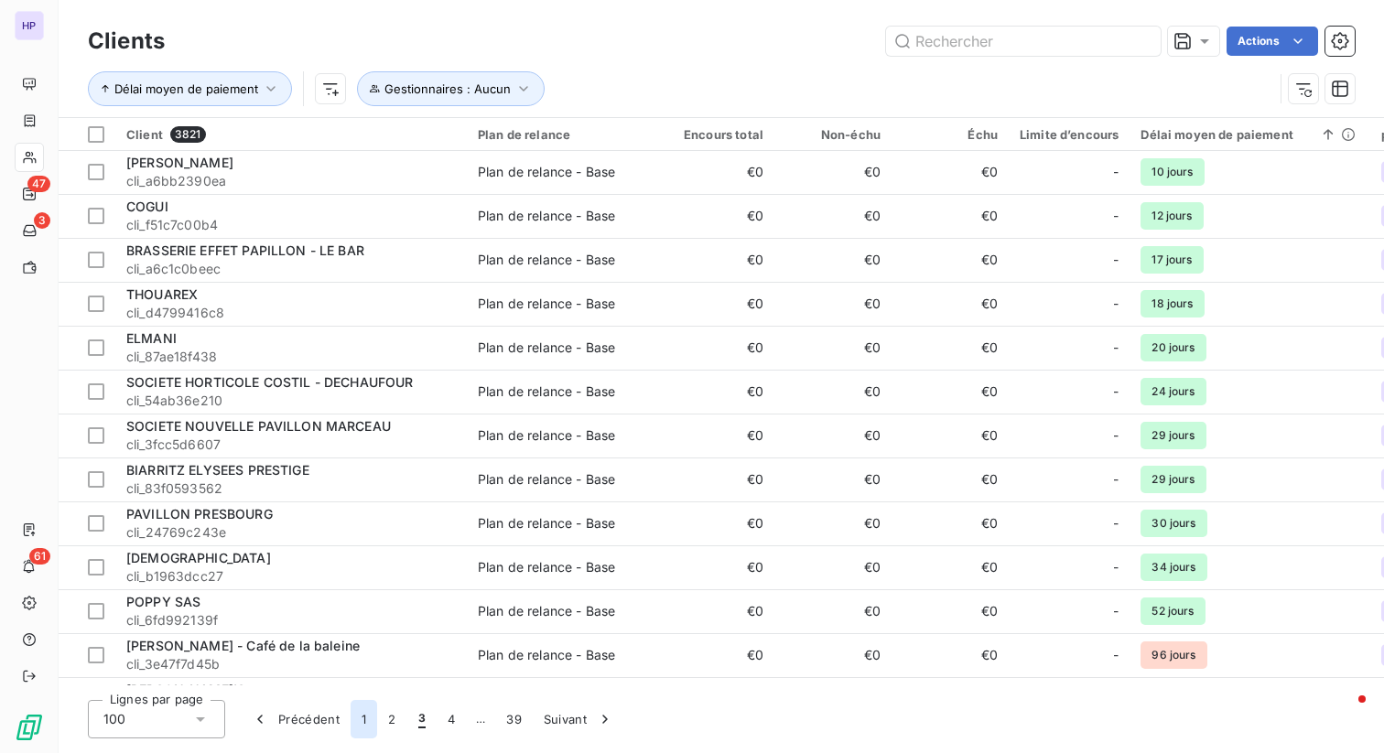
click at [364, 729] on button "1" at bounding box center [364, 719] width 27 height 38
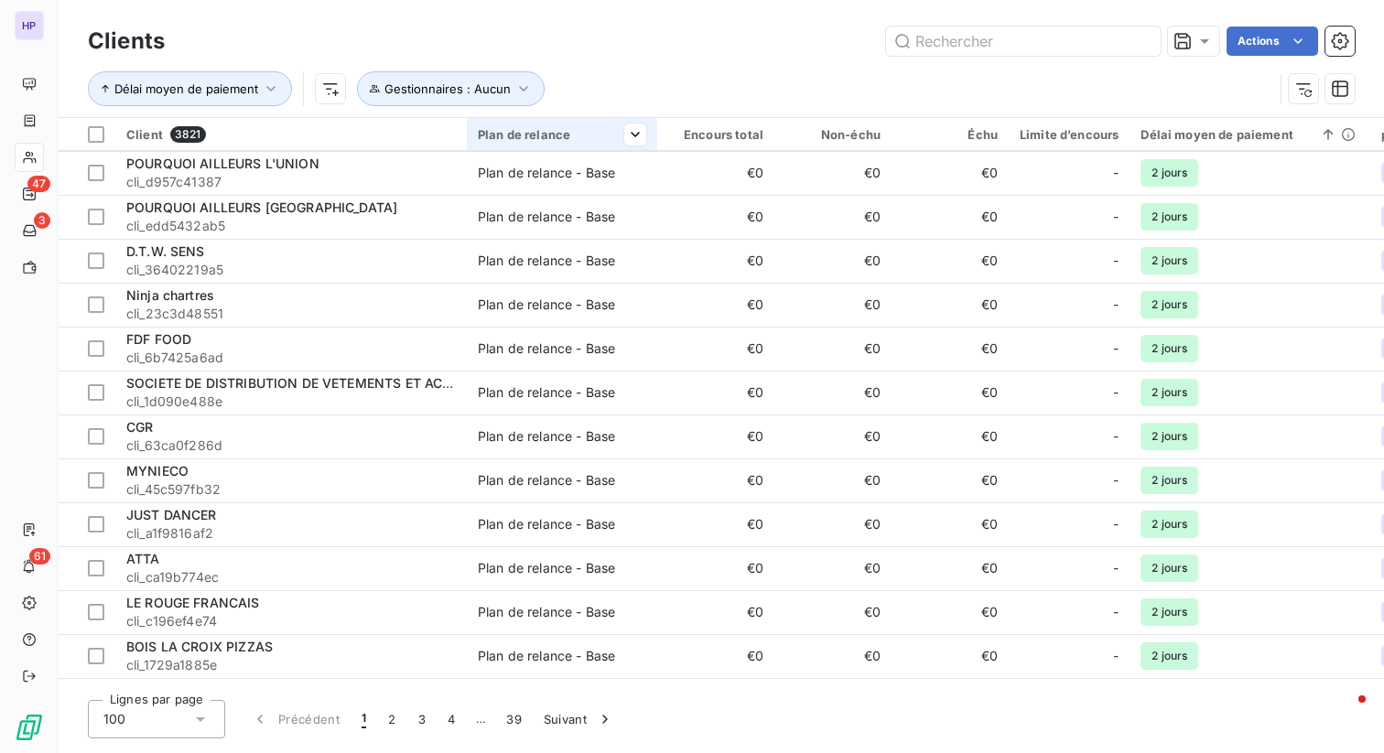
scroll to position [3867, 0]
